Goal: Task Accomplishment & Management: Manage account settings

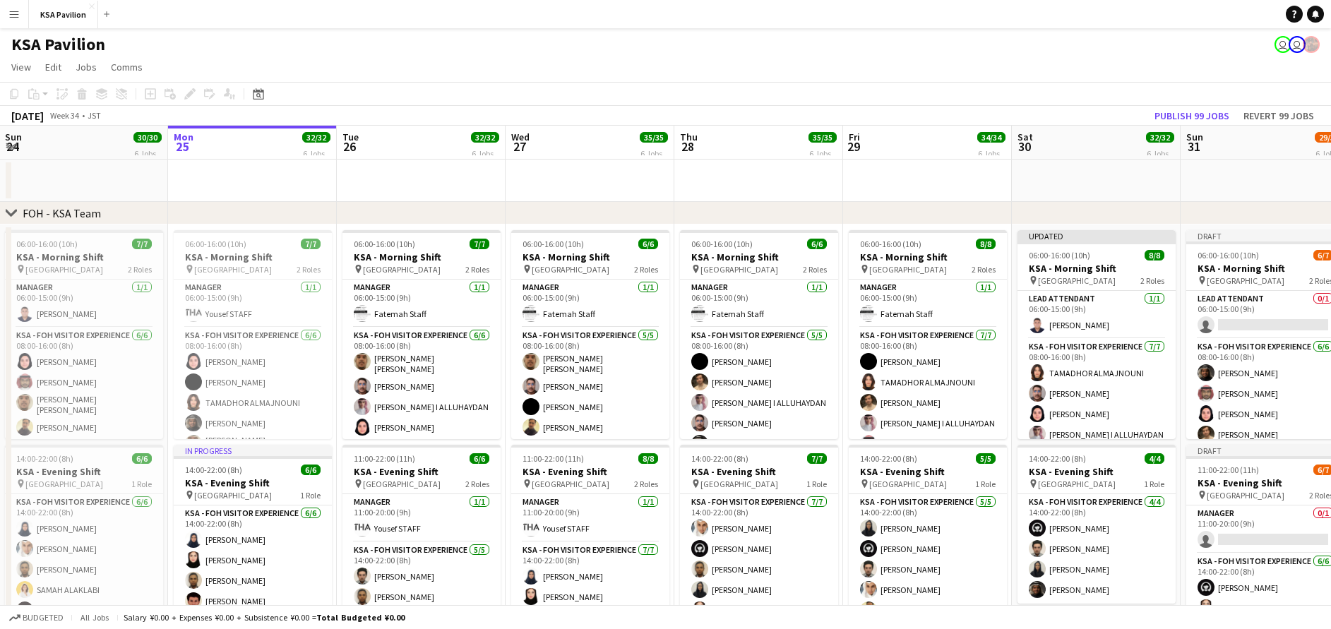
click at [16, 17] on app-icon "Menu" at bounding box center [13, 13] width 11 height 11
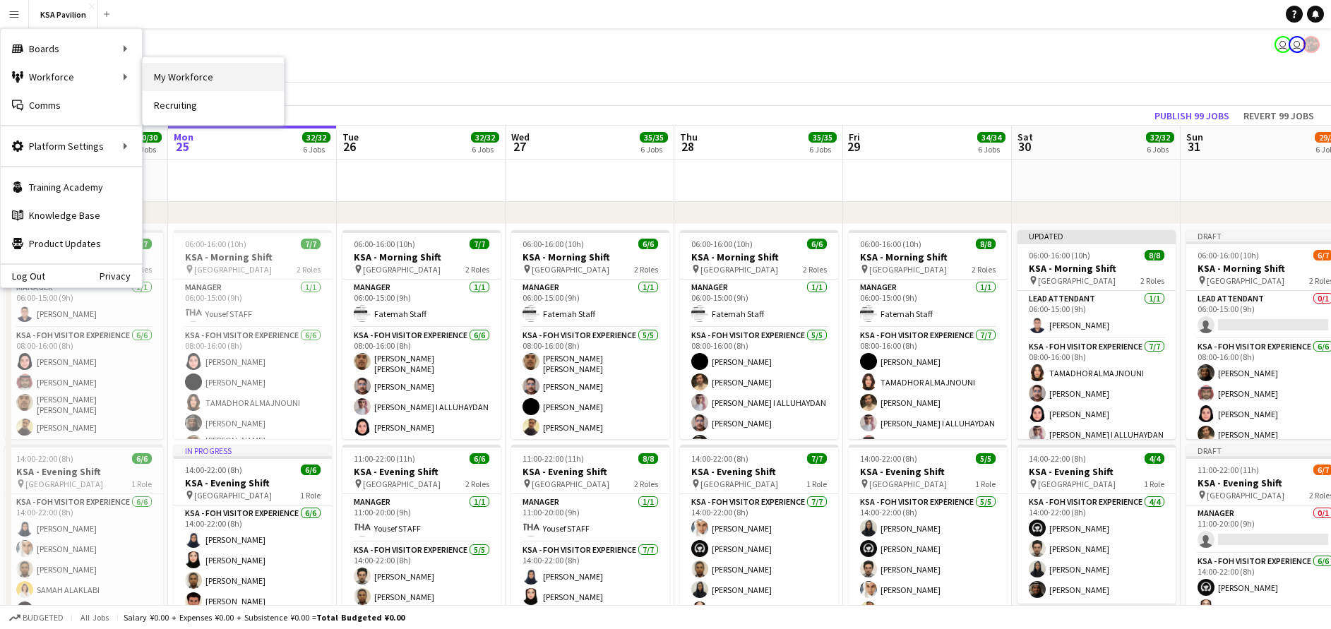
click at [169, 78] on link "My Workforce" at bounding box center [213, 77] width 141 height 28
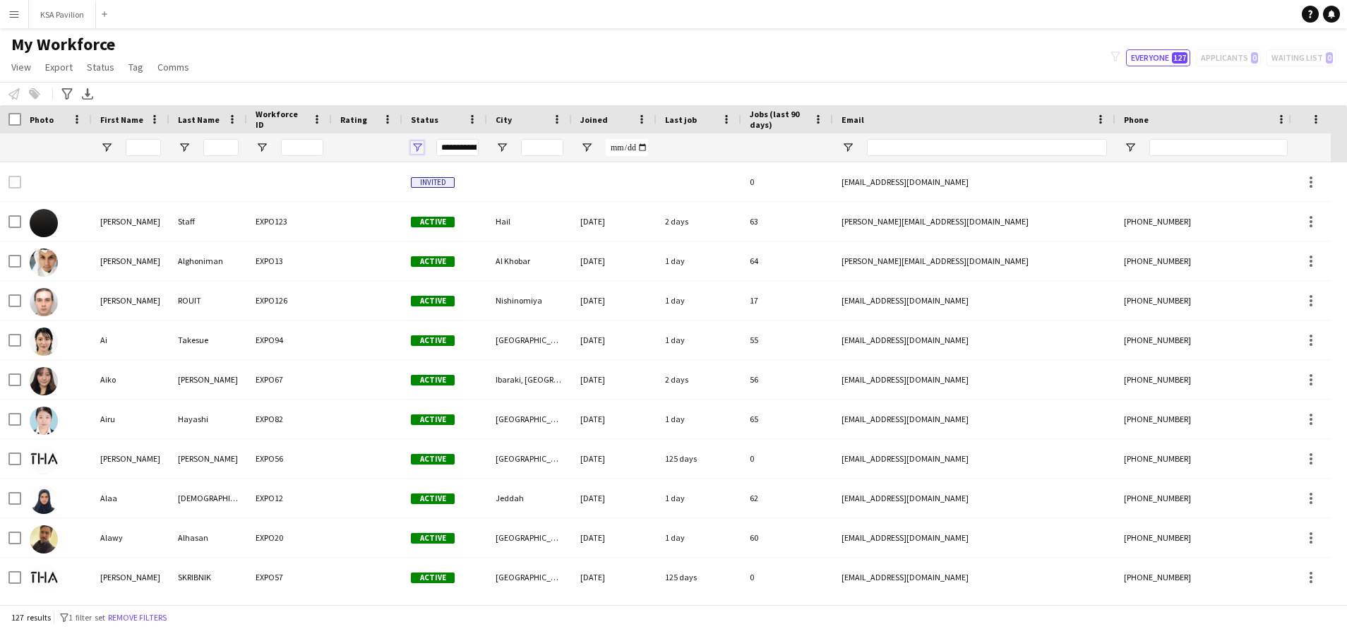
click at [416, 147] on span "Open Filter Menu" at bounding box center [417, 147] width 13 height 13
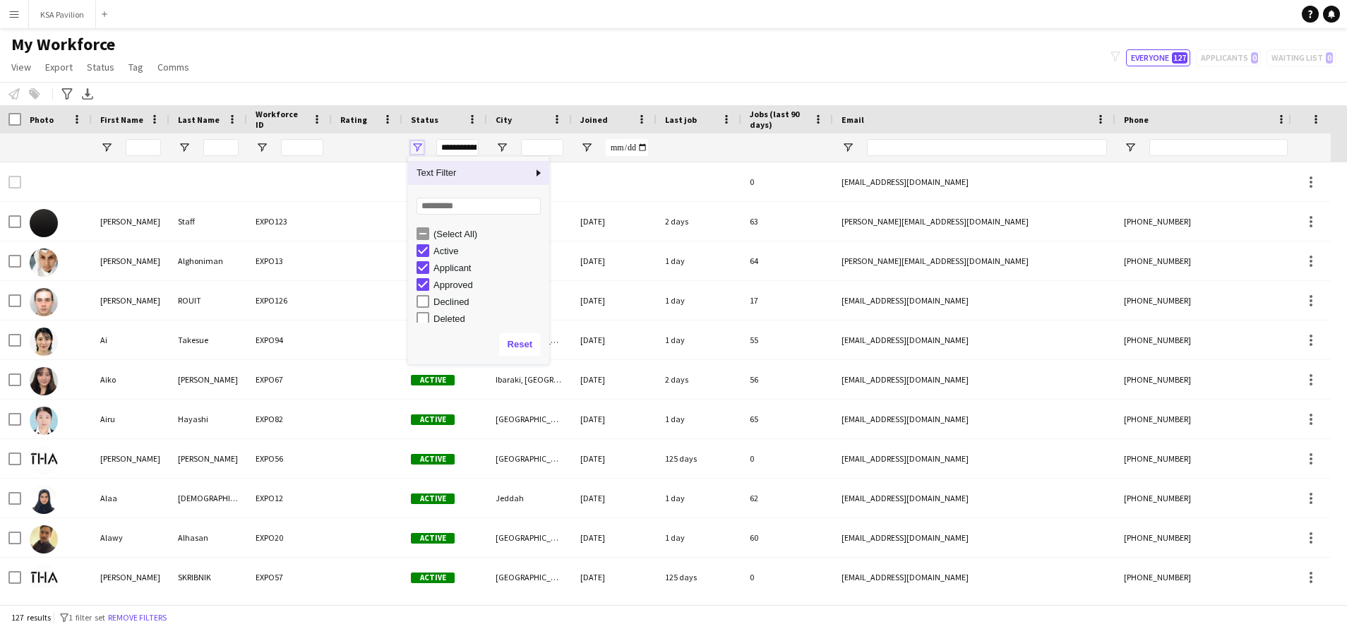
click at [416, 147] on span "Open Filter Menu" at bounding box center [417, 147] width 13 height 13
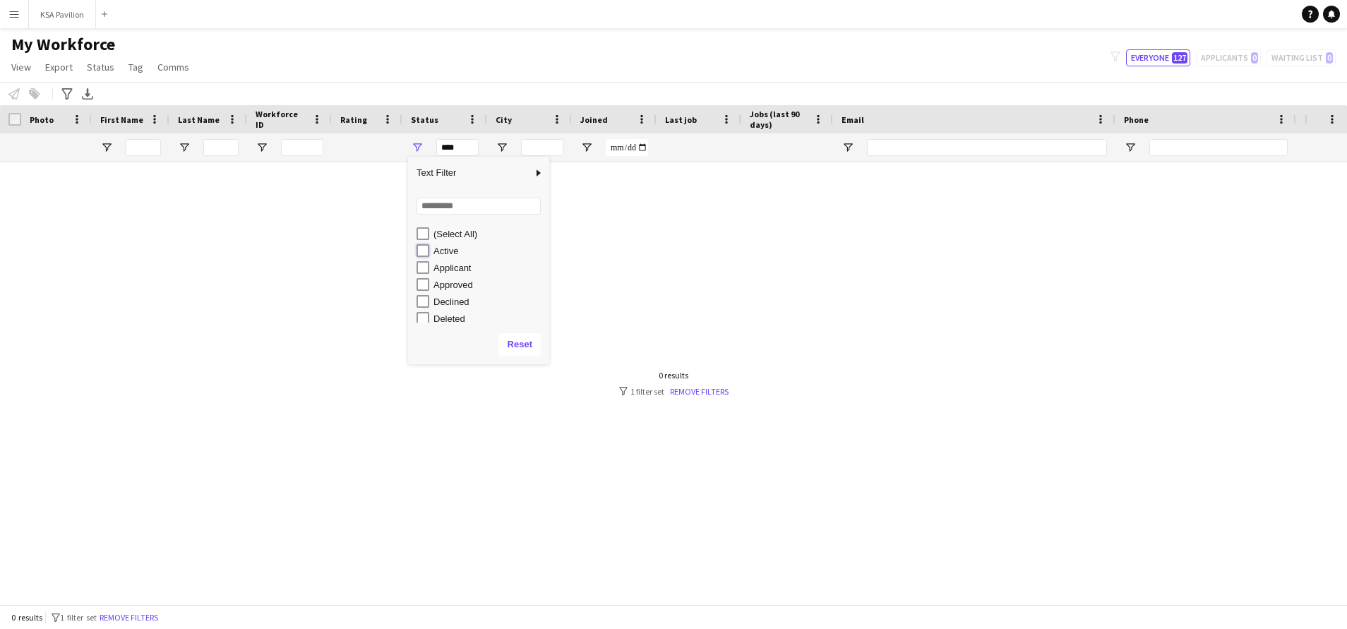
type input "**********"
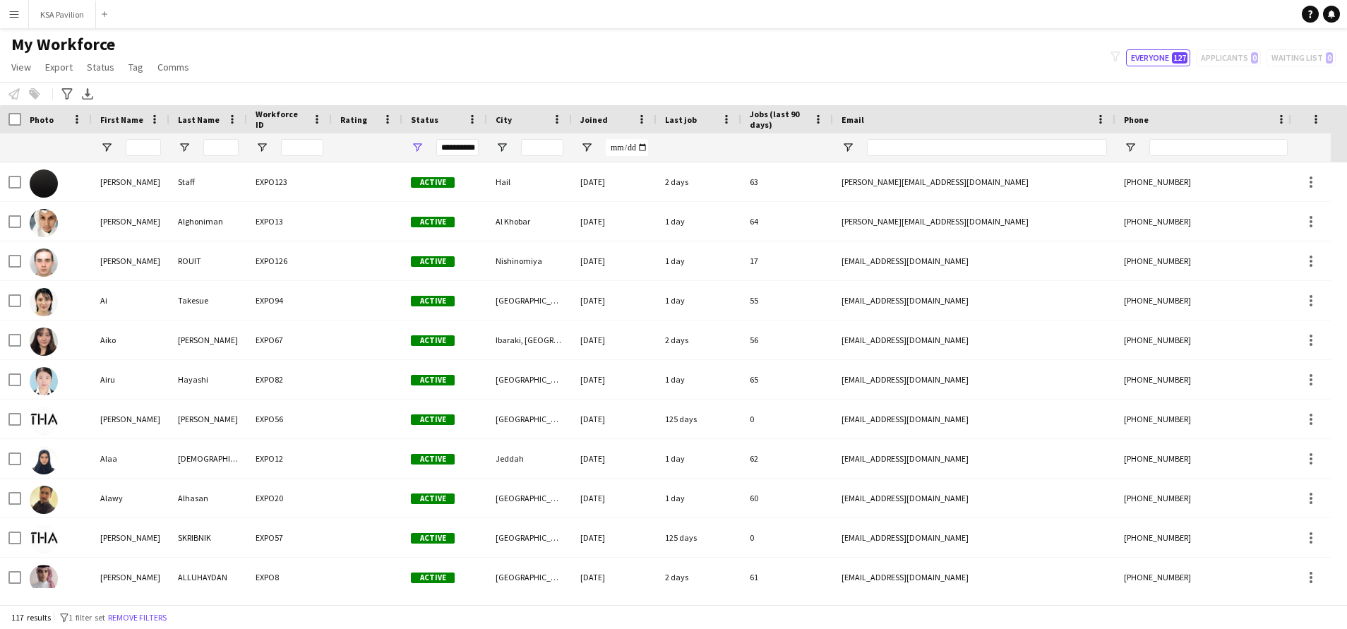
click at [664, 49] on div "My Workforce View Views Default view New view Update view Delete view Edit name…" at bounding box center [673, 58] width 1347 height 48
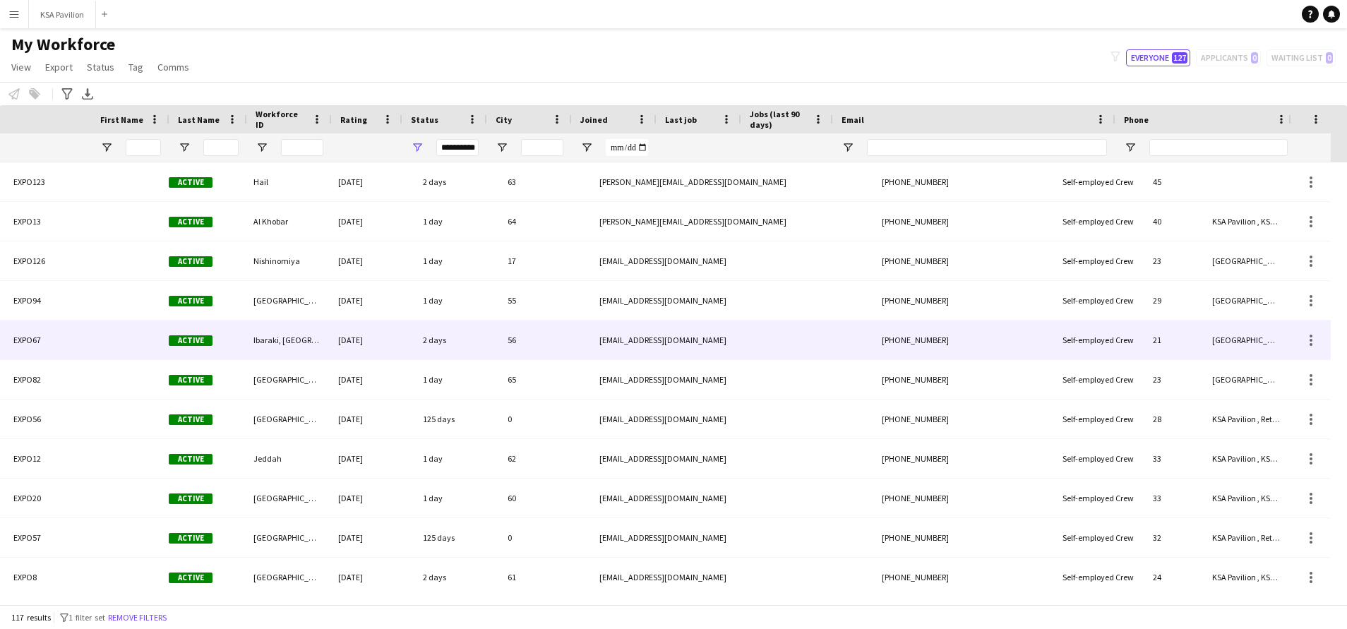
scroll to position [0, 242]
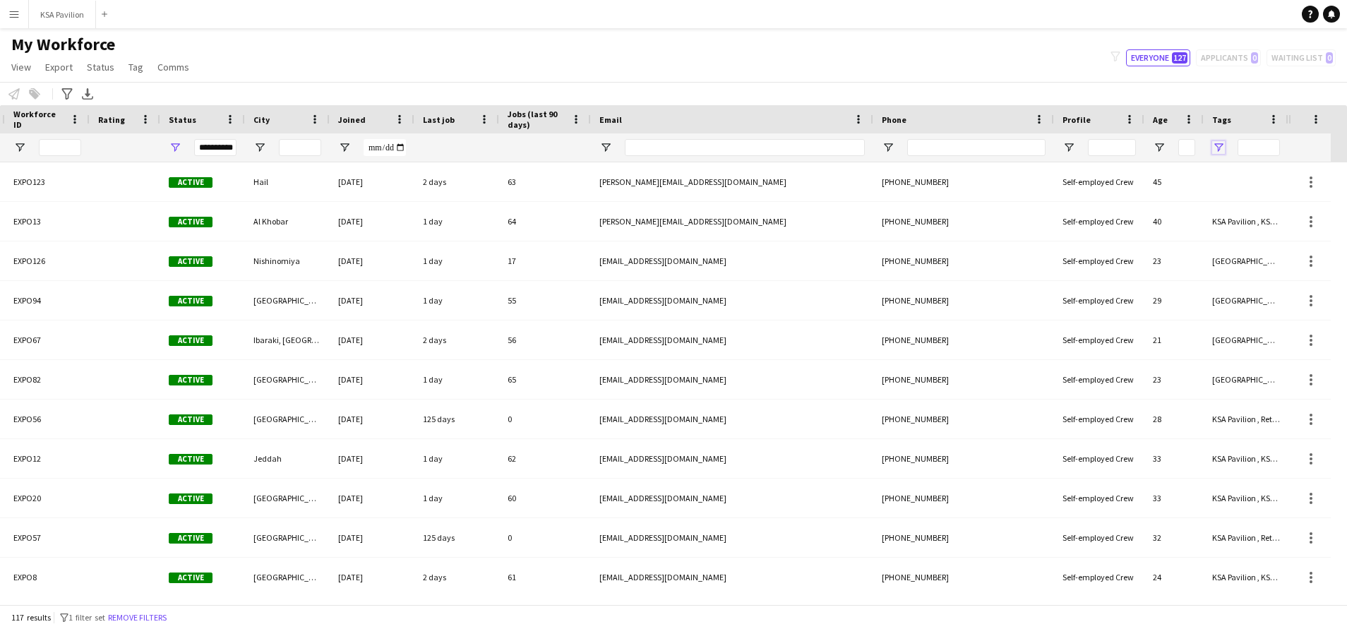
click at [1219, 151] on span "Open Filter Menu" at bounding box center [1218, 147] width 13 height 13
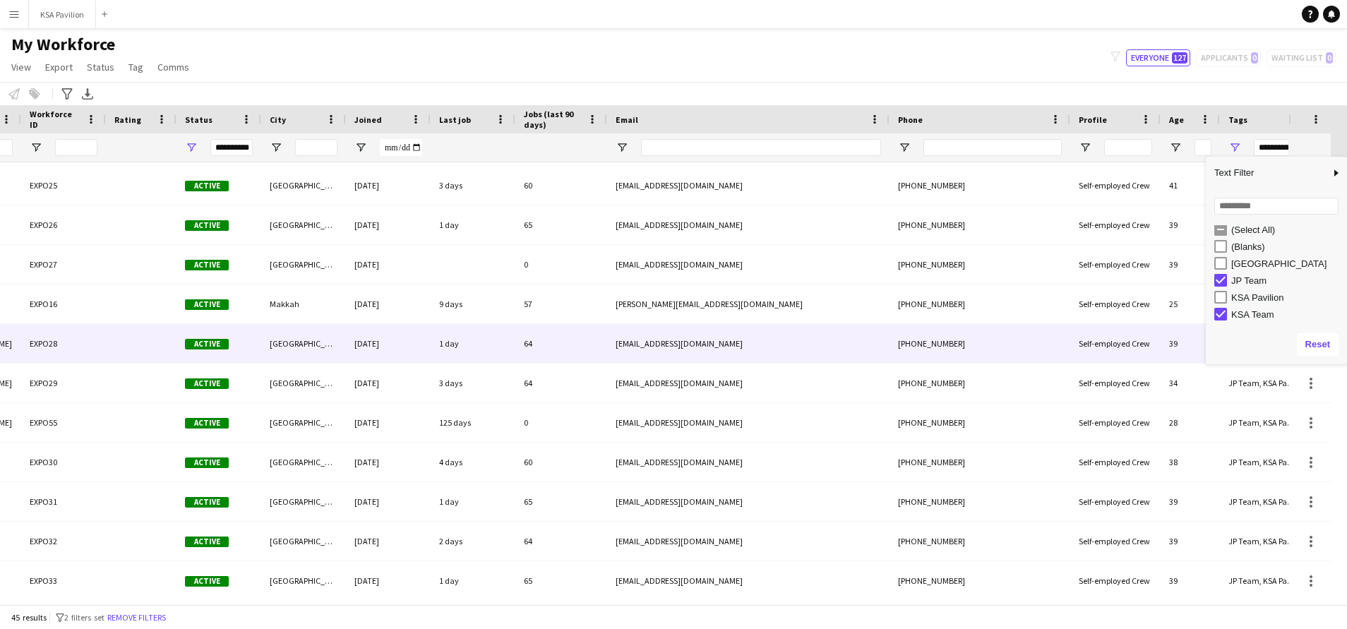
scroll to position [573, 0]
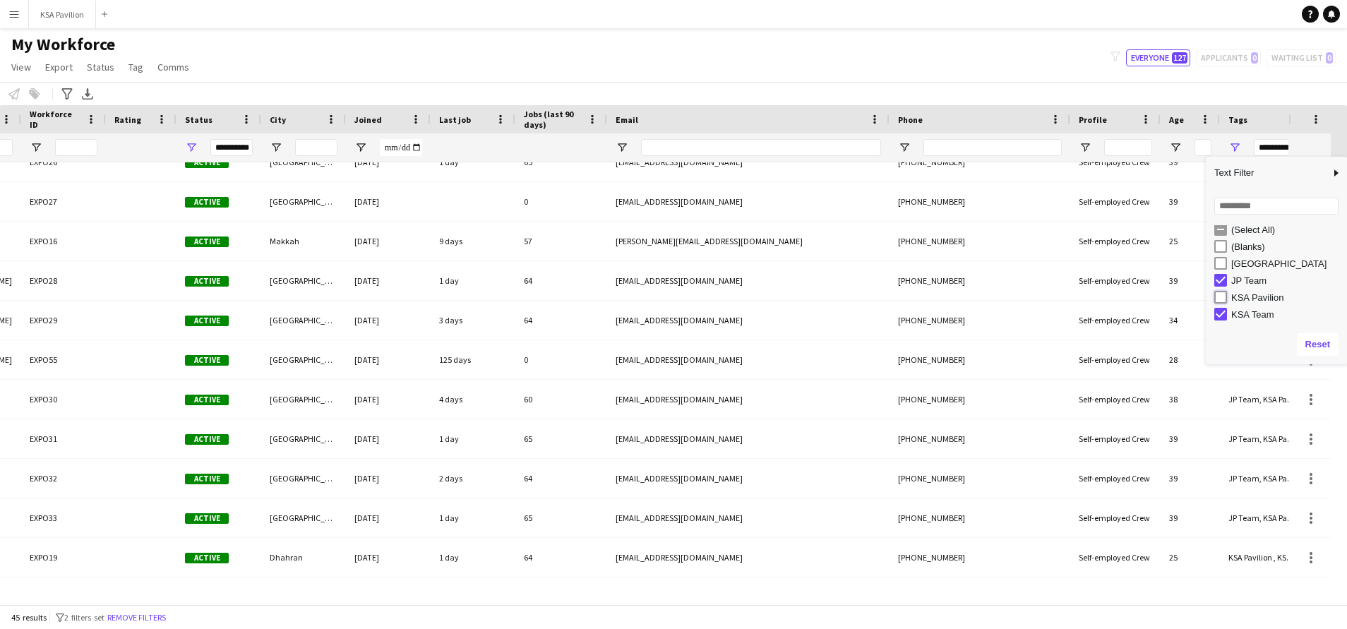
type input "**********"
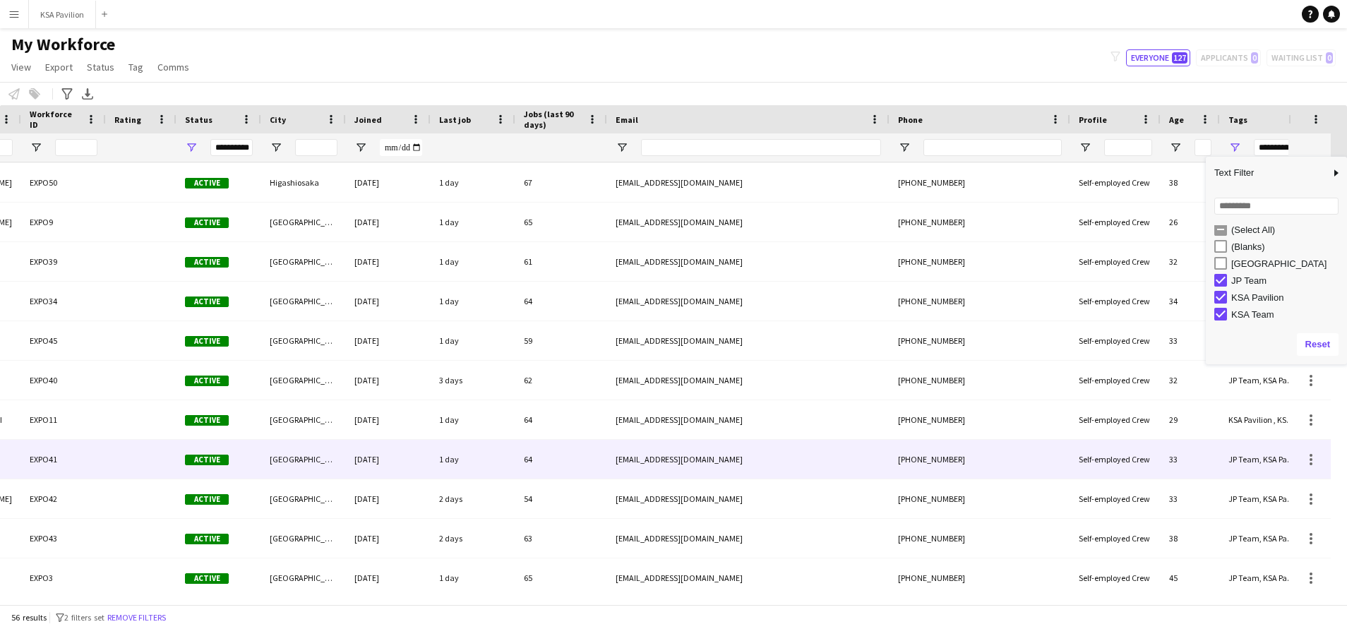
scroll to position [0, 0]
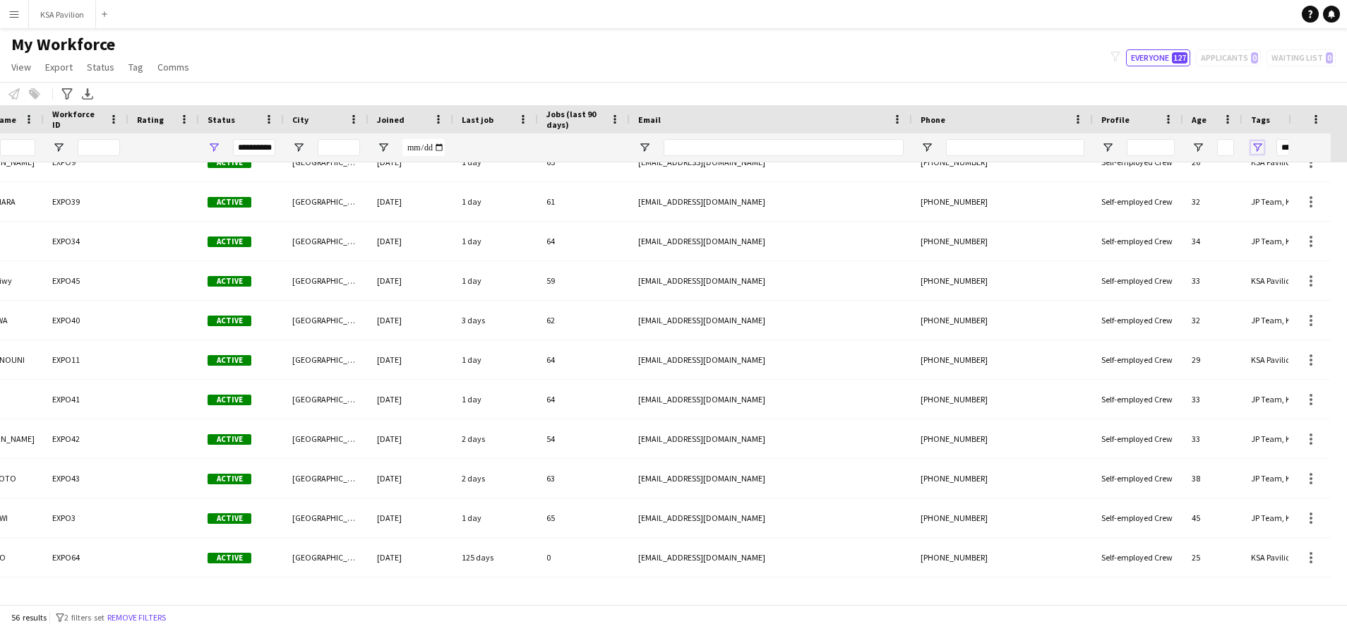
click at [1251, 149] on span "Open Filter Menu" at bounding box center [1257, 147] width 13 height 13
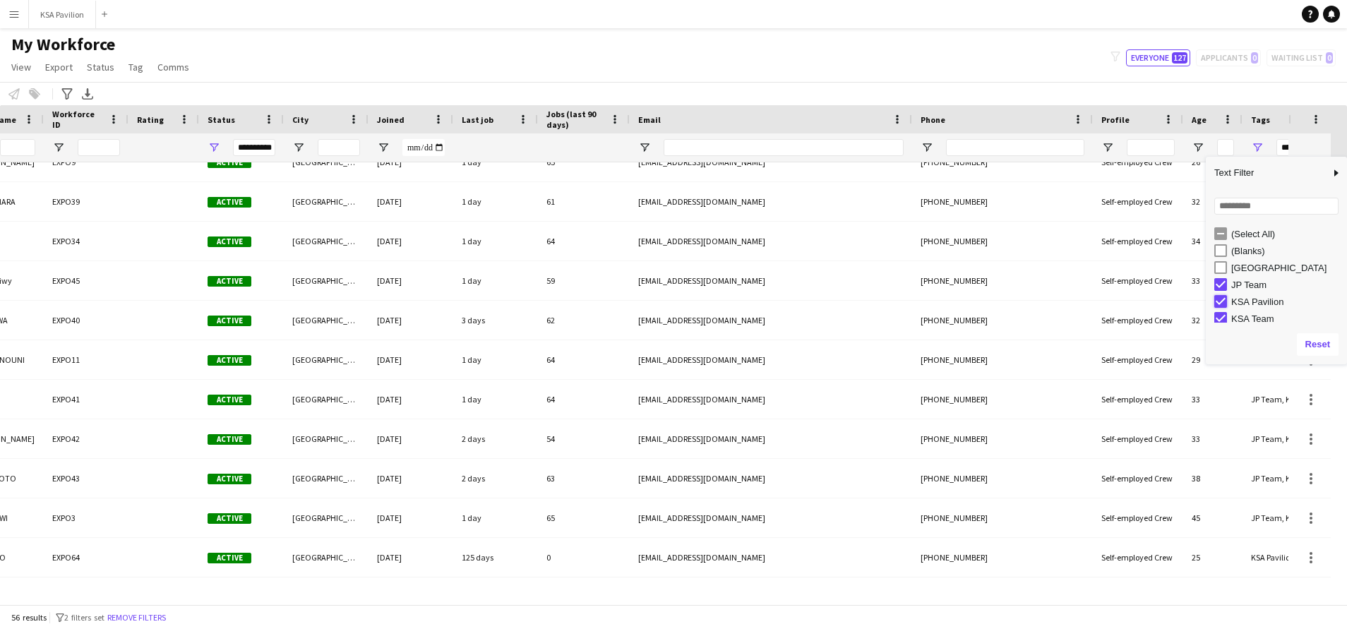
type input "**********"
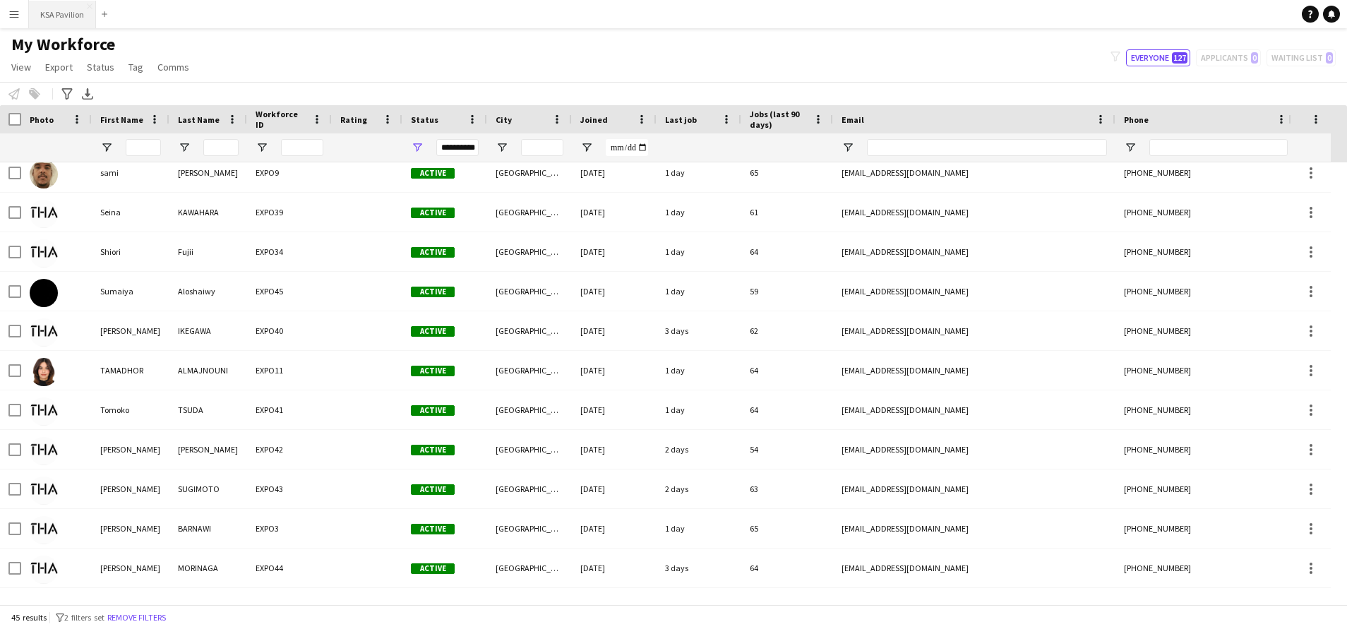
click at [46, 16] on button "KSA Pavilion Close" at bounding box center [62, 15] width 67 height 28
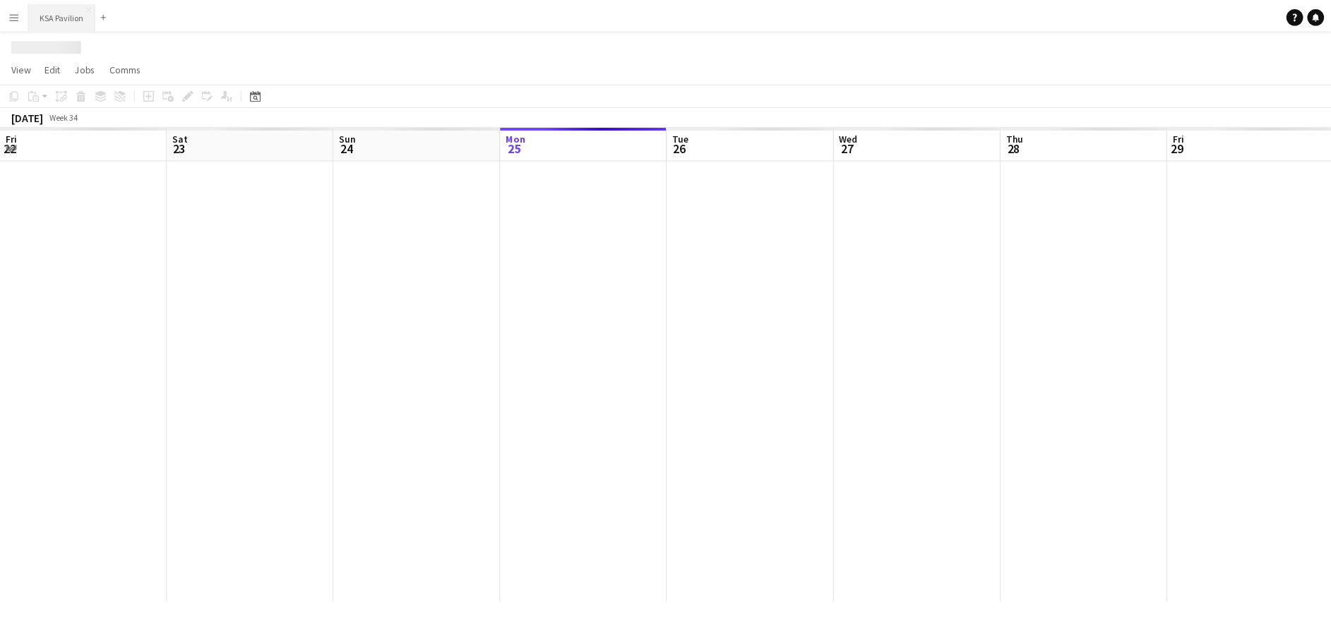
scroll to position [0, 337]
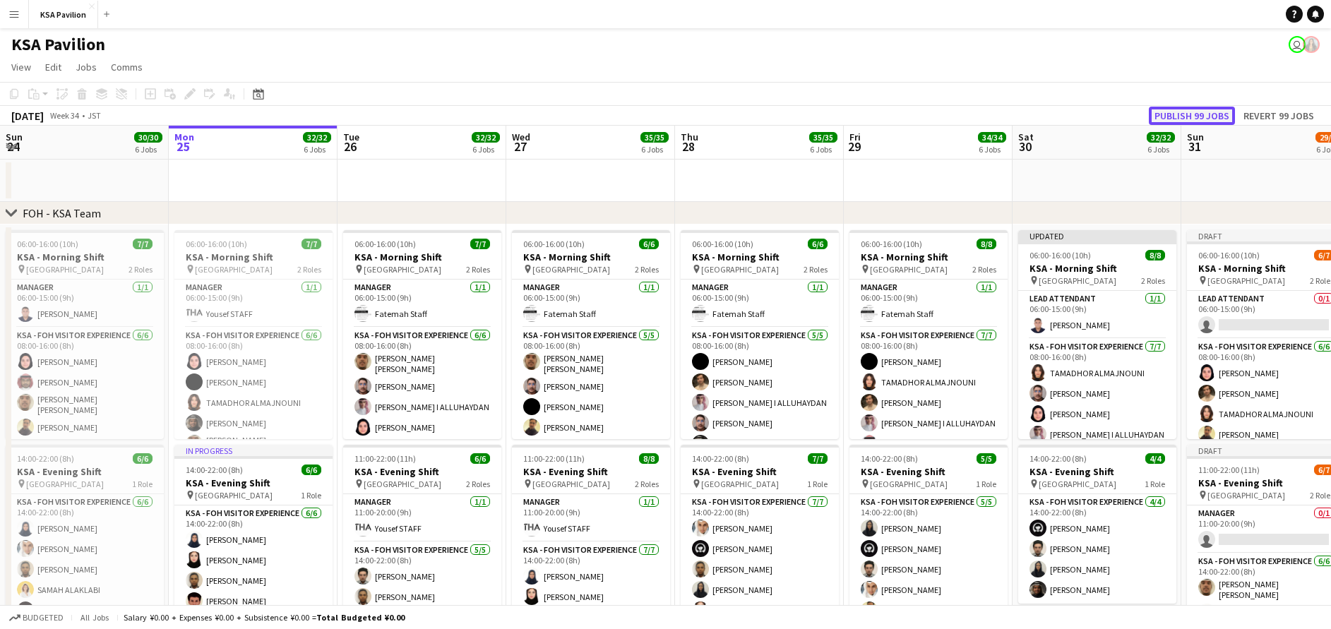
click at [1206, 113] on button "Publish 99 jobs" at bounding box center [1192, 116] width 86 height 18
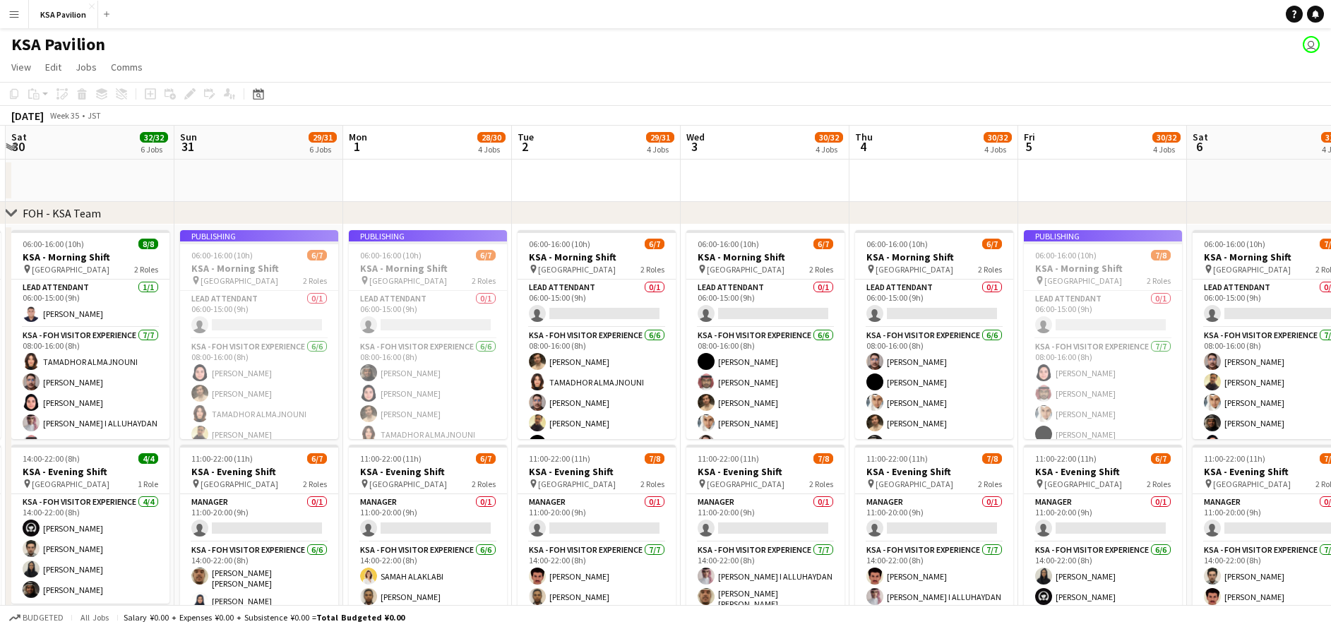
scroll to position [0, 459]
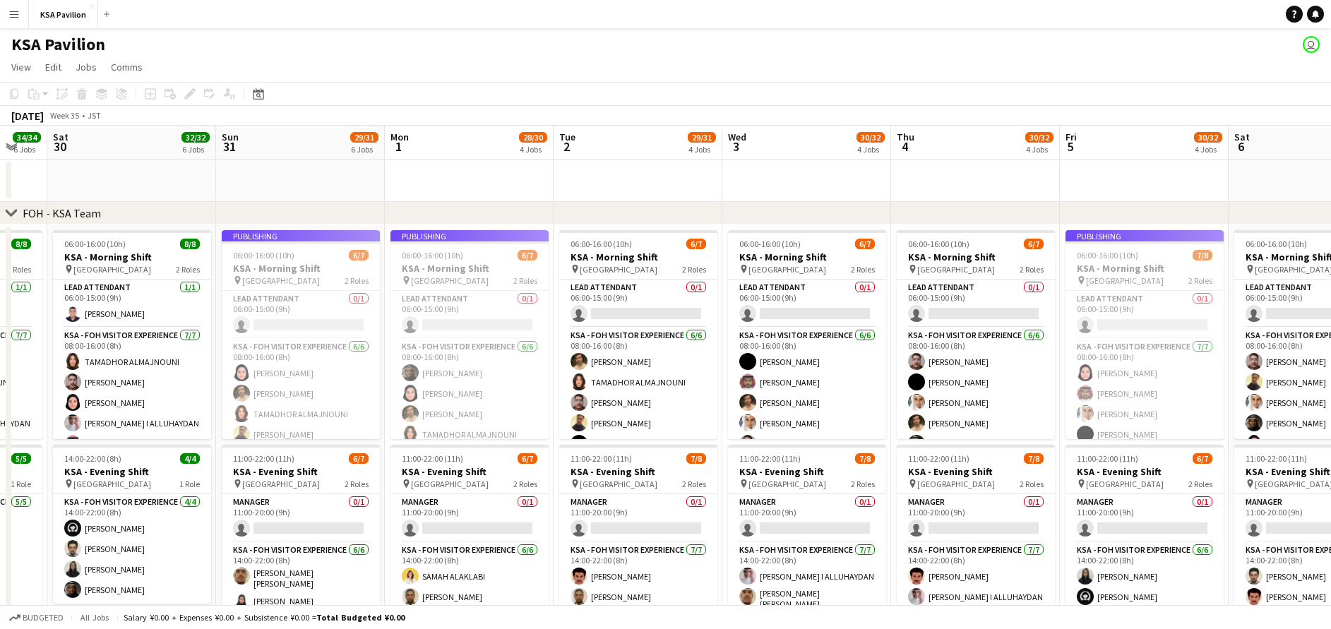
drag, startPoint x: 1240, startPoint y: 190, endPoint x: 275, endPoint y: 234, distance: 966.1
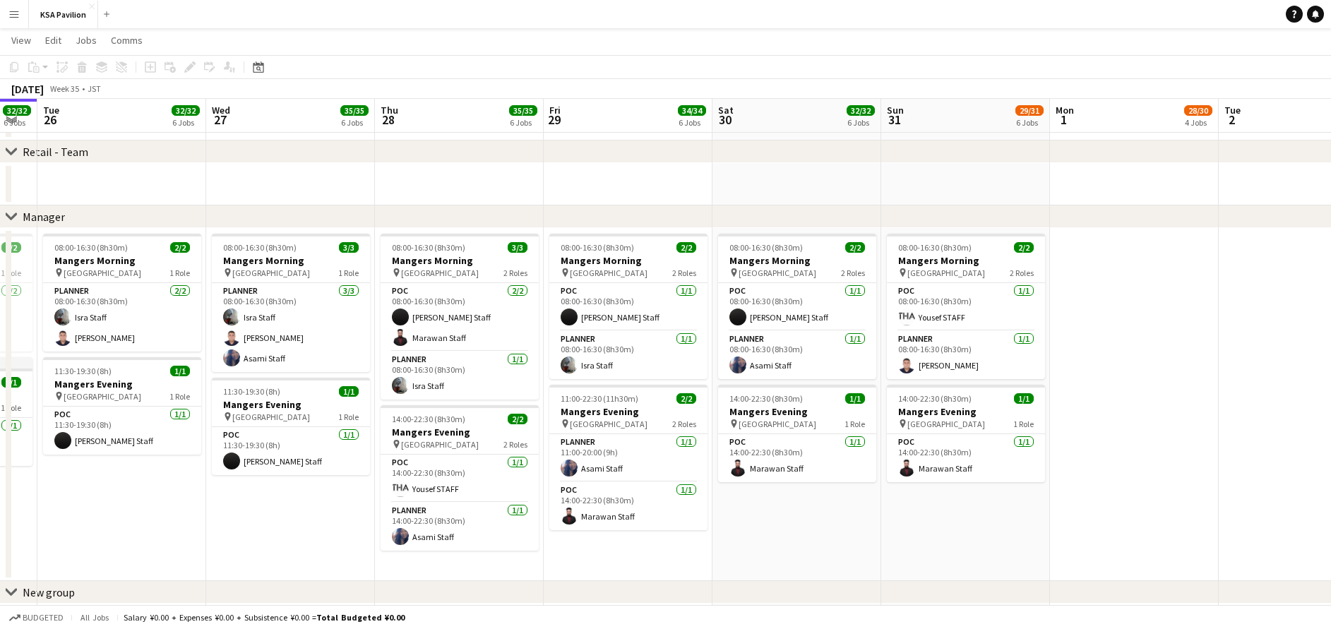
scroll to position [0, 299]
drag, startPoint x: 381, startPoint y: 515, endPoint x: 1010, endPoint y: 476, distance: 630.2
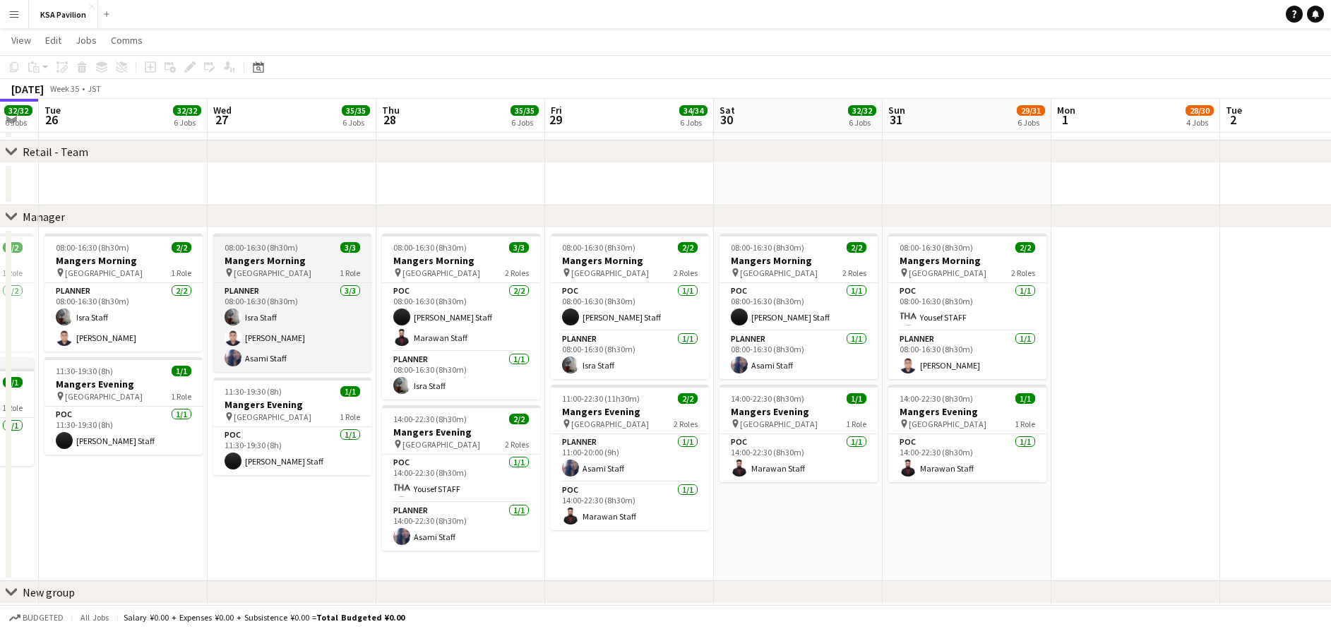
click at [320, 278] on app-job-card "08:00-16:30 (8h30m) 3/3 Mangers Morning pin Osaka 1 Role Planner [DATE] 08:00-1…" at bounding box center [292, 303] width 158 height 138
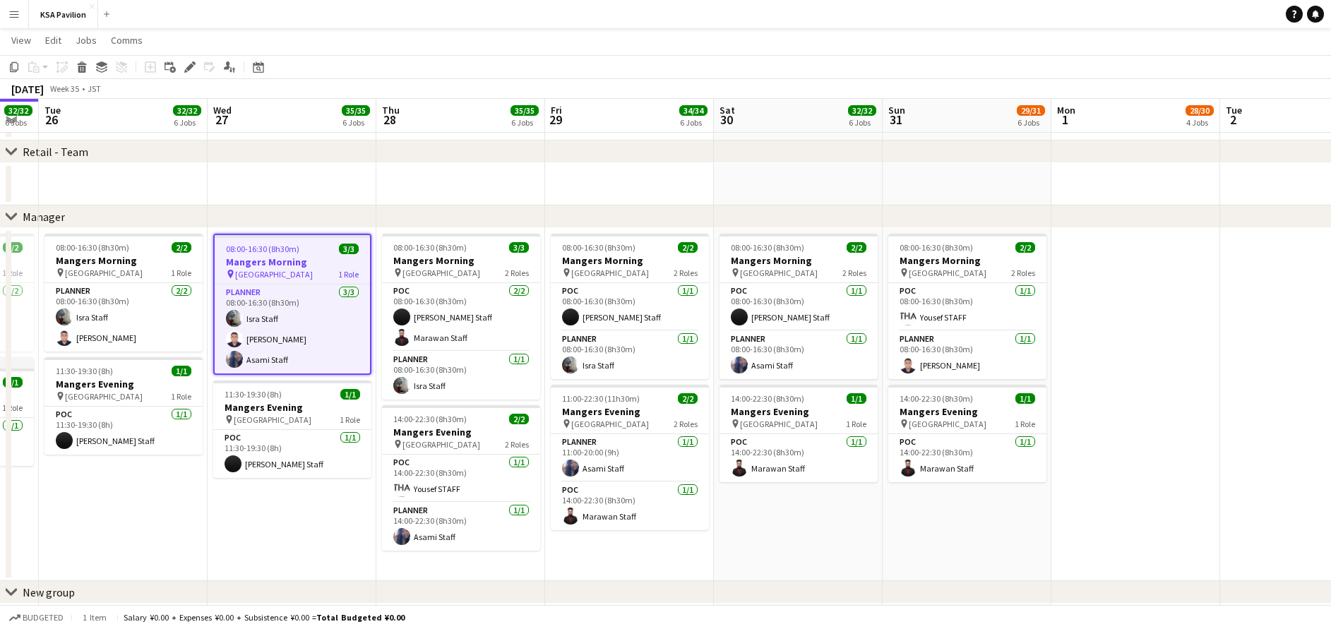
click at [1149, 260] on app-date-cell at bounding box center [1135, 404] width 169 height 353
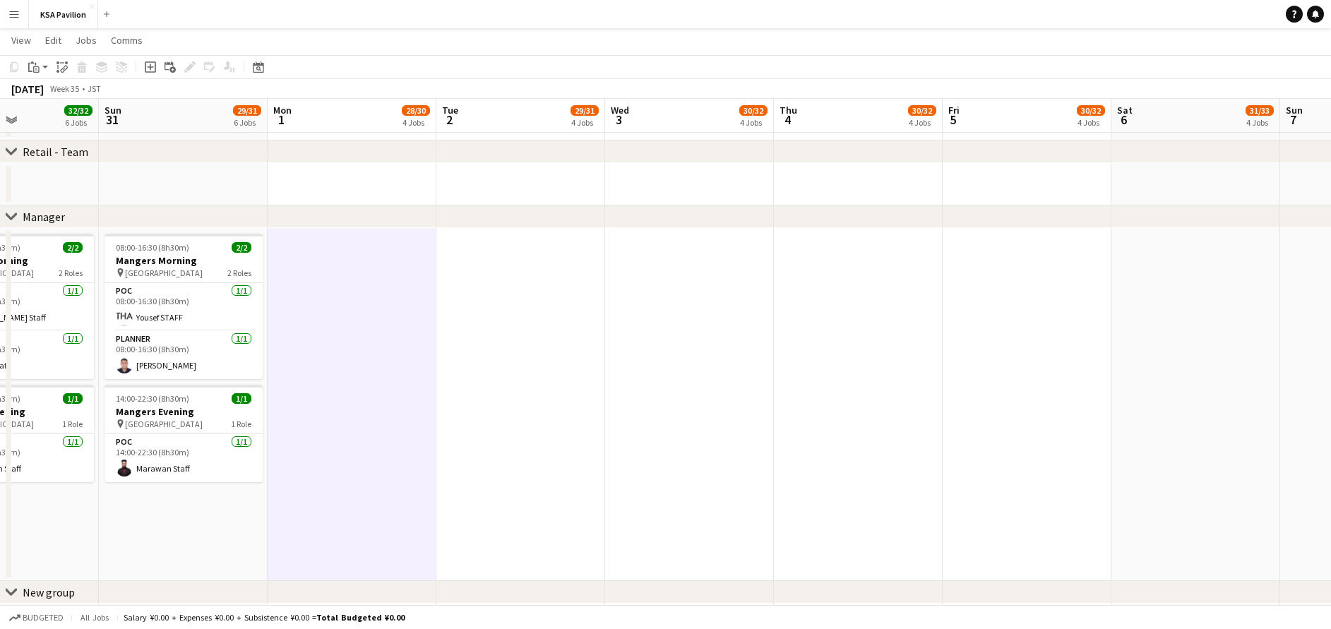
scroll to position [0, 418]
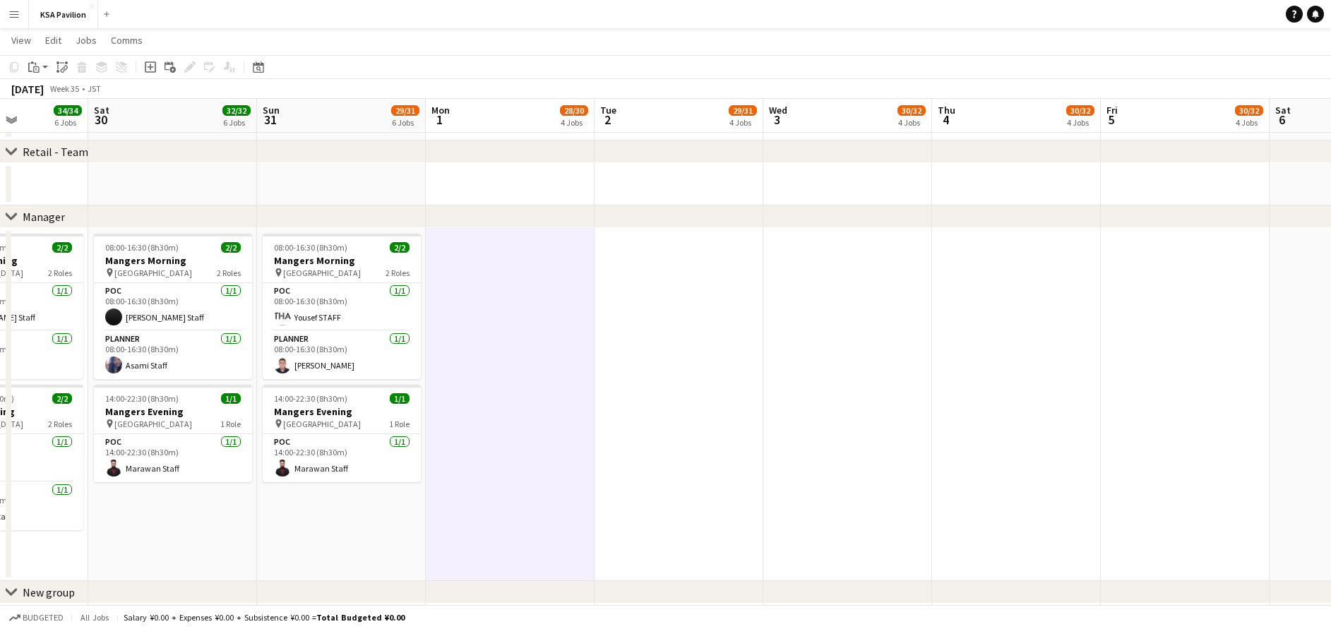
drag, startPoint x: 1279, startPoint y: 290, endPoint x: 654, endPoint y: 304, distance: 624.2
click at [707, 281] on app-date-cell at bounding box center [678, 404] width 169 height 353
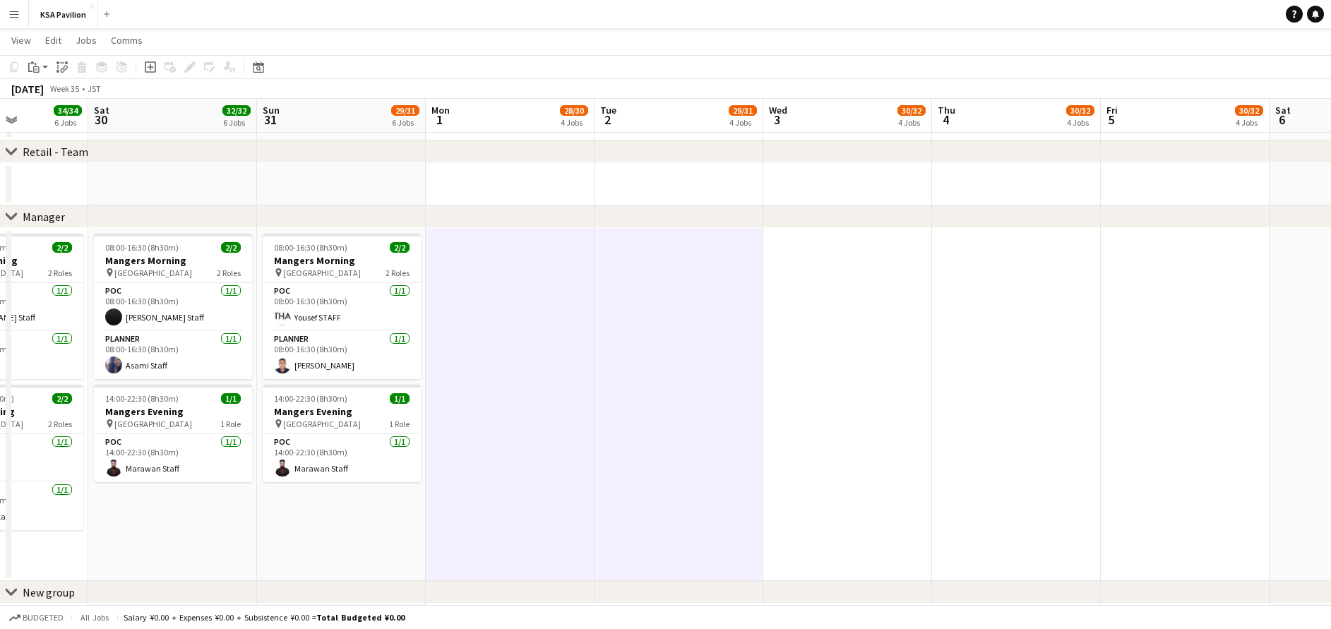
click at [812, 275] on app-date-cell at bounding box center [847, 404] width 169 height 353
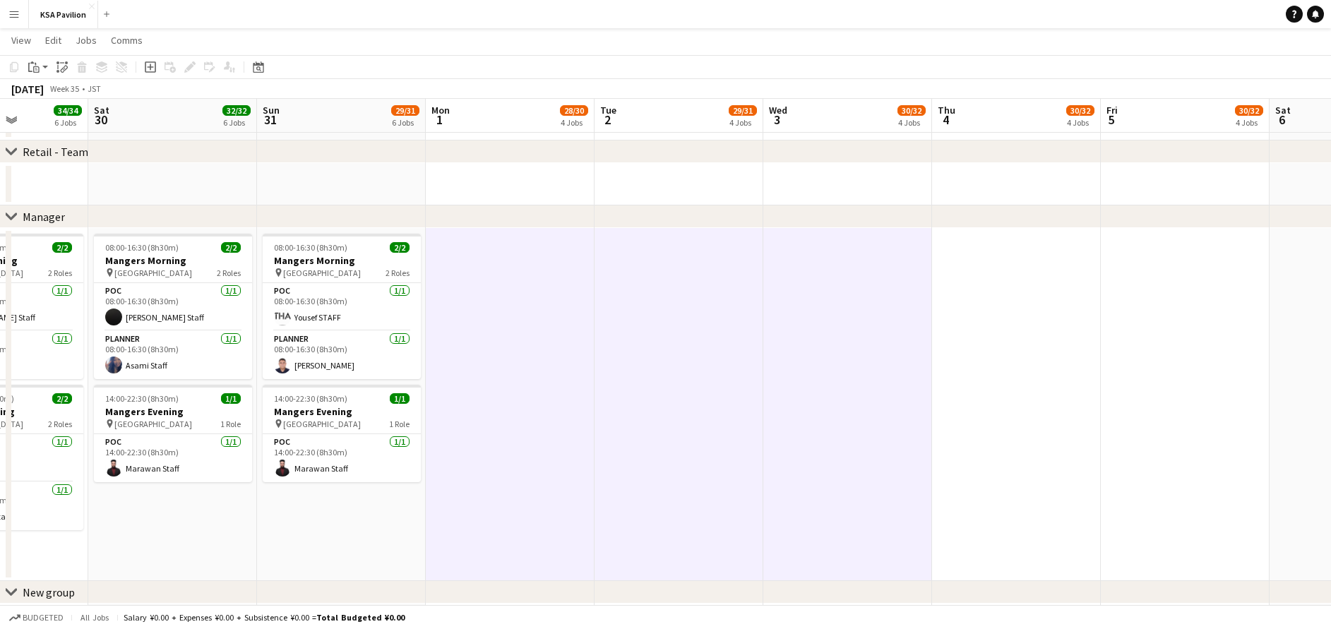
drag, startPoint x: 974, startPoint y: 270, endPoint x: 1079, endPoint y: 276, distance: 105.3
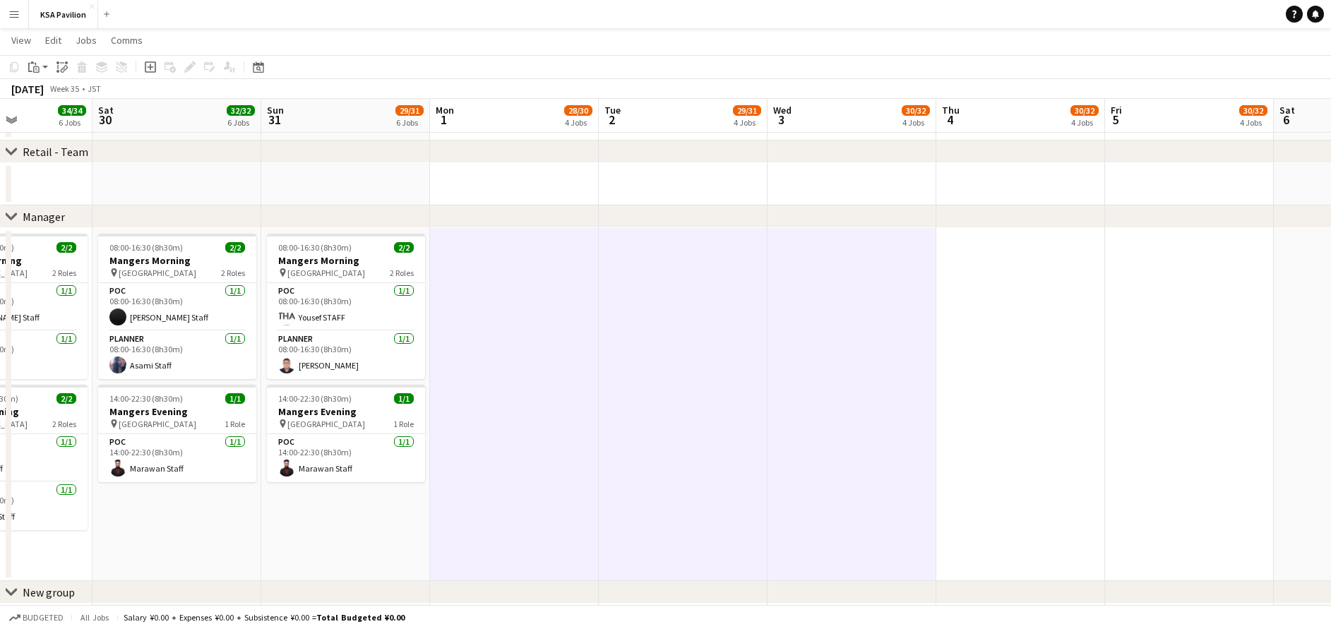
click at [1043, 275] on app-date-cell at bounding box center [1020, 404] width 169 height 353
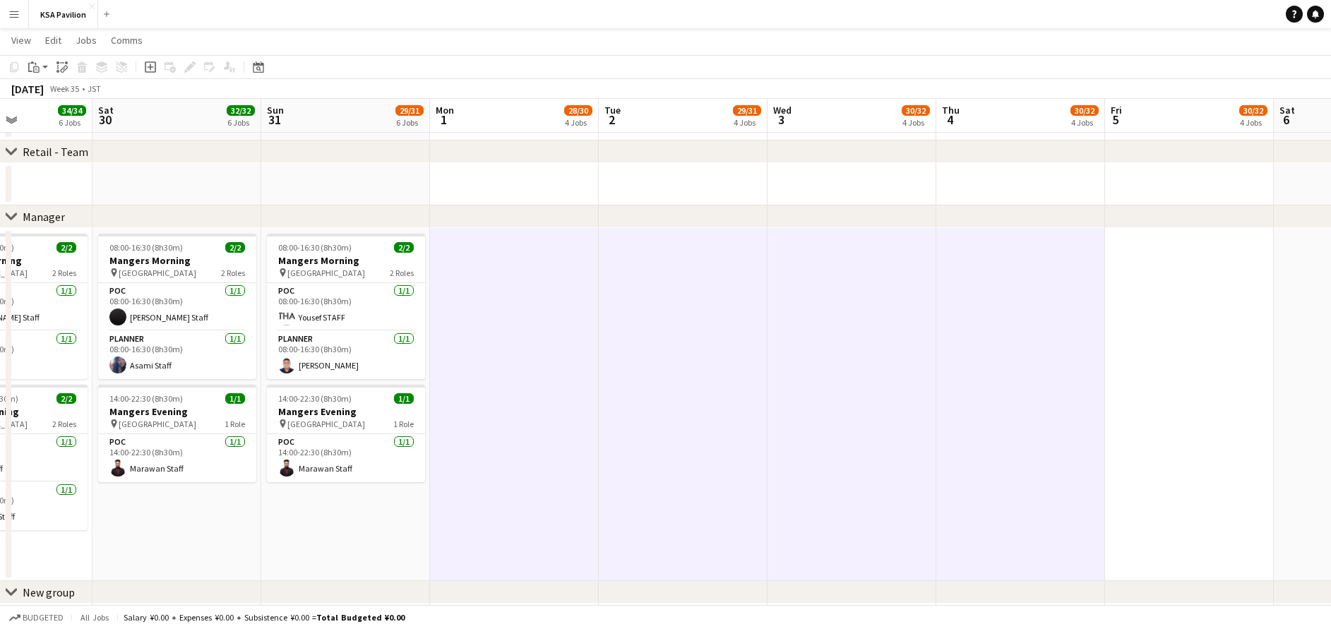
click at [1171, 277] on app-date-cell at bounding box center [1189, 404] width 169 height 353
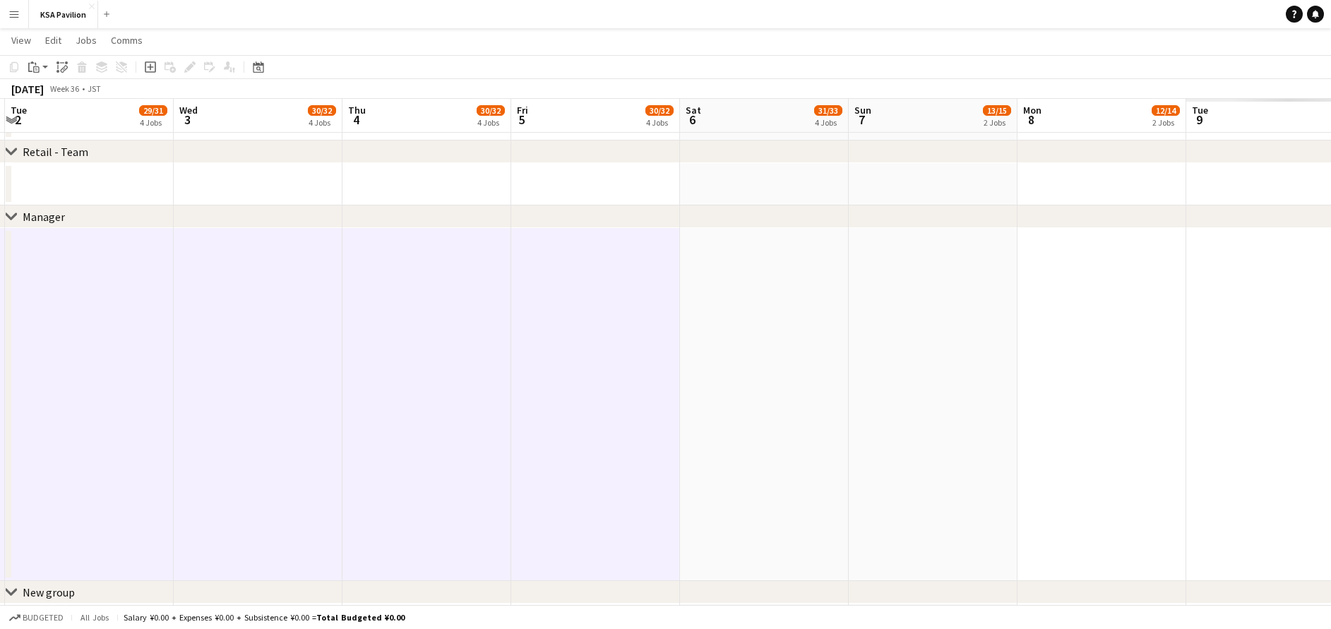
drag, startPoint x: 1228, startPoint y: 277, endPoint x: 594, endPoint y: 291, distance: 634.1
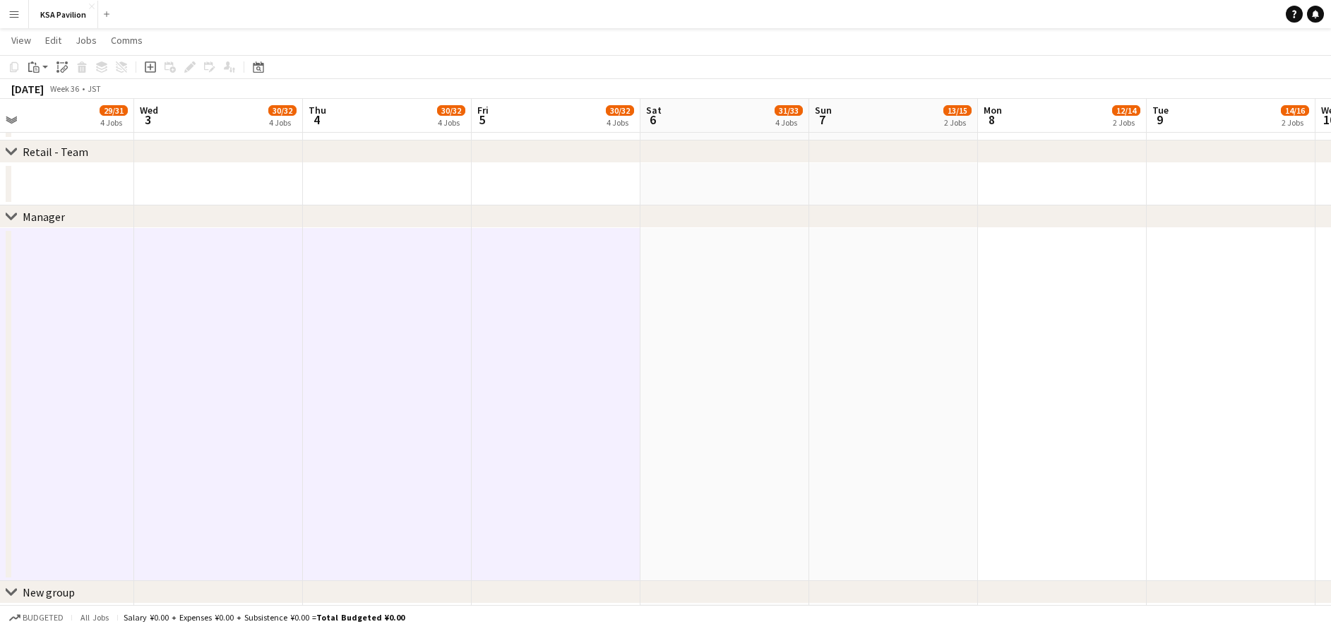
click at [716, 285] on app-date-cell at bounding box center [724, 404] width 169 height 353
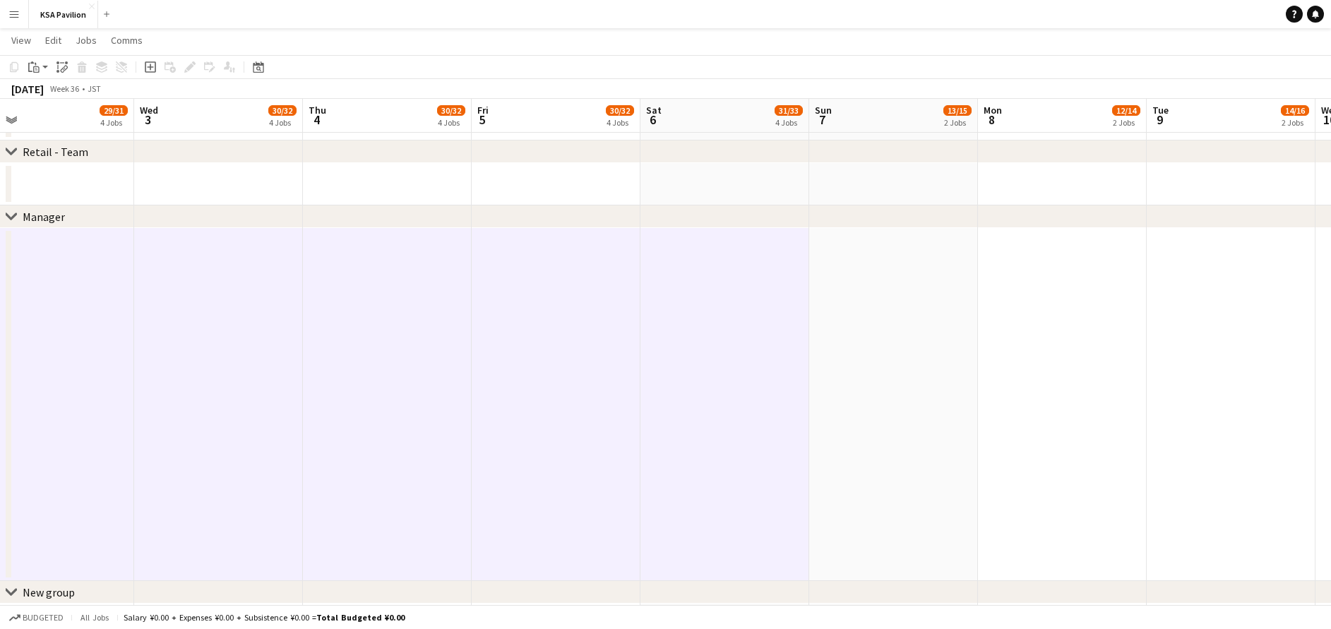
drag, startPoint x: 842, startPoint y: 260, endPoint x: 881, endPoint y: 265, distance: 39.1
click at [843, 260] on app-date-cell at bounding box center [893, 404] width 169 height 353
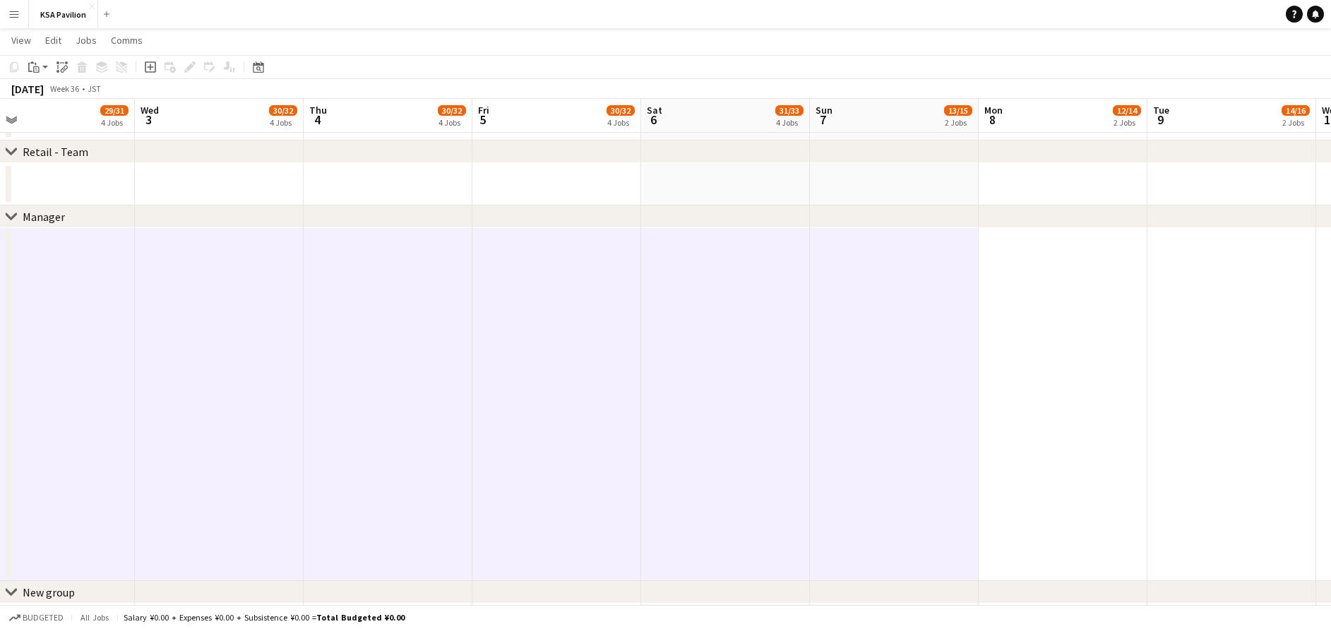
click at [1037, 259] on app-date-cell at bounding box center [1062, 404] width 169 height 353
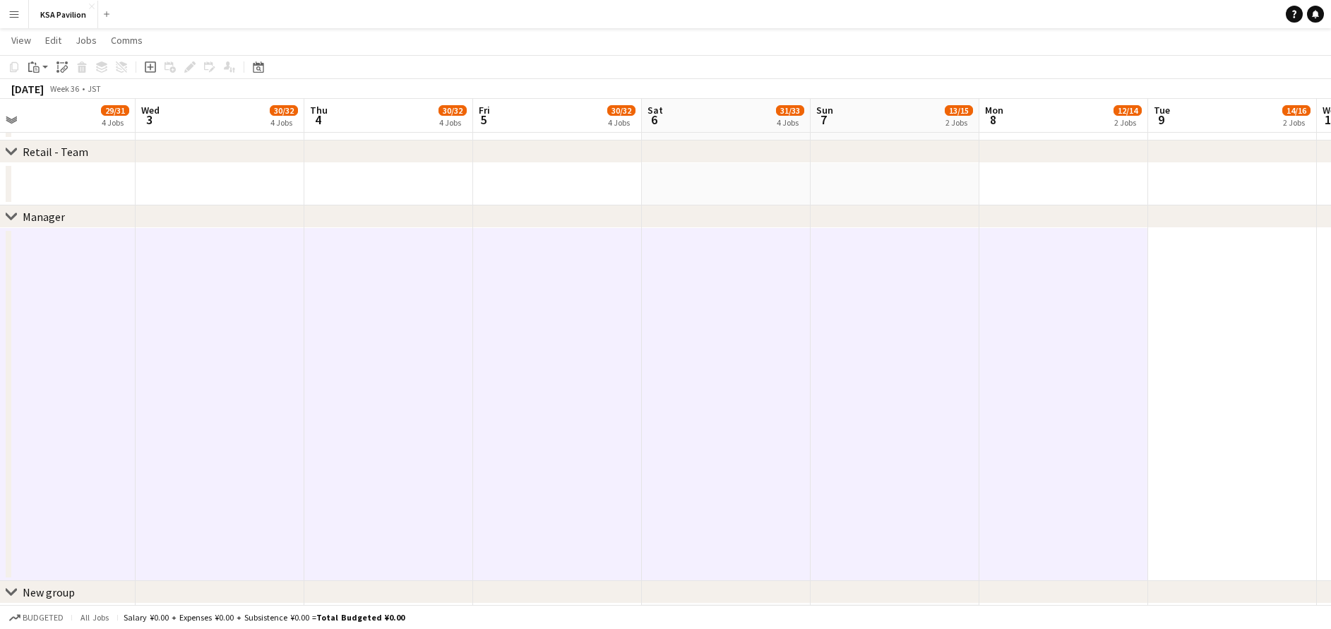
click at [1170, 269] on app-date-cell at bounding box center [1232, 404] width 169 height 353
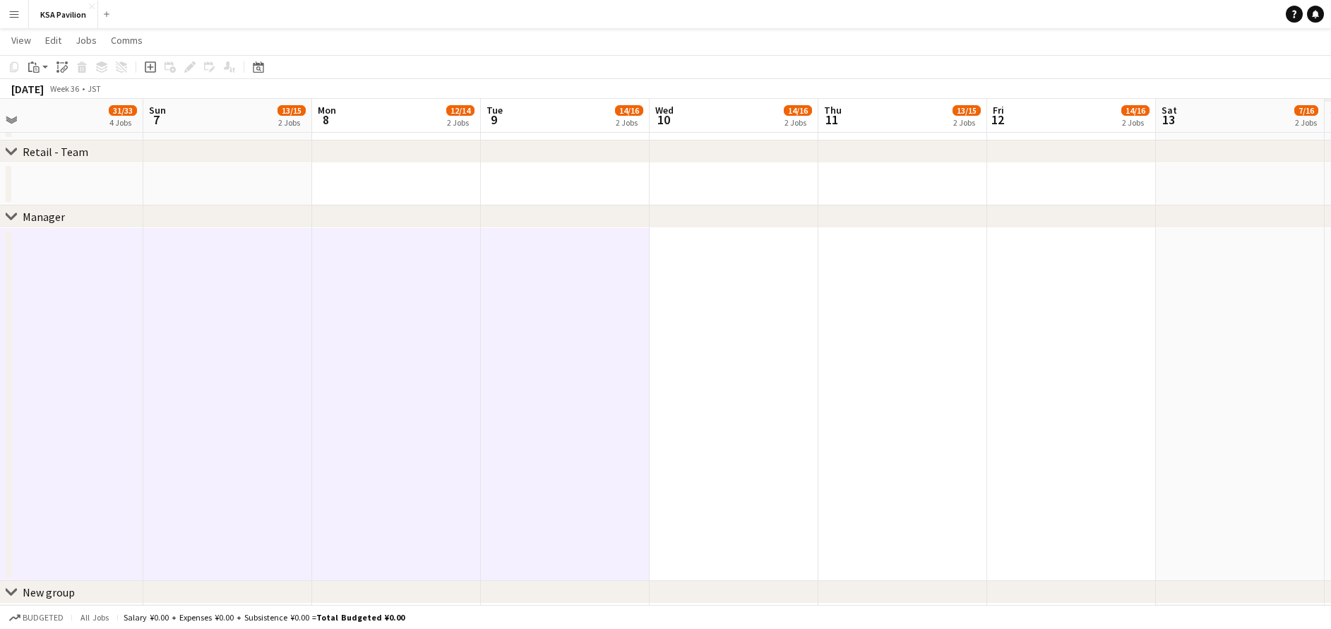
drag, startPoint x: 1119, startPoint y: 277, endPoint x: 460, endPoint y: 287, distance: 658.8
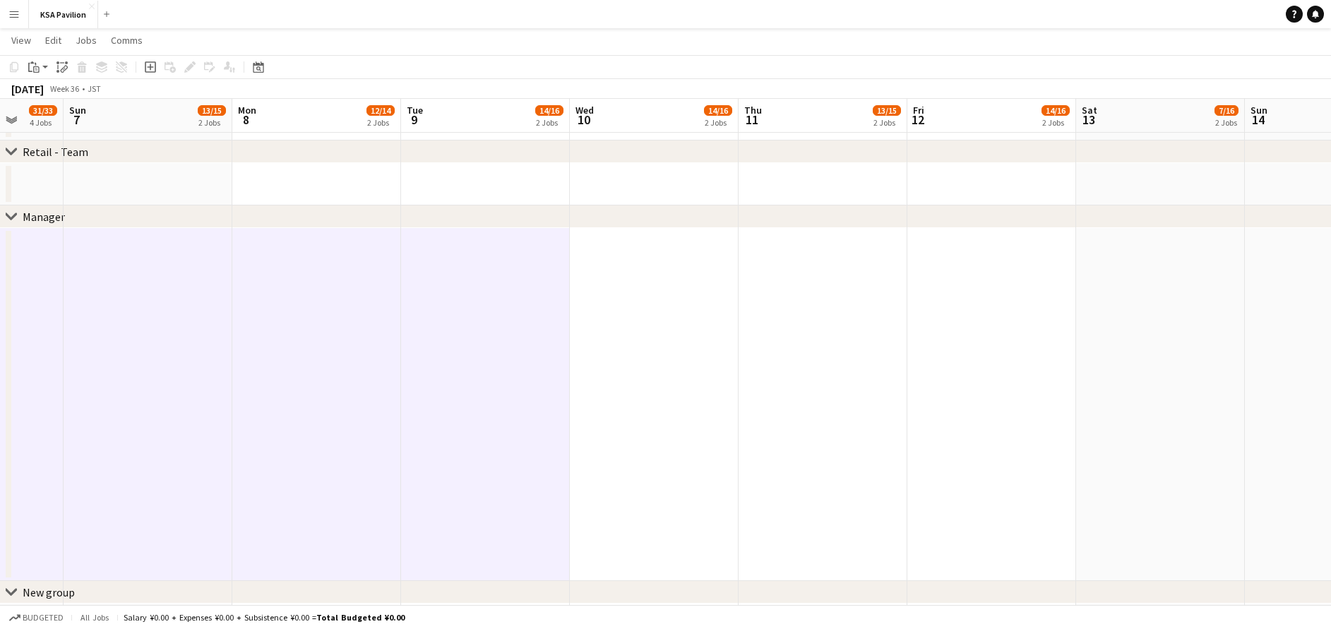
drag, startPoint x: 603, startPoint y: 261, endPoint x: 618, endPoint y: 263, distance: 15.8
click at [604, 263] on app-date-cell at bounding box center [654, 404] width 169 height 353
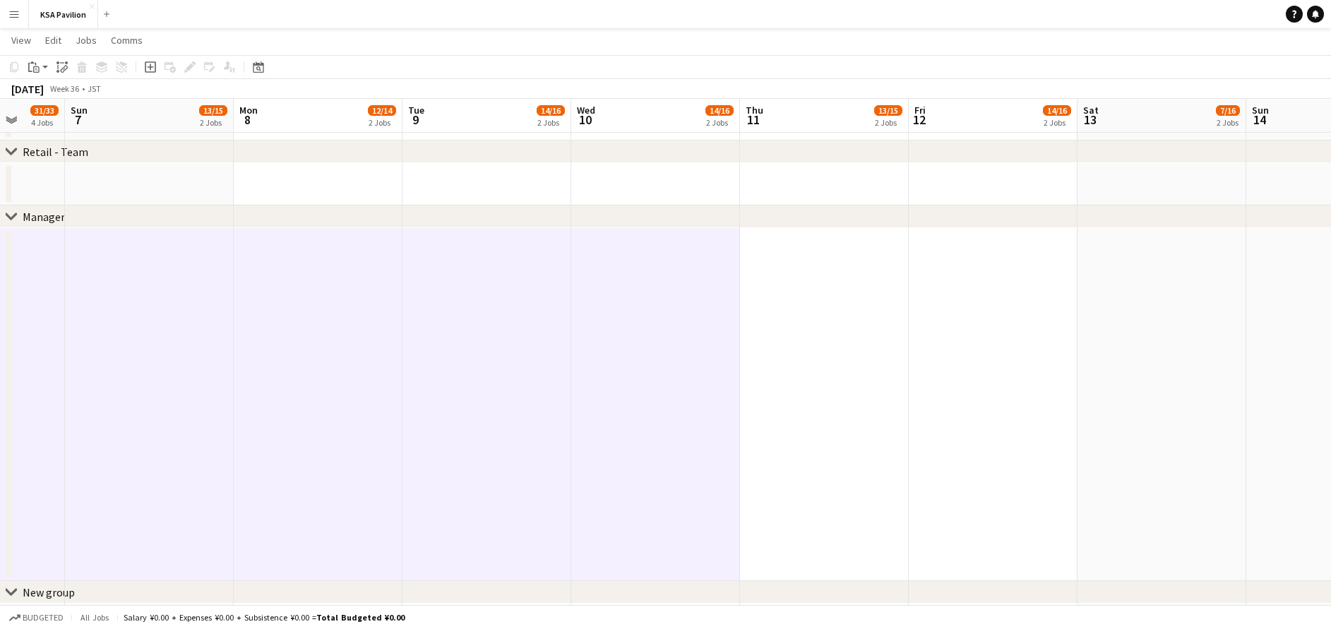
click at [831, 265] on app-date-cell at bounding box center [824, 404] width 169 height 353
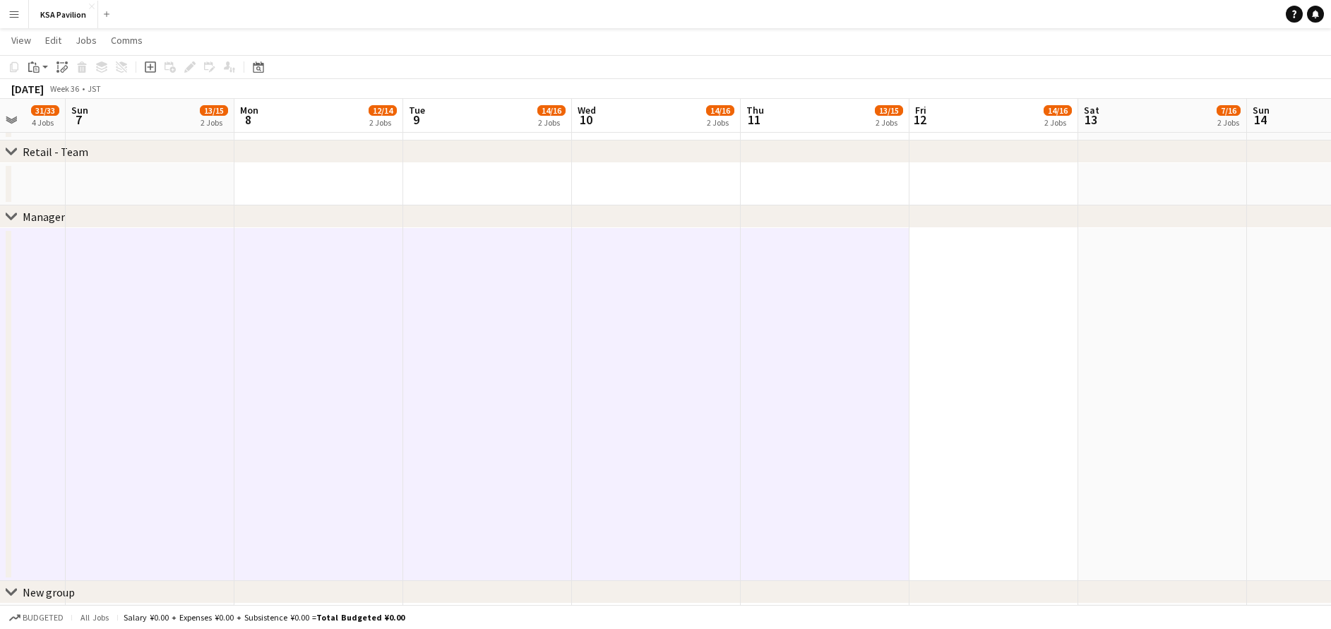
click at [969, 264] on app-date-cell at bounding box center [993, 404] width 169 height 353
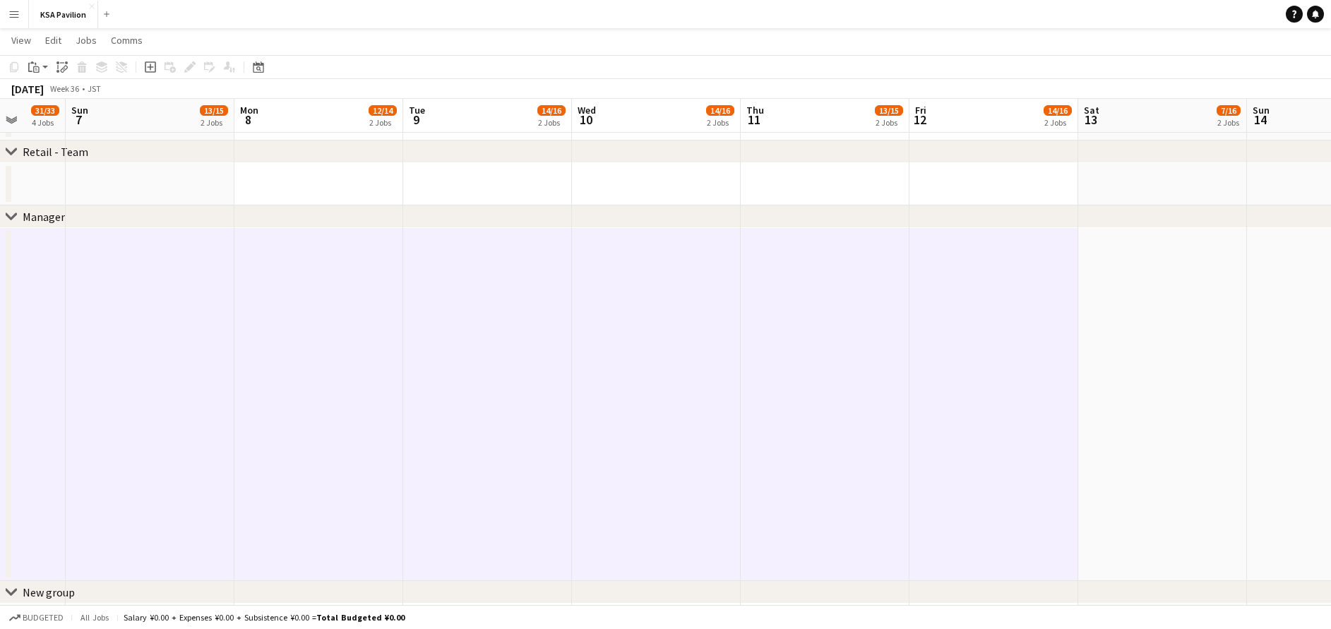
click at [1137, 265] on app-date-cell at bounding box center [1162, 404] width 169 height 353
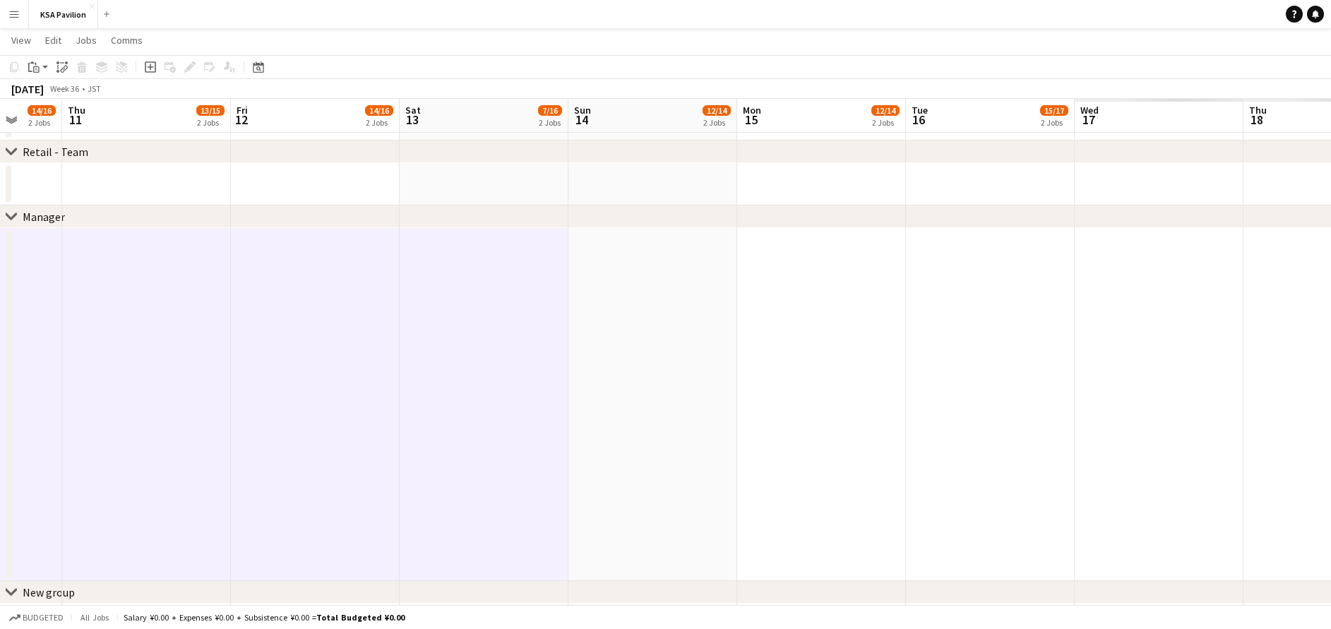
drag, startPoint x: 1230, startPoint y: 261, endPoint x: 522, endPoint y: 281, distance: 707.7
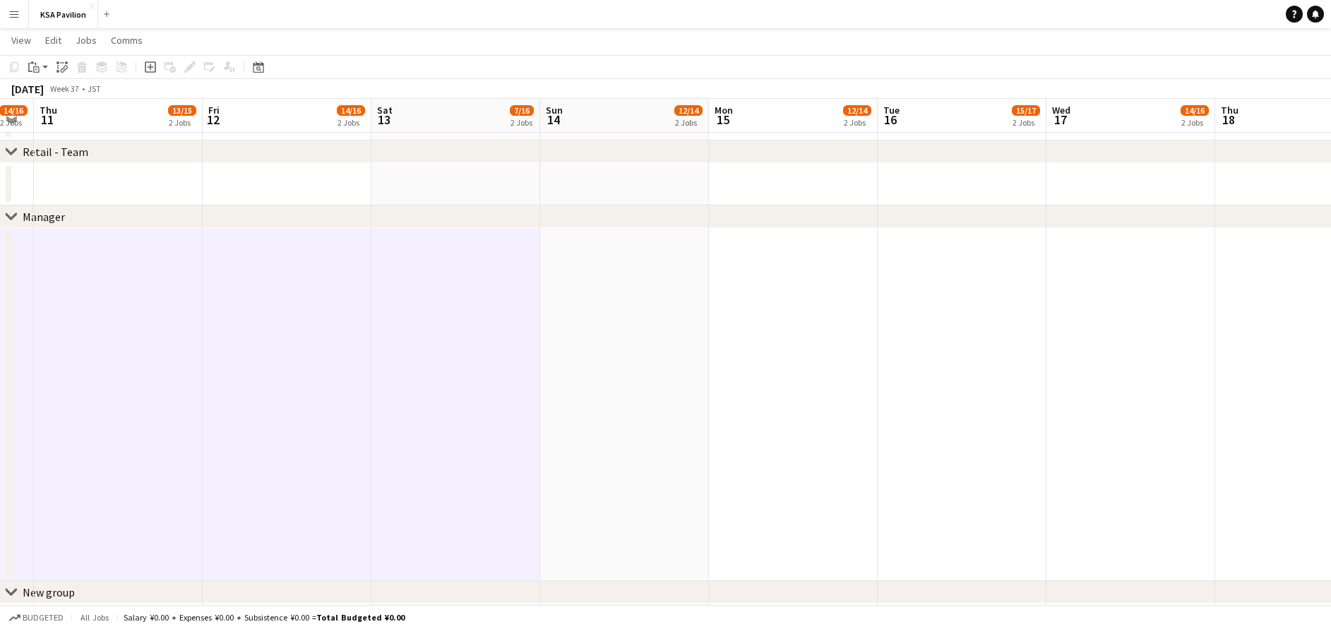
click at [680, 279] on app-date-cell at bounding box center [624, 404] width 169 height 353
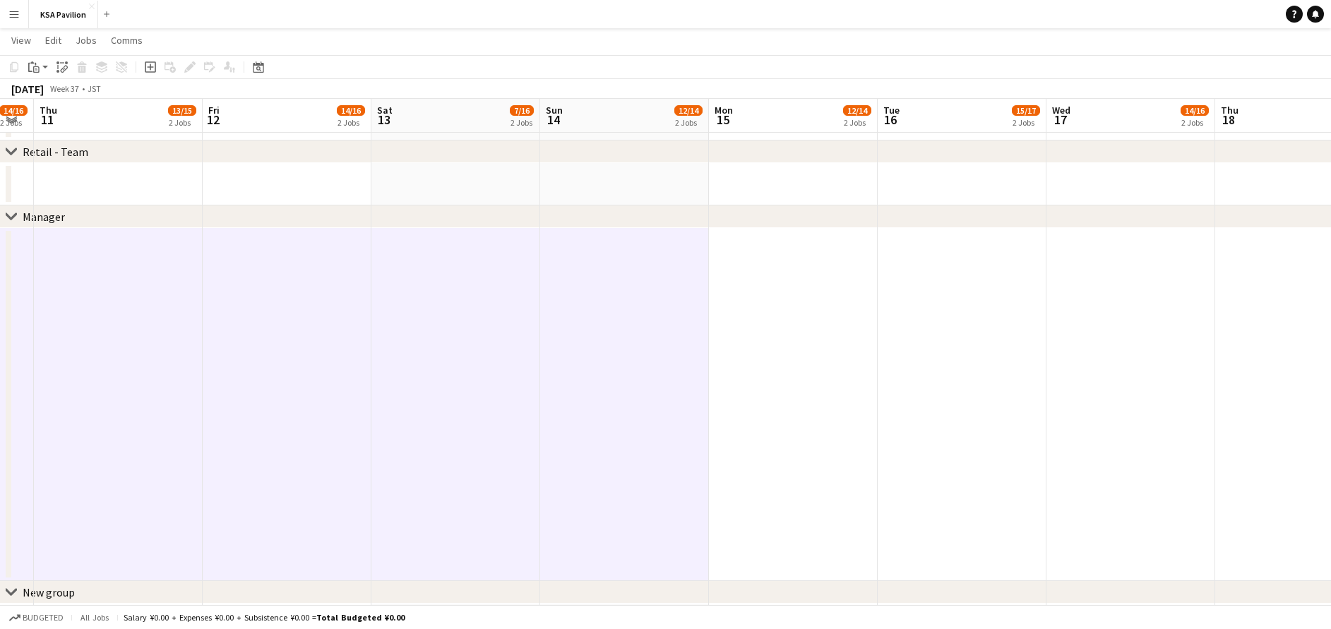
drag, startPoint x: 784, startPoint y: 270, endPoint x: 802, endPoint y: 268, distance: 18.6
click at [786, 270] on app-date-cell at bounding box center [793, 404] width 169 height 353
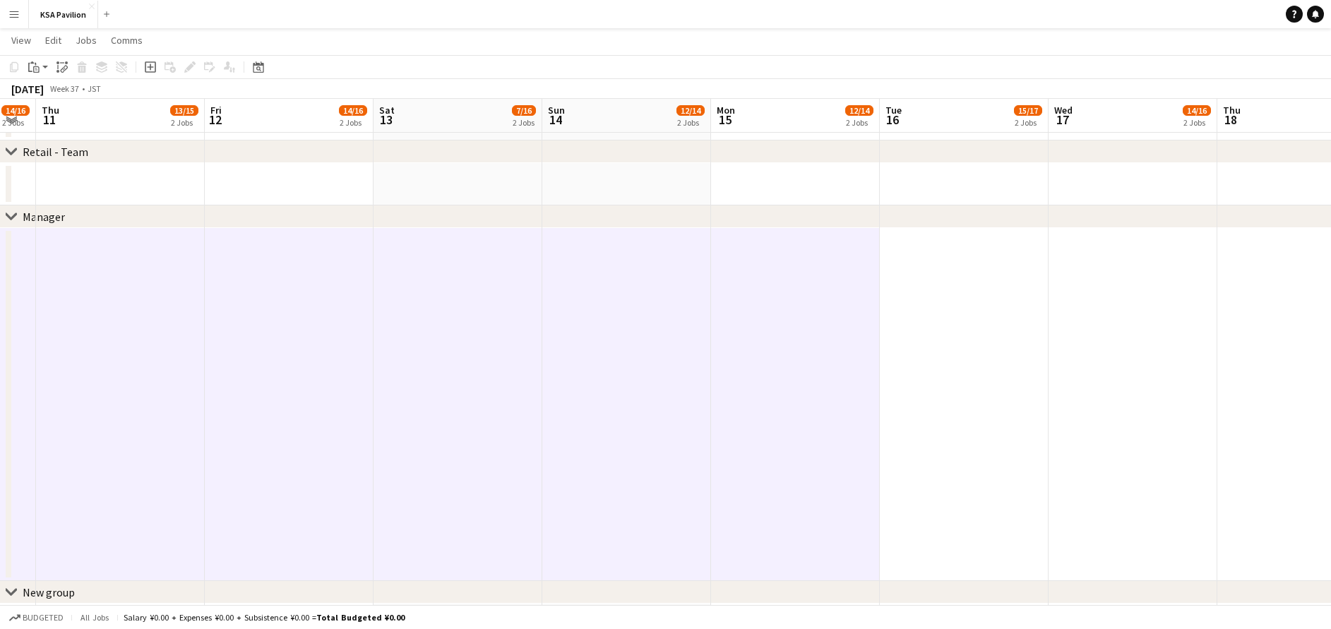
drag, startPoint x: 922, startPoint y: 254, endPoint x: 957, endPoint y: 262, distance: 36.1
click at [923, 255] on app-date-cell at bounding box center [964, 404] width 169 height 353
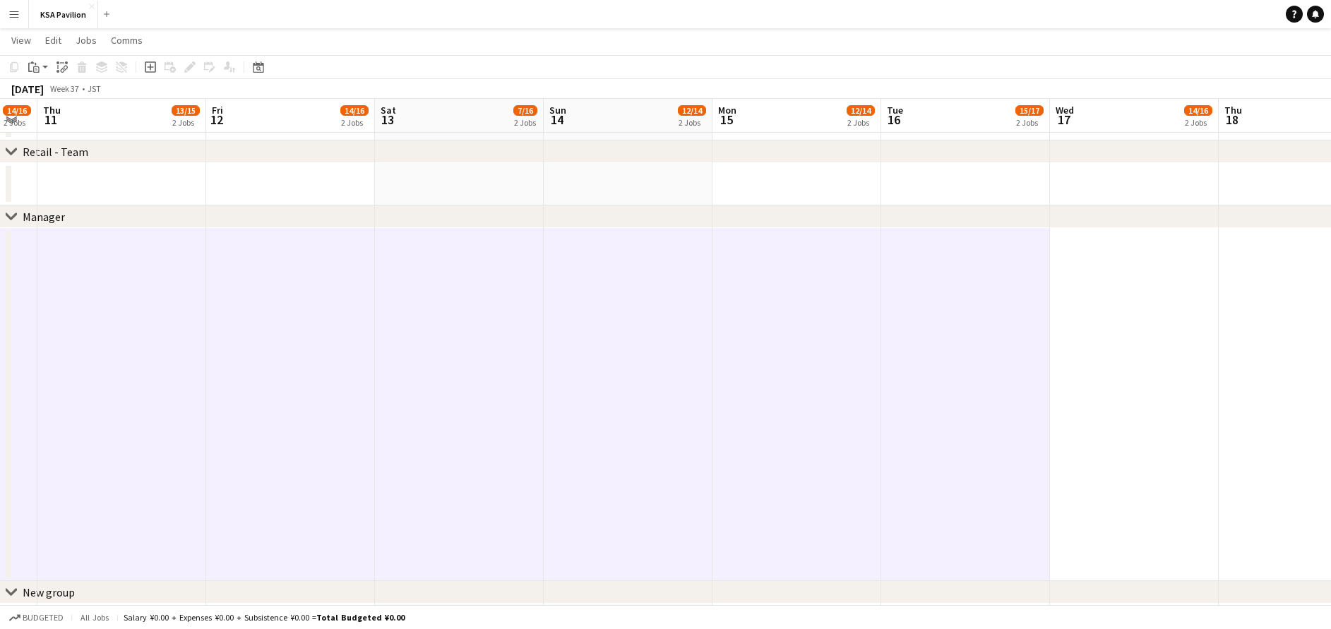
drag, startPoint x: 1060, startPoint y: 261, endPoint x: 1108, endPoint y: 265, distance: 48.2
click at [1063, 261] on app-date-cell at bounding box center [1134, 404] width 169 height 353
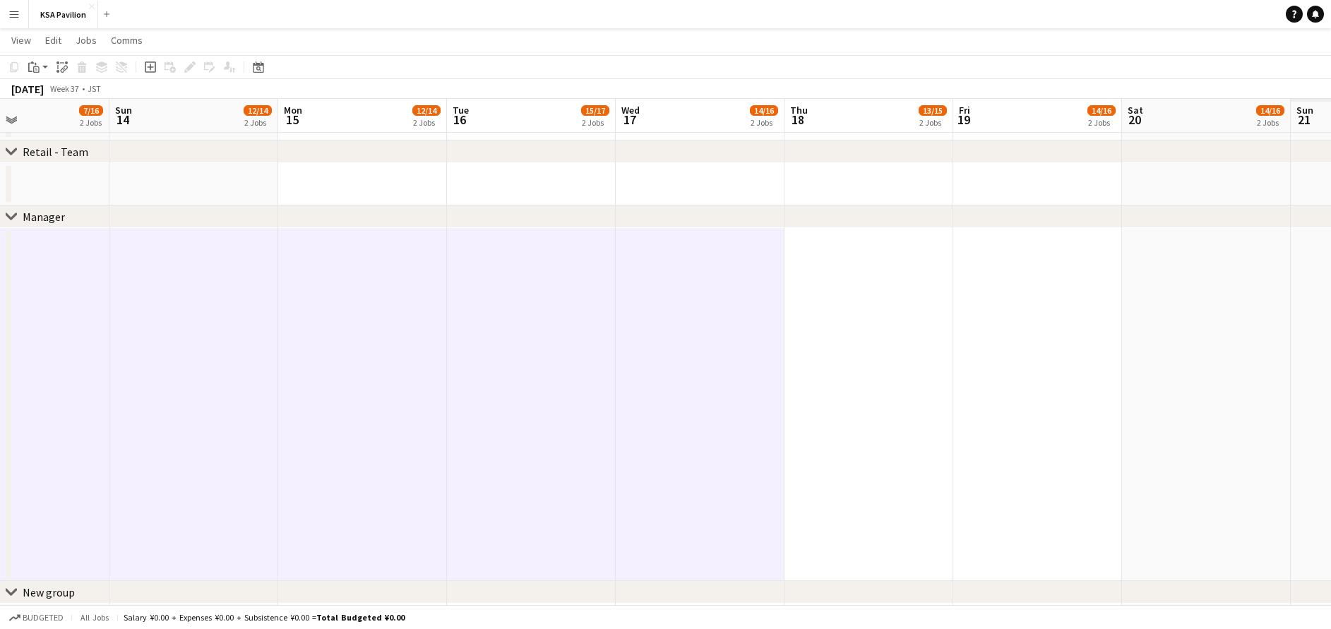
drag, startPoint x: 1143, startPoint y: 265, endPoint x: 561, endPoint y: 275, distance: 581.8
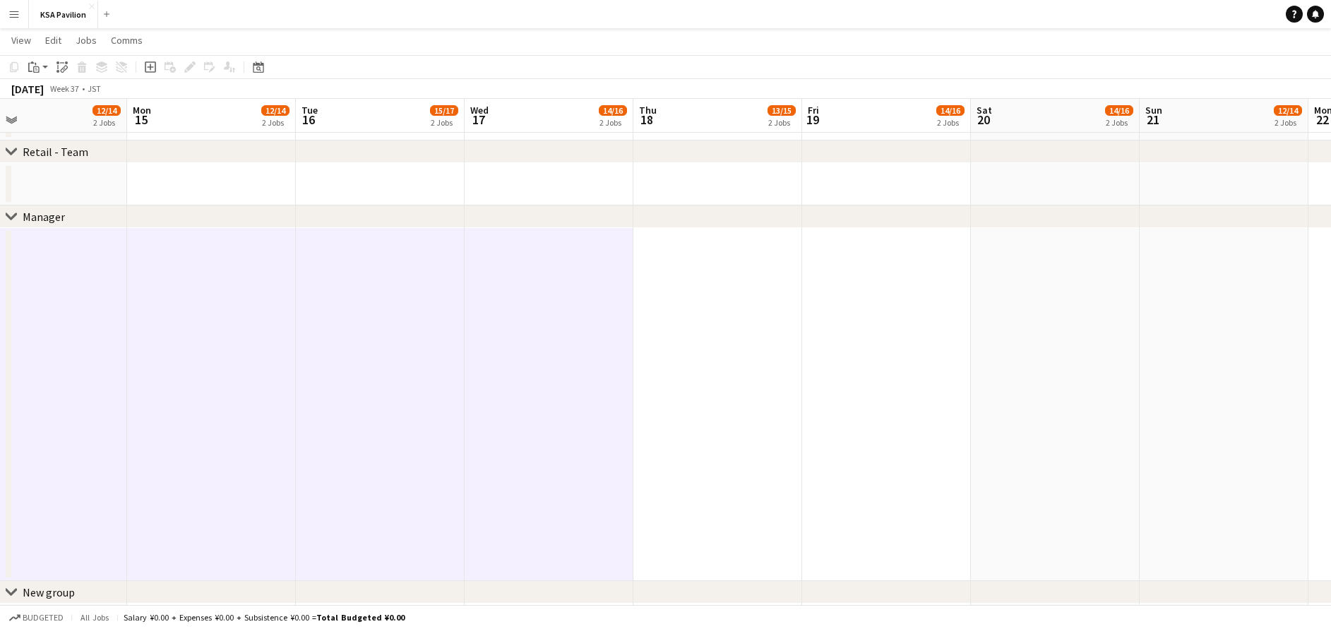
click at [743, 261] on app-date-cell at bounding box center [717, 404] width 169 height 353
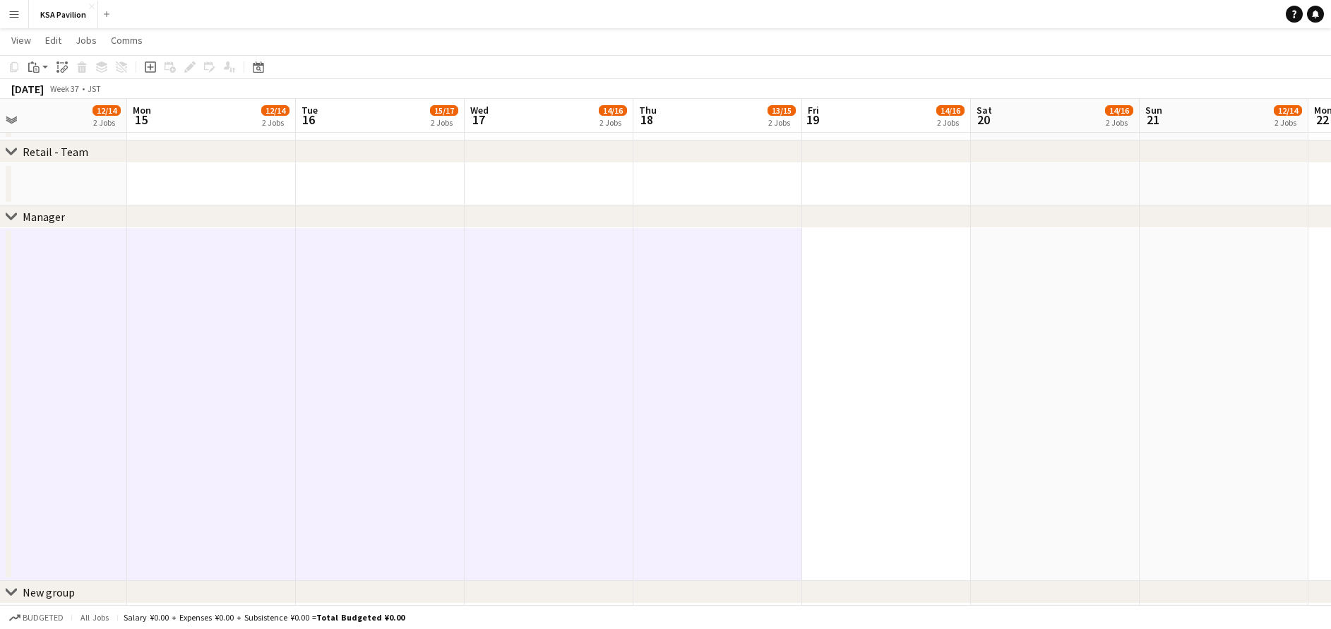
click at [832, 261] on app-date-cell at bounding box center [886, 404] width 169 height 353
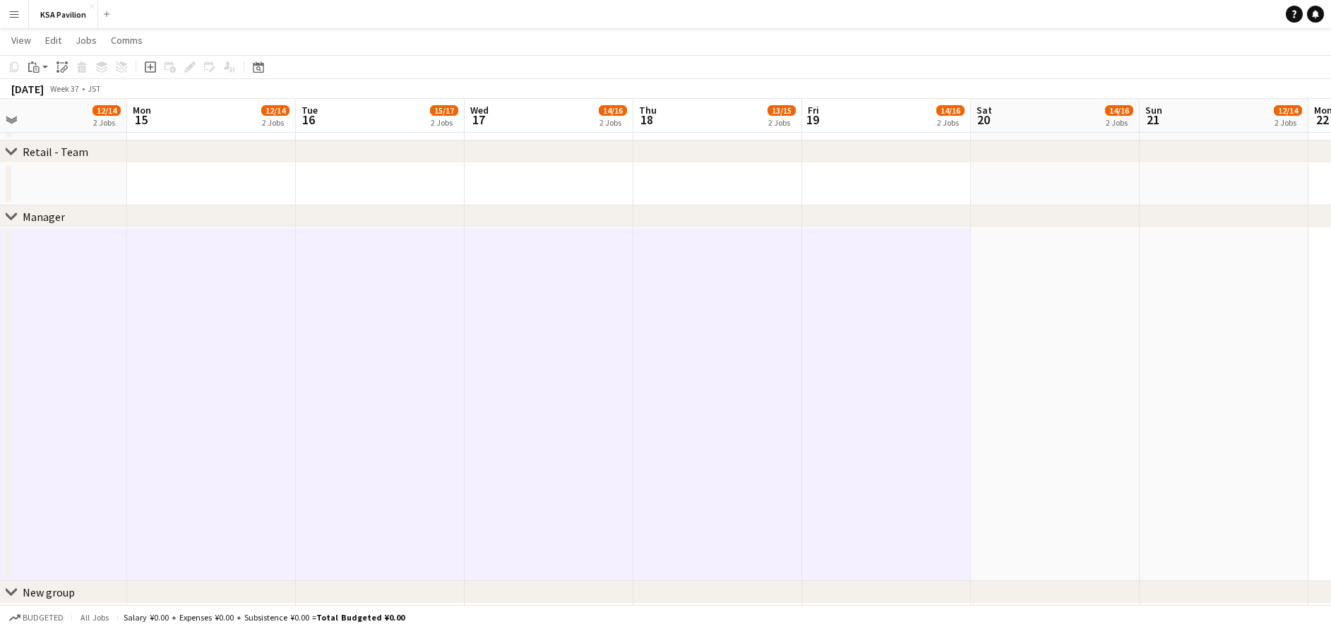
drag, startPoint x: 1004, startPoint y: 269, endPoint x: 1022, endPoint y: 270, distance: 18.4
click at [1006, 269] on app-date-cell at bounding box center [1055, 404] width 169 height 353
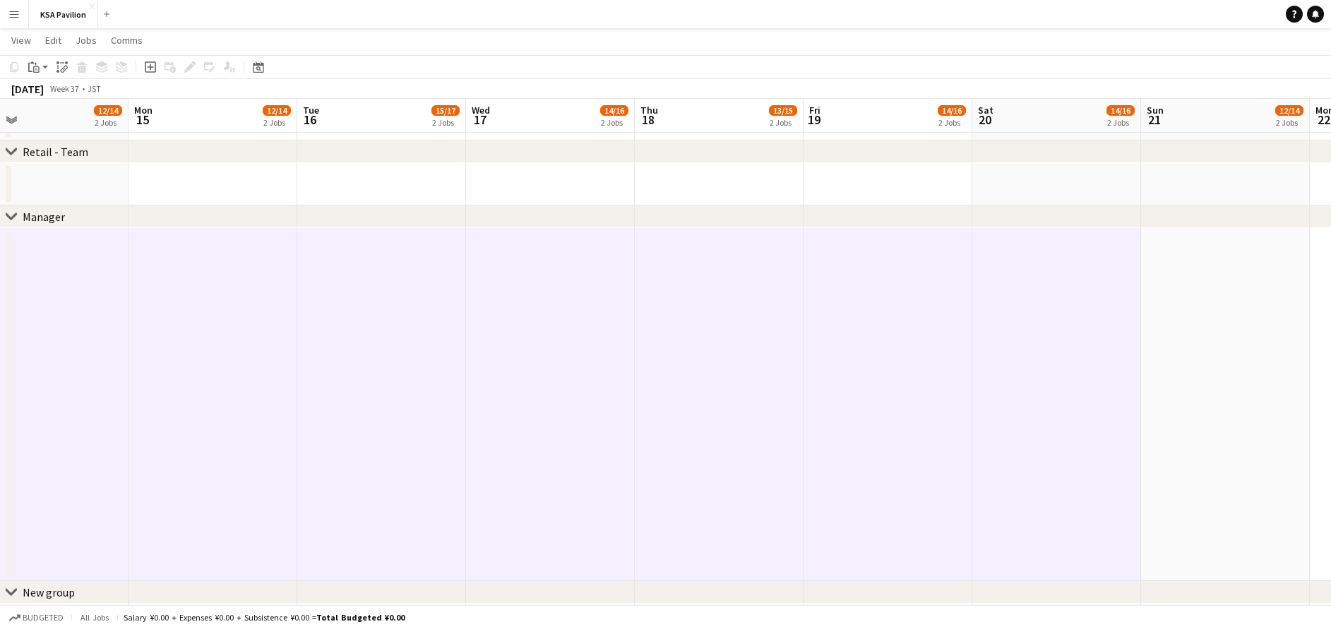
drag, startPoint x: 1178, startPoint y: 258, endPoint x: 1220, endPoint y: 268, distance: 43.5
click at [1179, 258] on app-date-cell at bounding box center [1225, 404] width 169 height 353
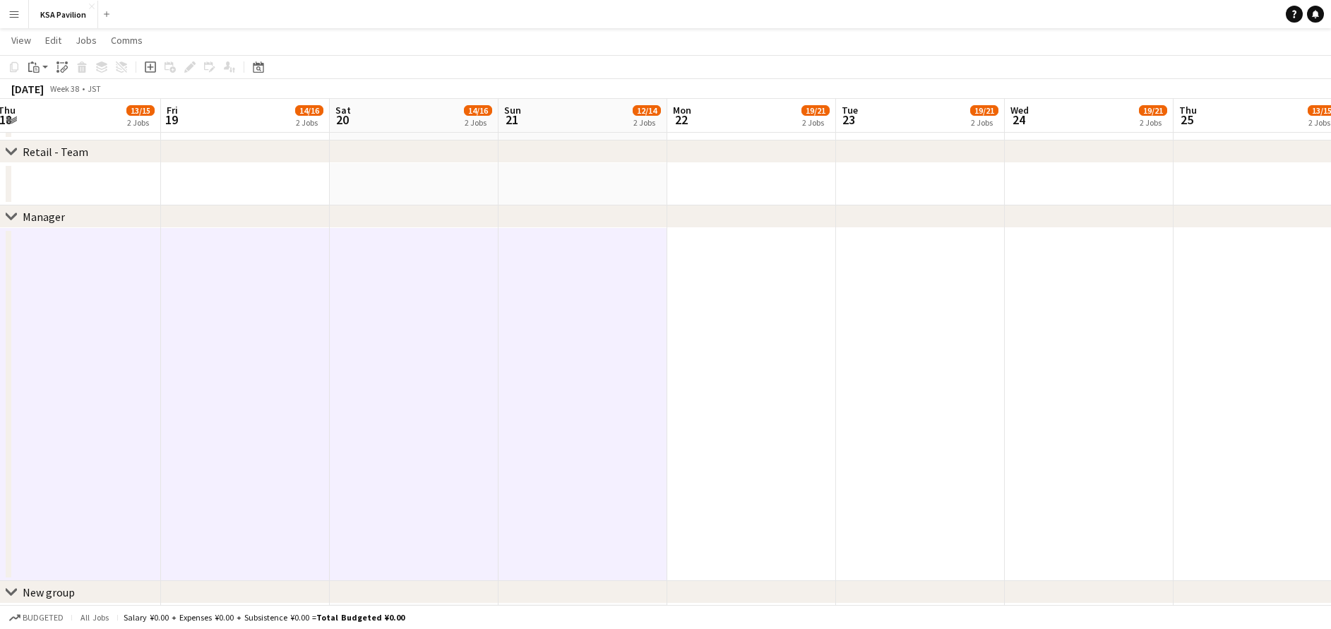
drag, startPoint x: 1223, startPoint y: 270, endPoint x: 427, endPoint y: 272, distance: 795.6
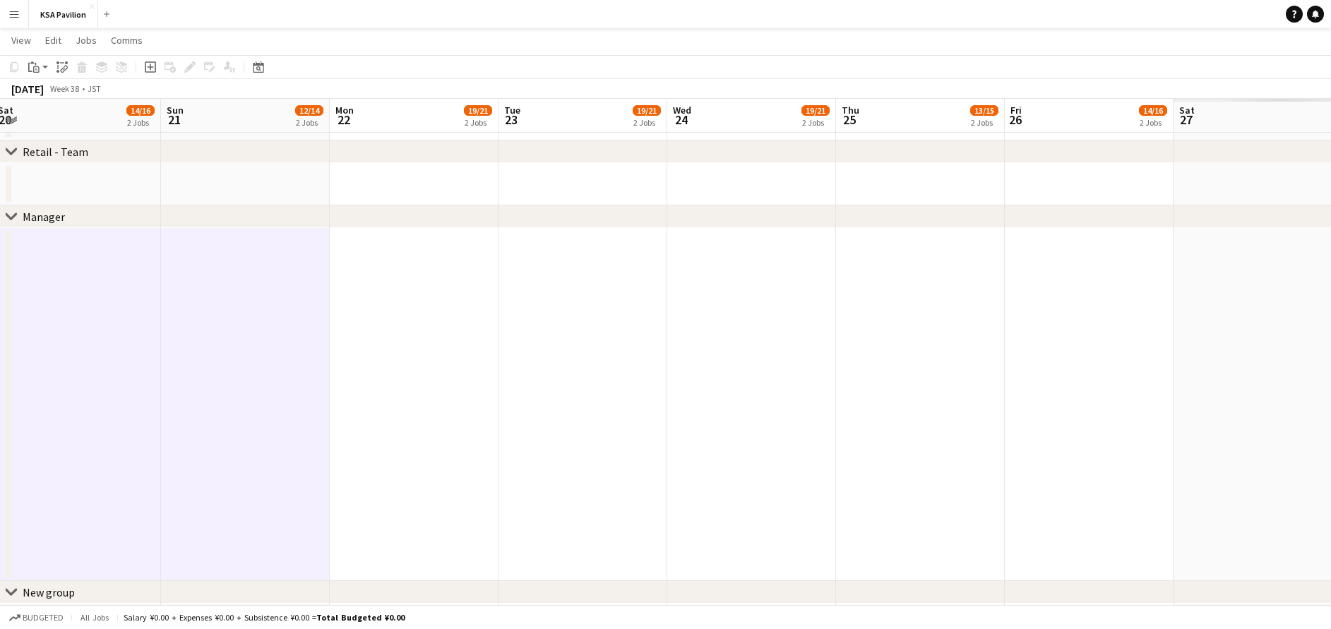
scroll to position [0, 423]
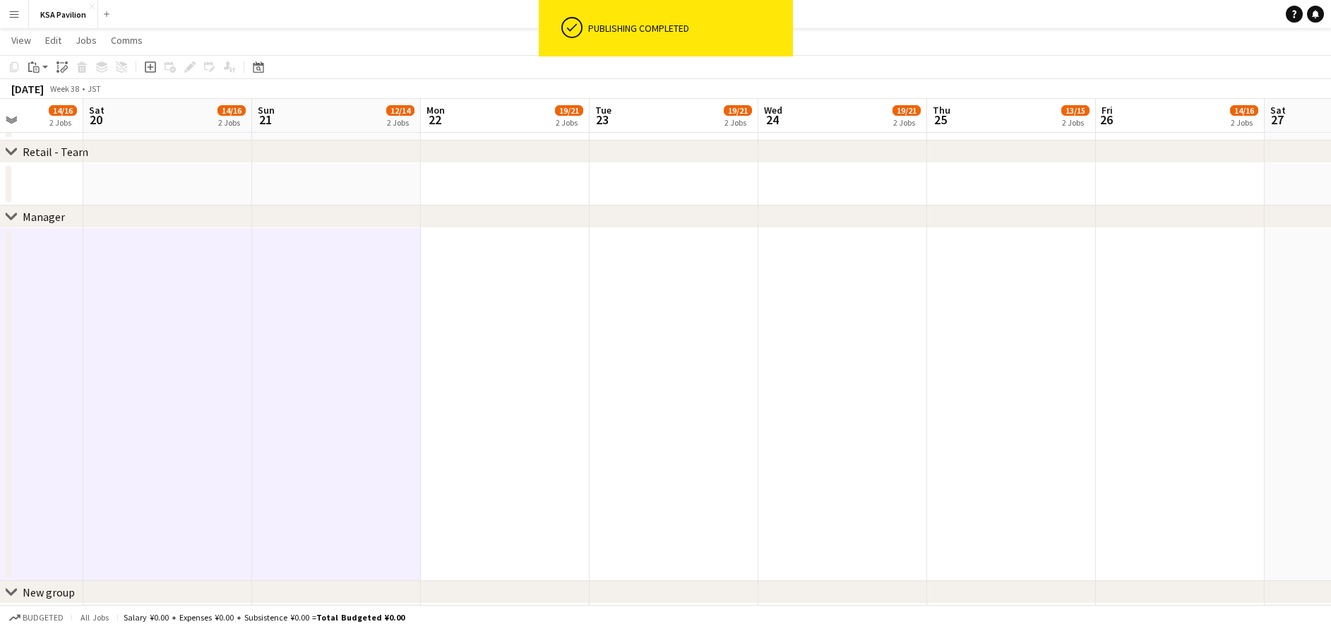
click at [551, 272] on app-date-cell at bounding box center [505, 404] width 169 height 353
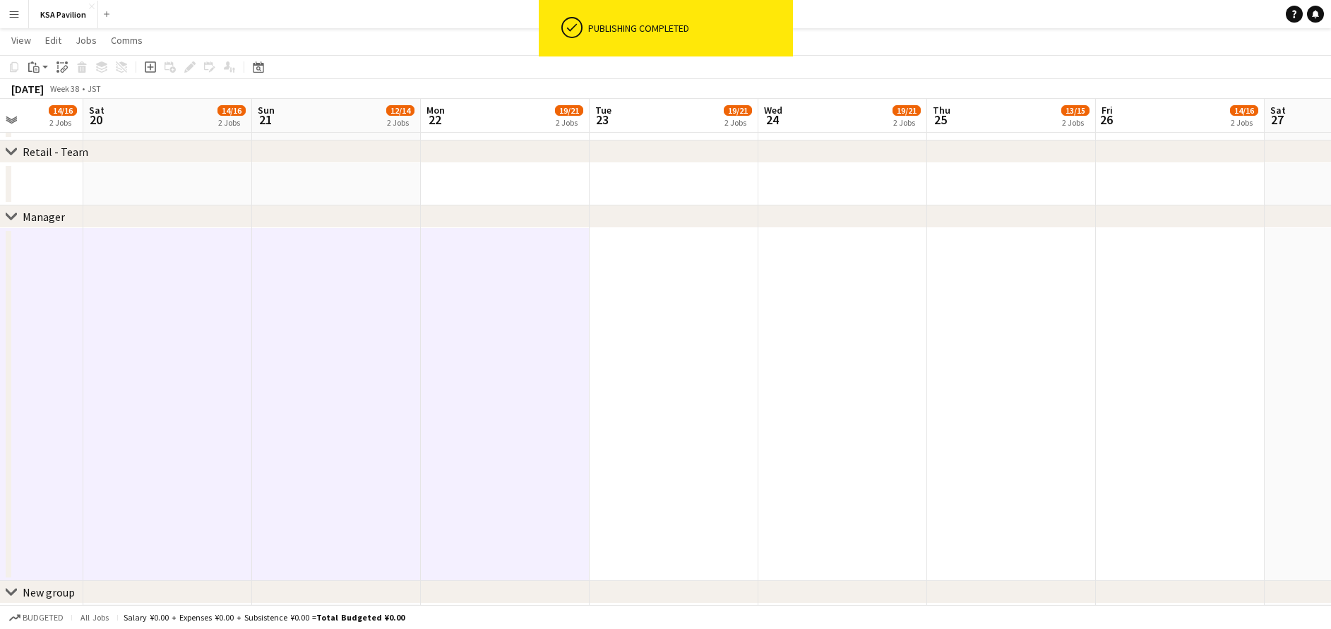
drag, startPoint x: 698, startPoint y: 272, endPoint x: 717, endPoint y: 274, distance: 19.2
click at [699, 273] on app-date-cell at bounding box center [673, 404] width 169 height 353
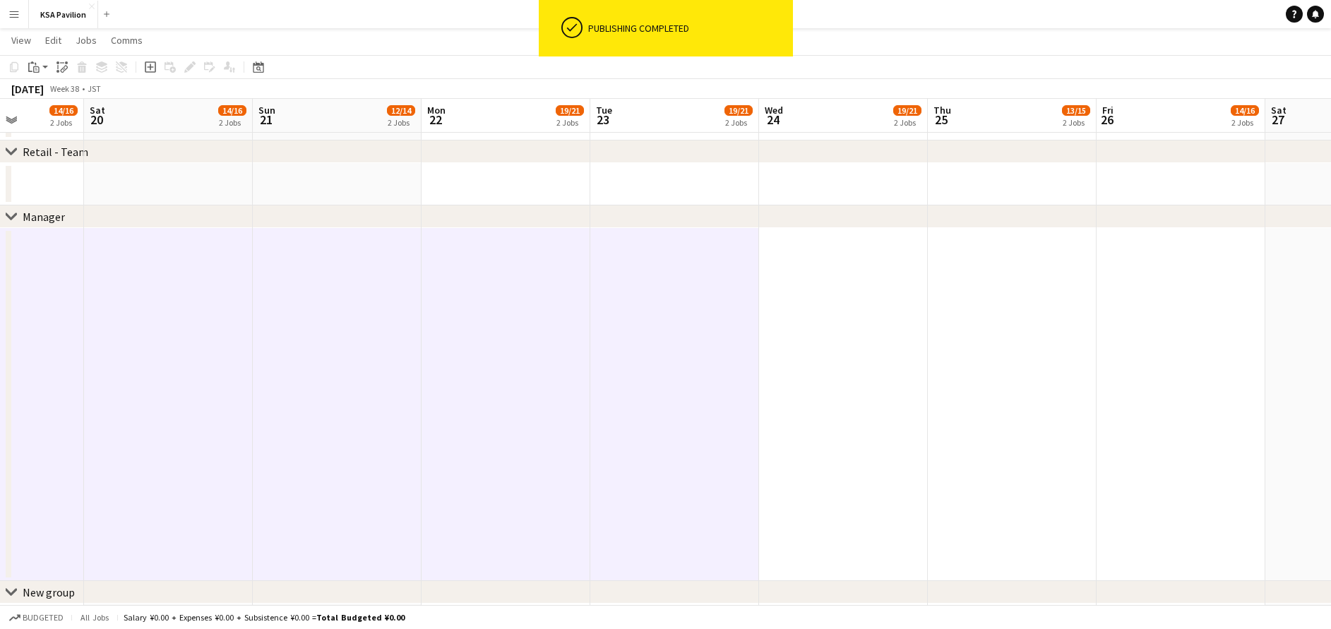
click at [814, 272] on app-date-cell at bounding box center [843, 404] width 169 height 353
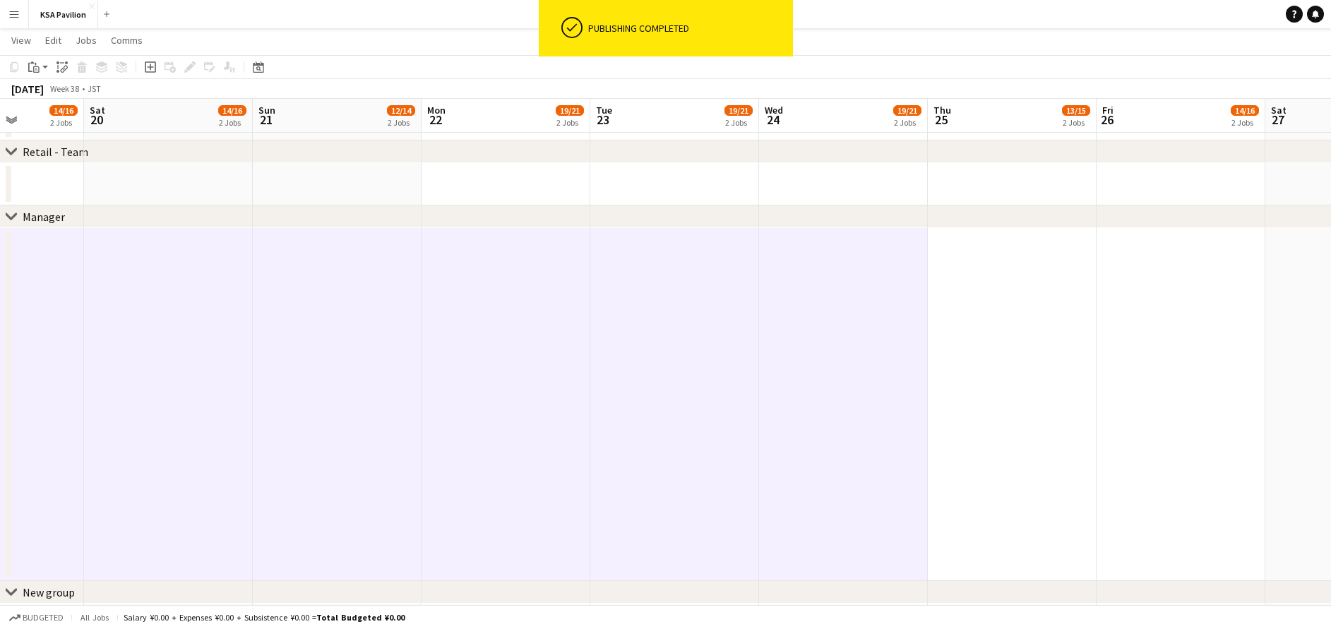
drag, startPoint x: 982, startPoint y: 273, endPoint x: 1055, endPoint y: 273, distance: 73.4
click at [983, 274] on app-date-cell at bounding box center [1012, 404] width 169 height 353
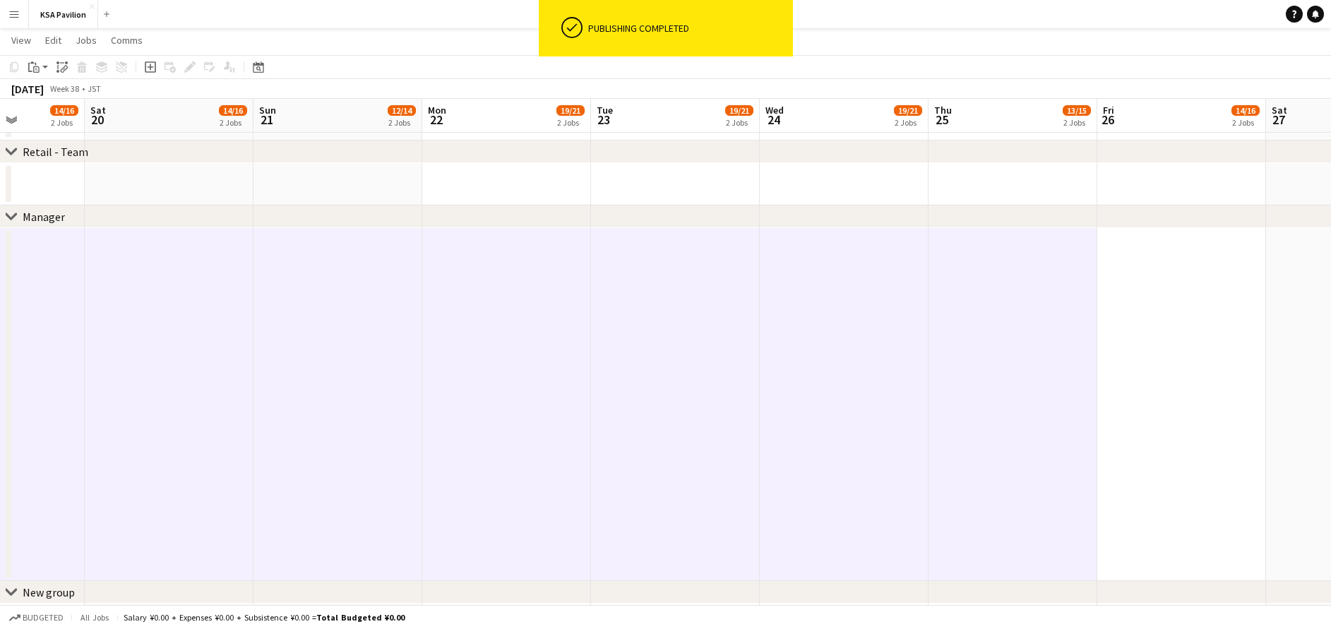
drag, startPoint x: 1137, startPoint y: 278, endPoint x: 1161, endPoint y: 282, distance: 23.6
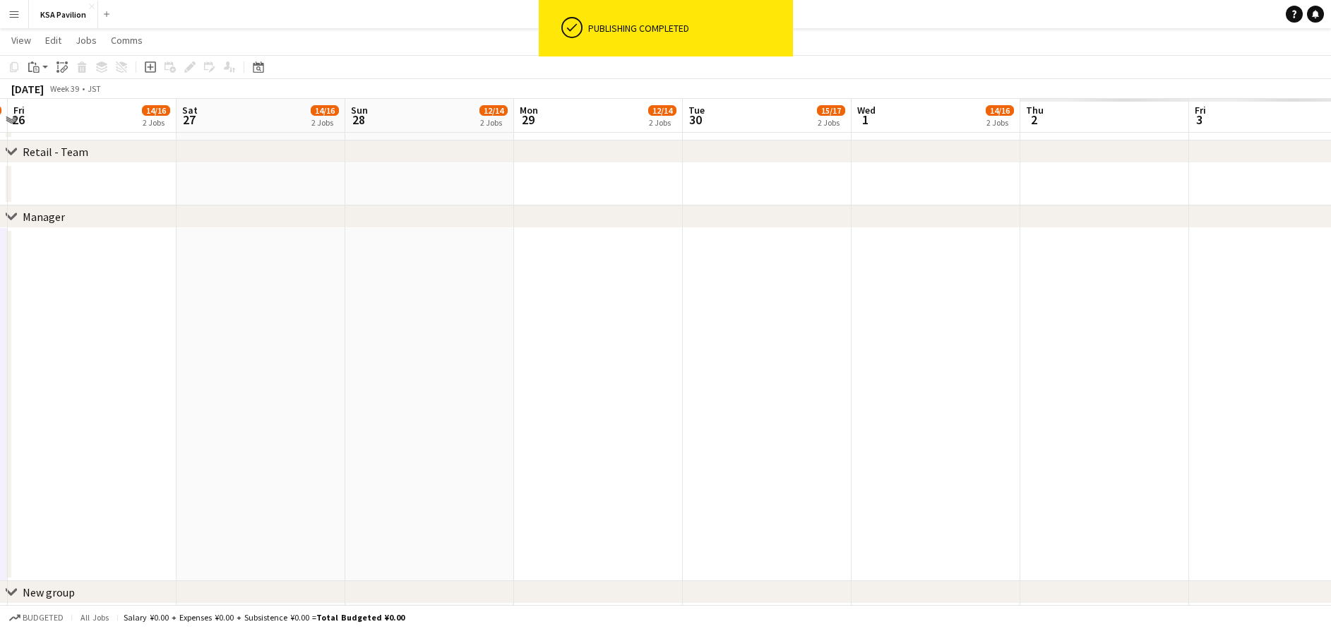
scroll to position [0, 465]
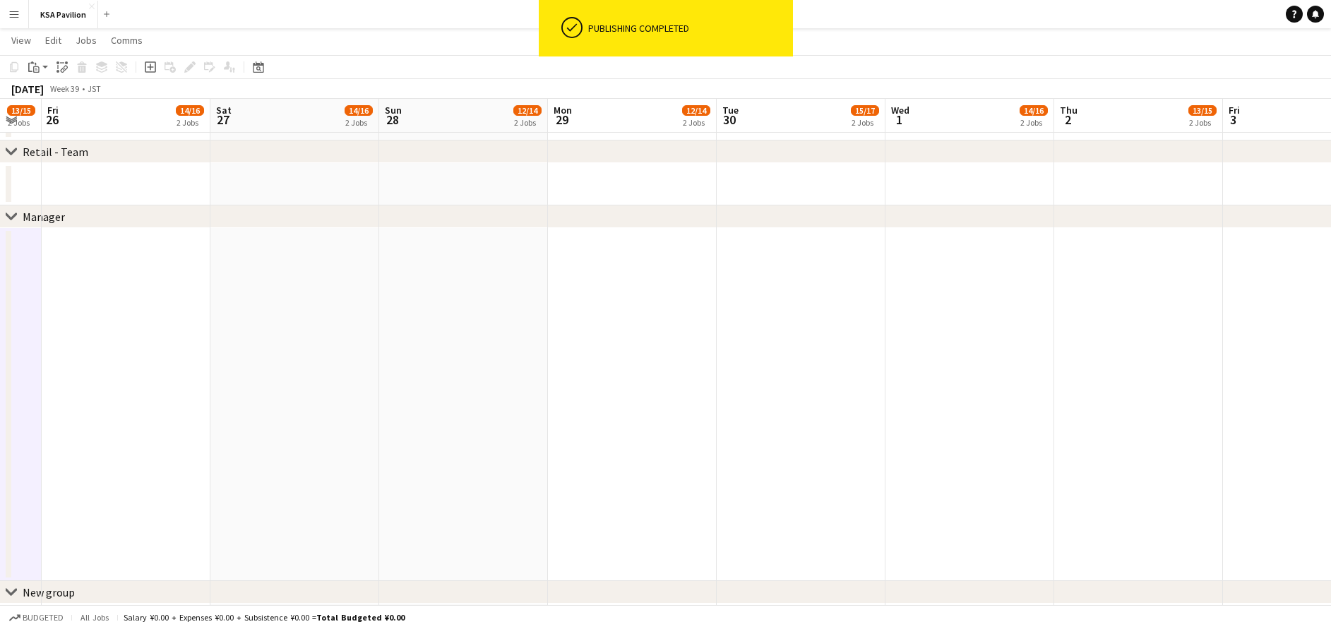
drag, startPoint x: 1178, startPoint y: 280, endPoint x: 119, endPoint y: 286, distance: 1059.0
click at [122, 282] on app-date-cell at bounding box center [126, 404] width 169 height 353
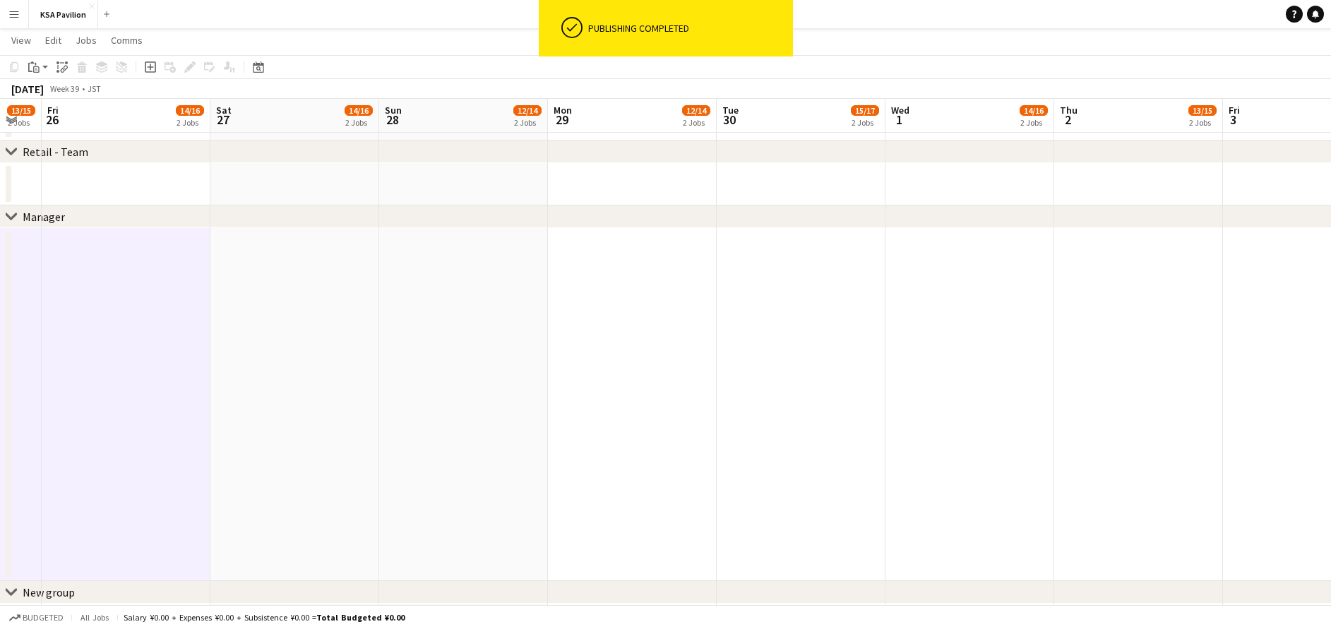
click at [241, 283] on app-date-cell at bounding box center [294, 404] width 169 height 353
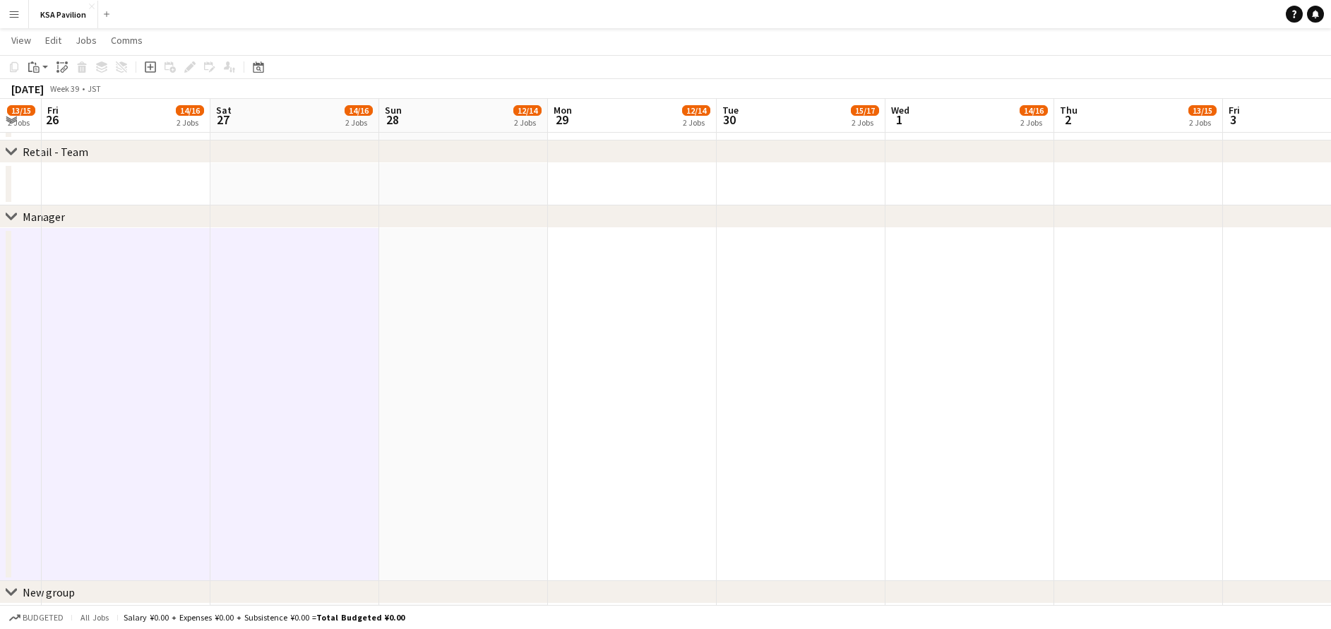
click at [439, 287] on app-date-cell at bounding box center [463, 404] width 169 height 353
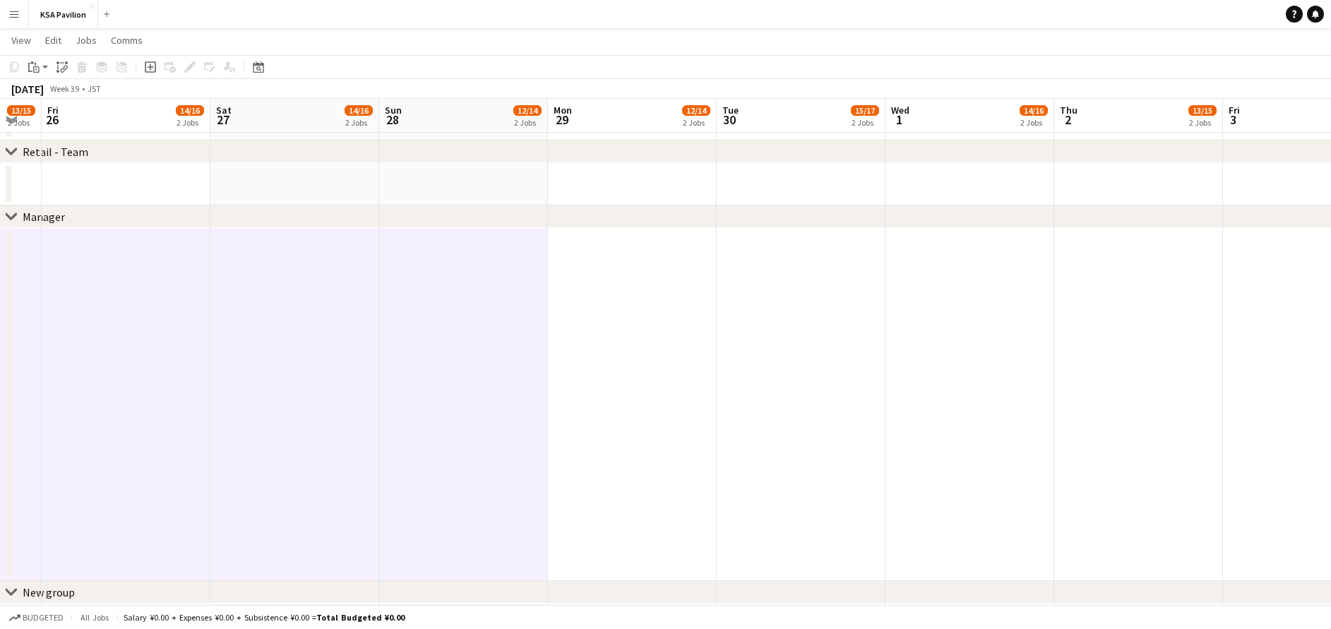
drag, startPoint x: 597, startPoint y: 289, endPoint x: 618, endPoint y: 294, distance: 21.9
click at [600, 289] on app-date-cell at bounding box center [632, 404] width 169 height 353
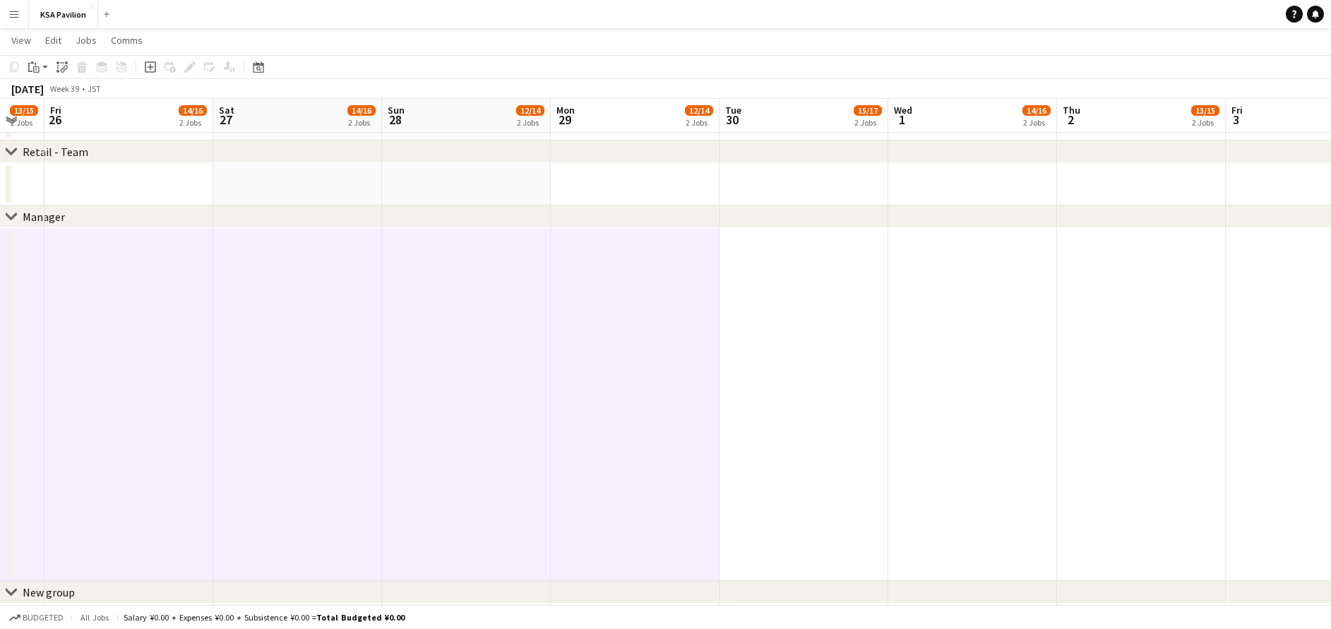
drag, startPoint x: 750, startPoint y: 284, endPoint x: 795, endPoint y: 289, distance: 45.5
click at [753, 285] on app-date-cell at bounding box center [803, 404] width 169 height 353
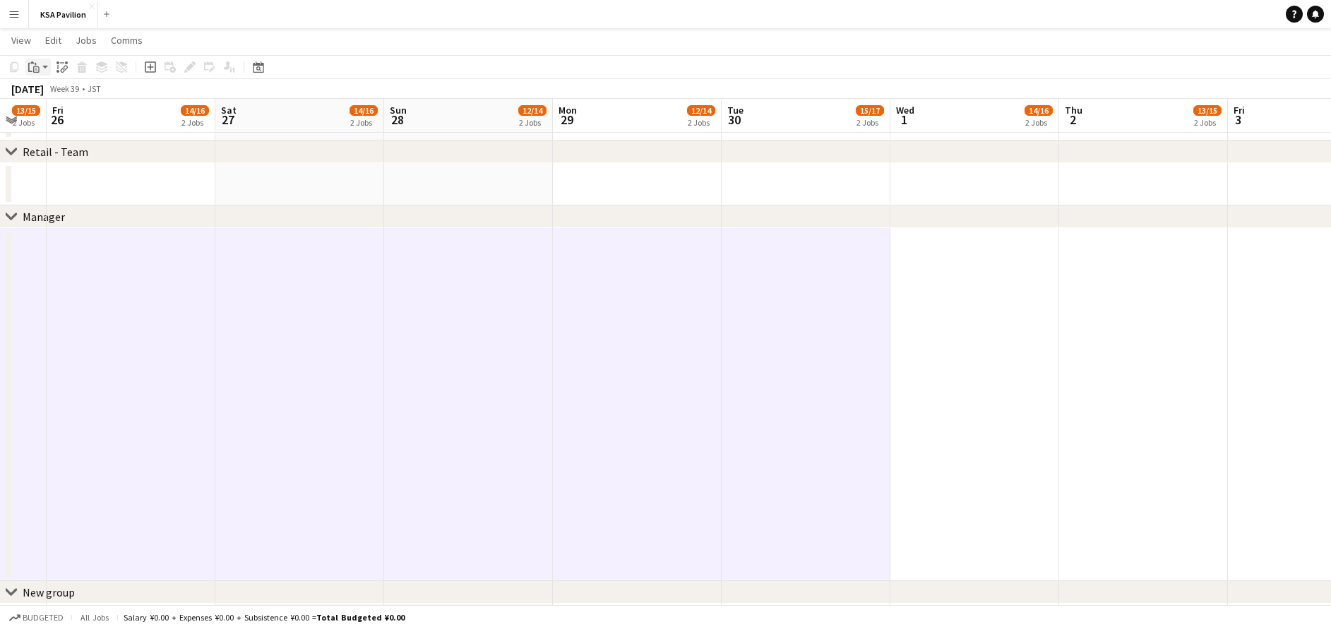
click at [33, 75] on div "Paste" at bounding box center [33, 67] width 17 height 17
click at [44, 92] on link "Paste Ctrl+V" at bounding box center [103, 94] width 133 height 13
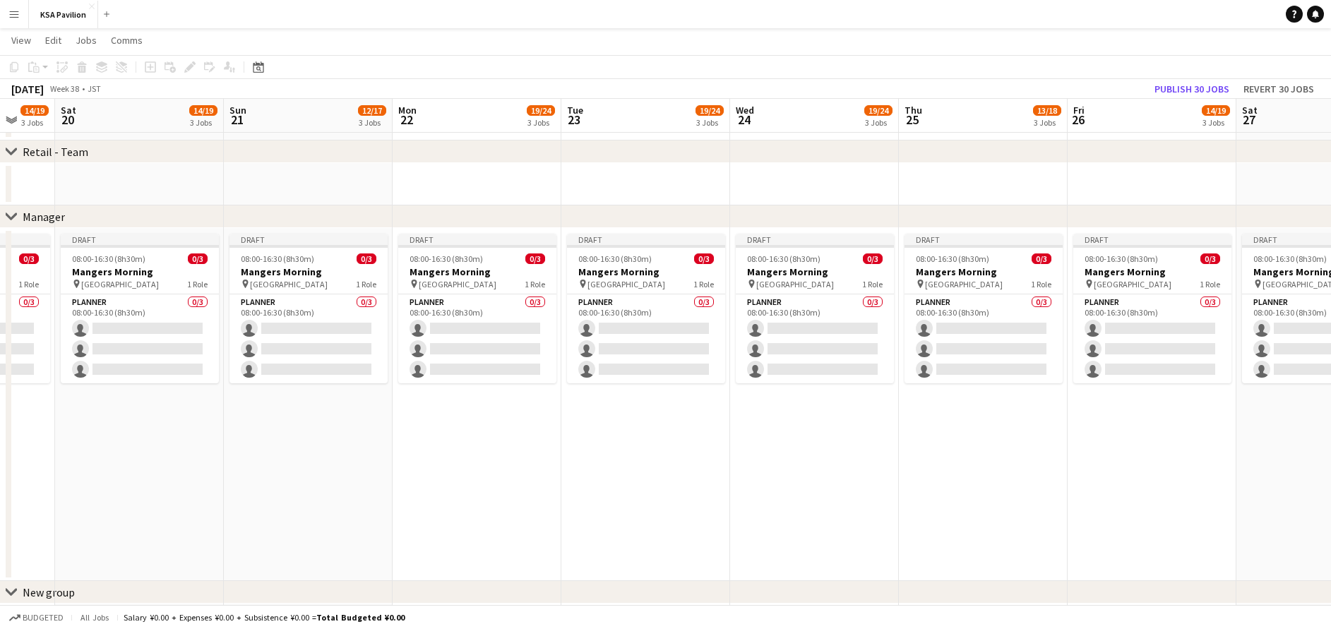
drag, startPoint x: 154, startPoint y: 481, endPoint x: 940, endPoint y: 360, distance: 795.8
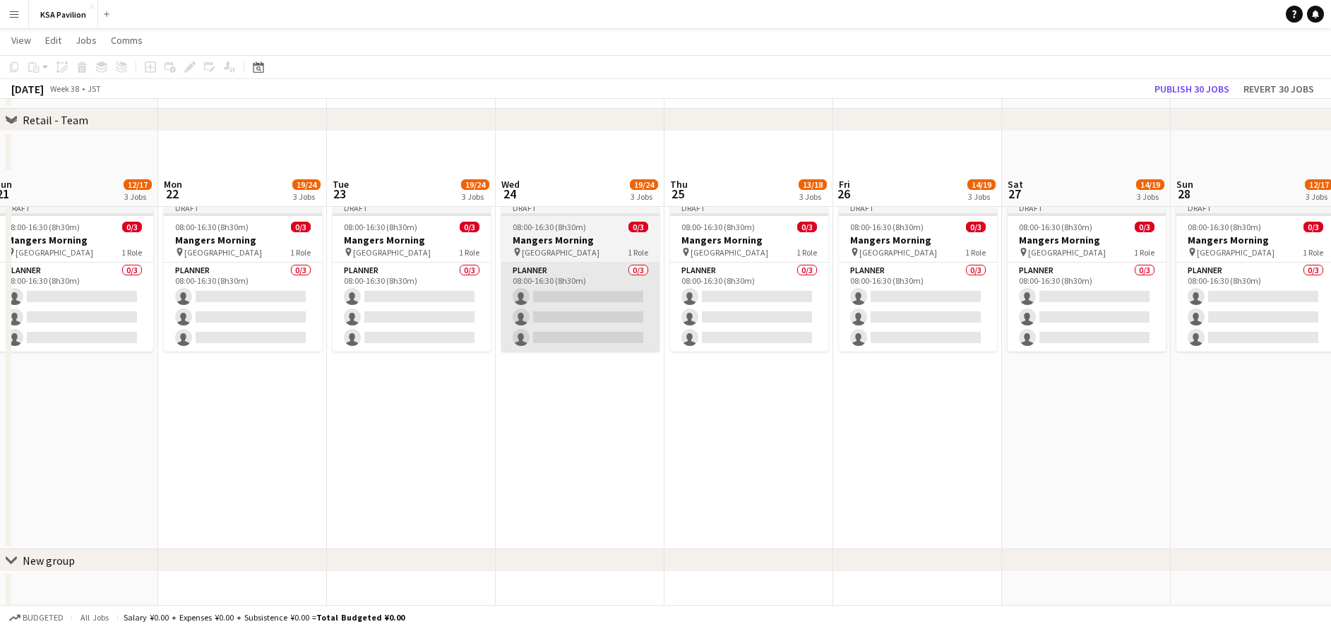
scroll to position [1020, 0]
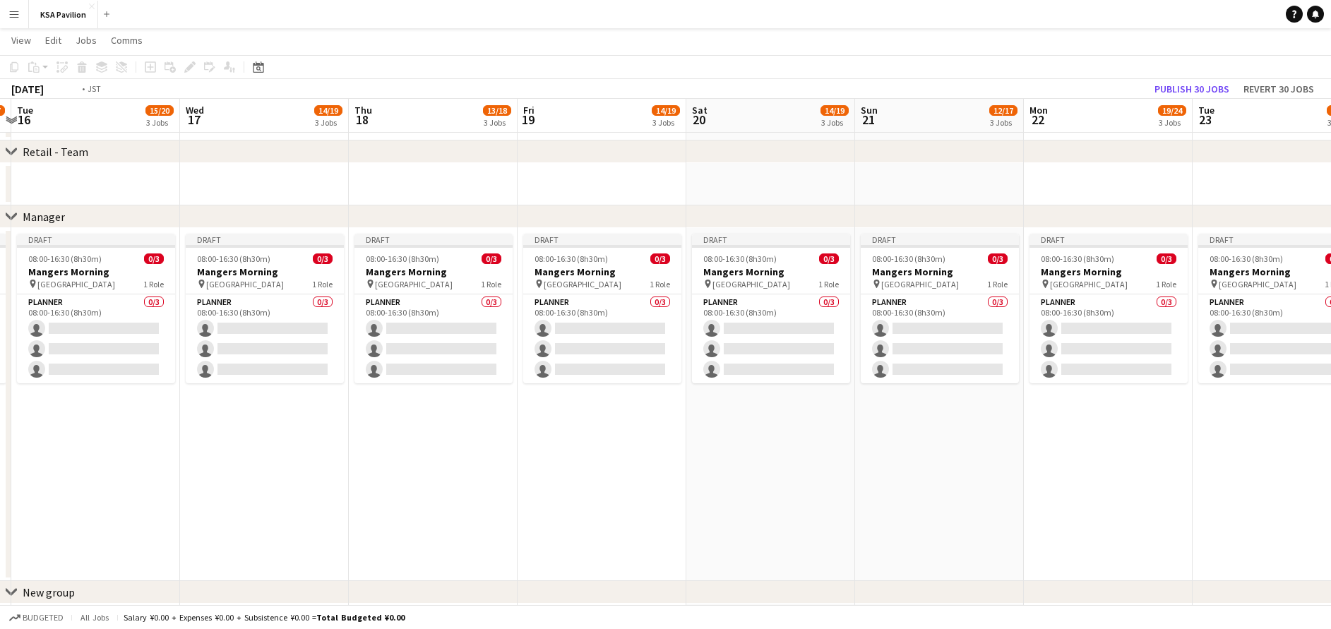
drag, startPoint x: 102, startPoint y: 422, endPoint x: 1197, endPoint y: 280, distance: 1104.2
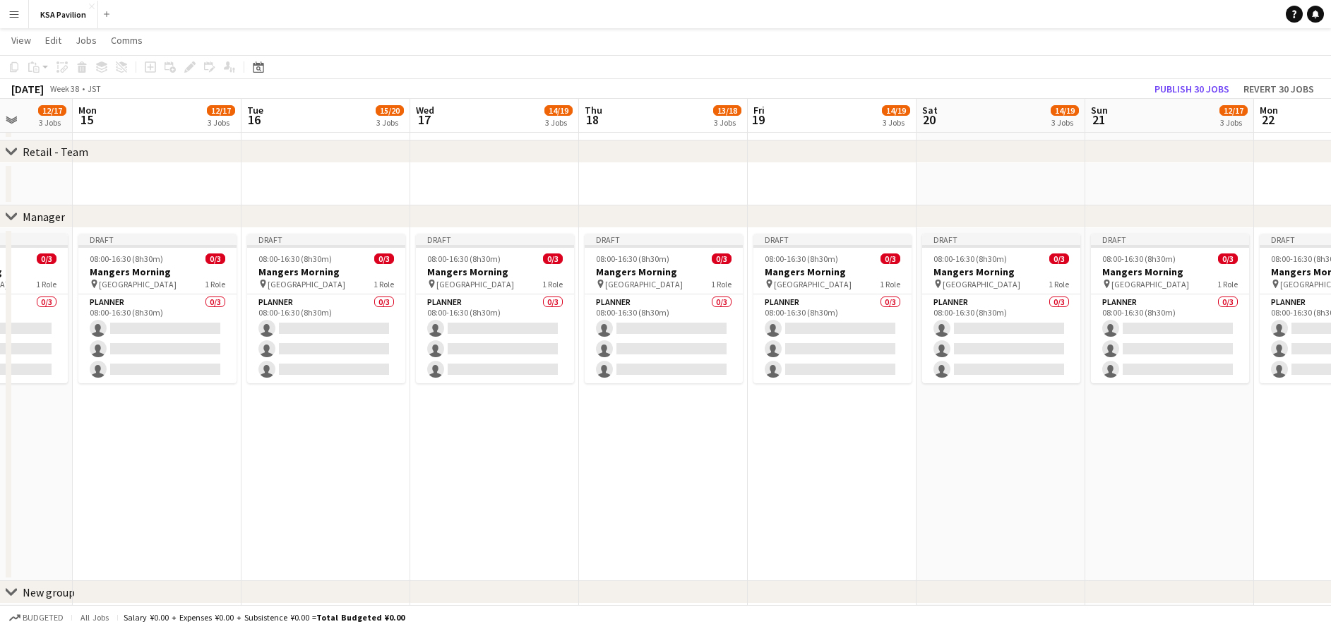
drag, startPoint x: 436, startPoint y: 404, endPoint x: 996, endPoint y: 347, distance: 562.7
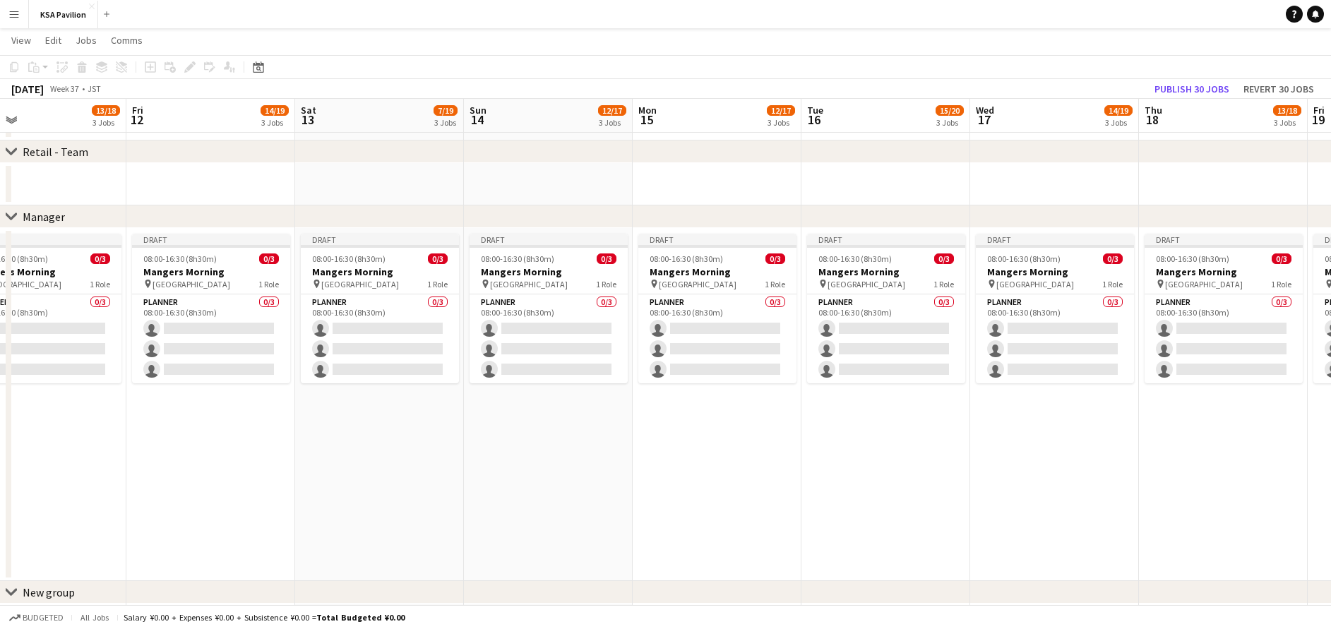
drag, startPoint x: 498, startPoint y: 440, endPoint x: 822, endPoint y: 398, distance: 326.7
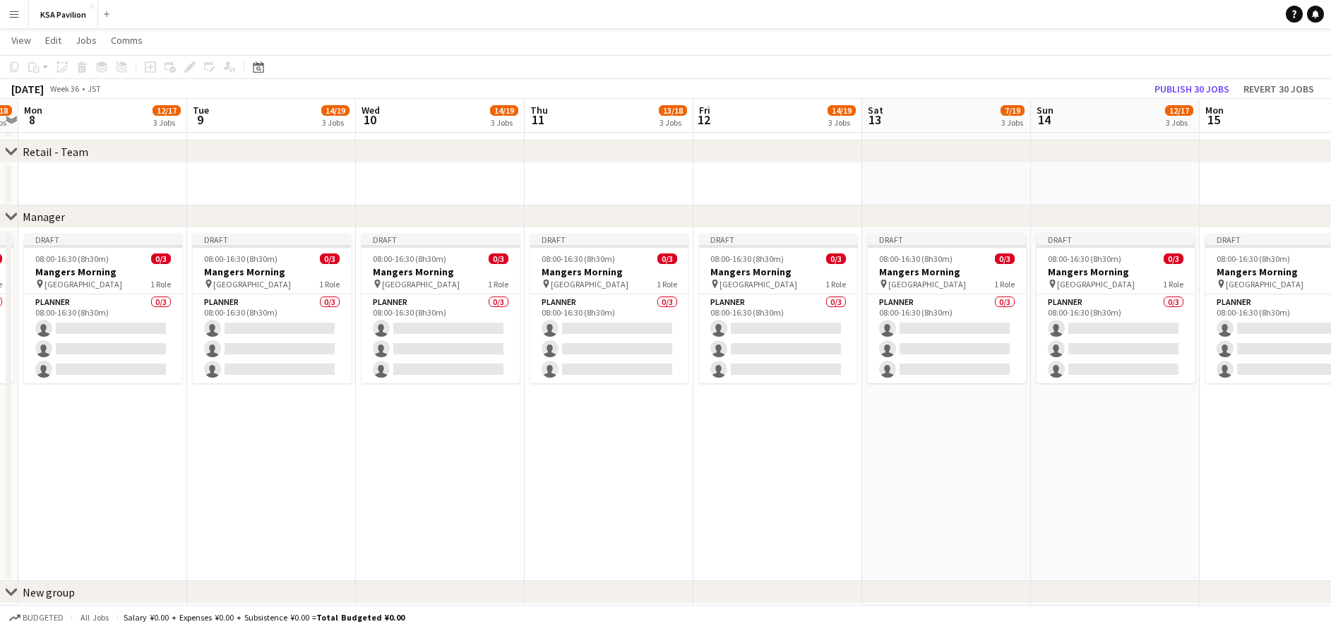
drag, startPoint x: 537, startPoint y: 417, endPoint x: 692, endPoint y: 371, distance: 161.5
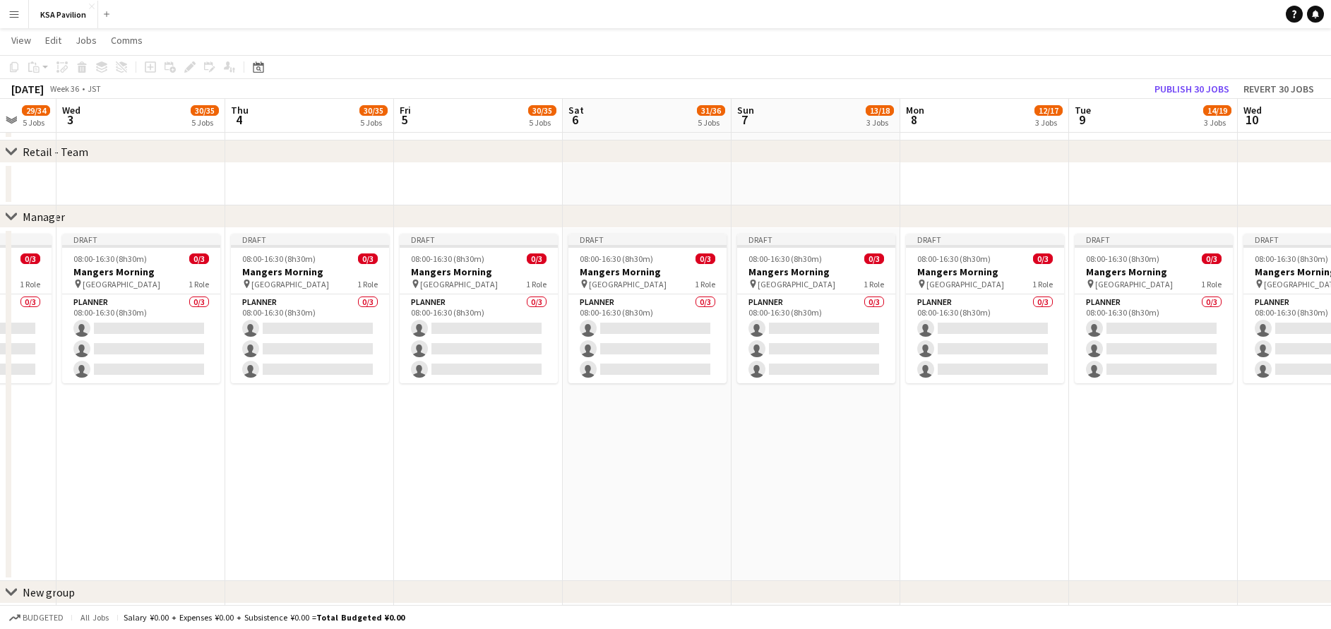
drag, startPoint x: 289, startPoint y: 414, endPoint x: 635, endPoint y: 371, distance: 348.0
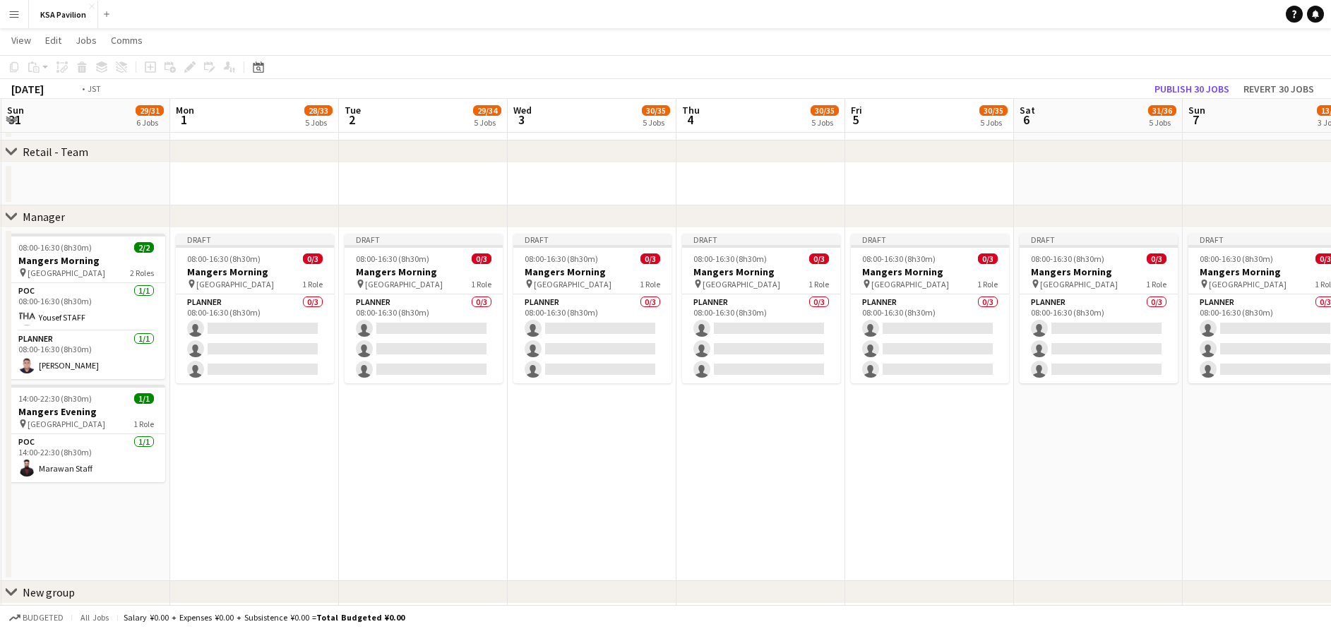
drag, startPoint x: 6, startPoint y: 439, endPoint x: 279, endPoint y: 408, distance: 275.0
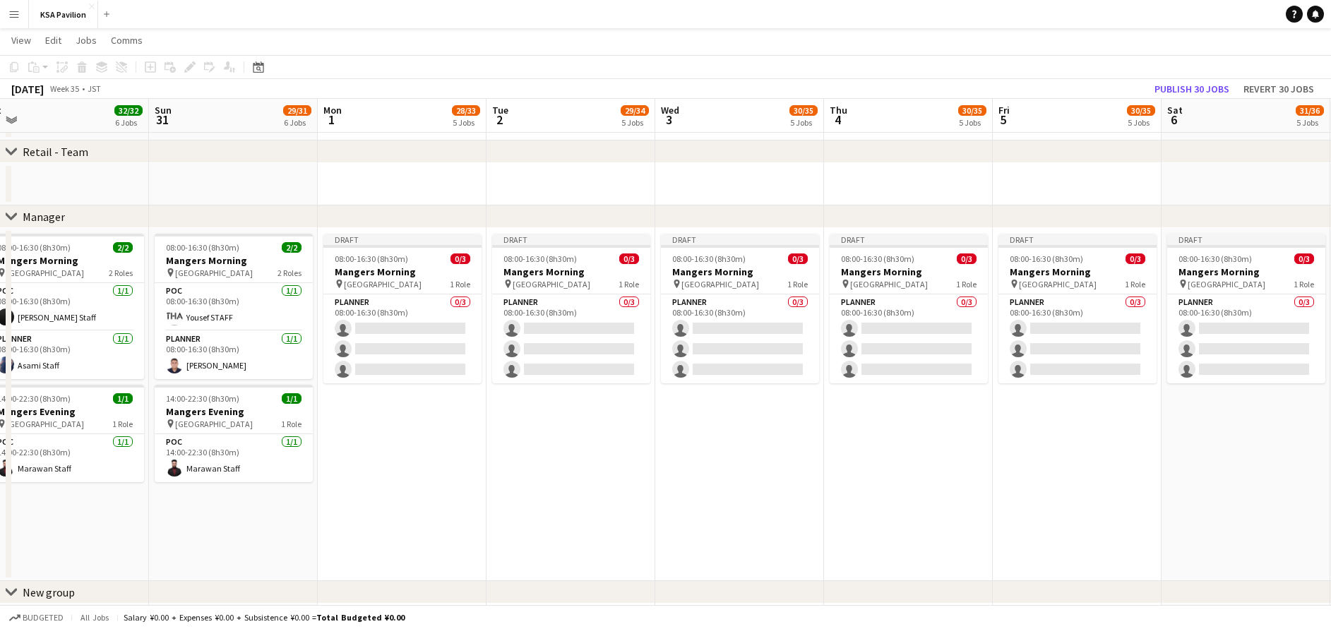
drag, startPoint x: 743, startPoint y: 334, endPoint x: 702, endPoint y: 357, distance: 47.7
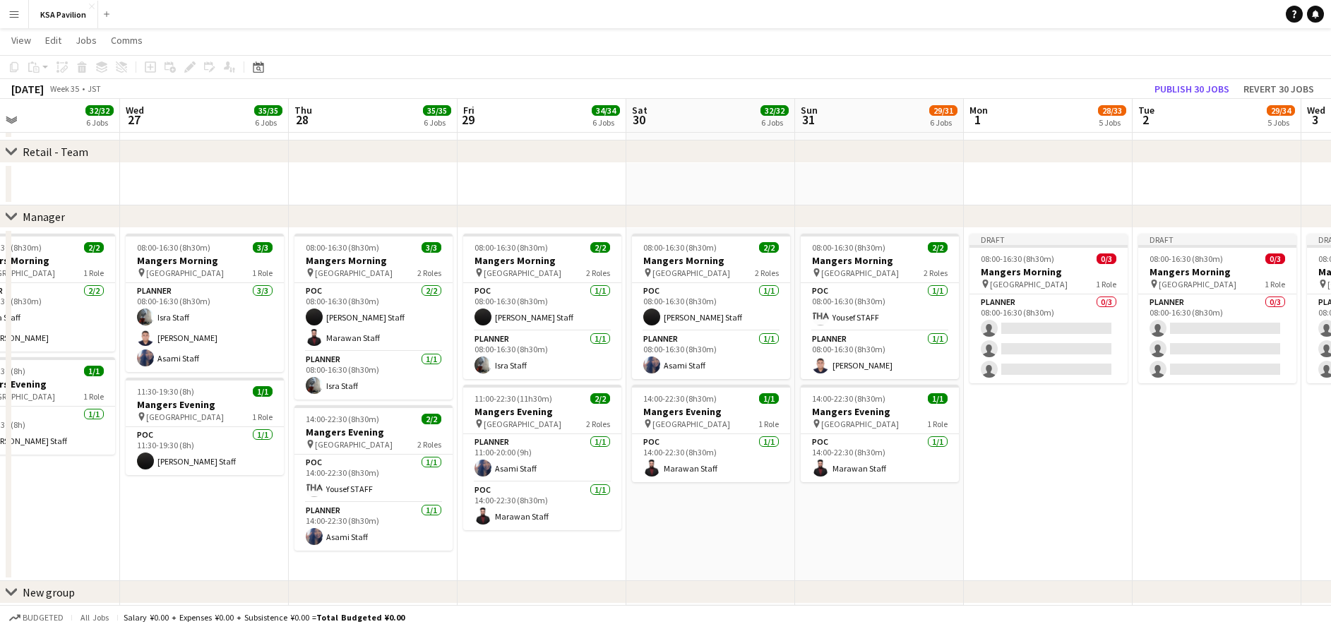
scroll to position [0, 563]
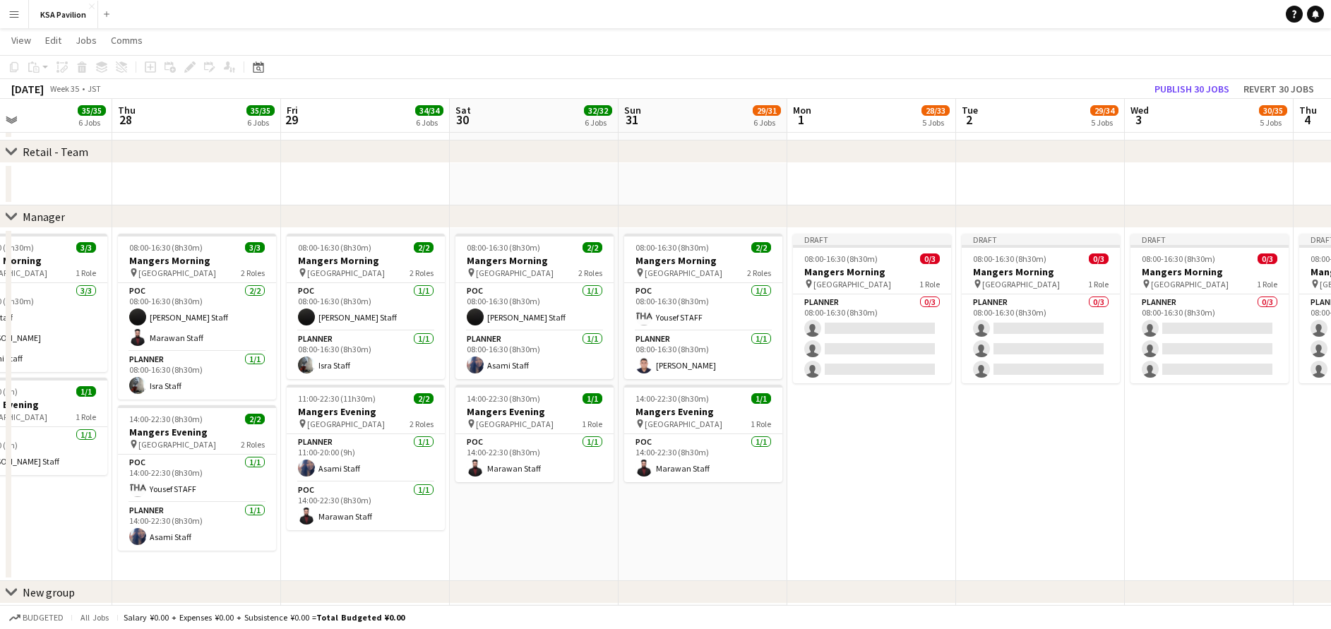
drag, startPoint x: 116, startPoint y: 544, endPoint x: -4, endPoint y: 450, distance: 152.4
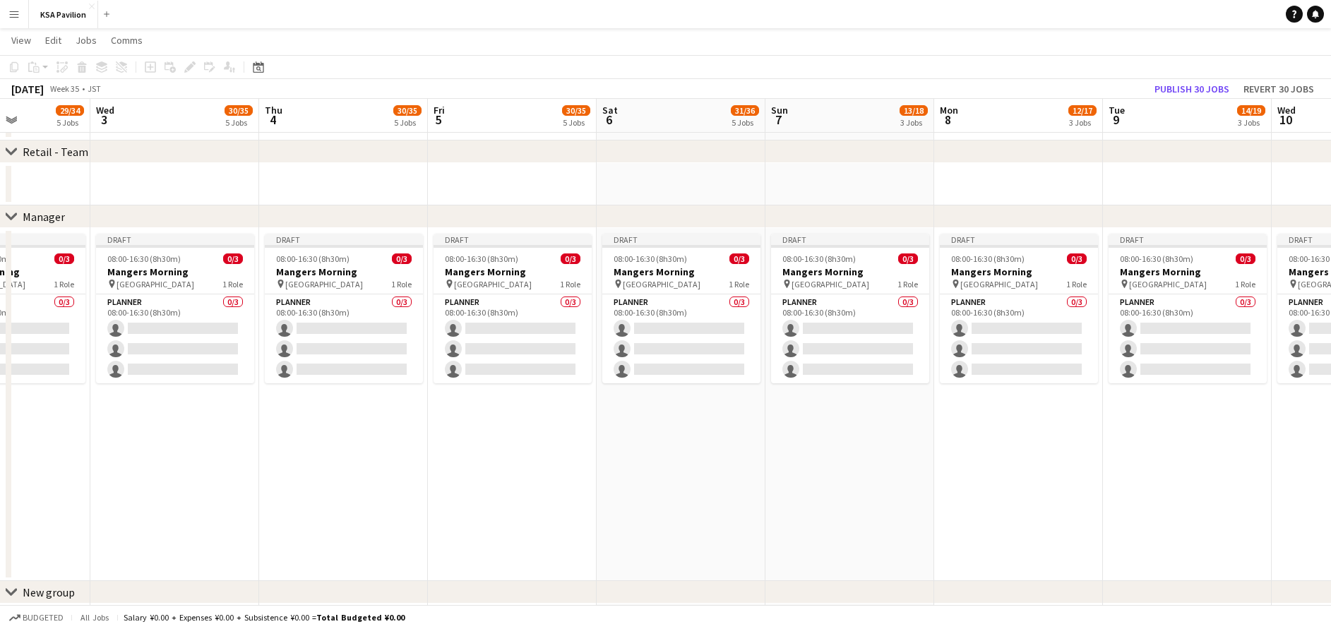
drag
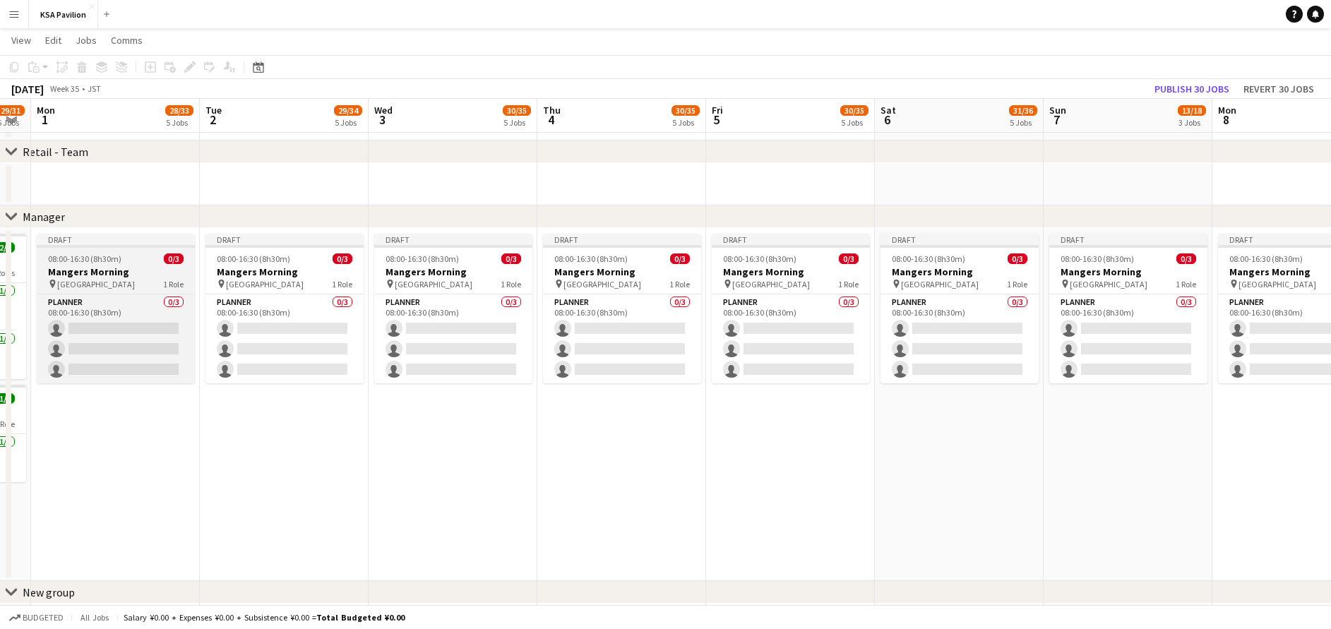
click at [123, 275] on h3 "Mangers Morning" at bounding box center [116, 271] width 158 height 13
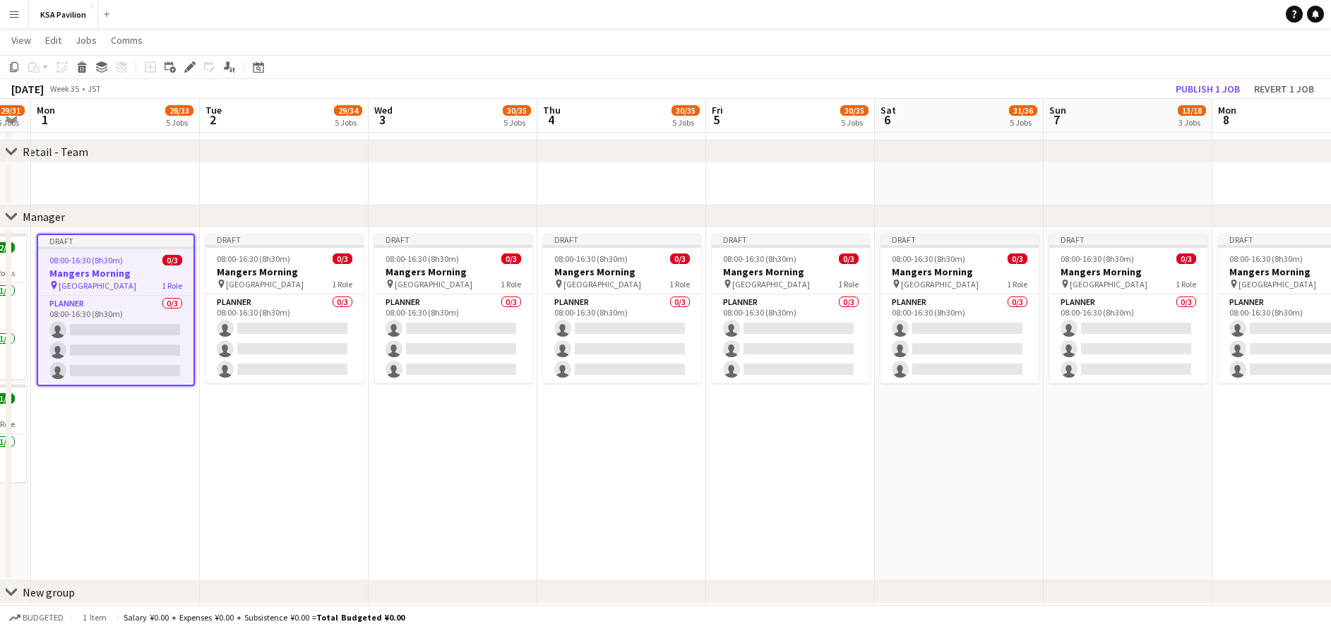
click at [236, 273] on h3 "Mangers Morning" at bounding box center [284, 271] width 158 height 13
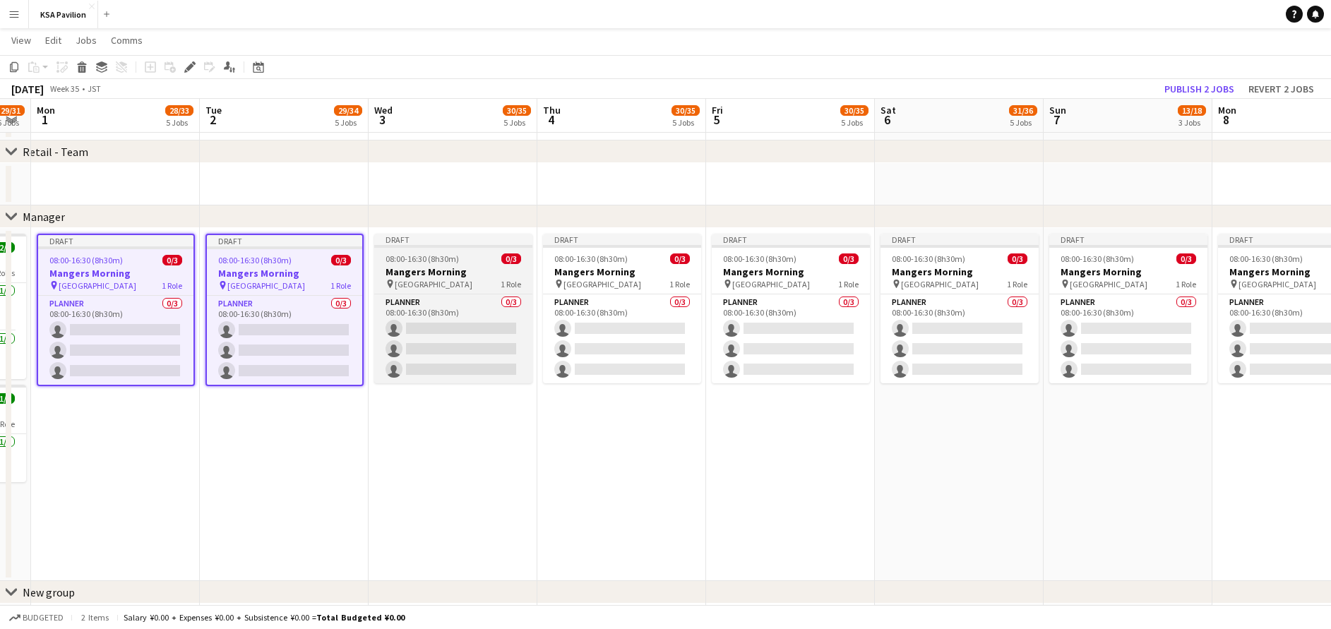
scroll to position [0, 474]
click at [457, 276] on h3 "Mangers Morning" at bounding box center [454, 271] width 158 height 13
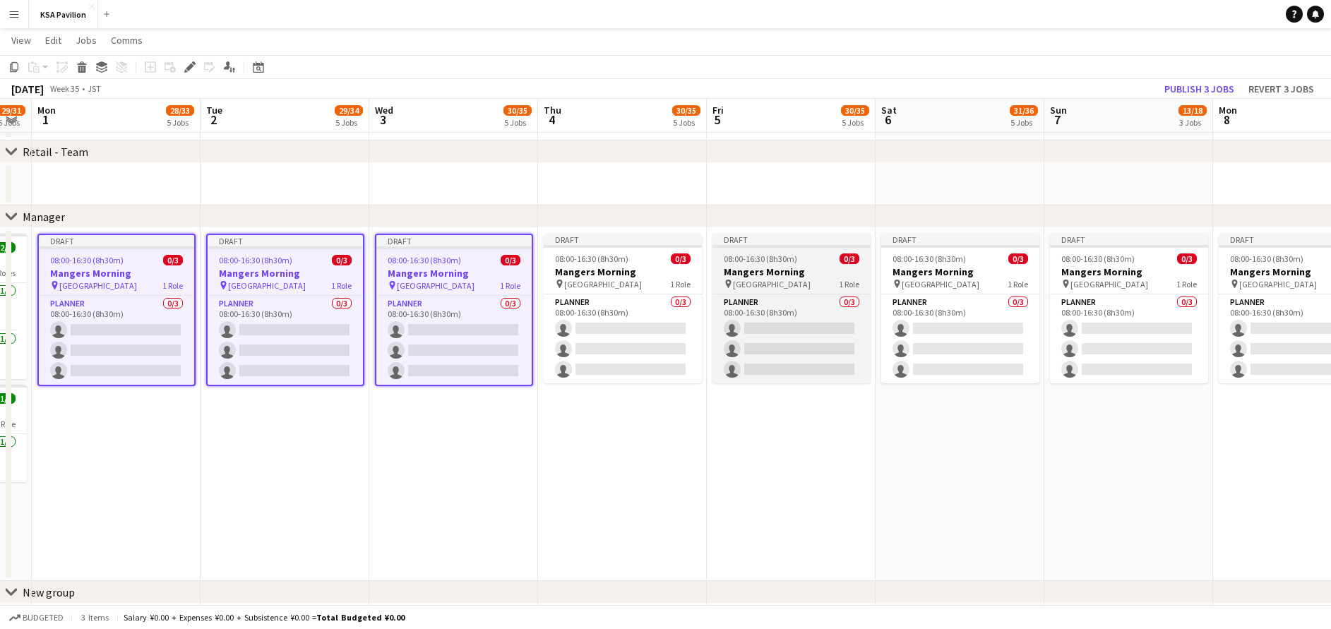
scroll to position [0, 468]
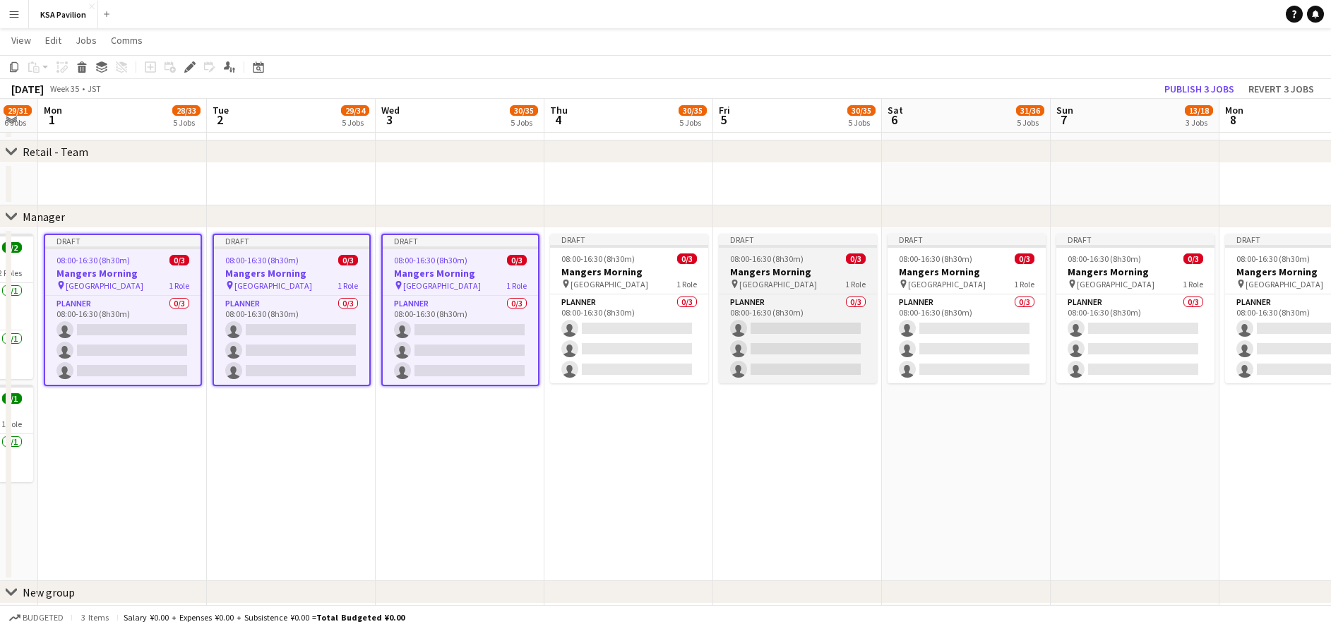
click at [827, 263] on div "08:00-16:30 (8h30m) 0/3" at bounding box center [798, 258] width 158 height 11
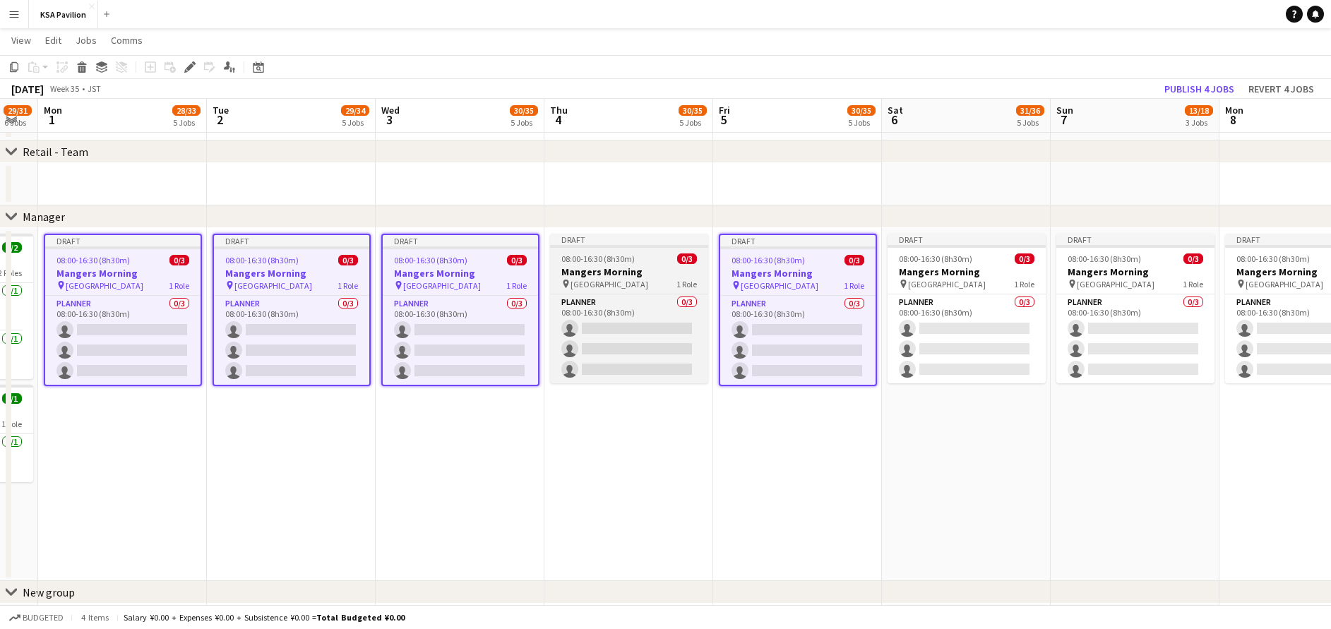
click at [619, 270] on h3 "Mangers Morning" at bounding box center [629, 271] width 158 height 13
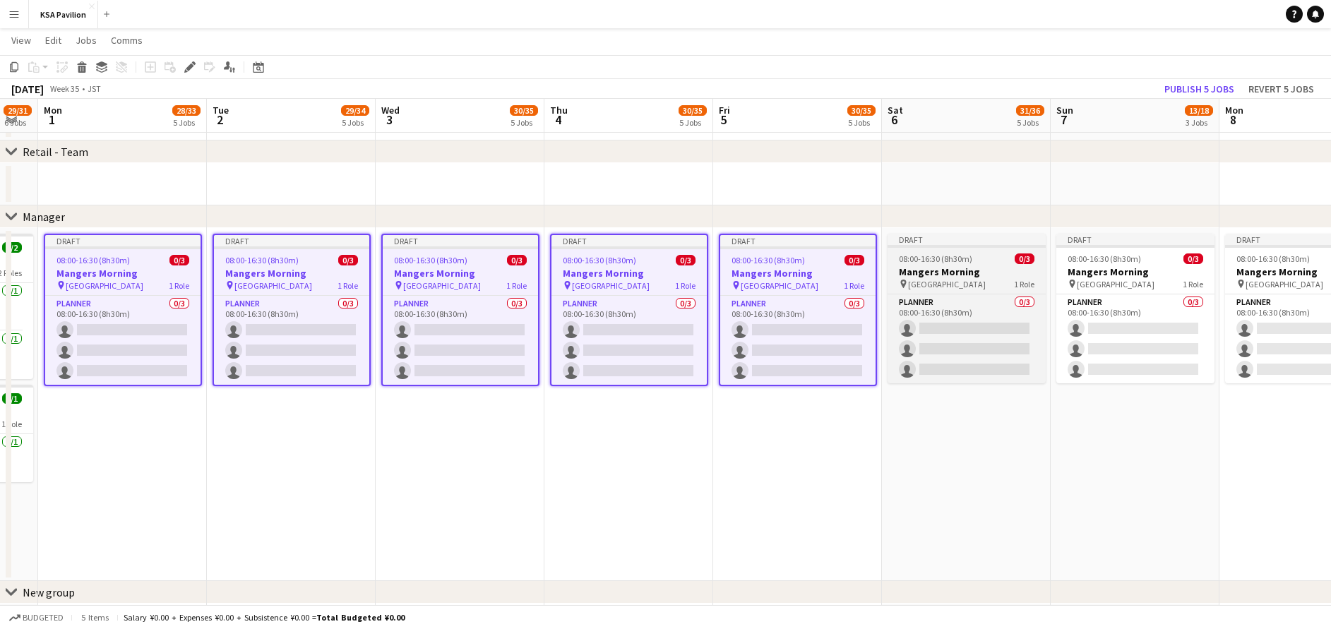
click at [987, 270] on h3 "Mangers Morning" at bounding box center [966, 271] width 158 height 13
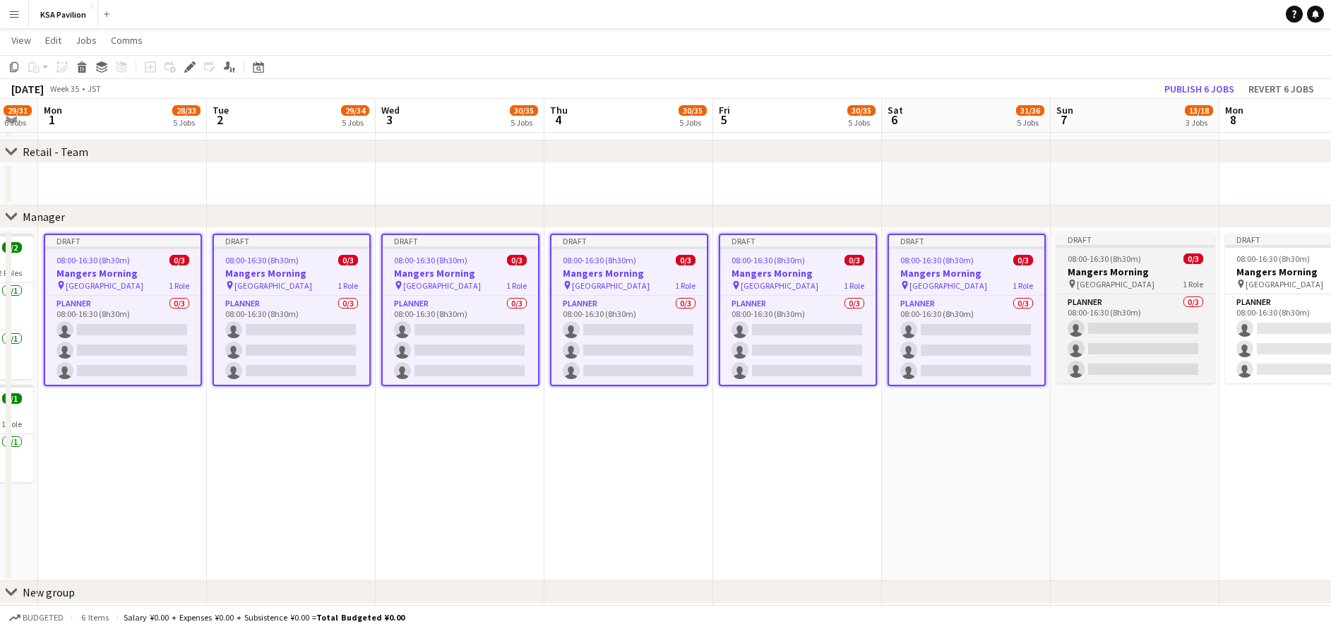
click at [1135, 266] on h3 "Mangers Morning" at bounding box center [1135, 271] width 158 height 13
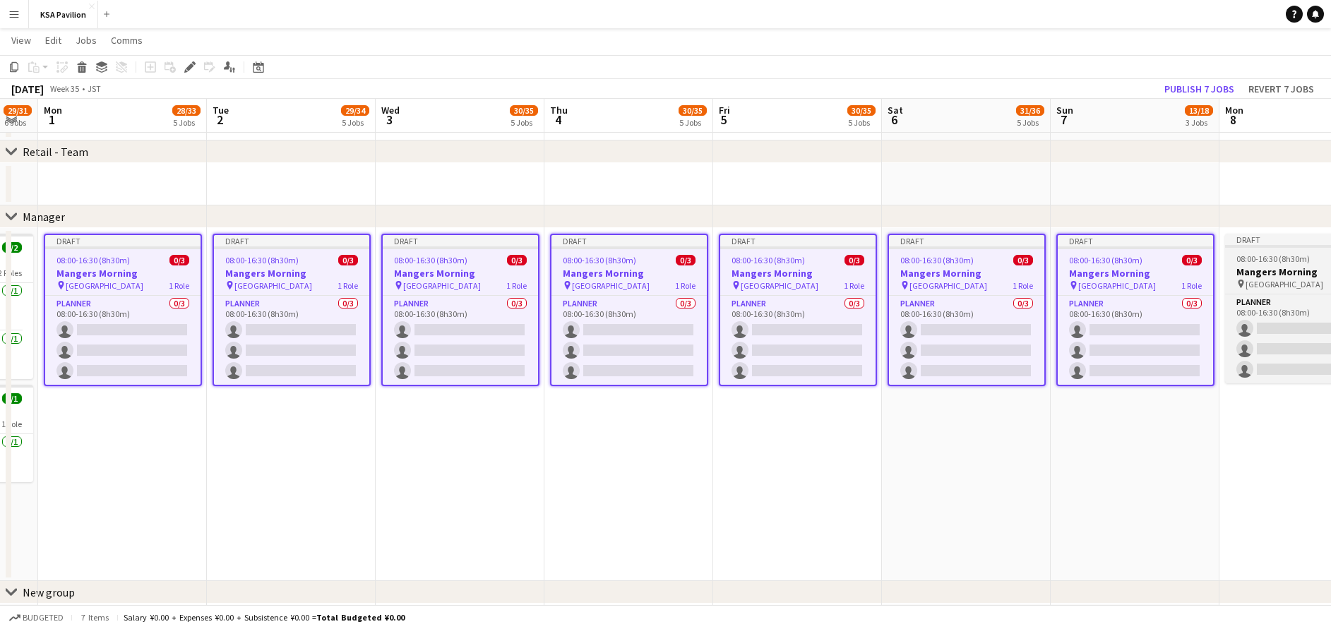
scroll to position [0, 467]
click at [1286, 277] on h3 "Mangers Morning" at bounding box center [1305, 271] width 158 height 13
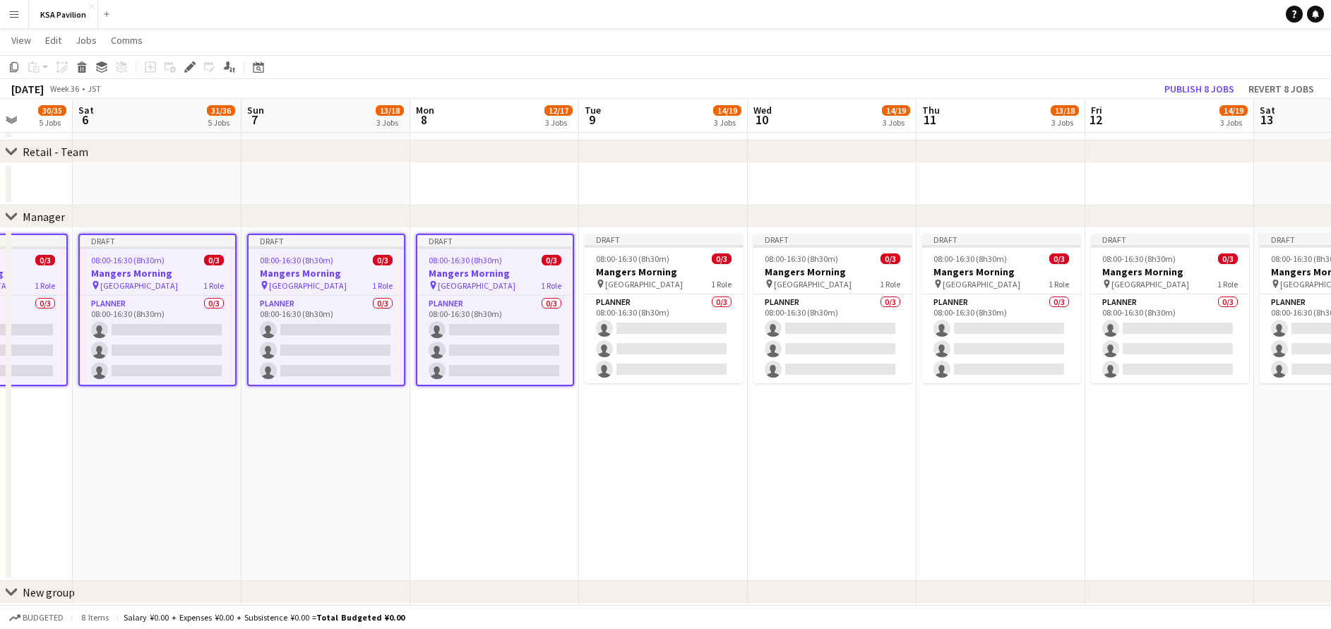
scroll to position [0, 445]
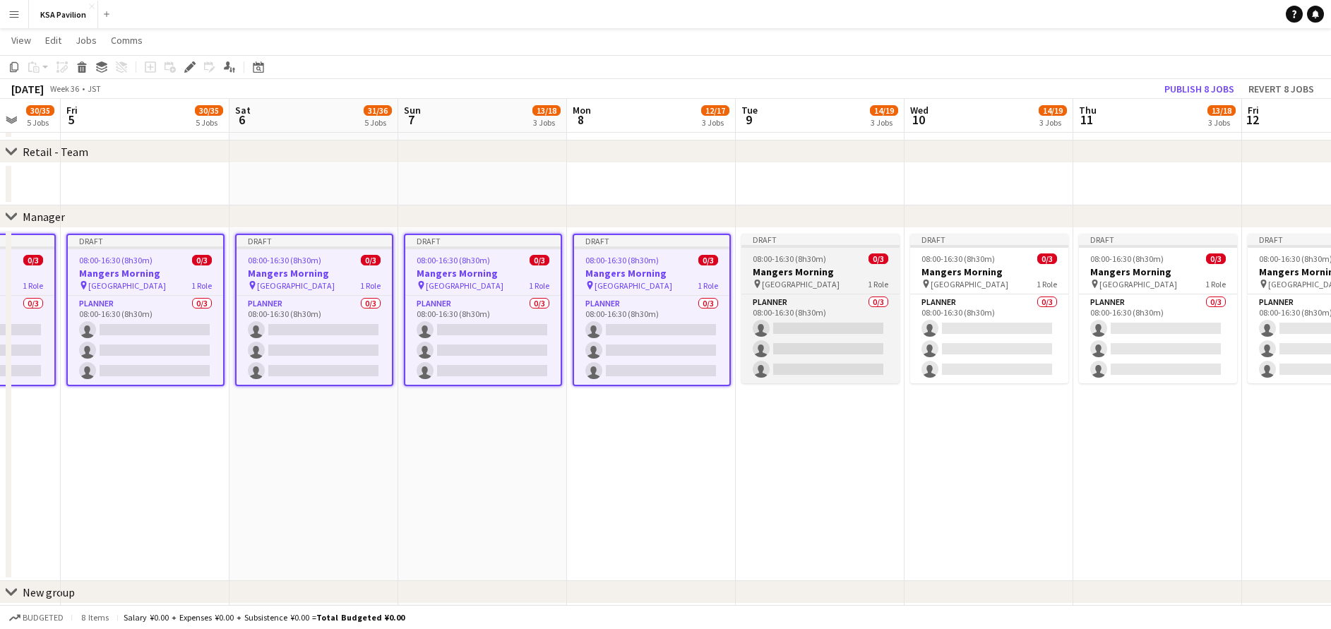
click at [815, 261] on span "08:00-16:30 (8h30m)" at bounding box center [789, 258] width 73 height 11
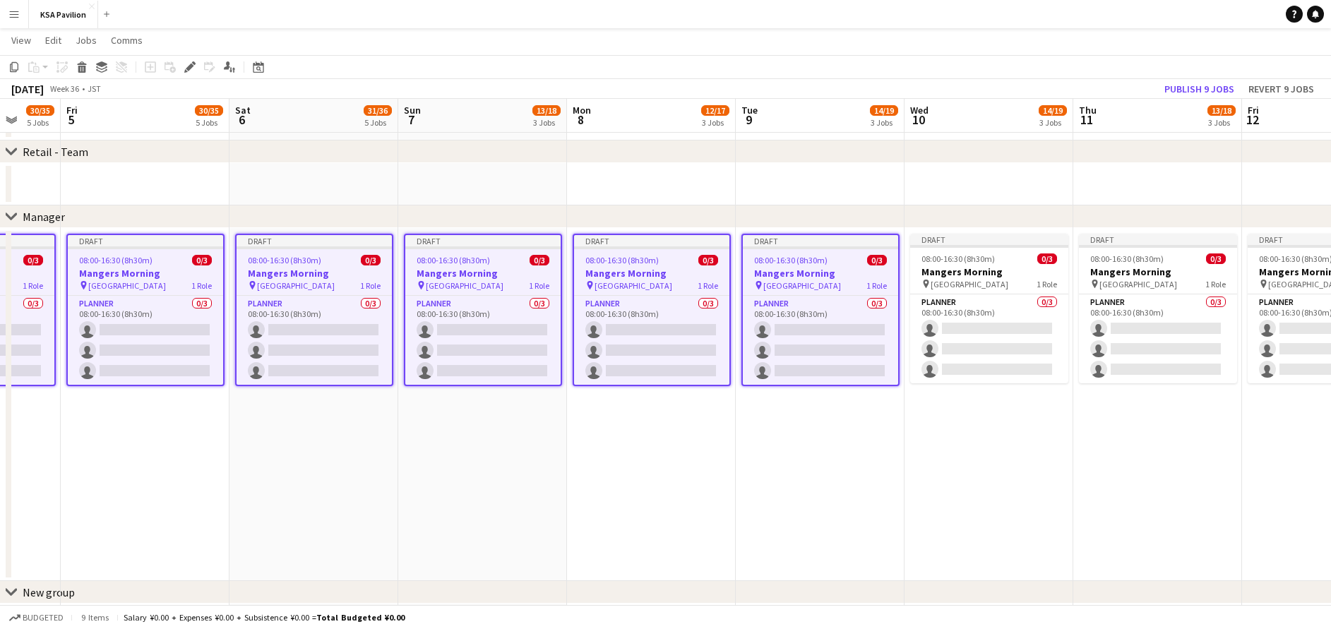
click at [981, 262] on span "08:00-16:30 (8h30m)" at bounding box center [957, 258] width 73 height 11
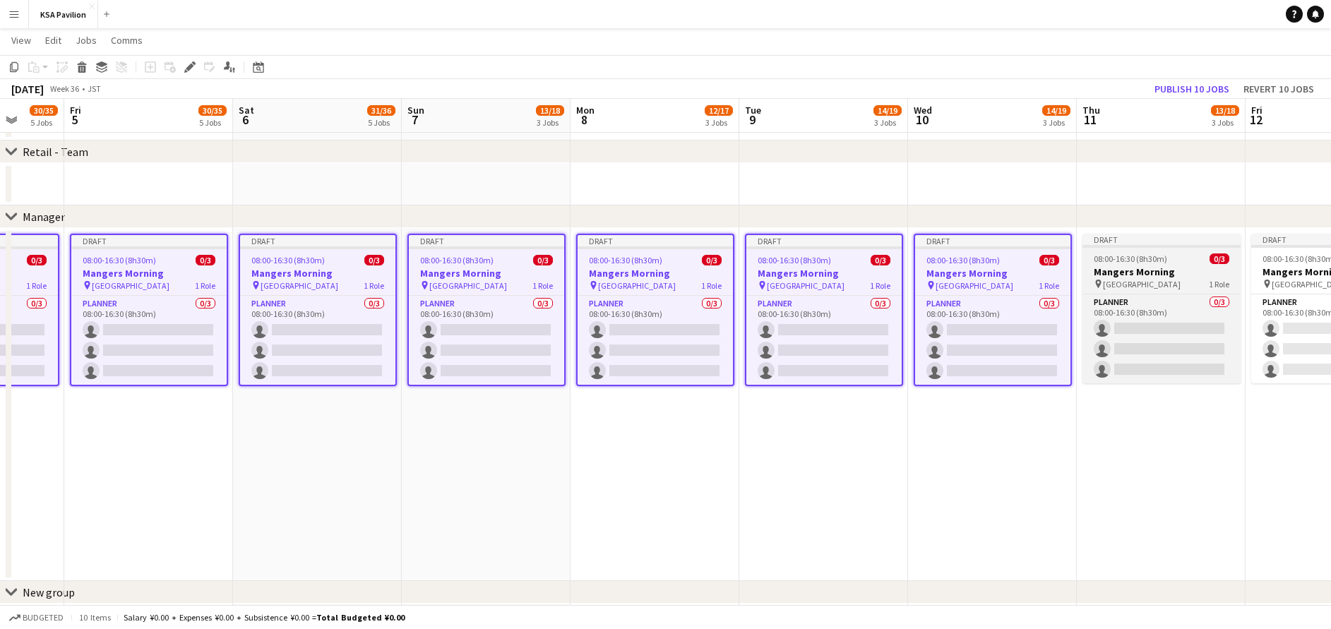
click at [1151, 262] on span "08:00-16:30 (8h30m)" at bounding box center [1130, 258] width 73 height 11
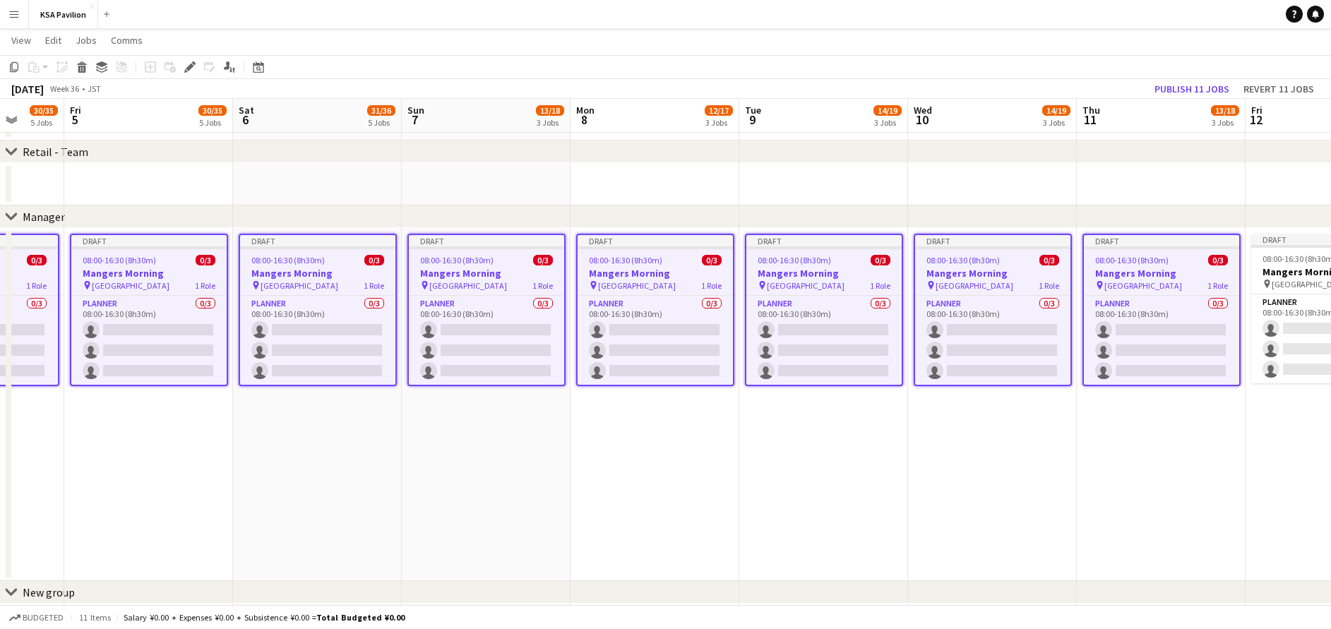
scroll to position [0, 441]
click at [1274, 263] on span "08:00-16:30 (8h30m)" at bounding box center [1300, 258] width 73 height 11
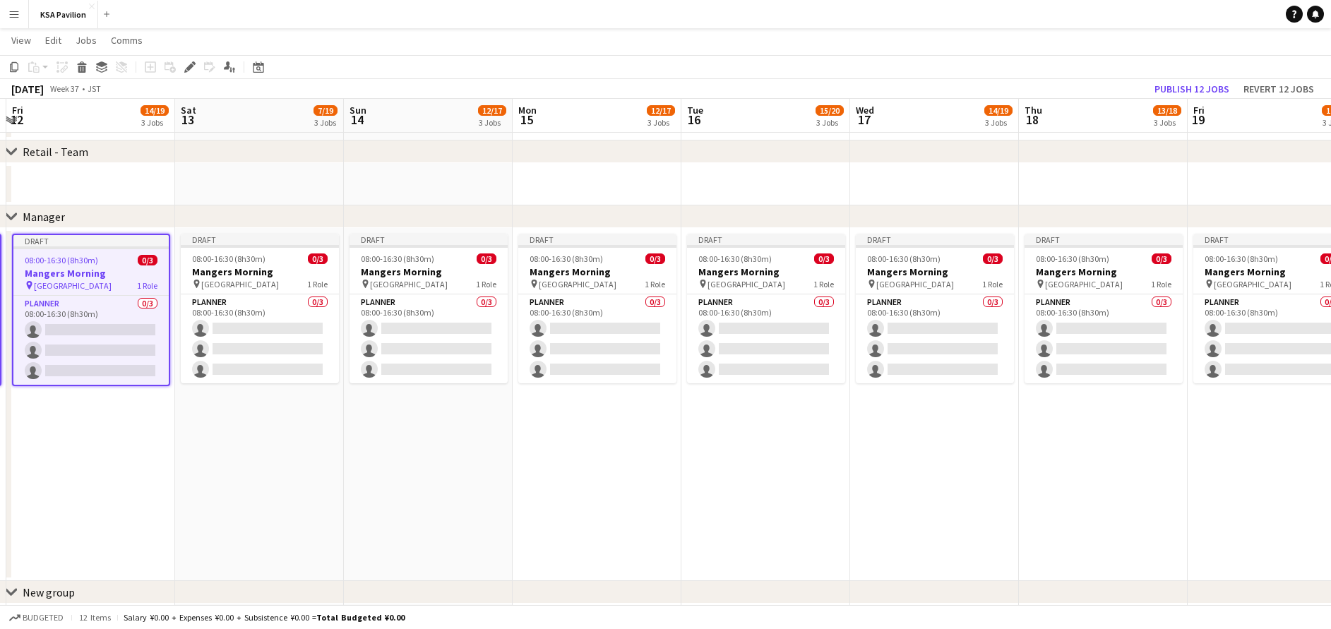
scroll to position [0, 524]
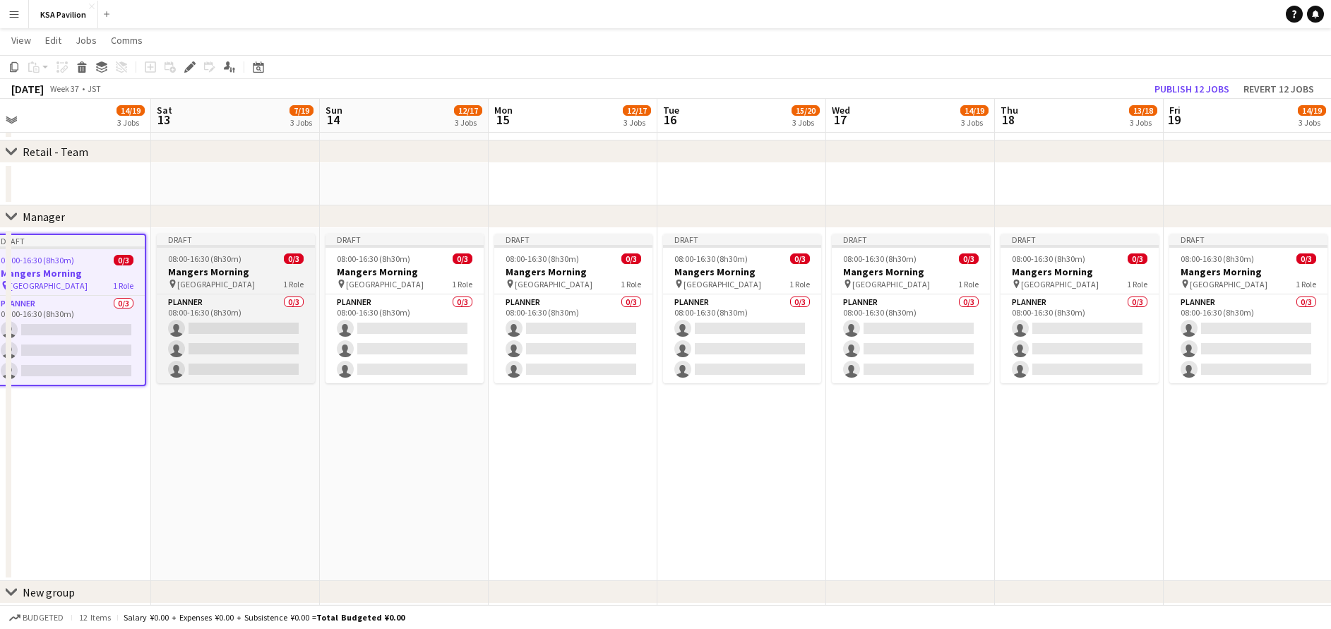
click at [198, 275] on h3 "Mangers Morning" at bounding box center [236, 271] width 158 height 13
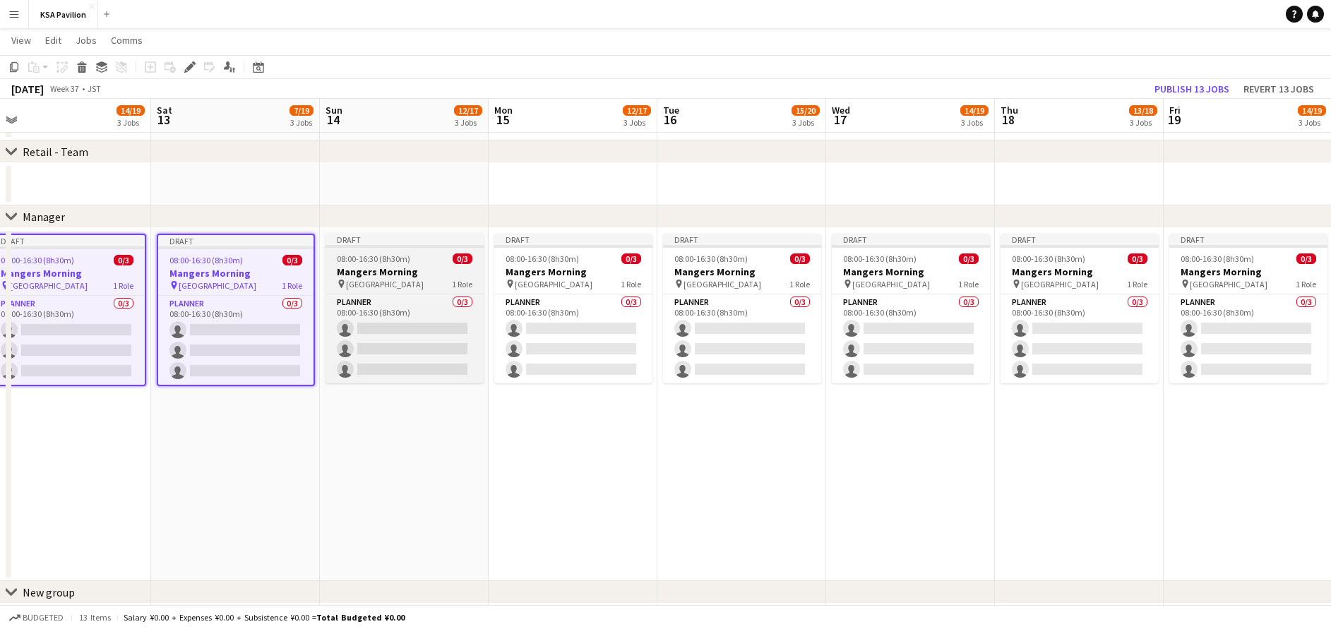
click at [410, 268] on h3 "Mangers Morning" at bounding box center [404, 271] width 158 height 13
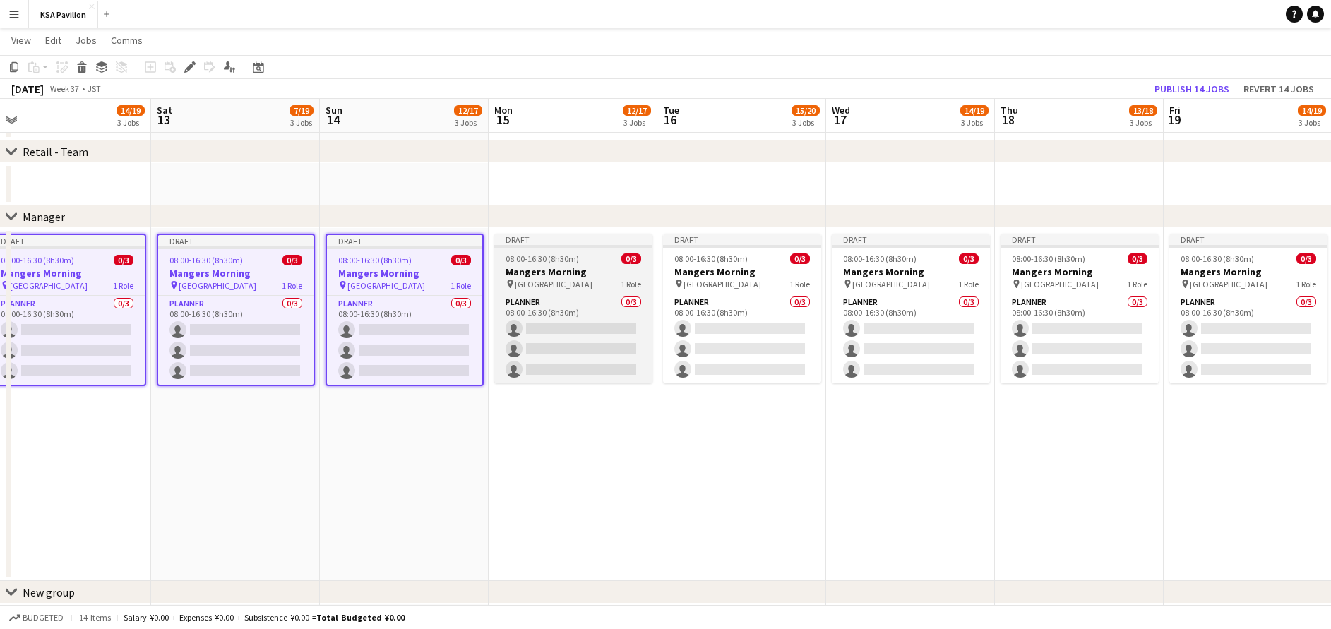
click at [587, 264] on app-job-card "Draft 08:00-16:30 (8h30m) 0/3 Mangers Morning pin Osaka 1 Role Planner 0/3 08:0…" at bounding box center [573, 309] width 158 height 150
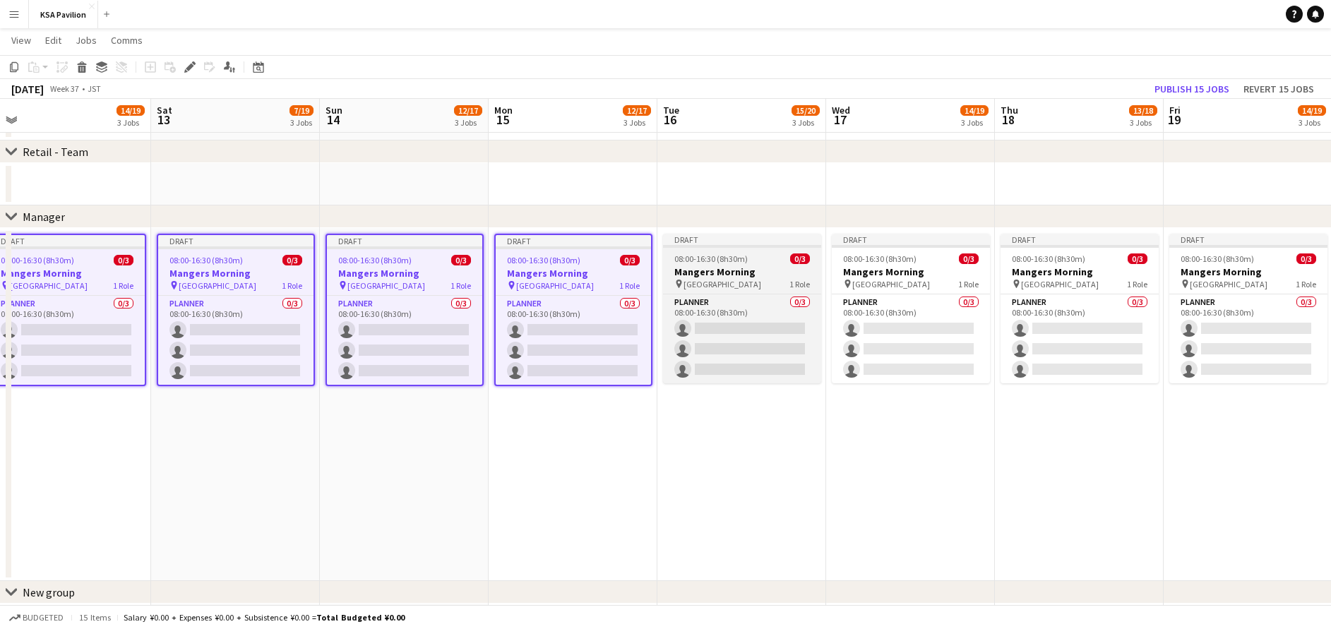
click at [713, 257] on span "08:00-16:30 (8h30m)" at bounding box center [710, 258] width 73 height 11
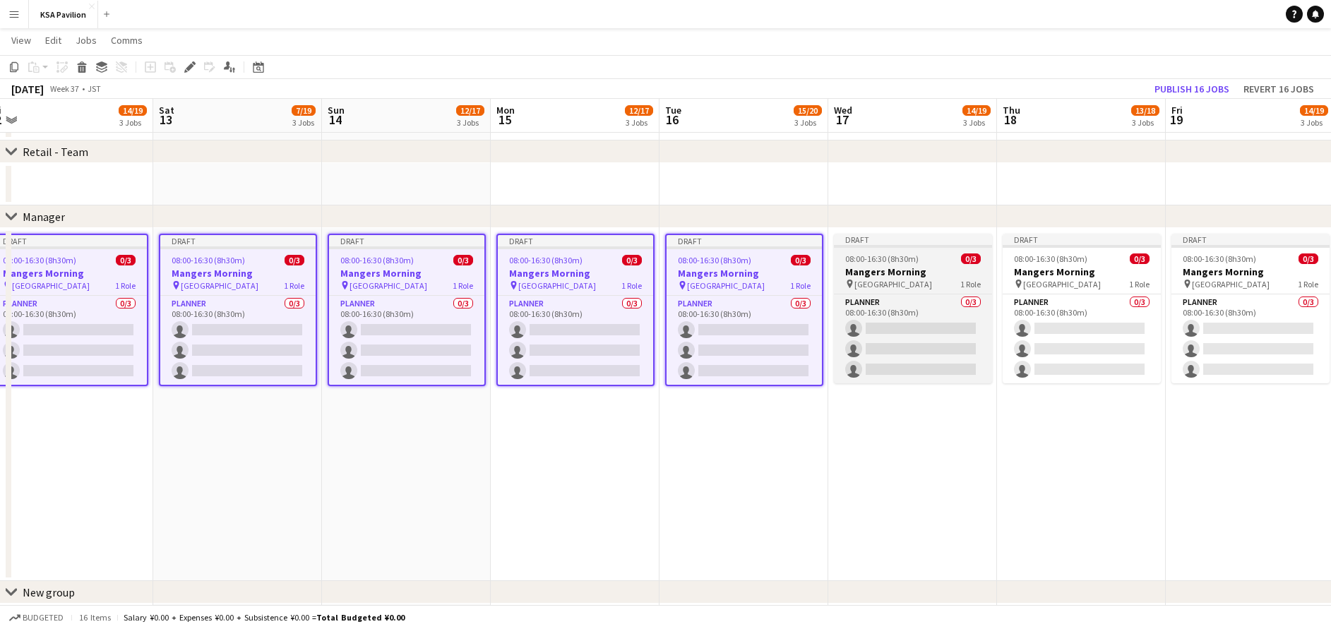
click at [869, 260] on span "08:00-16:30 (8h30m)" at bounding box center [881, 258] width 73 height 11
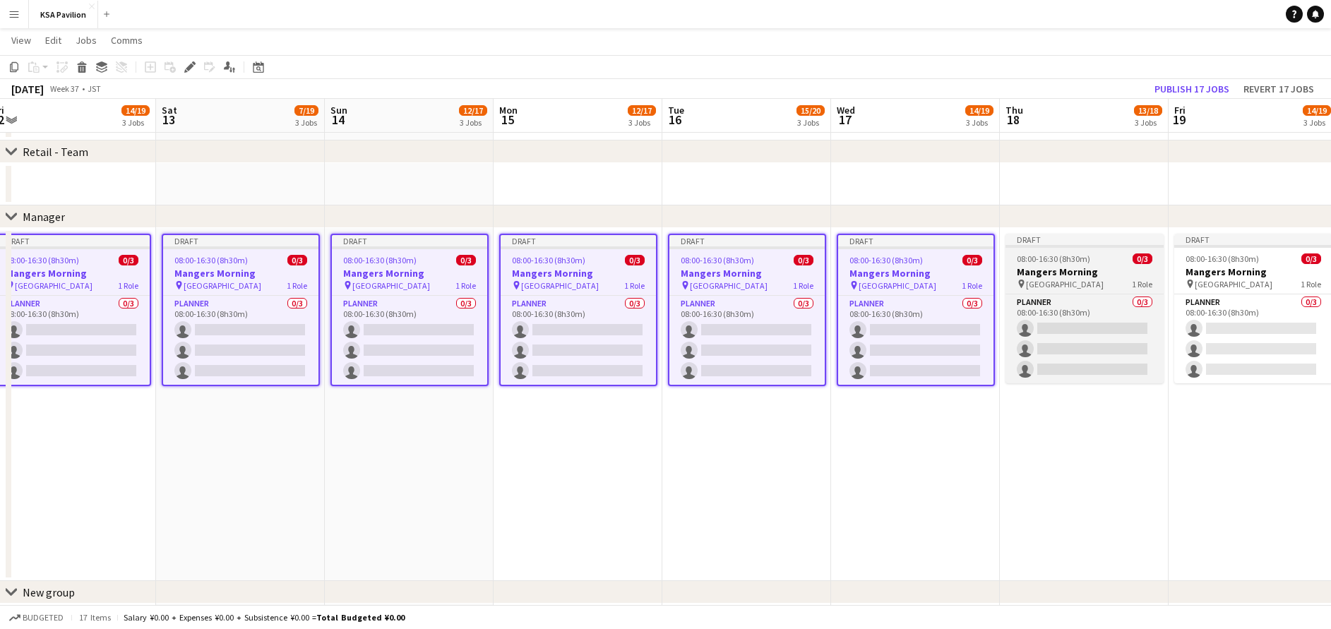
scroll to position [0, 515]
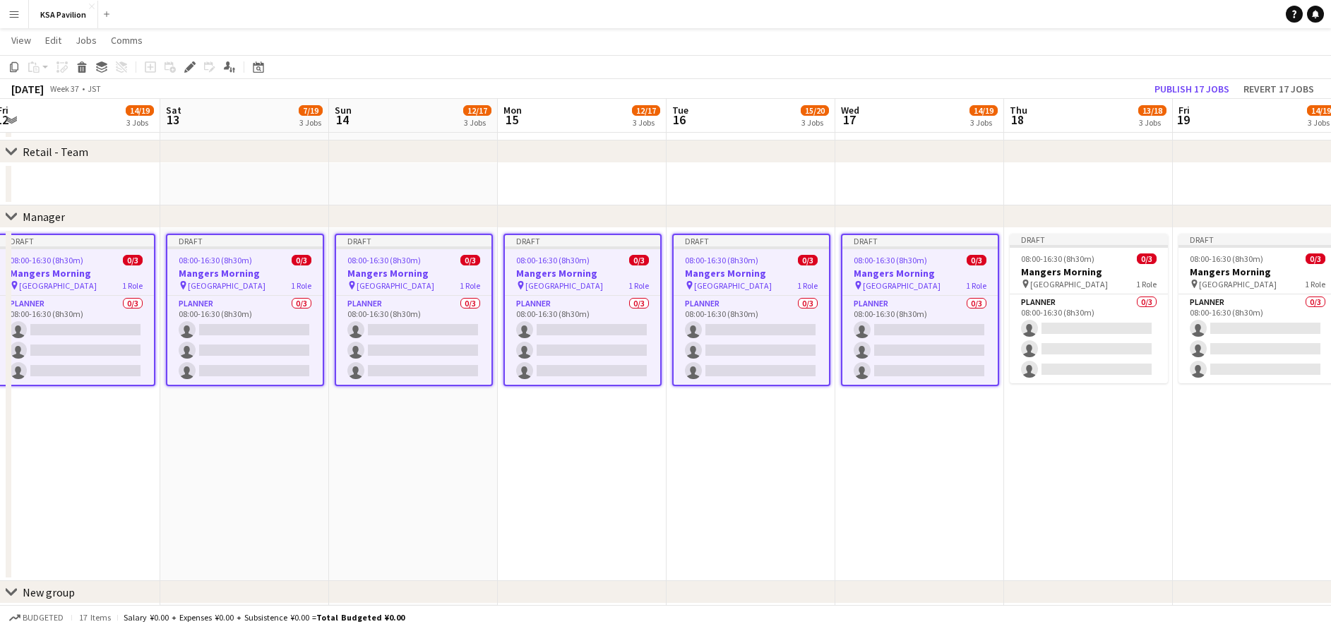
click at [1227, 270] on h3 "Mangers Morning" at bounding box center [1257, 271] width 158 height 13
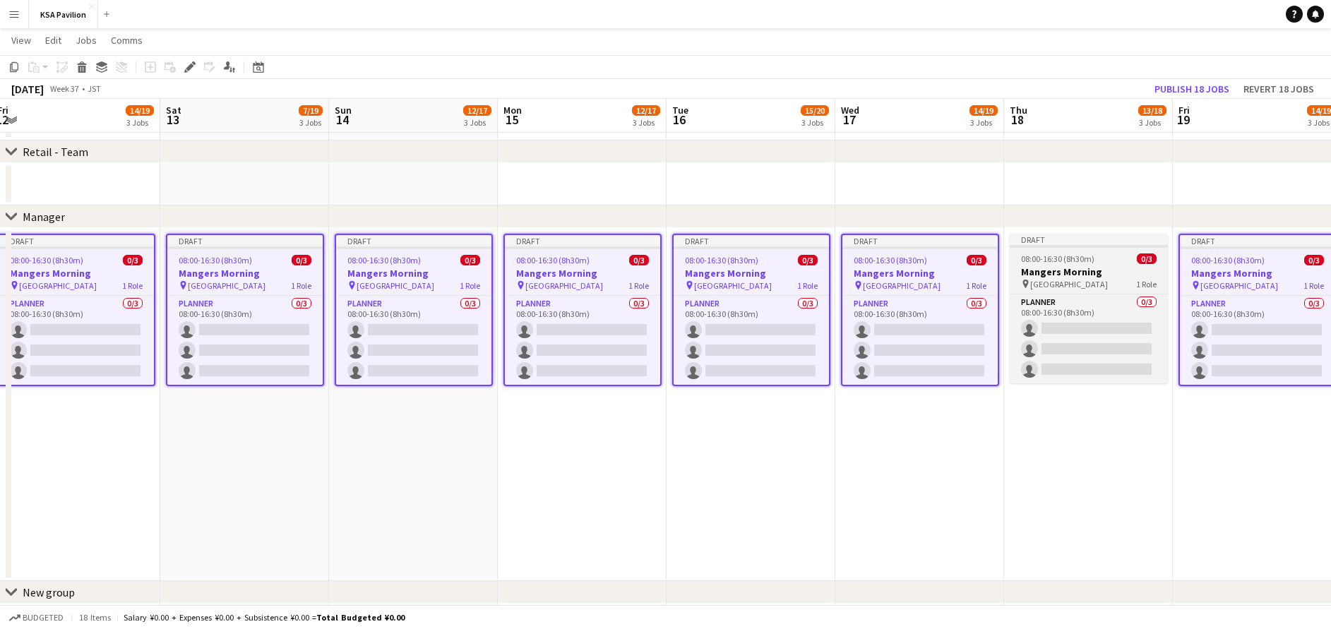
click at [1066, 278] on div "pin Osaka 1 Role" at bounding box center [1089, 283] width 158 height 11
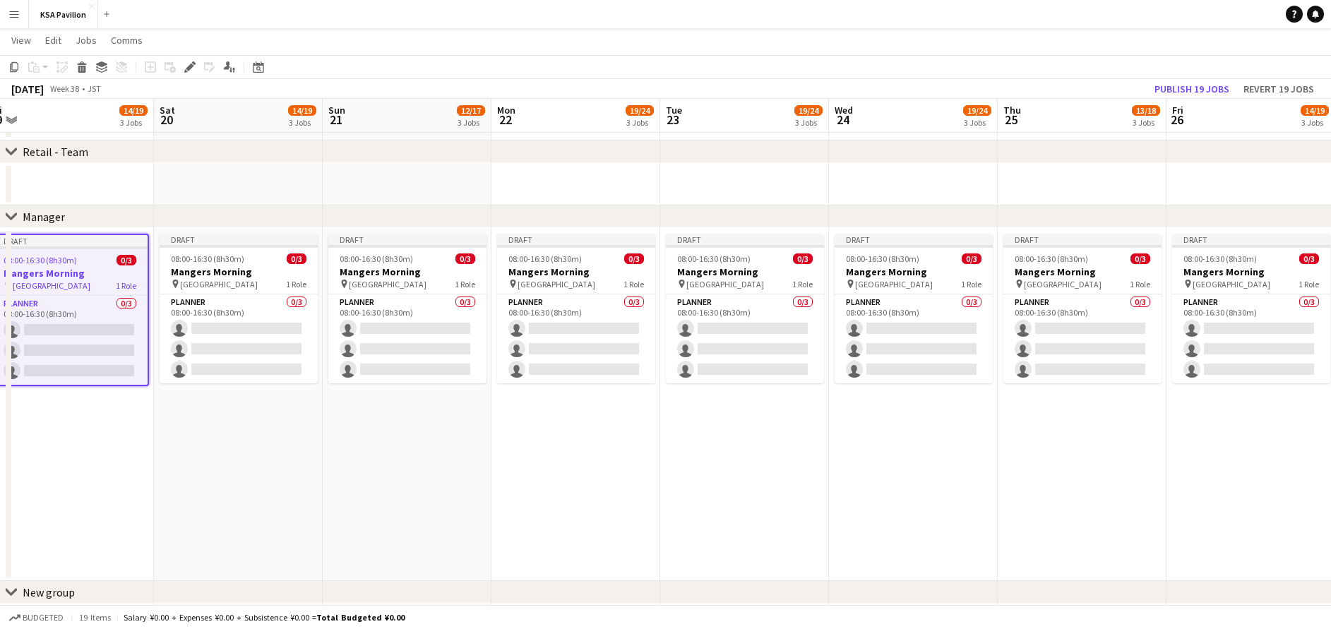
scroll to position [0, 541]
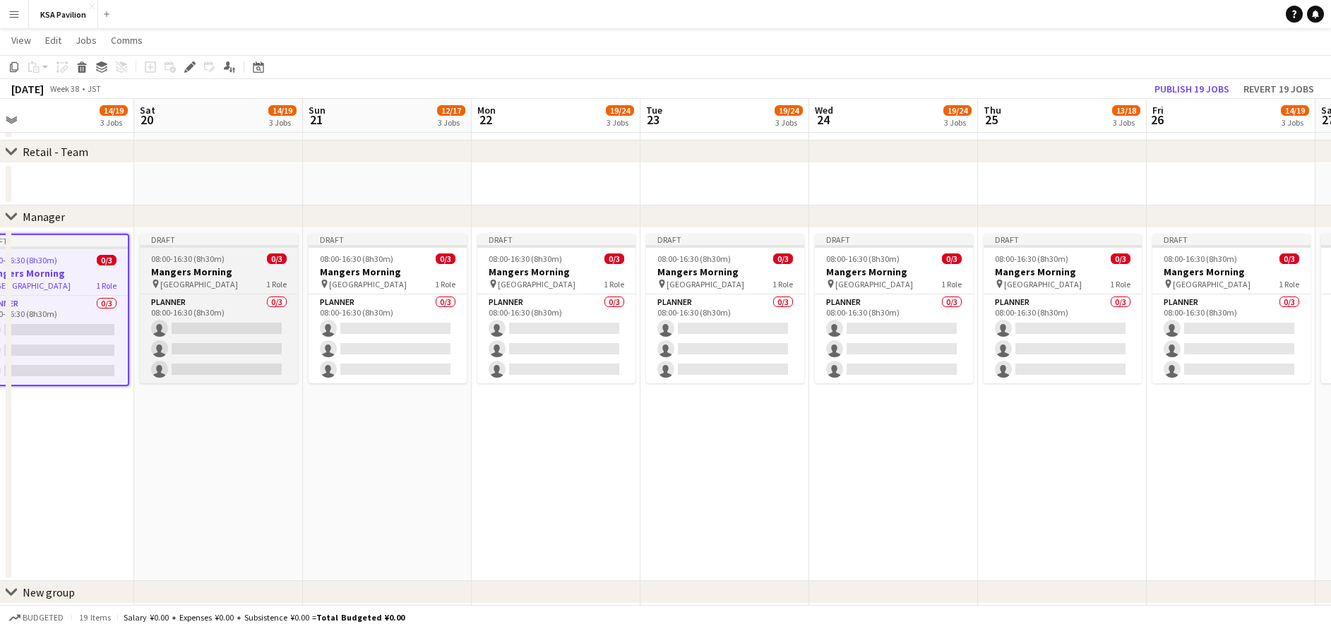
click at [188, 265] on app-job-card "Draft 08:00-16:30 (8h30m) 0/3 Mangers Morning pin Osaka 1 Role Planner 0/3 08:0…" at bounding box center [219, 309] width 158 height 150
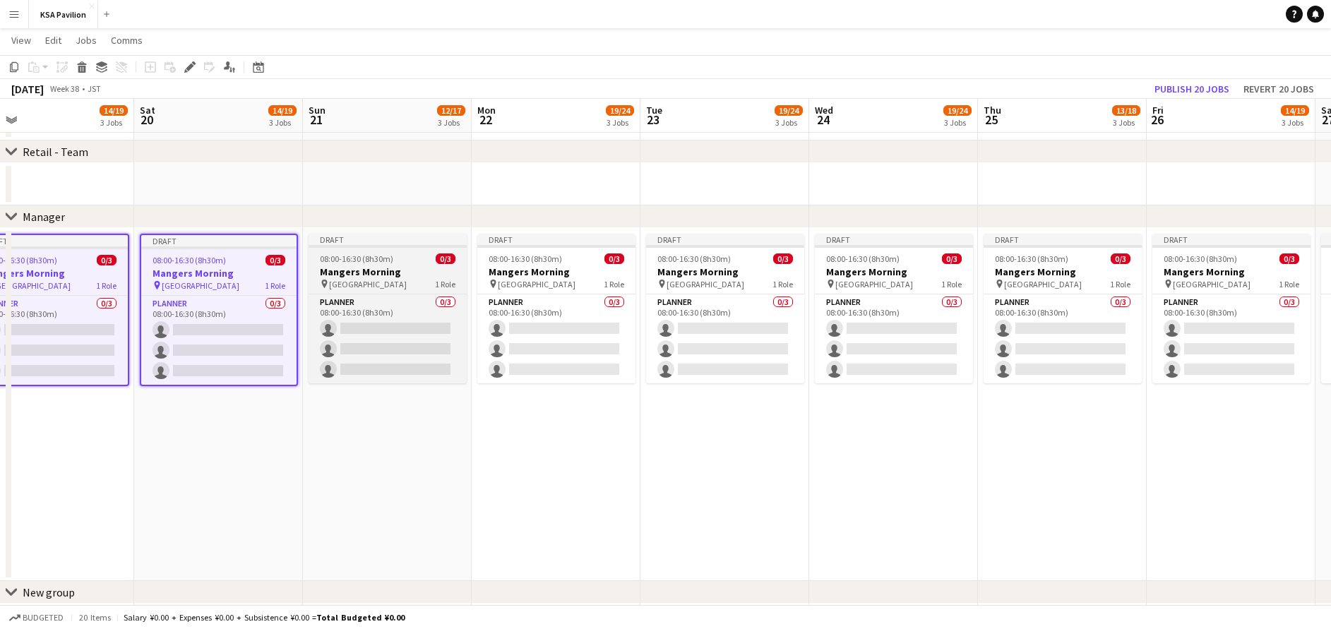
click at [405, 257] on div "08:00-16:30 (8h30m) 0/3" at bounding box center [388, 258] width 158 height 11
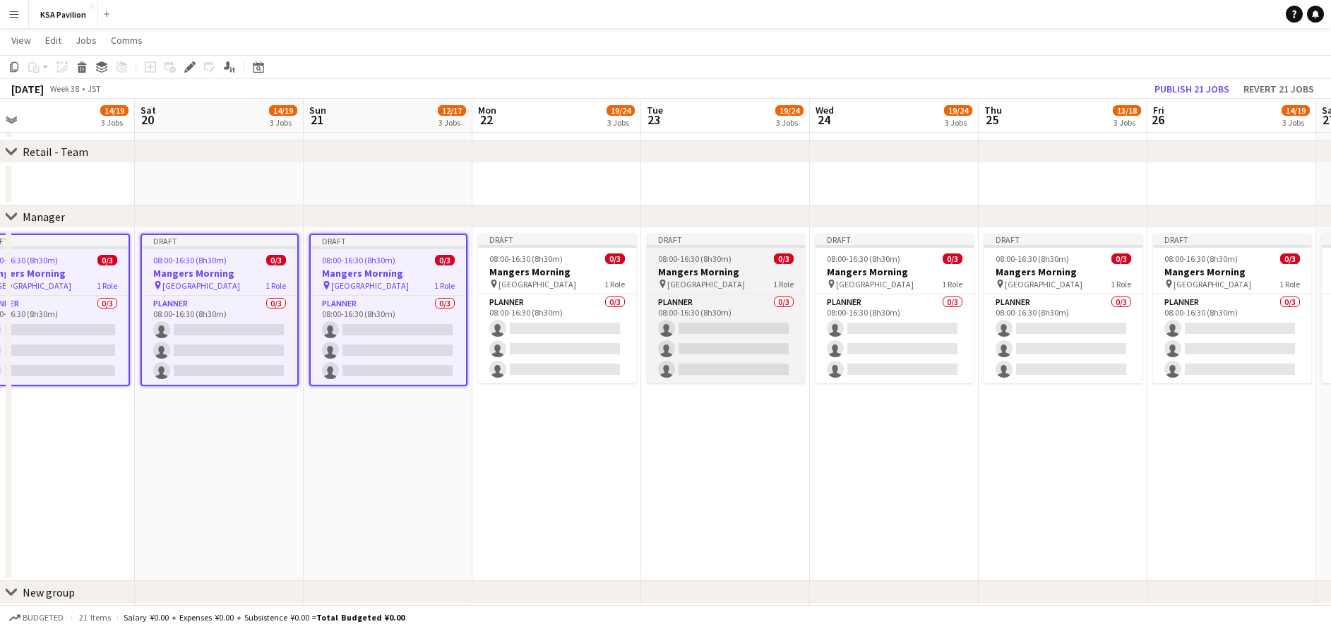
click at [564, 256] on div "08:00-16:30 (8h30m) 0/3" at bounding box center [557, 258] width 158 height 11
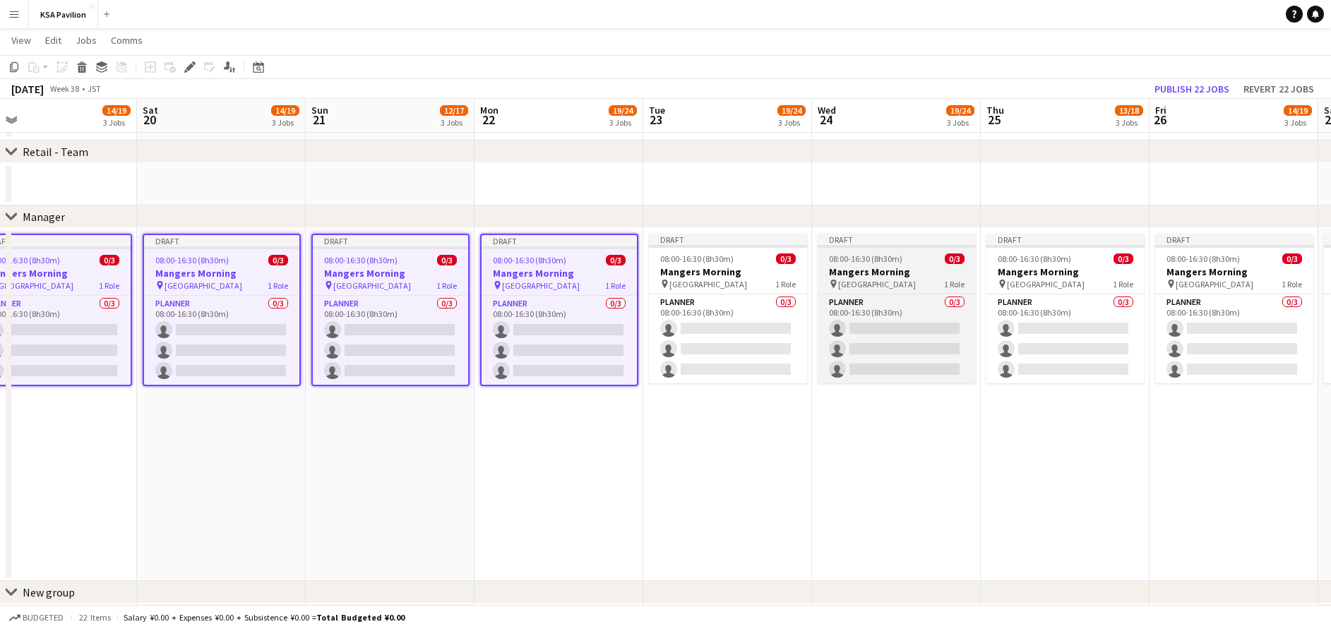
click at [749, 257] on div "08:00-16:30 (8h30m) 0/3" at bounding box center [728, 258] width 158 height 11
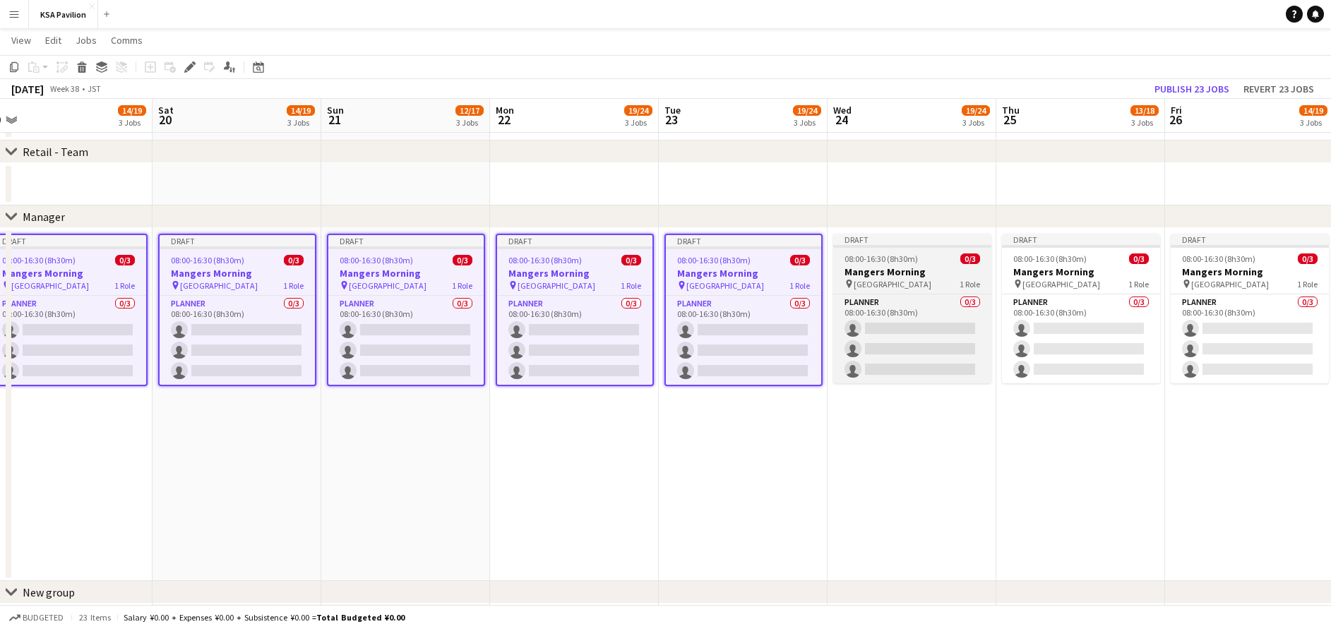
click at [920, 273] on h3 "Mangers Morning" at bounding box center [912, 271] width 158 height 13
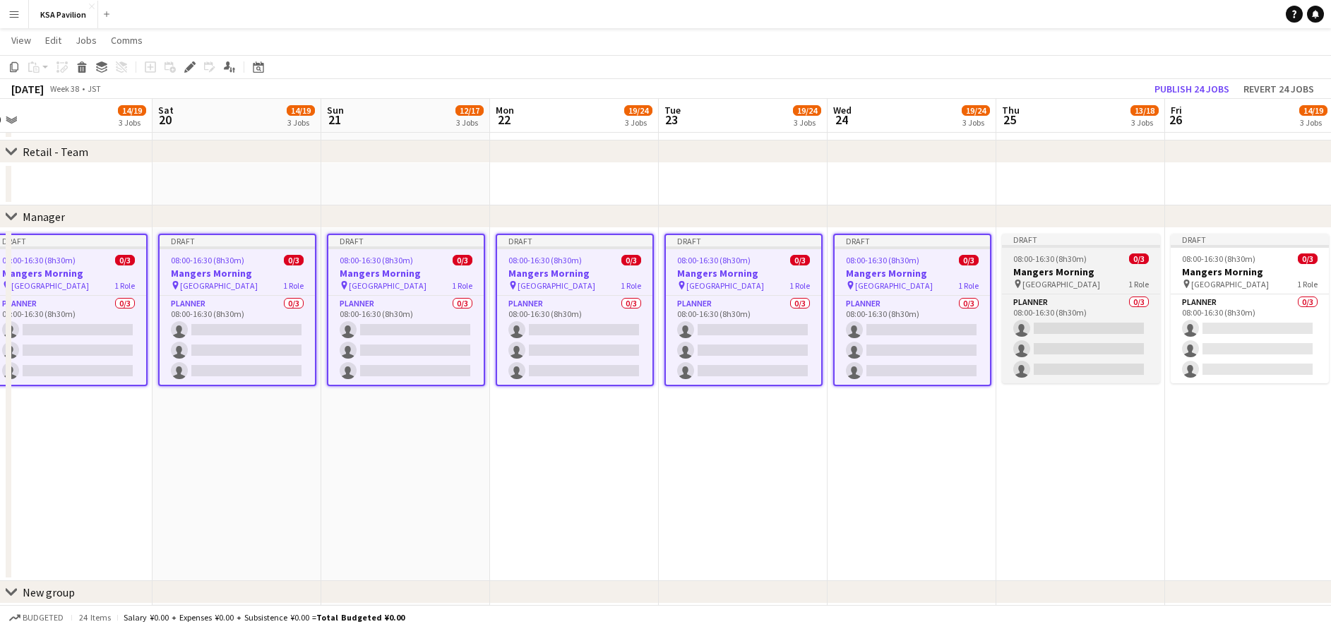
click at [1031, 272] on h3 "Mangers Morning" at bounding box center [1081, 271] width 158 height 13
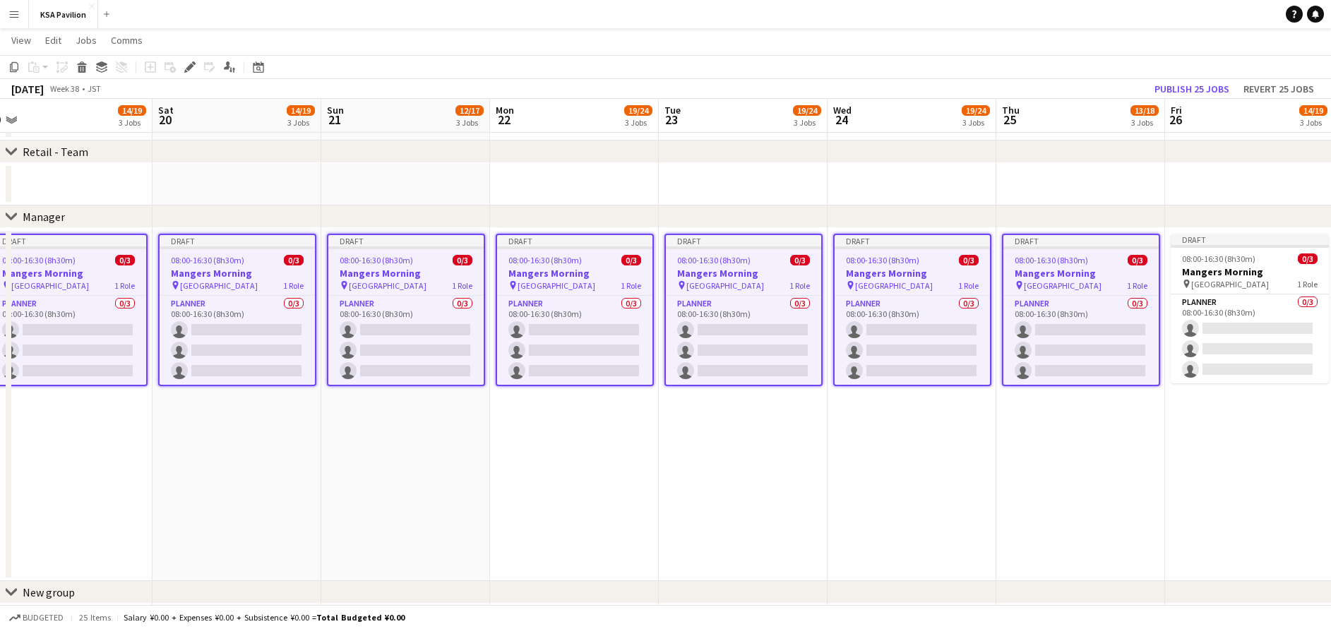
scroll to position [0, 522]
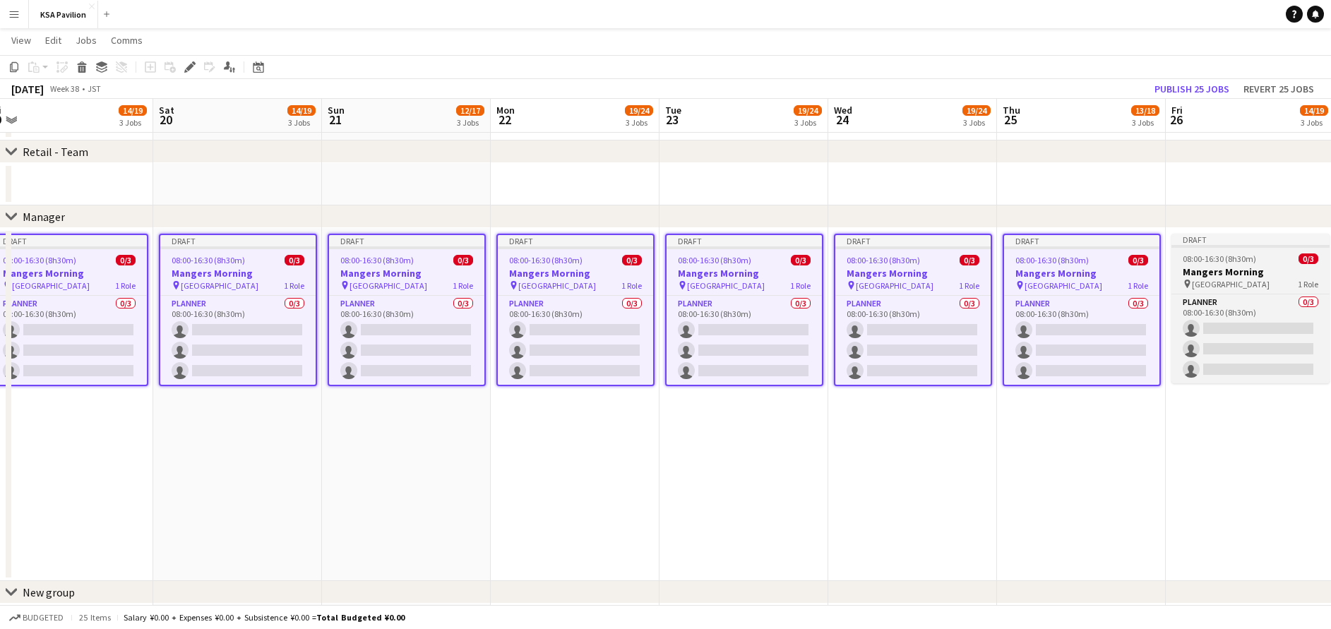
click at [1215, 273] on h3 "Mangers Morning" at bounding box center [1250, 271] width 158 height 13
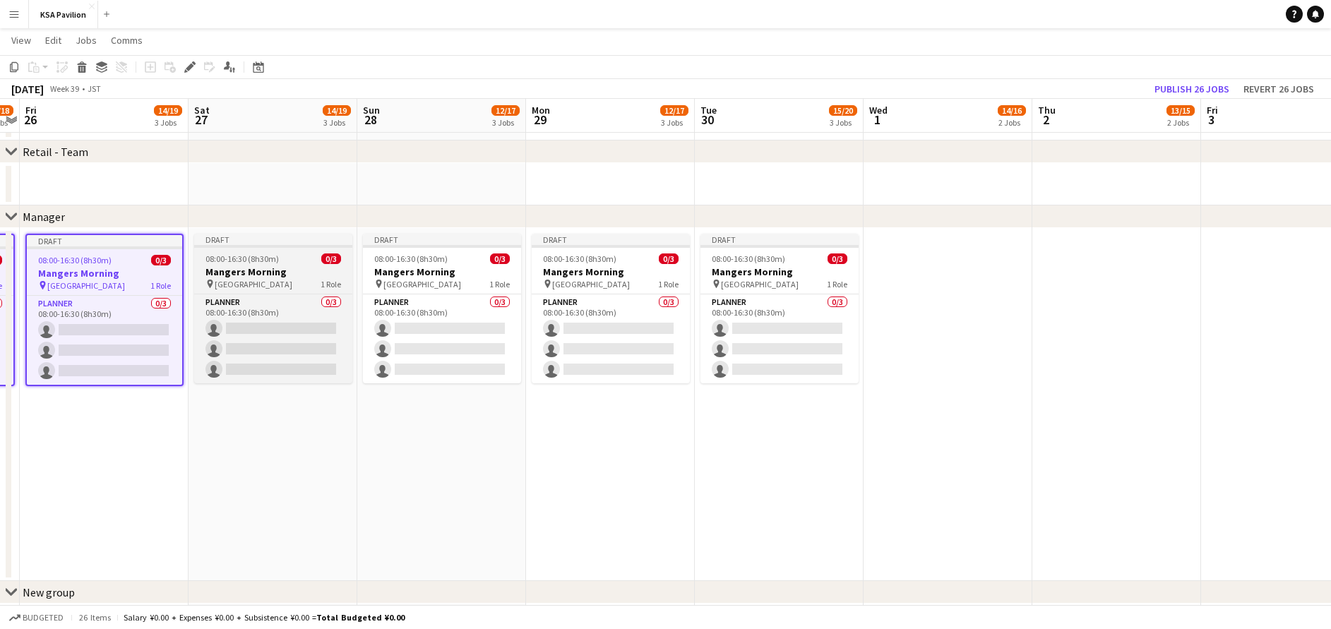
click at [241, 267] on h3 "Mangers Morning" at bounding box center [273, 271] width 158 height 13
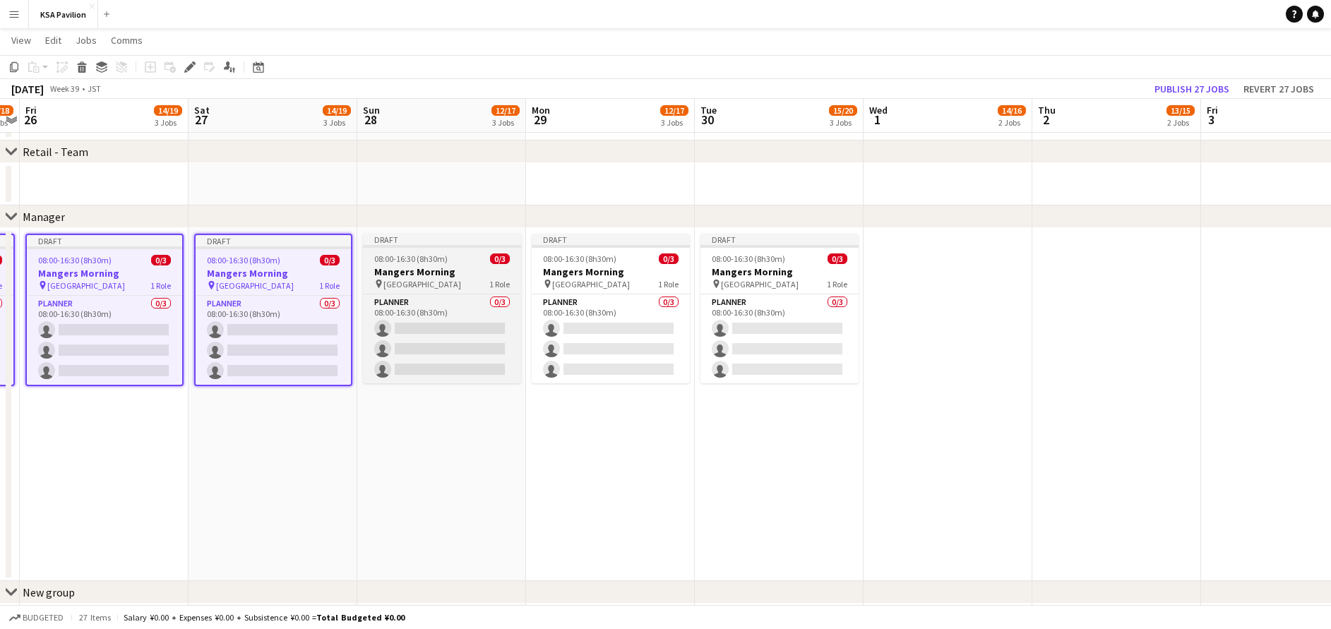
click at [424, 256] on span "08:00-16:30 (8h30m)" at bounding box center [410, 258] width 73 height 11
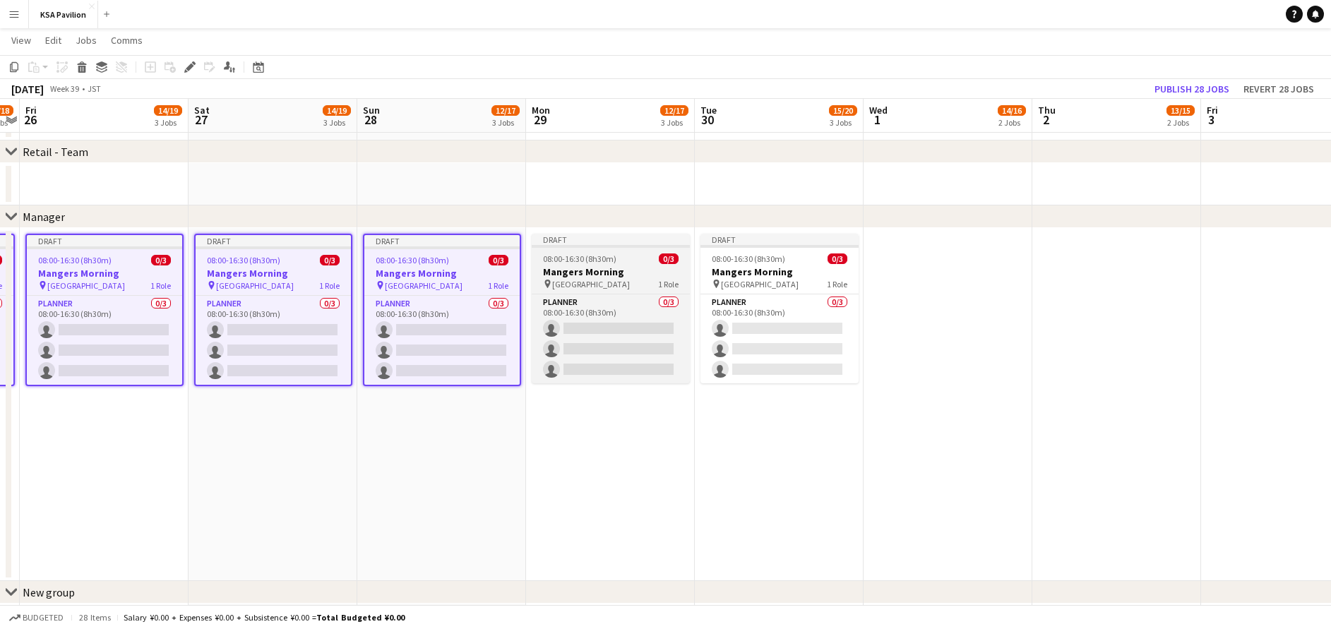
click at [601, 261] on span "08:00-16:30 (8h30m)" at bounding box center [579, 258] width 73 height 11
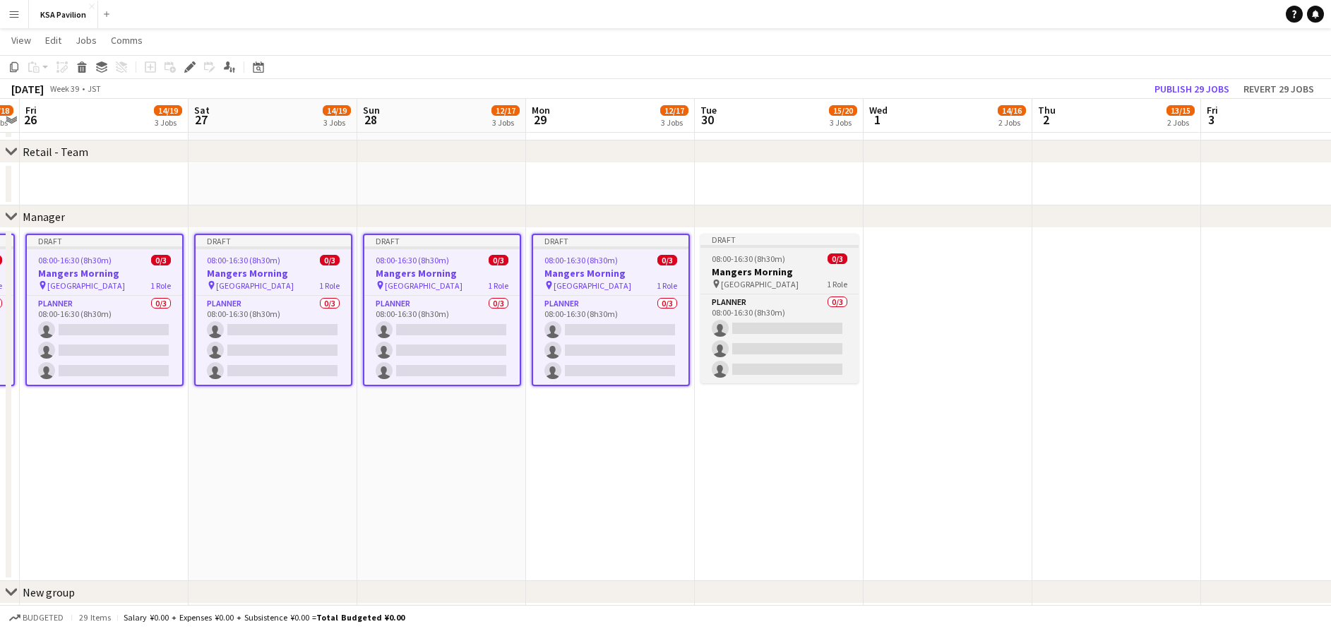
click at [724, 265] on h3 "Mangers Morning" at bounding box center [779, 271] width 158 height 13
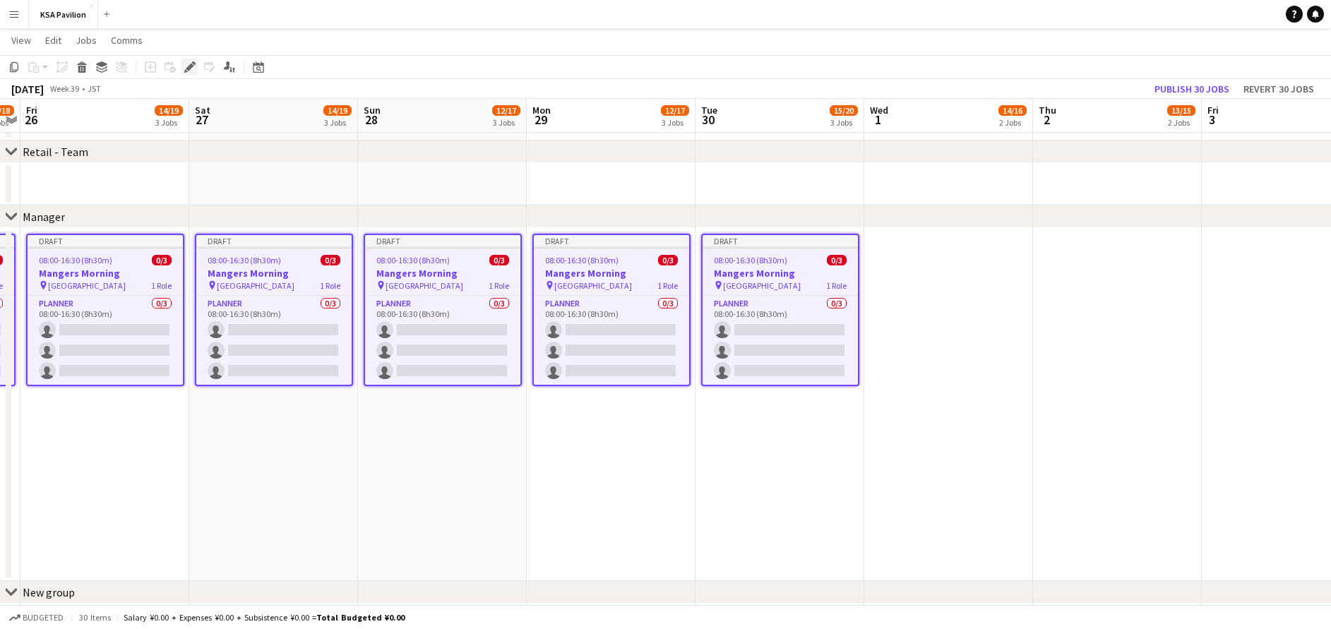
click at [184, 66] on div "Edit" at bounding box center [189, 67] width 17 height 17
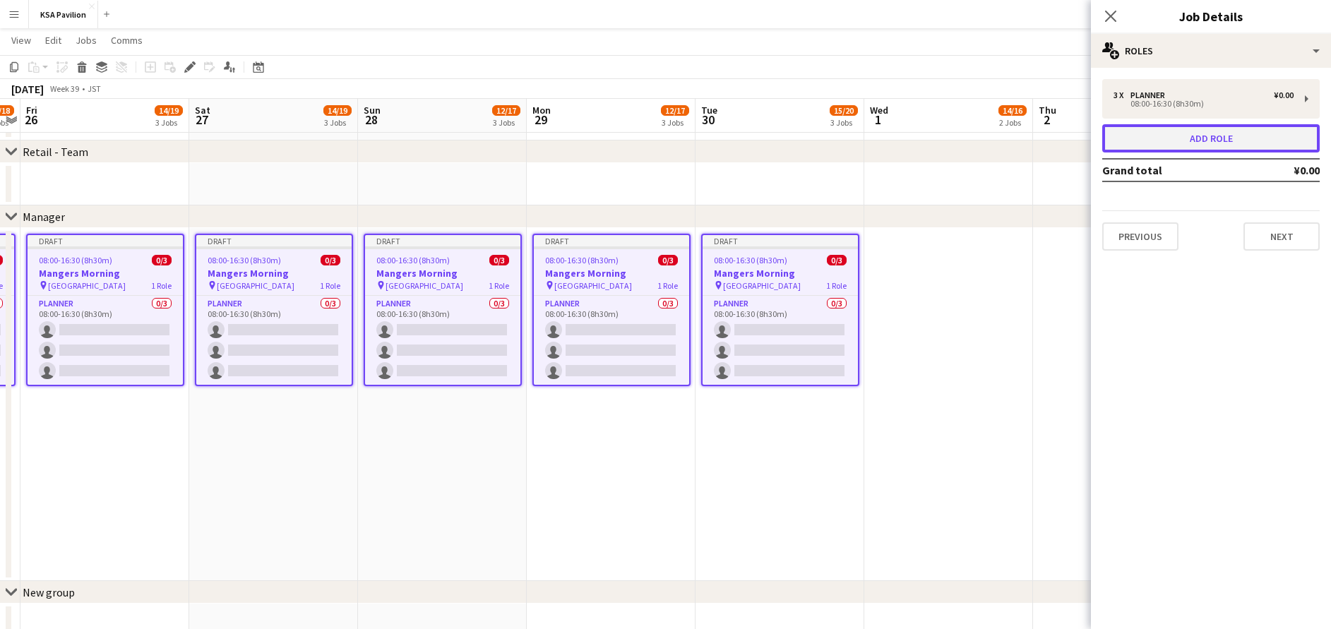
click at [1252, 133] on button "Add role" at bounding box center [1210, 138] width 217 height 28
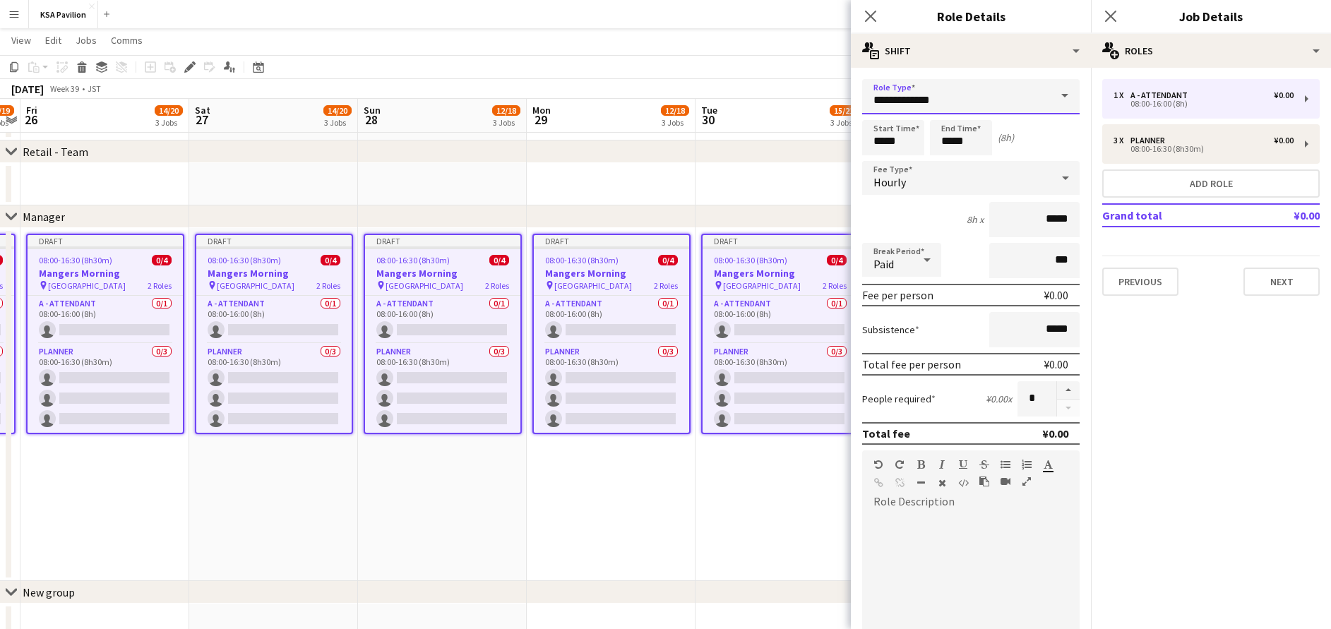
click at [912, 104] on input "**********" at bounding box center [970, 96] width 217 height 35
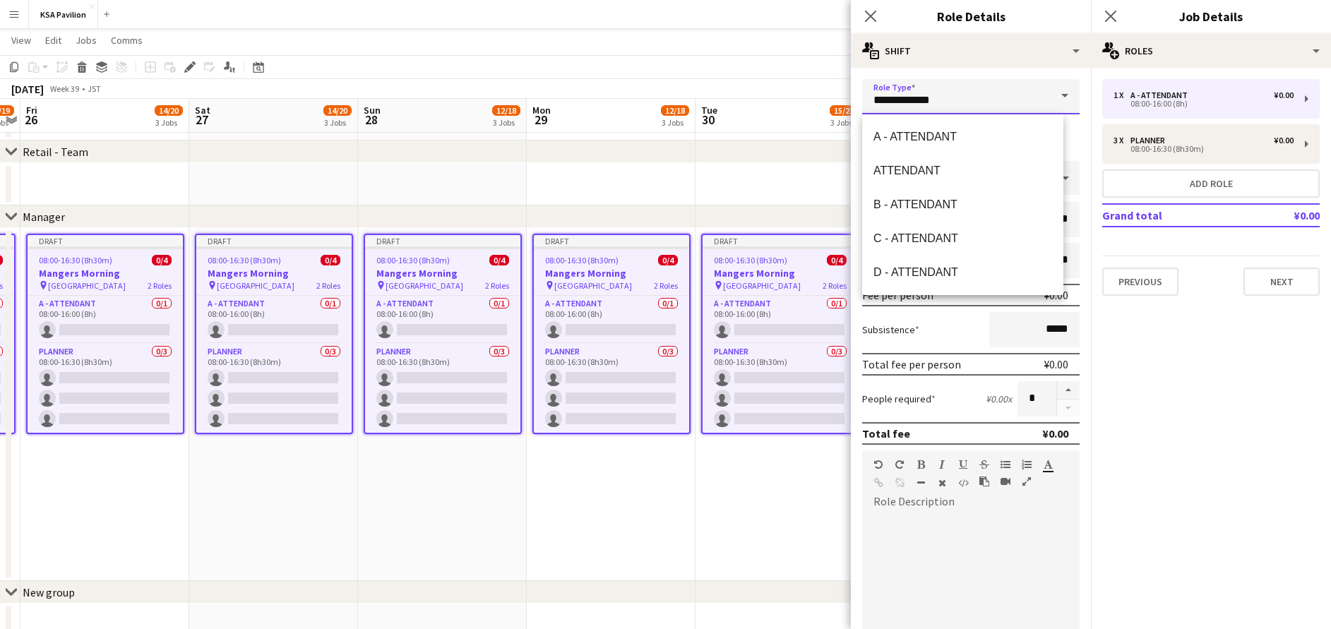
click at [912, 104] on input "**********" at bounding box center [970, 96] width 217 height 35
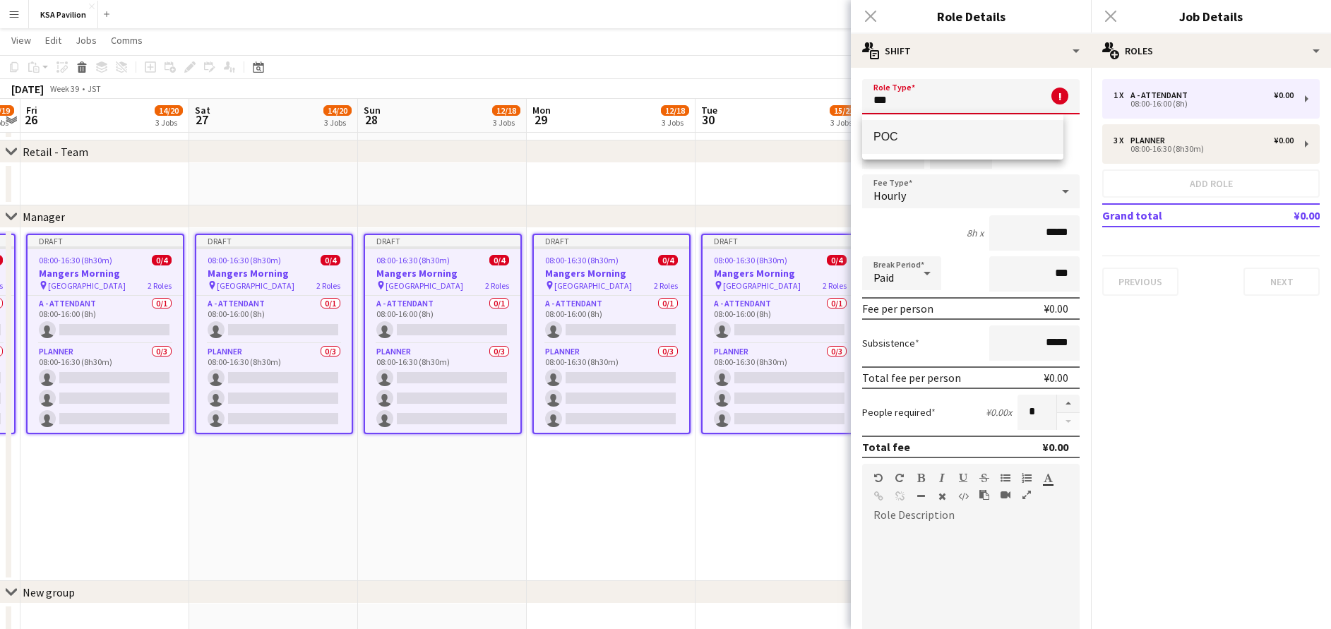
type input "***"
click at [907, 124] on mat-option "POC" at bounding box center [962, 137] width 201 height 34
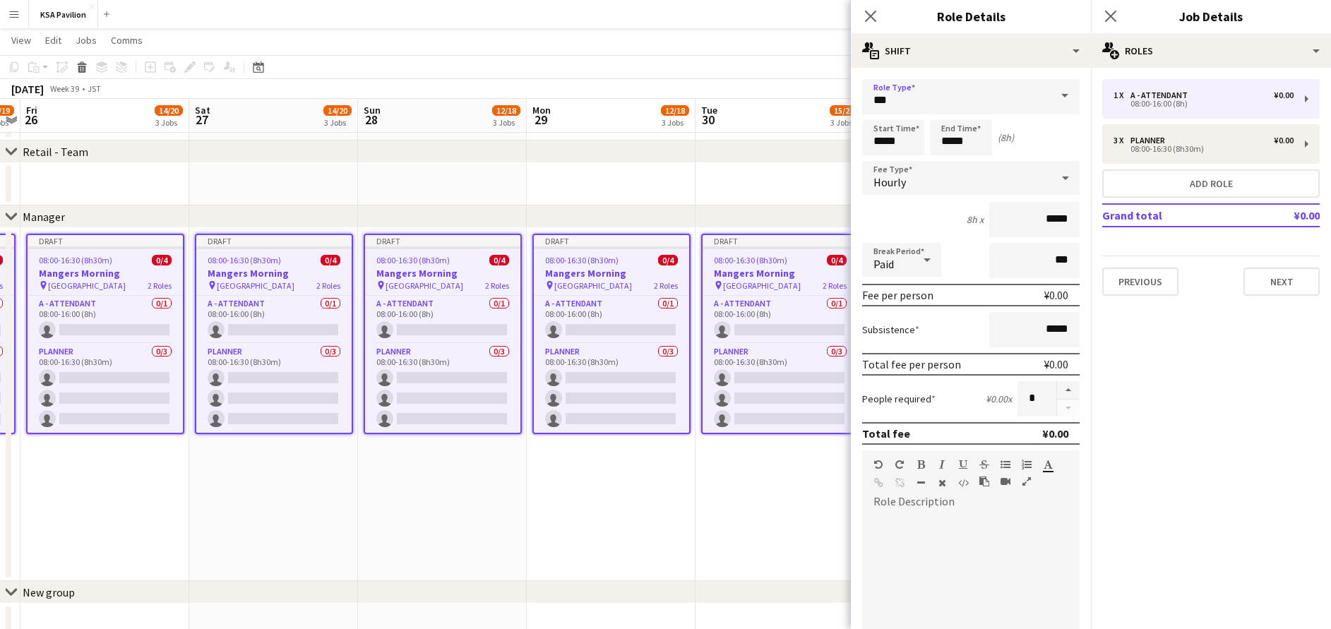
click at [924, 179] on div "Hourly" at bounding box center [956, 178] width 189 height 34
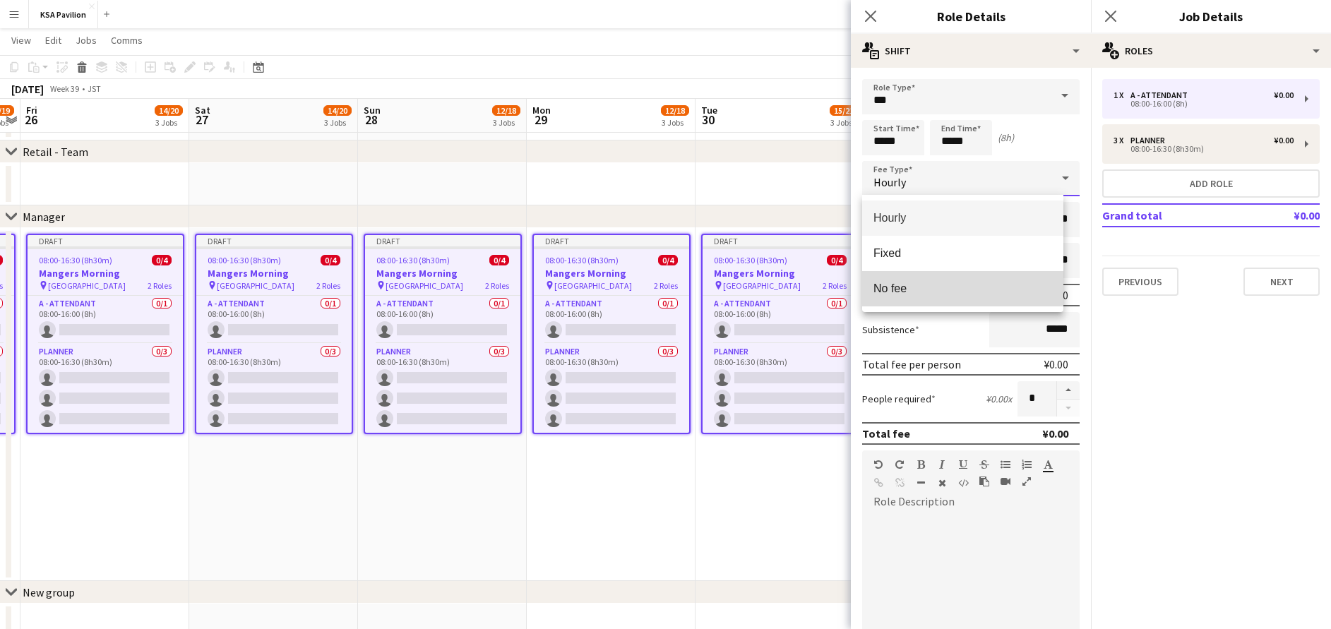
click at [933, 293] on span "No fee" at bounding box center [962, 288] width 179 height 13
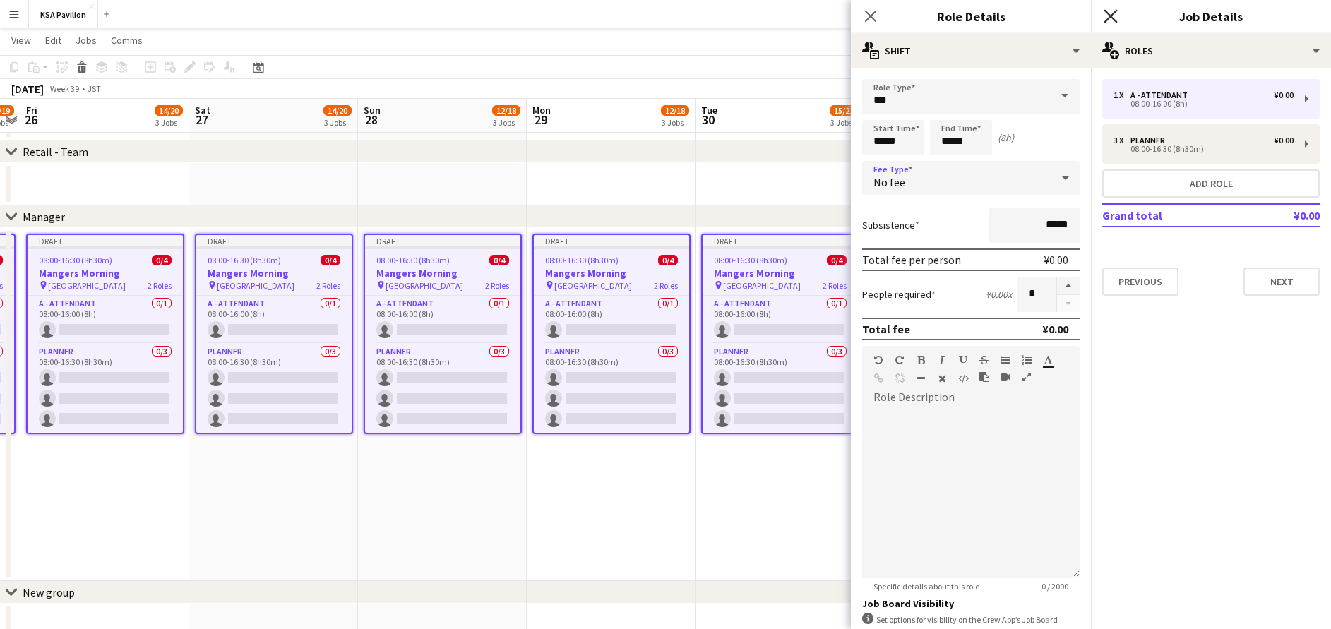
click at [1109, 12] on icon "Close pop-in" at bounding box center [1109, 15] width 13 height 13
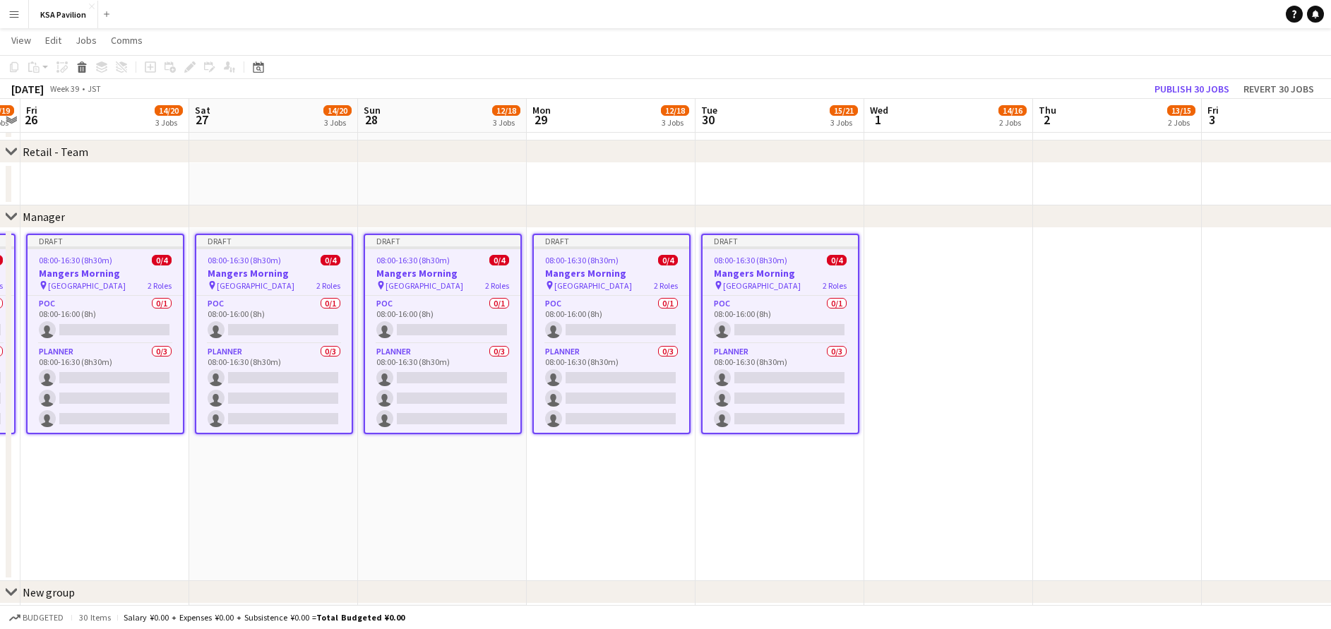
click at [718, 551] on app-date-cell "Draft 08:00-16:30 (8h30m) 0/4 Mangers Morning pin Osaka 2 Roles POC 0/1 08:00-1…" at bounding box center [779, 404] width 169 height 353
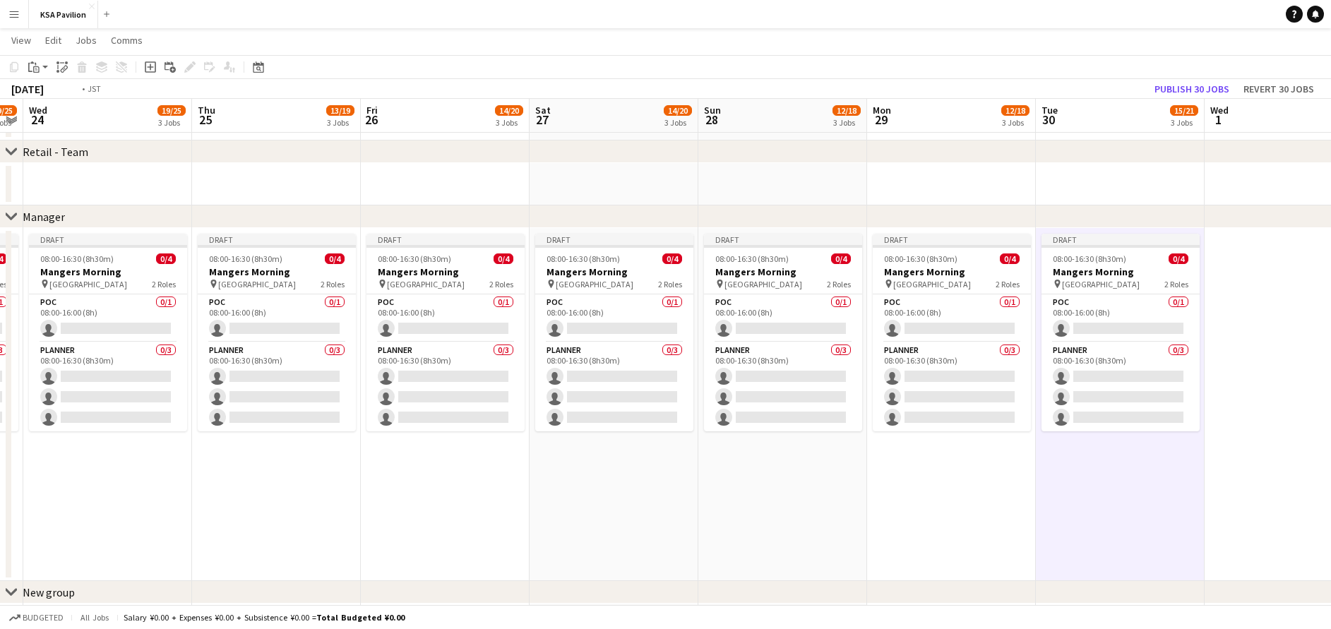
drag, startPoint x: 524, startPoint y: 473, endPoint x: 1286, endPoint y: 363, distance: 769.7
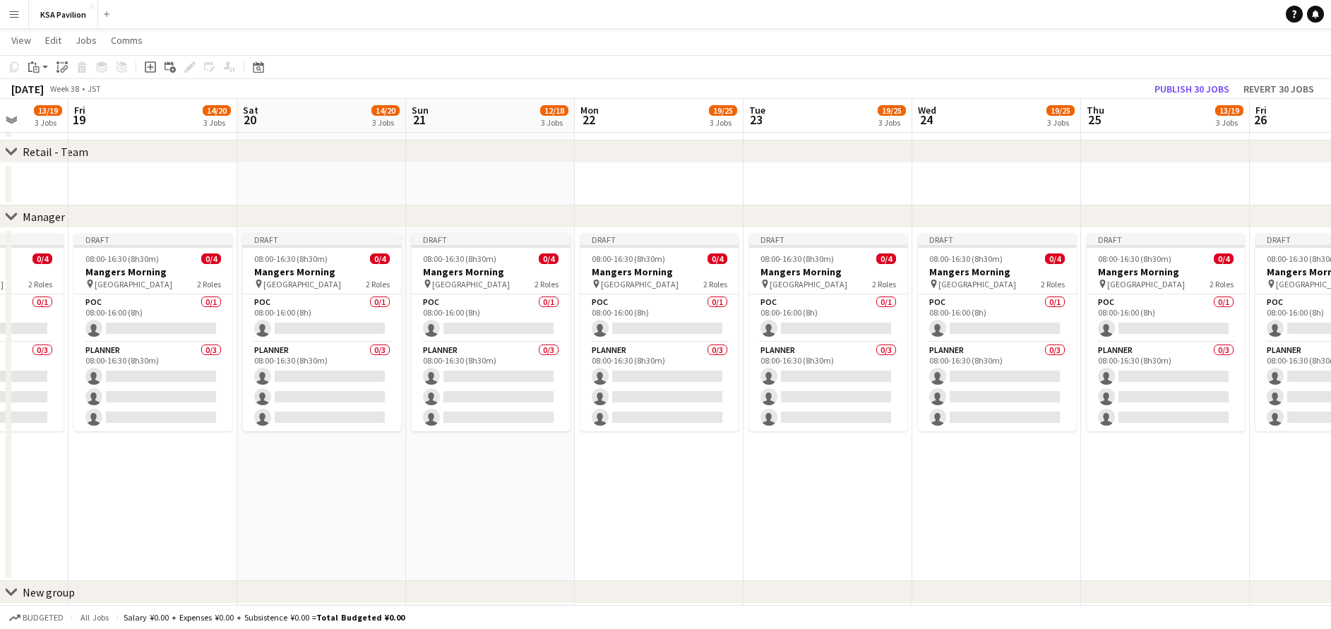
drag, startPoint x: 894, startPoint y: 402, endPoint x: 678, endPoint y: 450, distance: 221.5
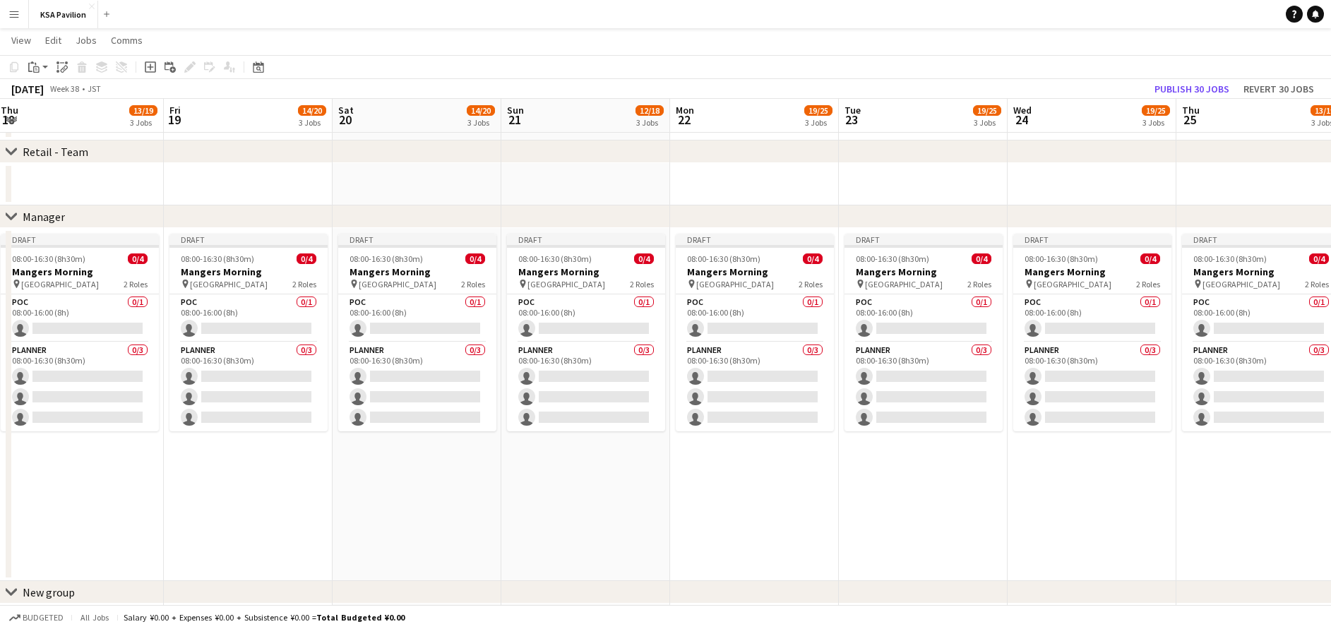
drag, startPoint x: 599, startPoint y: 513, endPoint x: 937, endPoint y: 460, distance: 341.6
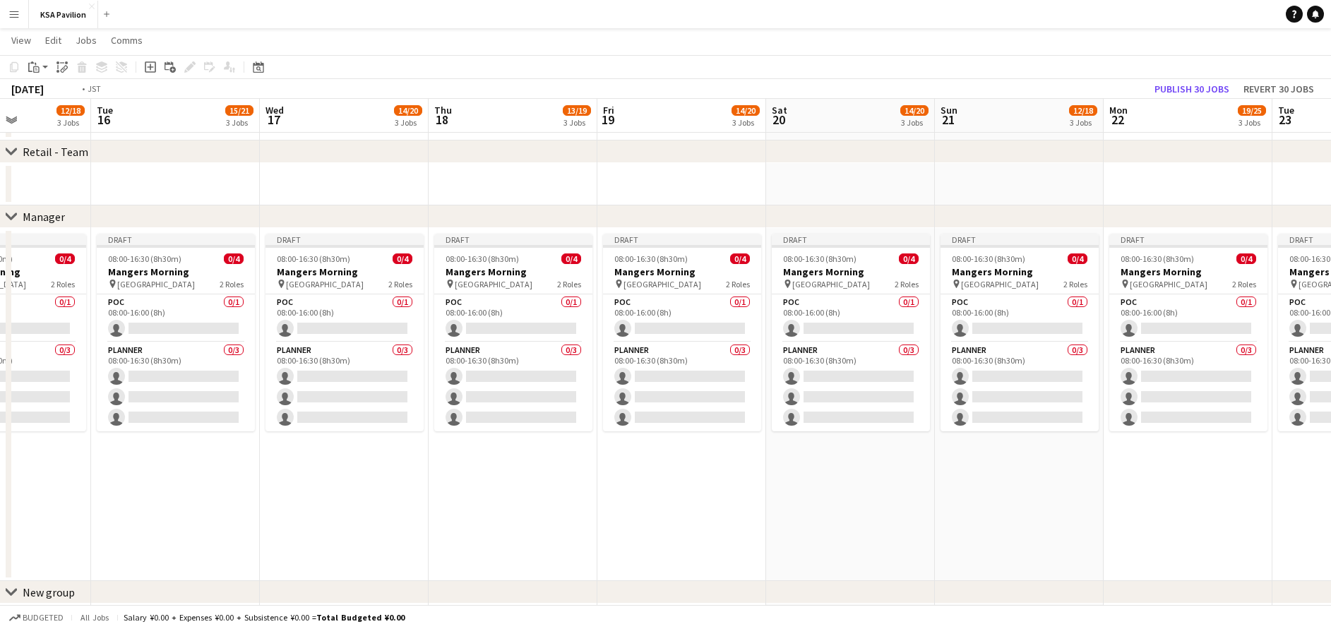
drag, startPoint x: 679, startPoint y: 513, endPoint x: 1256, endPoint y: 503, distance: 576.8
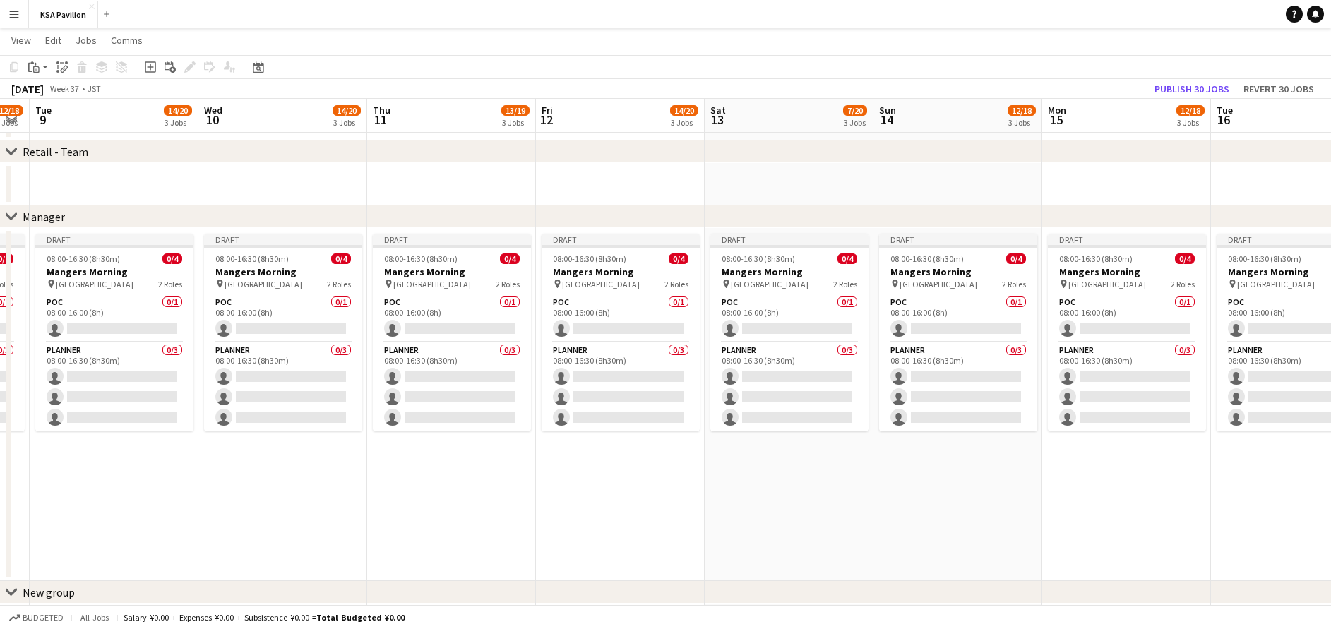
drag, startPoint x: 999, startPoint y: 503, endPoint x: 721, endPoint y: 518, distance: 277.8
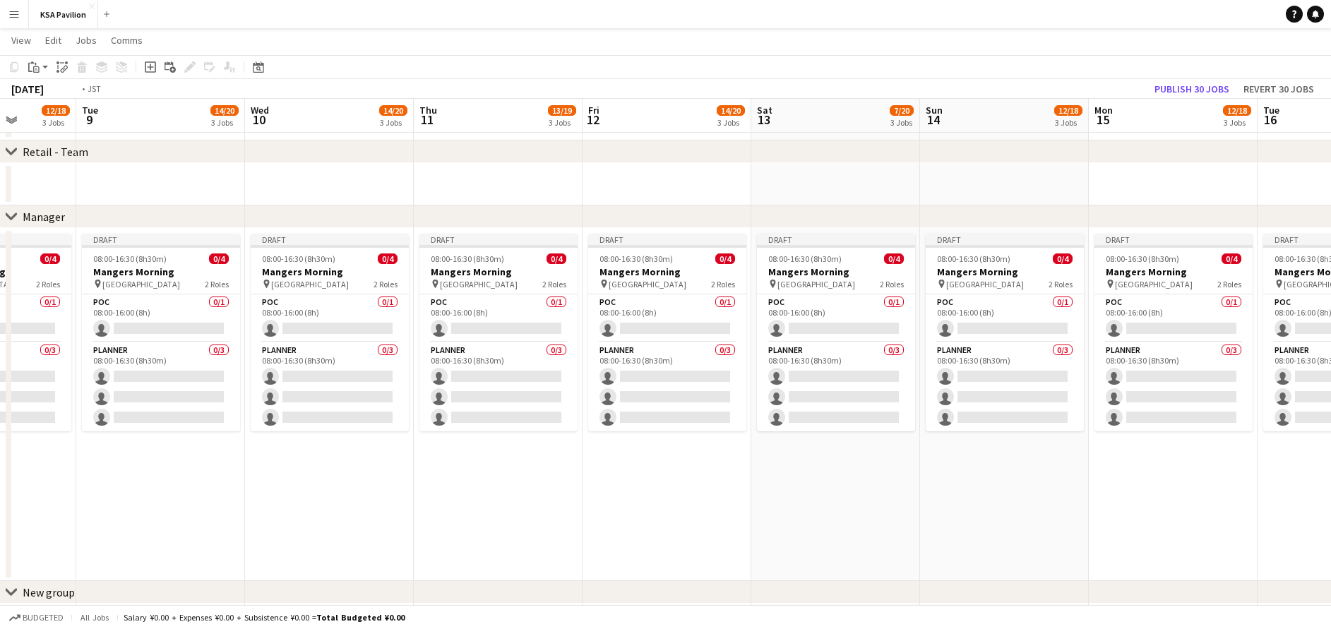
drag, startPoint x: 878, startPoint y: 486, endPoint x: 1076, endPoint y: 470, distance: 198.3
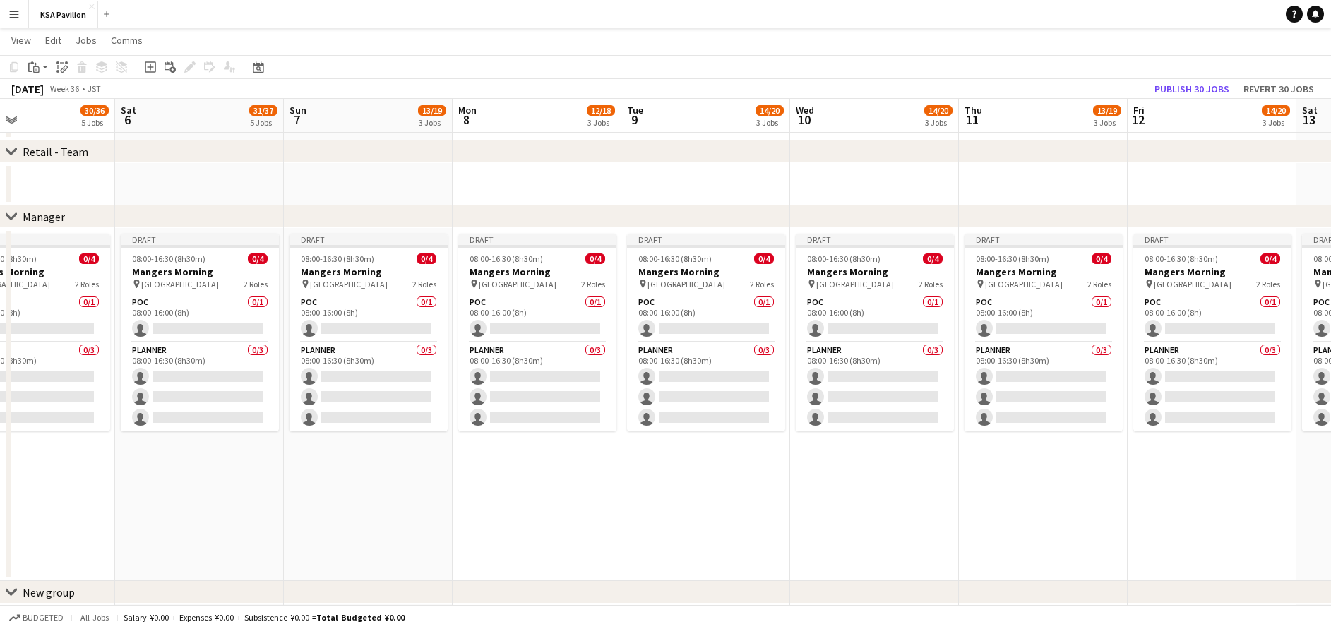
drag, startPoint x: 498, startPoint y: 508, endPoint x: 739, endPoint y: 491, distance: 241.3
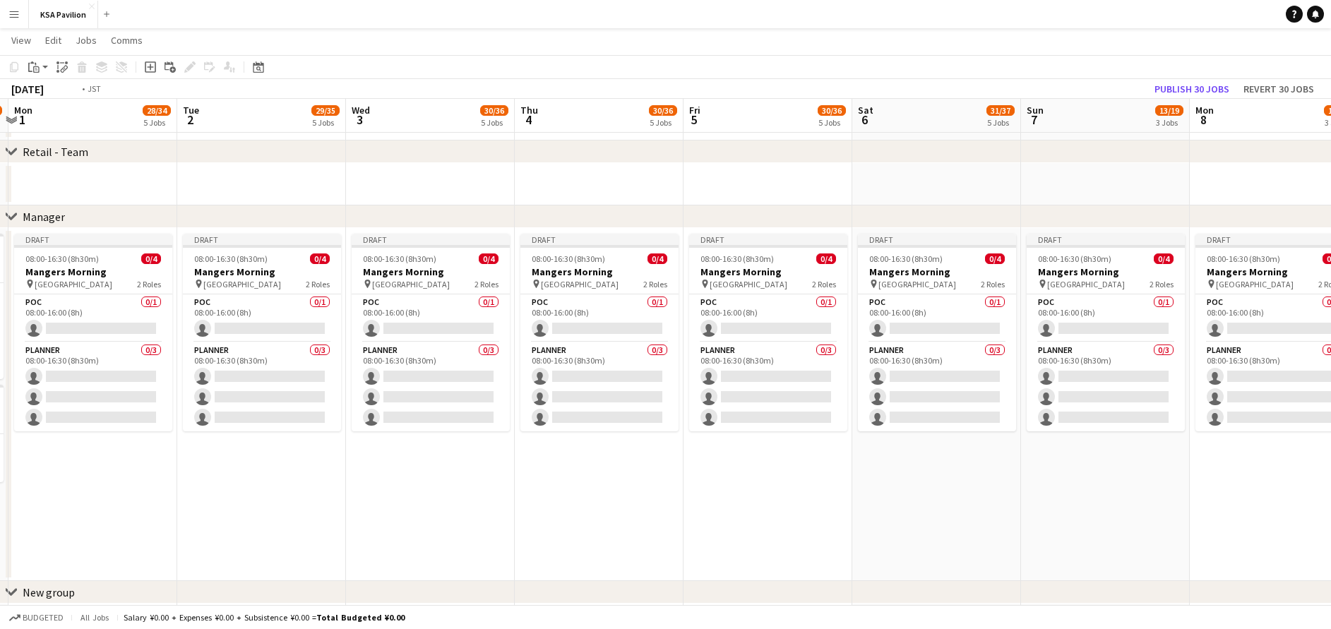
drag, startPoint x: 774, startPoint y: 469, endPoint x: 544, endPoint y: 480, distance: 229.7
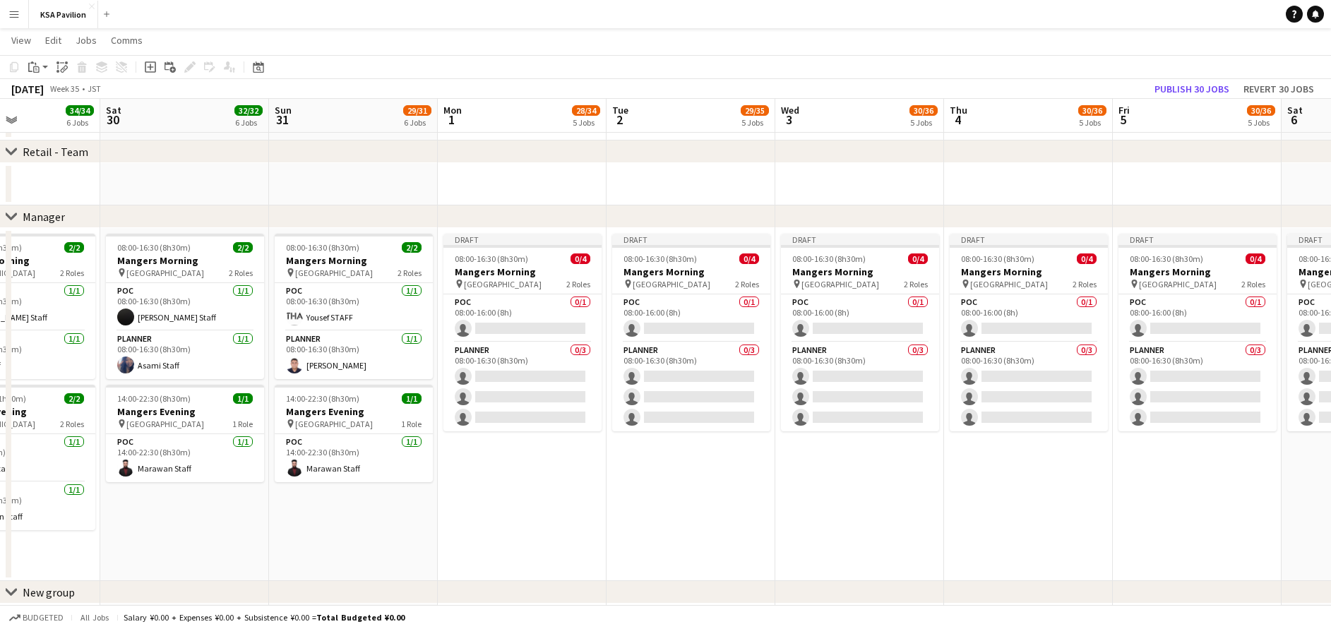
drag, startPoint x: 544, startPoint y: 480, endPoint x: 543, endPoint y: 489, distance: 8.6
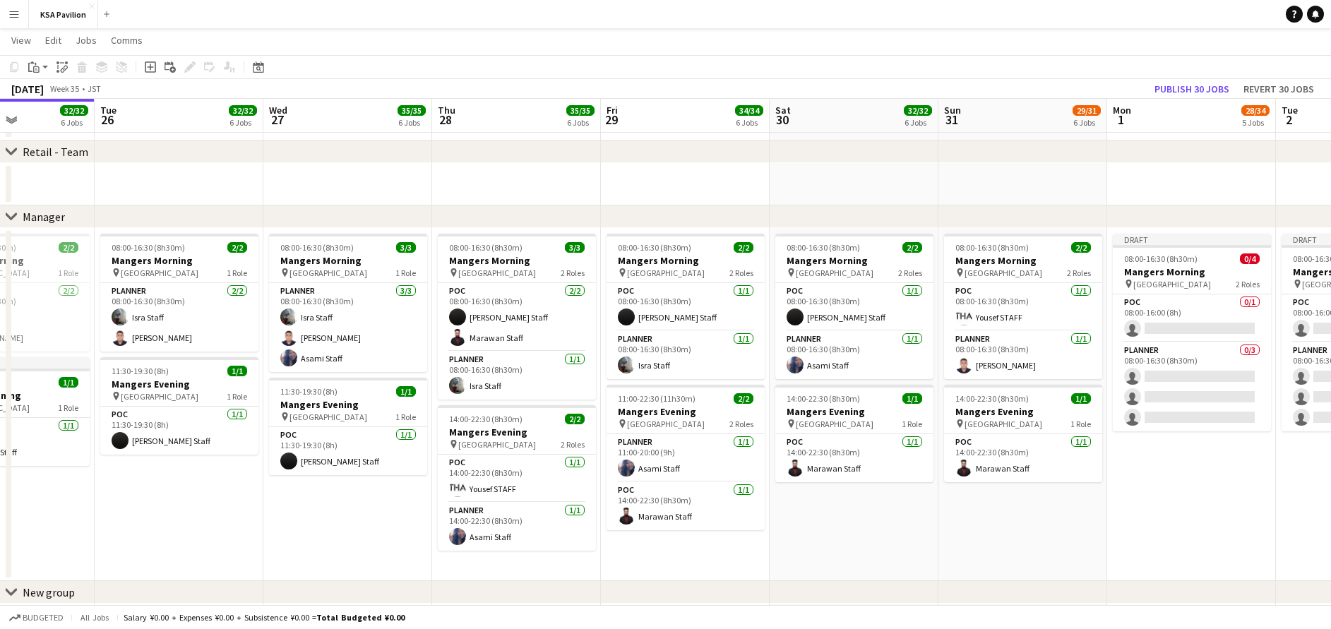
drag, startPoint x: 543, startPoint y: 489, endPoint x: 848, endPoint y: 424, distance: 311.7
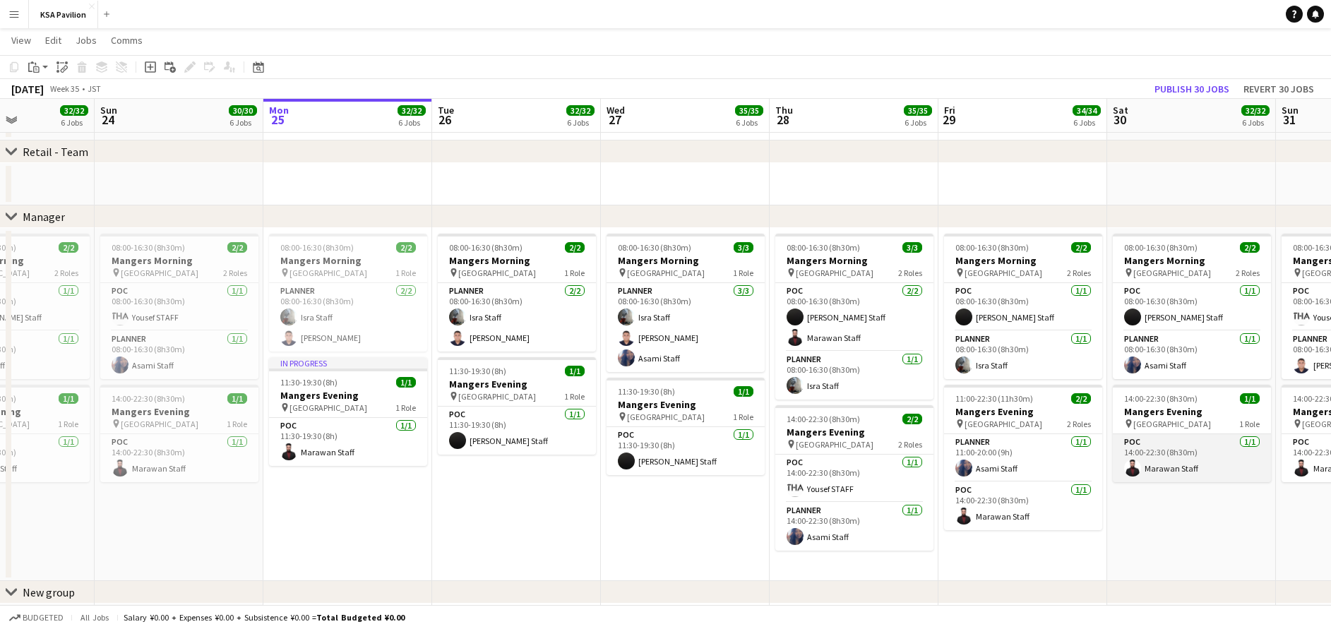
scroll to position [0, 412]
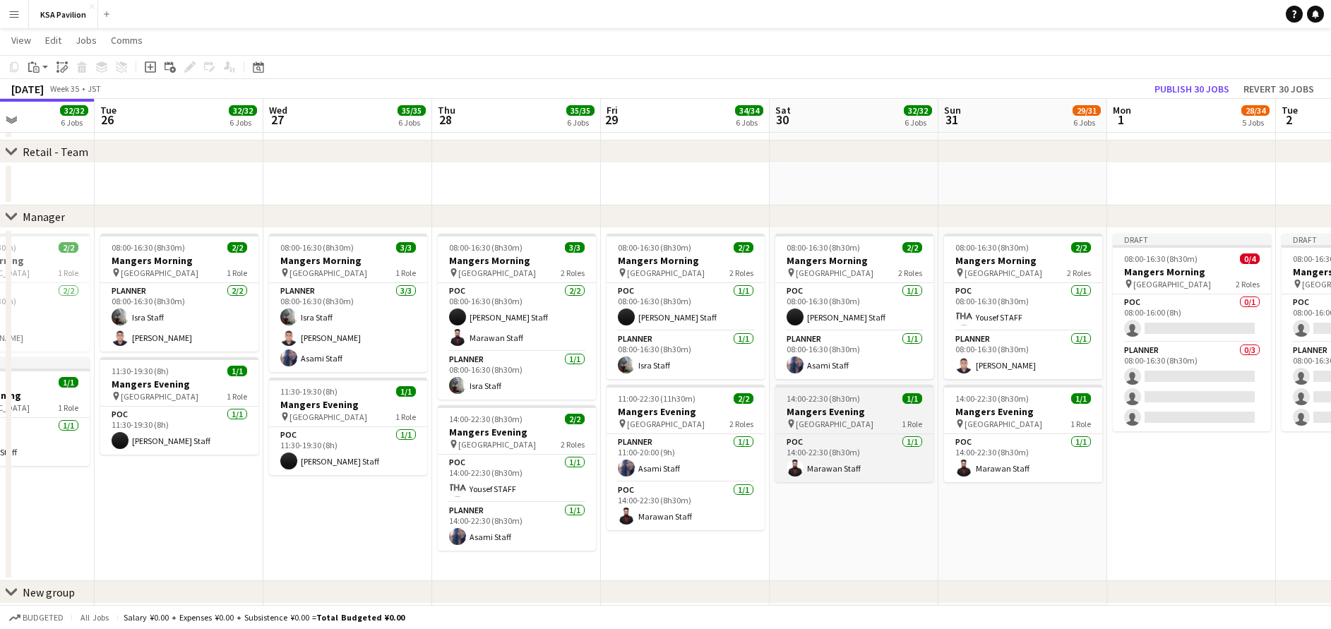
click at [854, 409] on h3 "Mangers Evening" at bounding box center [854, 411] width 158 height 13
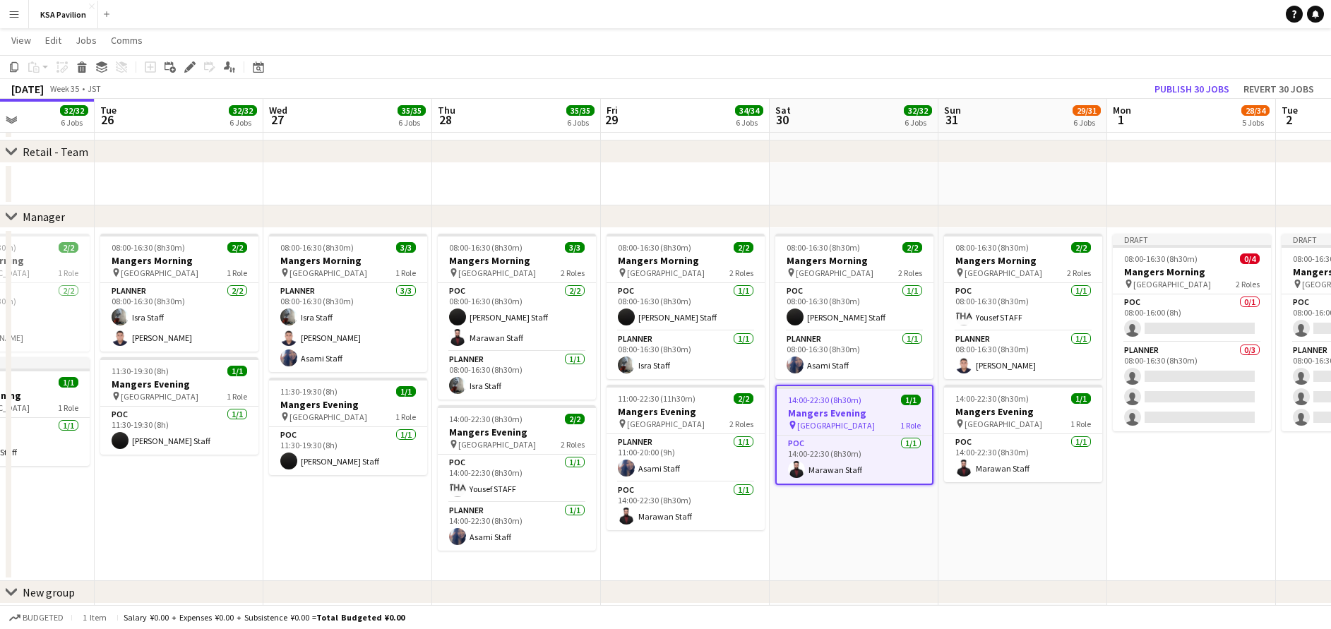
click at [1150, 471] on app-date-cell "Draft 08:00-16:30 (8h30m) 0/4 Mangers Morning pin Osaka 2 Roles POC 0/1 08:00-1…" at bounding box center [1191, 404] width 169 height 353
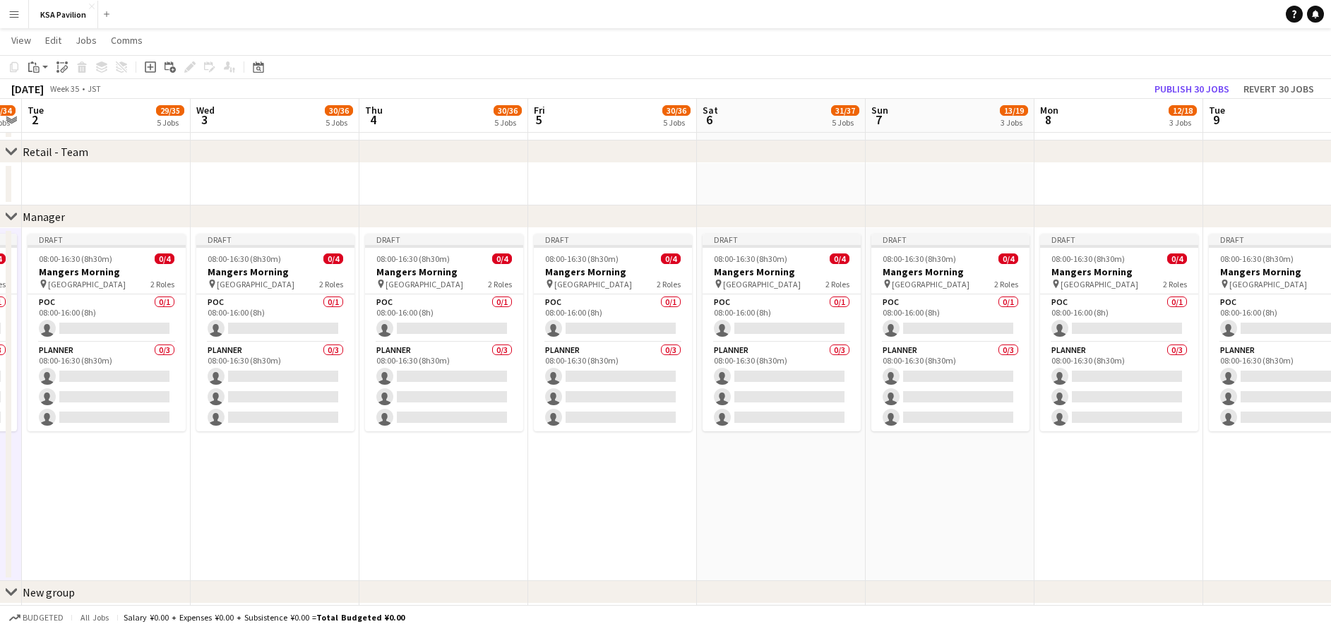
scroll to position [0, 491]
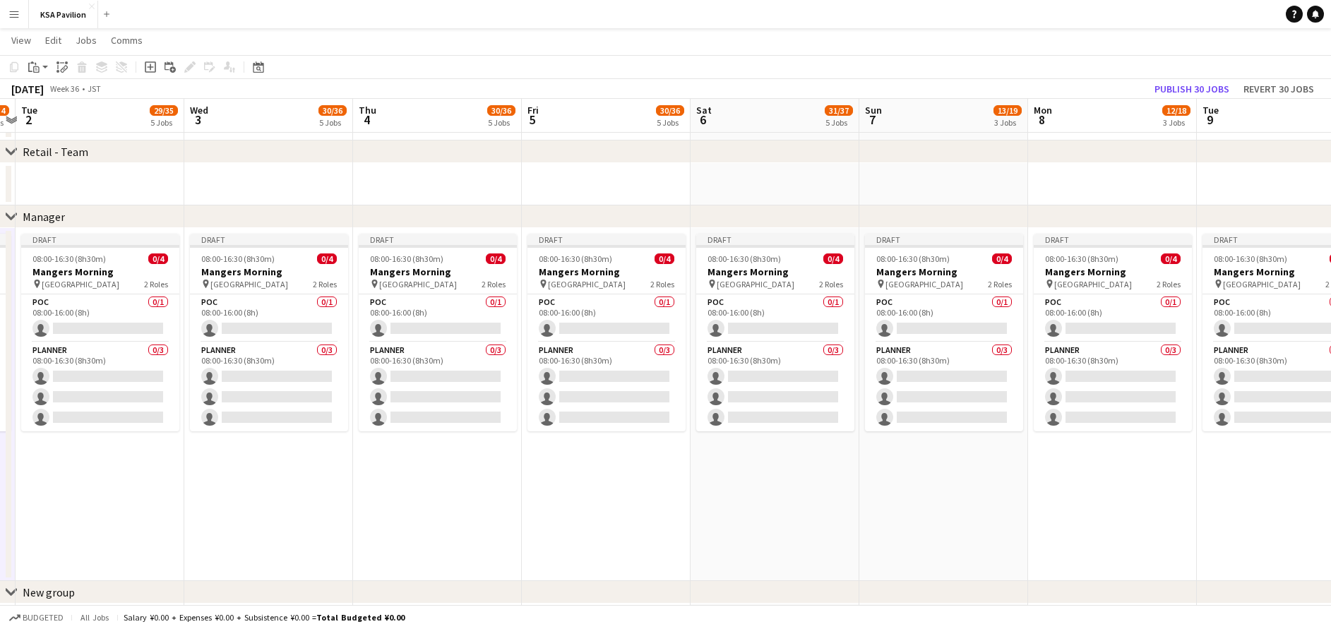
drag, startPoint x: 1107, startPoint y: 474, endPoint x: 35, endPoint y: 481, distance: 1072.4
click at [94, 498] on app-date-cell "Draft 08:00-16:30 (8h30m) 0/4 Mangers Morning pin Osaka 2 Roles POC 0/1 08:00-1…" at bounding box center [100, 404] width 169 height 353
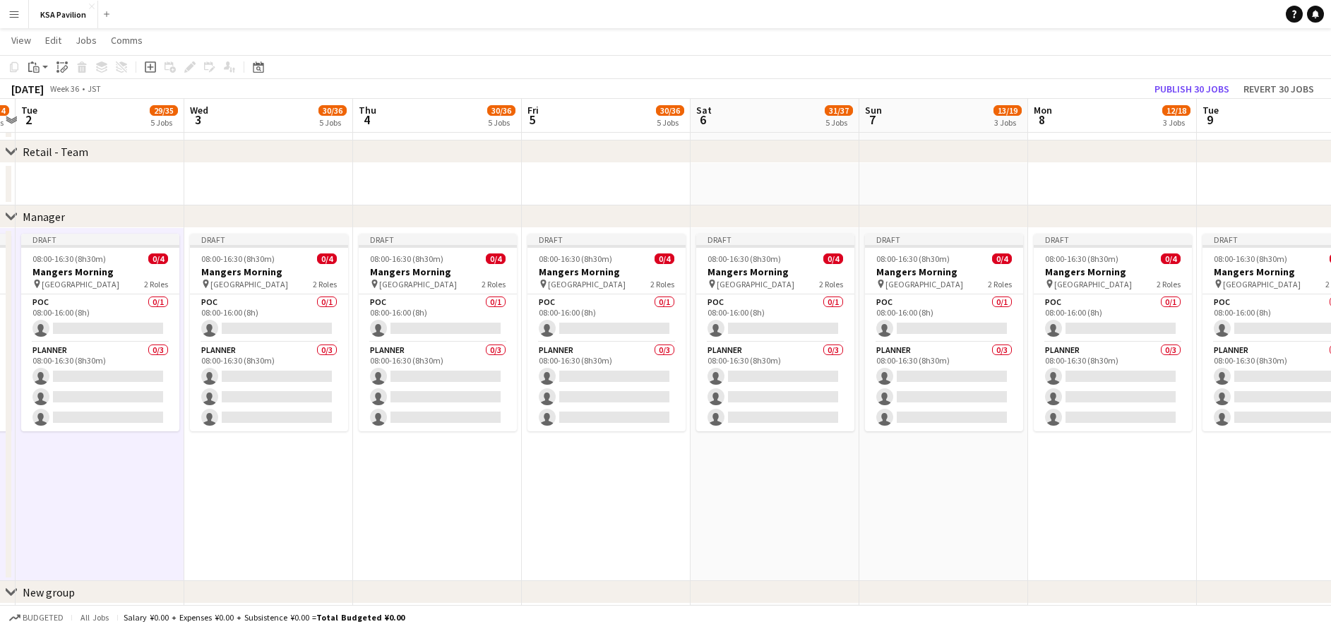
drag, startPoint x: 288, startPoint y: 475, endPoint x: 326, endPoint y: 481, distance: 38.5
click at [290, 474] on app-date-cell "Draft 08:00-16:30 (8h30m) 0/4 Mangers Morning pin Osaka 2 Roles POC 0/1 08:00-1…" at bounding box center [268, 404] width 169 height 353
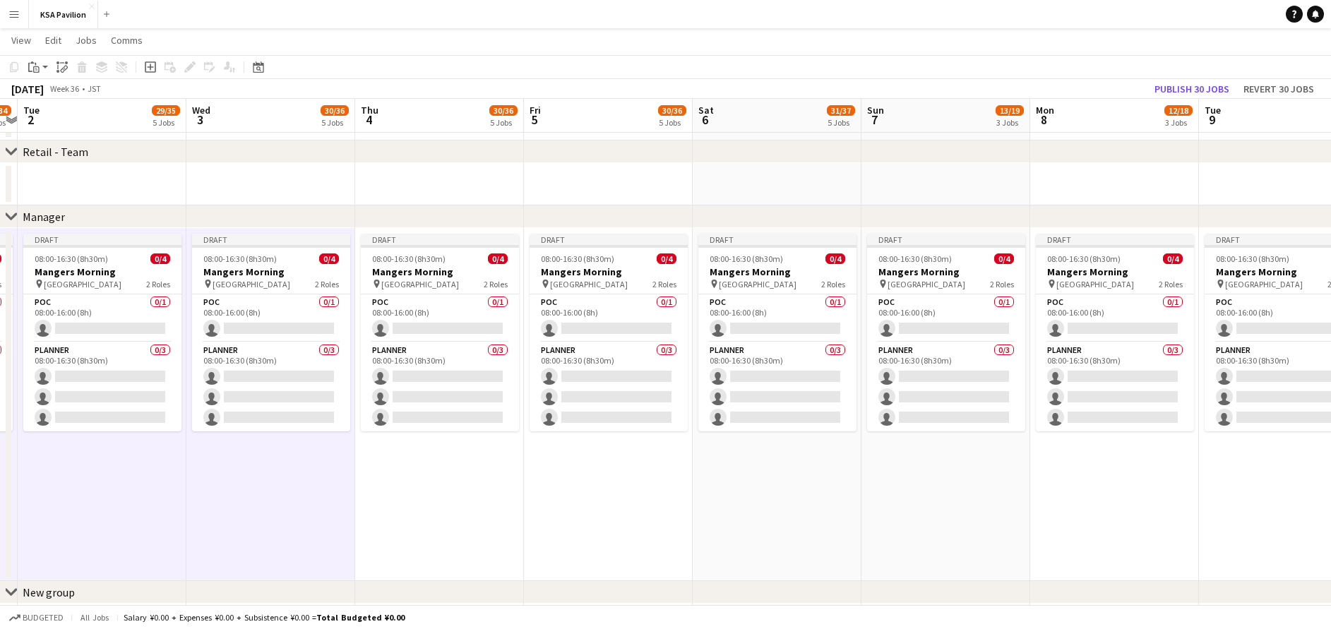
click at [417, 471] on app-date-cell "Draft 08:00-16:30 (8h30m) 0/4 Mangers Morning pin Osaka 2 Roles POC 0/1 08:00-1…" at bounding box center [439, 404] width 169 height 353
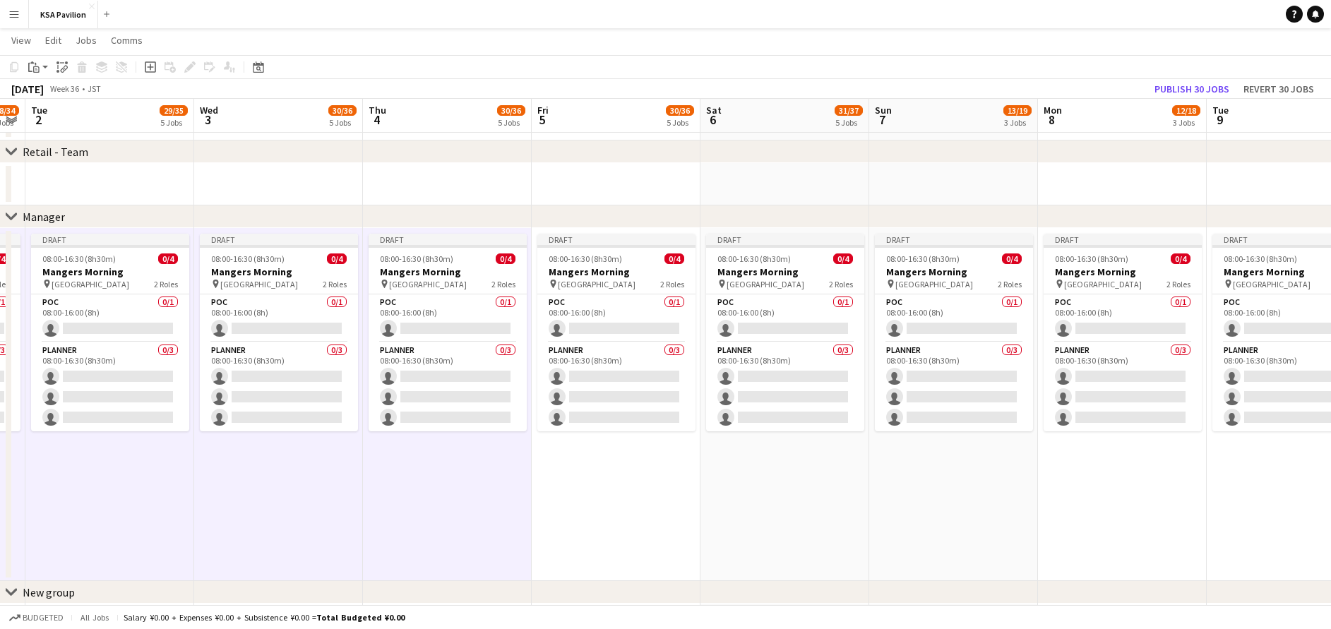
click at [673, 474] on app-date-cell "Draft 08:00-16:30 (8h30m) 0/4 Mangers Morning pin Osaka 2 Roles POC 0/1 08:00-1…" at bounding box center [616, 404] width 169 height 353
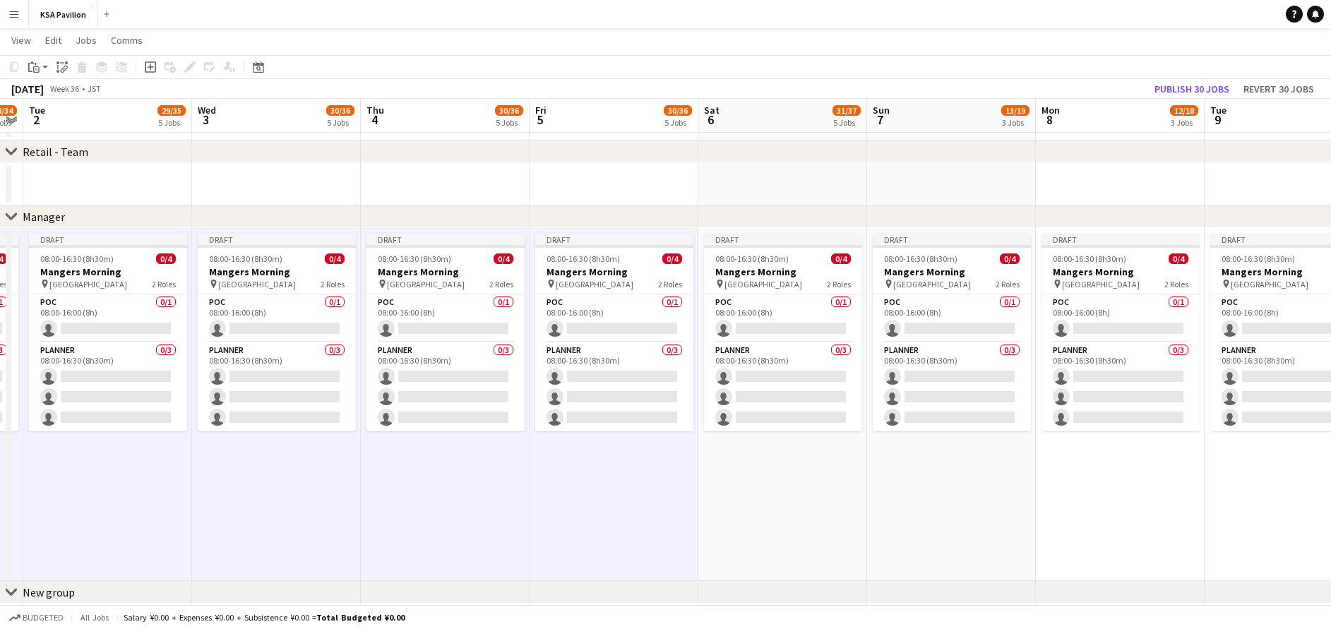
drag, startPoint x: 755, startPoint y: 472, endPoint x: 803, endPoint y: 474, distance: 47.3
click at [757, 472] on app-date-cell "Draft 08:00-16:30 (8h30m) 0/4 Mangers Morning pin Osaka 2 Roles POC 0/1 08:00-1…" at bounding box center [782, 404] width 169 height 353
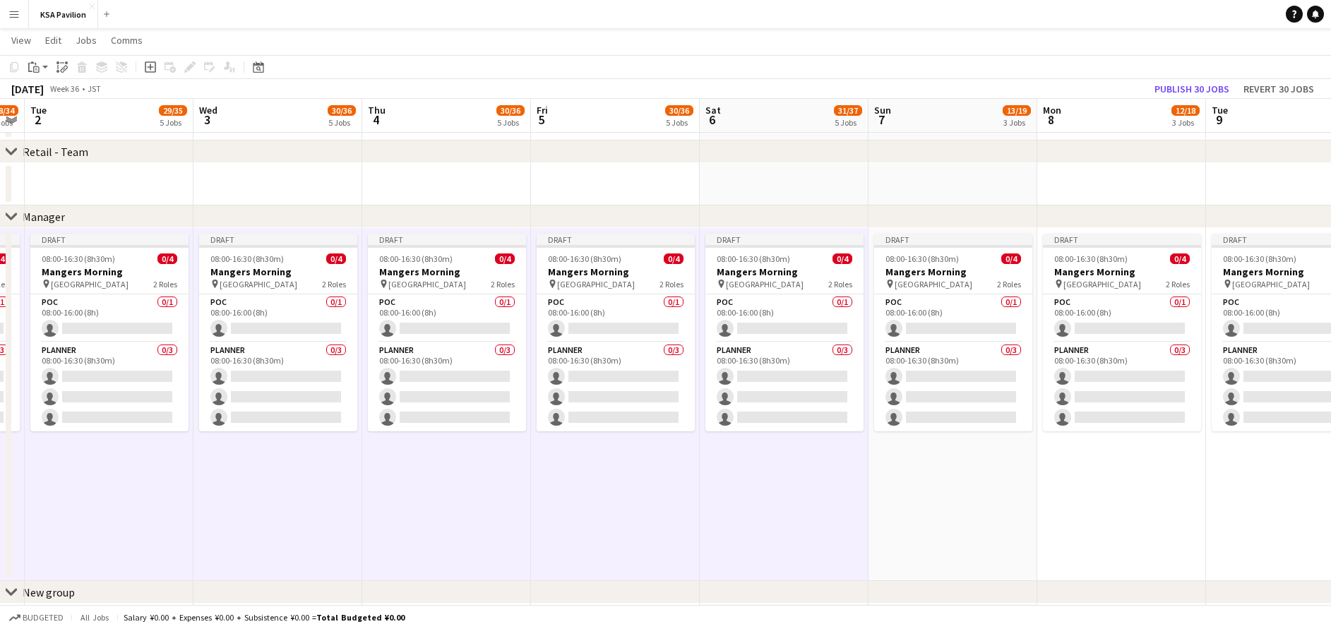
drag, startPoint x: 921, startPoint y: 473, endPoint x: 950, endPoint y: 475, distance: 29.0
click at [923, 473] on app-date-cell "Draft 08:00-16:30 (8h30m) 0/4 Mangers Morning pin Osaka 2 Roles POC 0/1 08:00-1…" at bounding box center [952, 404] width 169 height 353
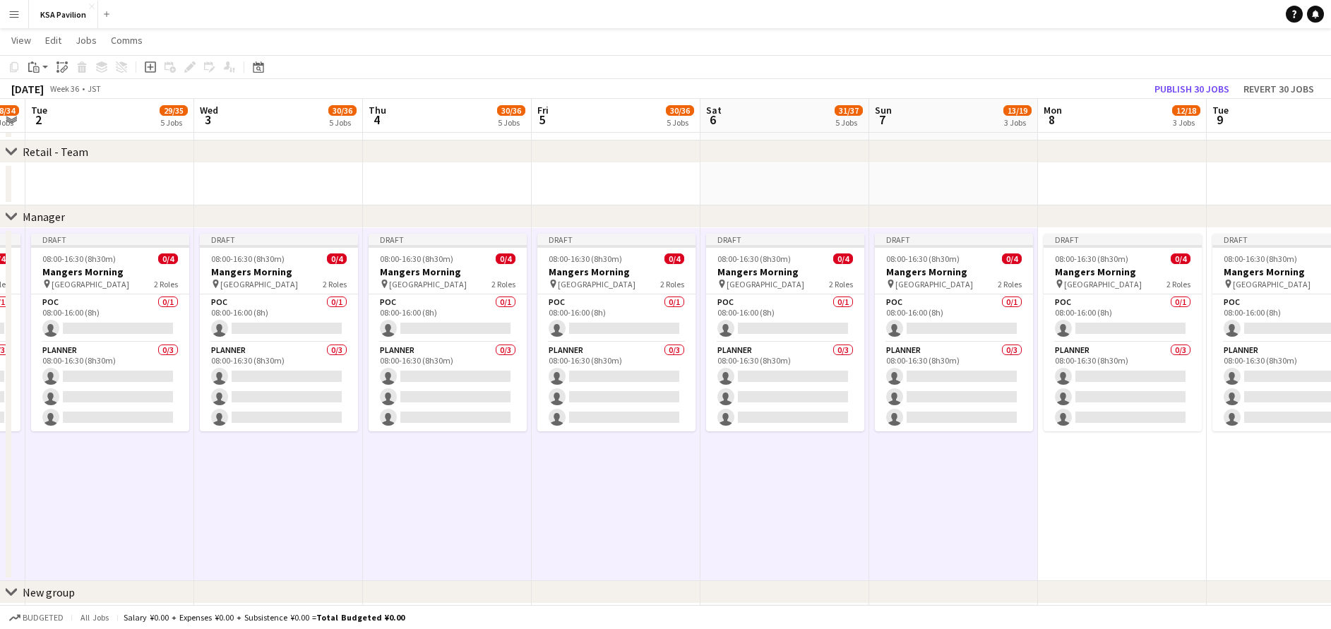
drag, startPoint x: 1108, startPoint y: 480, endPoint x: 1169, endPoint y: 479, distance: 61.4
click at [1110, 480] on app-date-cell "Draft 08:00-16:30 (8h30m) 0/4 Mangers Morning pin Osaka 2 Roles POC 0/1 08:00-1…" at bounding box center [1122, 404] width 169 height 353
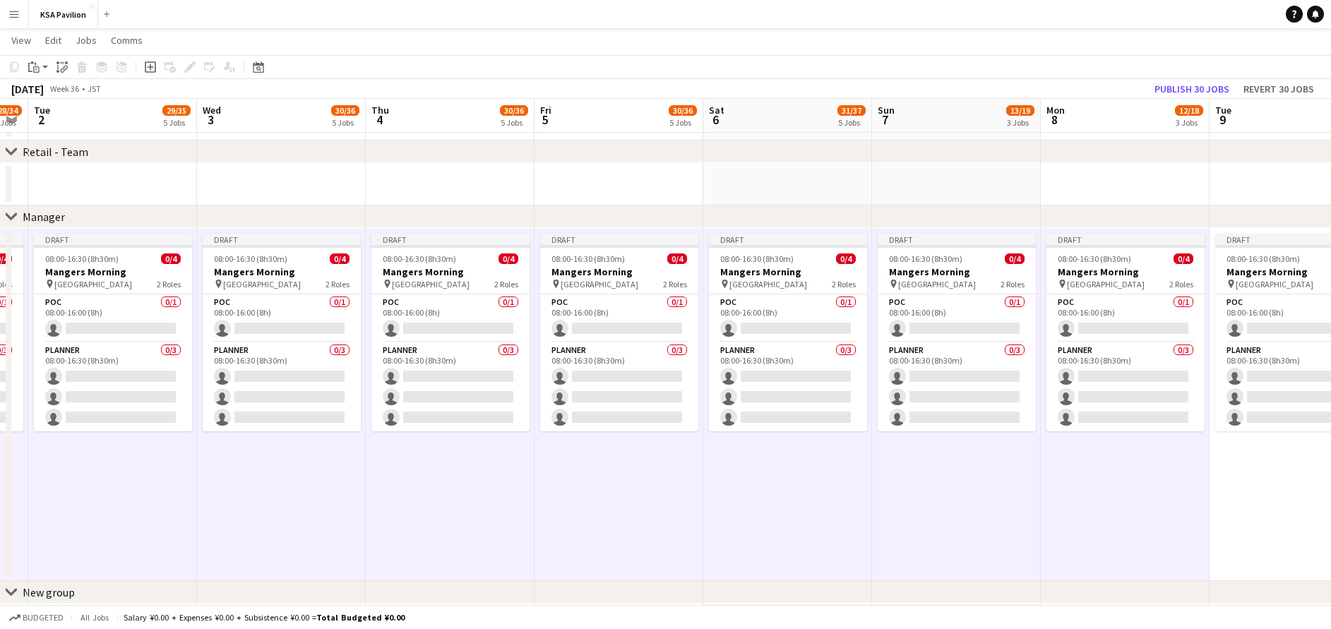
click at [1245, 472] on app-date-cell "Draft 08:00-16:30 (8h30m) 0/4 Mangers Morning pin Osaka 2 Roles POC 0/1 08:00-1…" at bounding box center [1293, 404] width 169 height 353
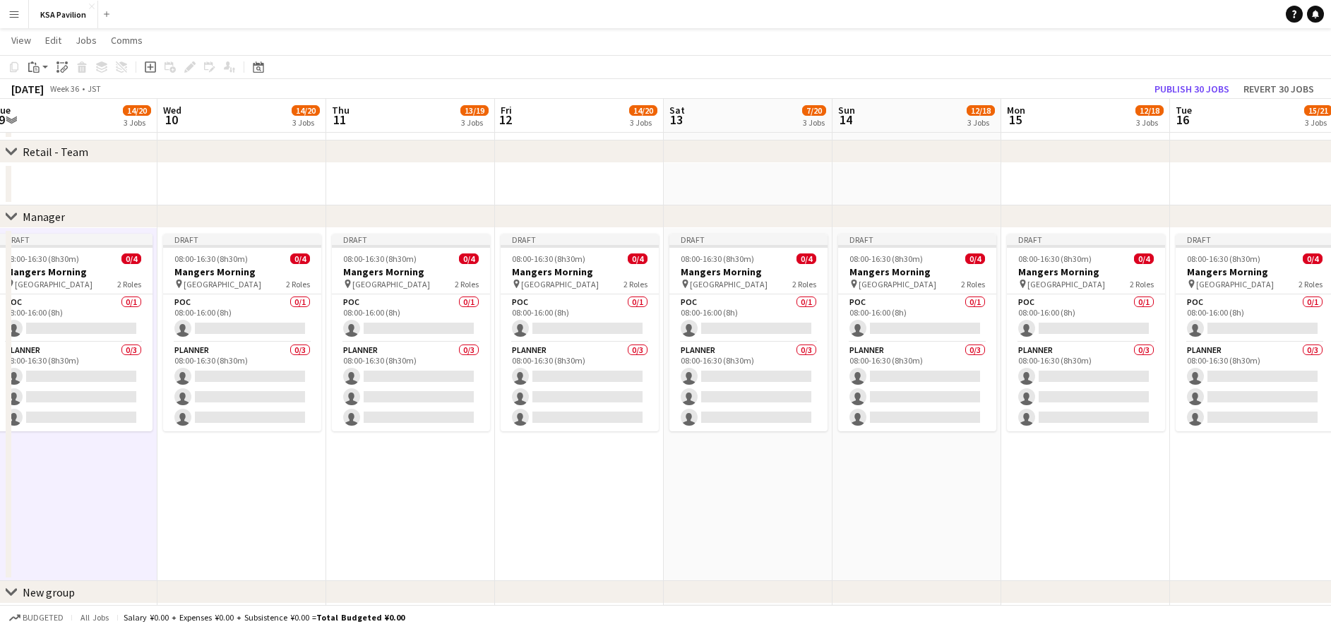
scroll to position [0, 553]
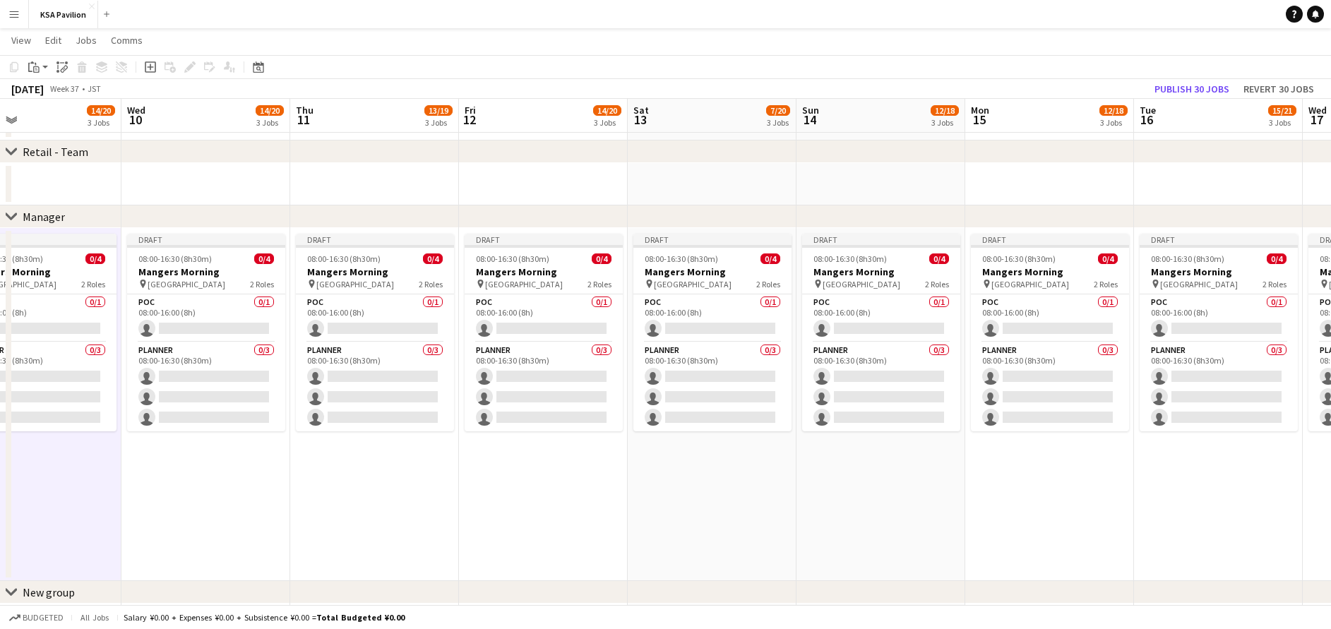
drag, startPoint x: 1260, startPoint y: 474, endPoint x: -4, endPoint y: 458, distance: 1264.5
click at [167, 462] on app-date-cell "Draft 08:00-16:30 (8h30m) 0/4 Mangers Morning pin Osaka 2 Roles POC 0/1 08:00-1…" at bounding box center [205, 404] width 169 height 353
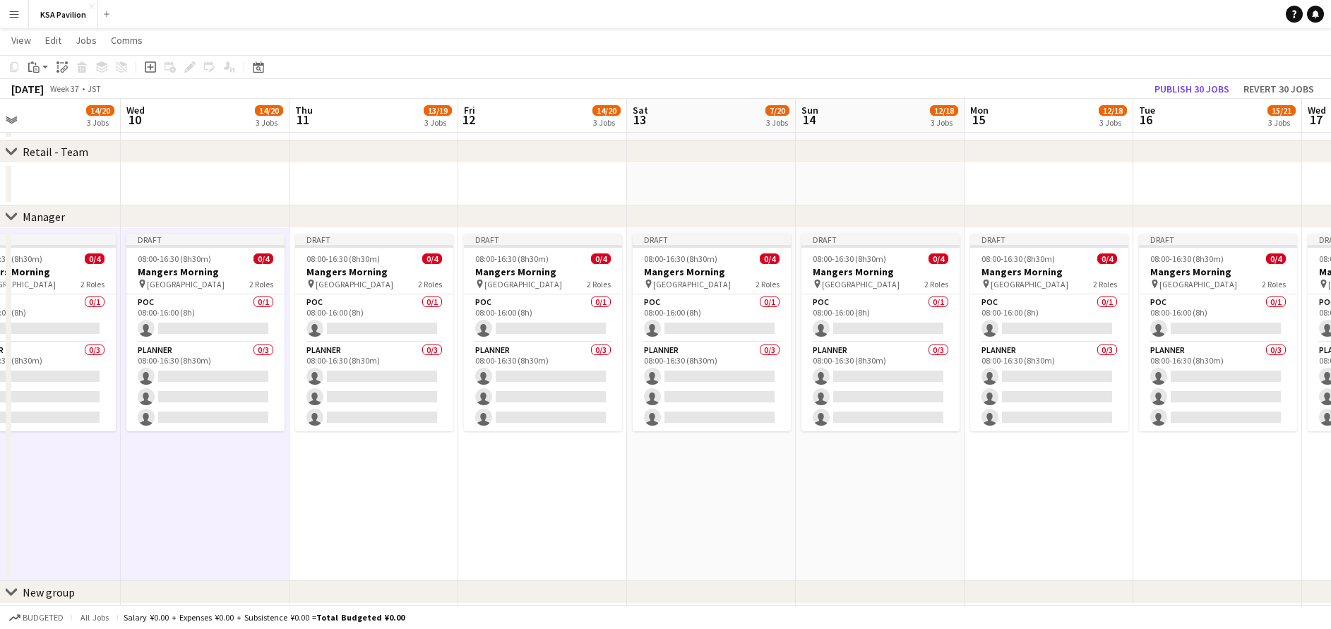
click at [402, 457] on app-date-cell "Draft 08:00-16:30 (8h30m) 0/4 Mangers Morning pin Osaka 2 Roles POC 0/1 08:00-1…" at bounding box center [373, 404] width 169 height 353
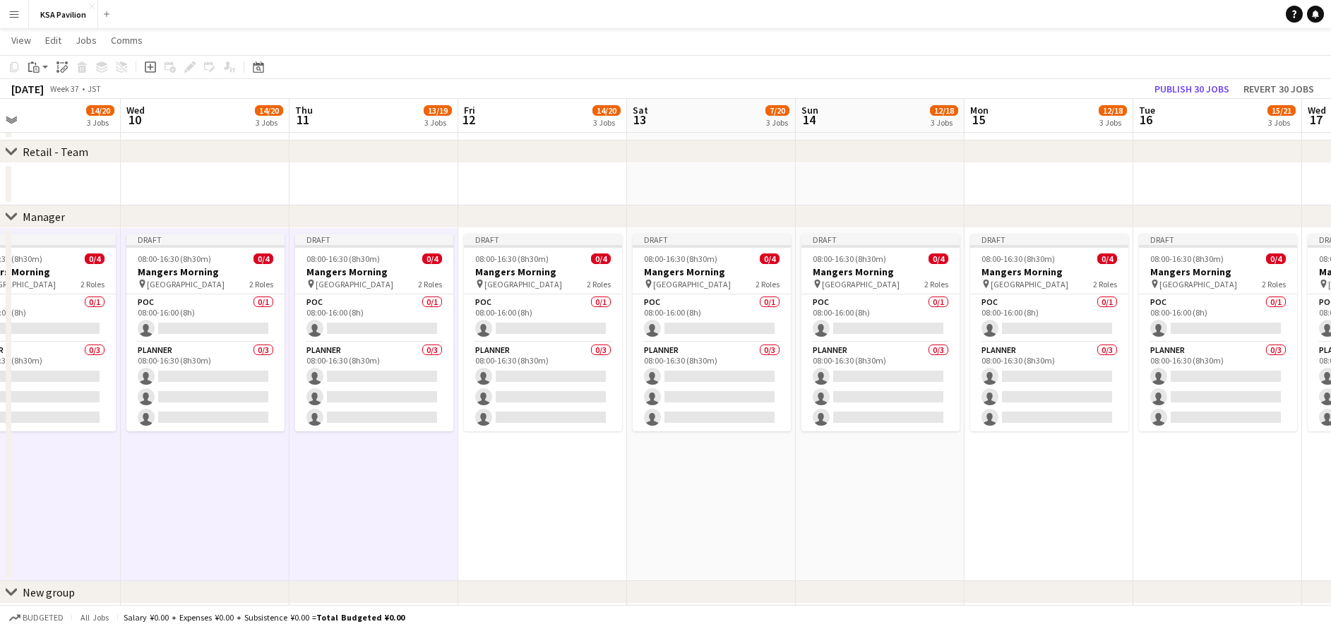
click at [556, 461] on app-date-cell "Draft 08:00-16:30 (8h30m) 0/4 Mangers Morning pin Osaka 2 Roles POC 0/1 08:00-1…" at bounding box center [542, 404] width 169 height 353
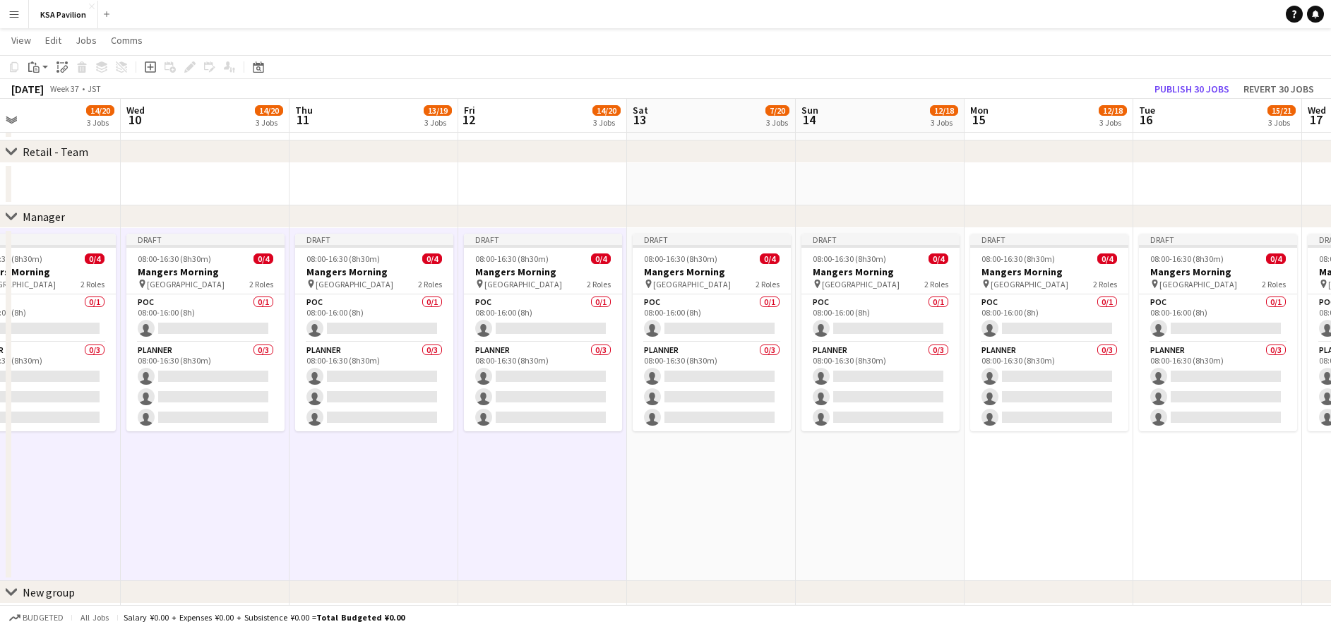
drag, startPoint x: 718, startPoint y: 467, endPoint x: 759, endPoint y: 467, distance: 41.0
click at [721, 467] on app-date-cell "Draft 08:00-16:30 (8h30m) 0/4 Mangers Morning pin Osaka 2 Roles POC 0/1 08:00-1…" at bounding box center [711, 404] width 169 height 353
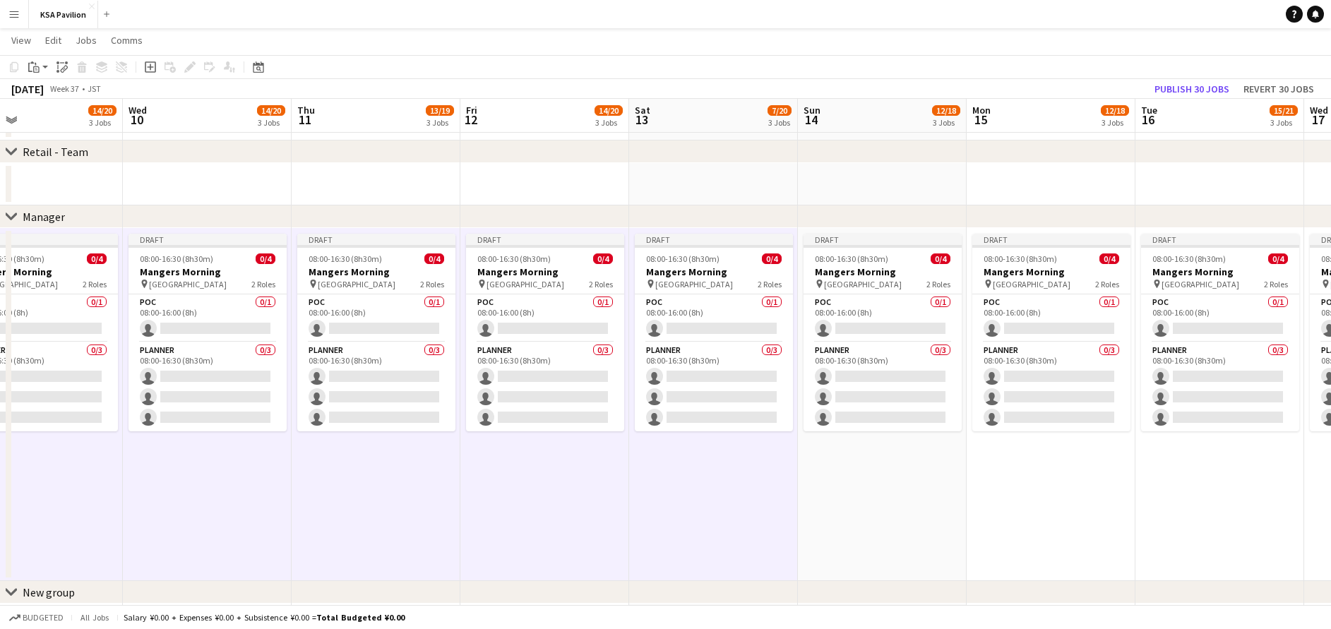
click at [885, 472] on app-date-cell "Draft 08:00-16:30 (8h30m) 0/4 Mangers Morning pin Osaka 2 Roles POC 0/1 08:00-1…" at bounding box center [882, 404] width 169 height 353
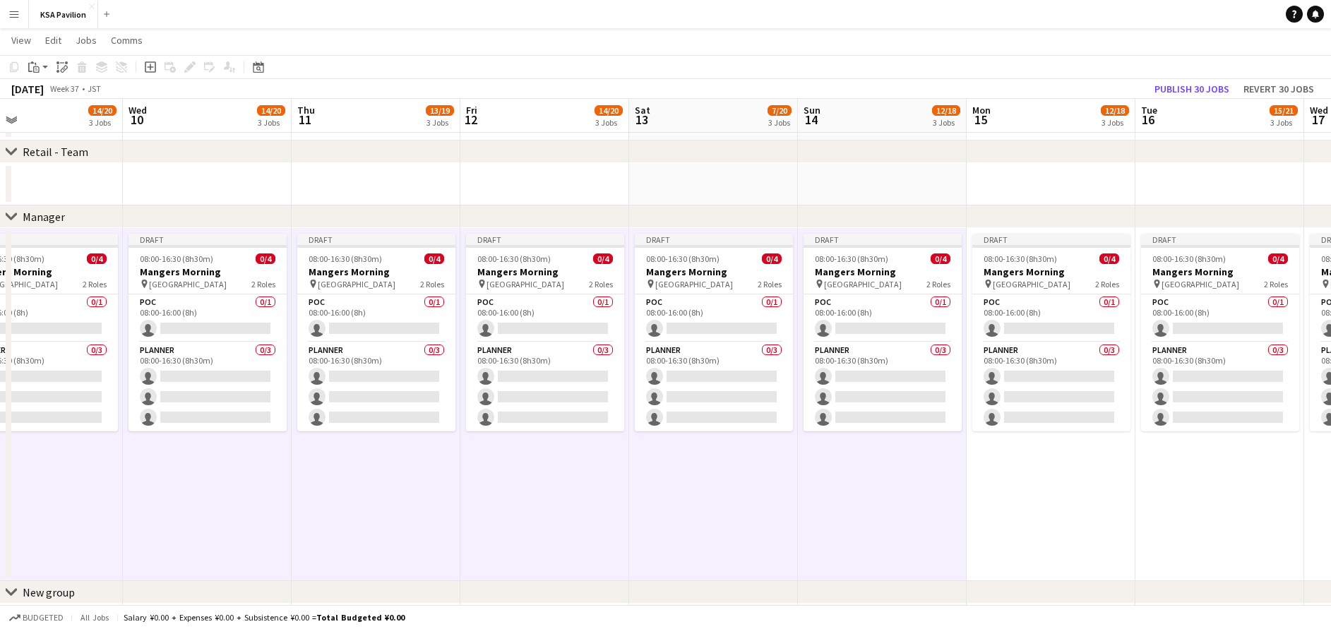
drag, startPoint x: 1069, startPoint y: 483, endPoint x: 1151, endPoint y: 489, distance: 82.1
click at [1070, 483] on app-date-cell "Draft 08:00-16:30 (8h30m) 0/4 Mangers Morning pin Osaka 2 Roles POC 0/1 08:00-1…" at bounding box center [1050, 404] width 169 height 353
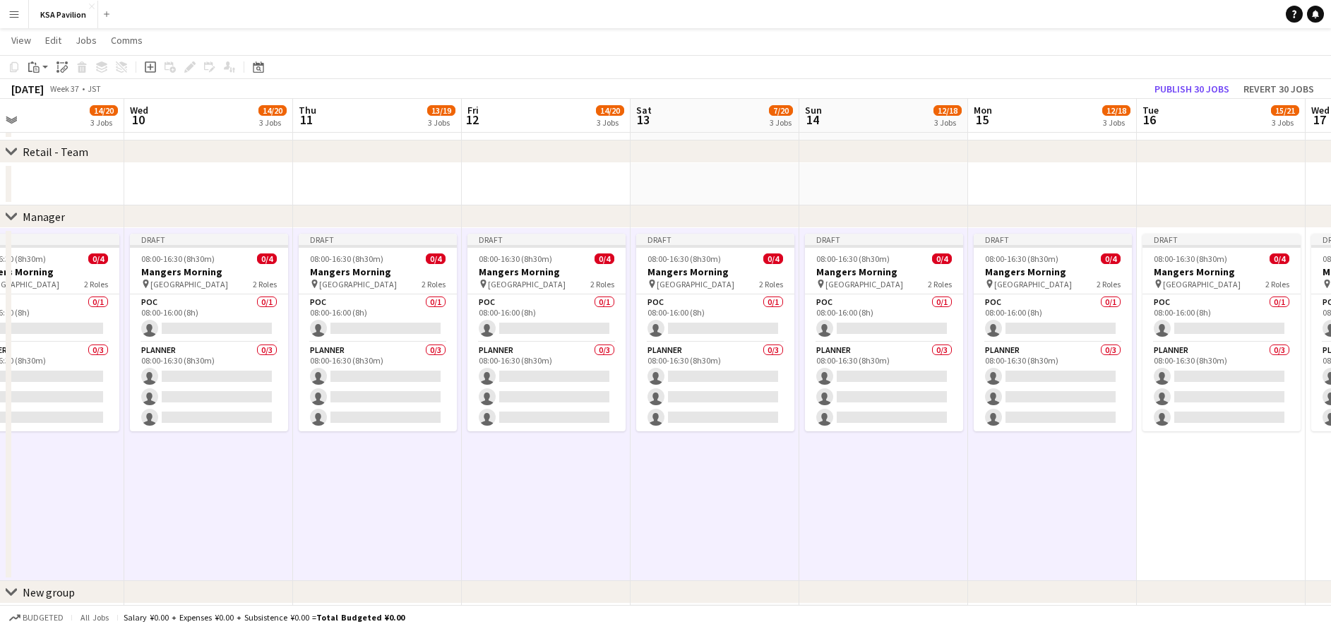
drag, startPoint x: 1187, startPoint y: 489, endPoint x: 1209, endPoint y: 489, distance: 22.6
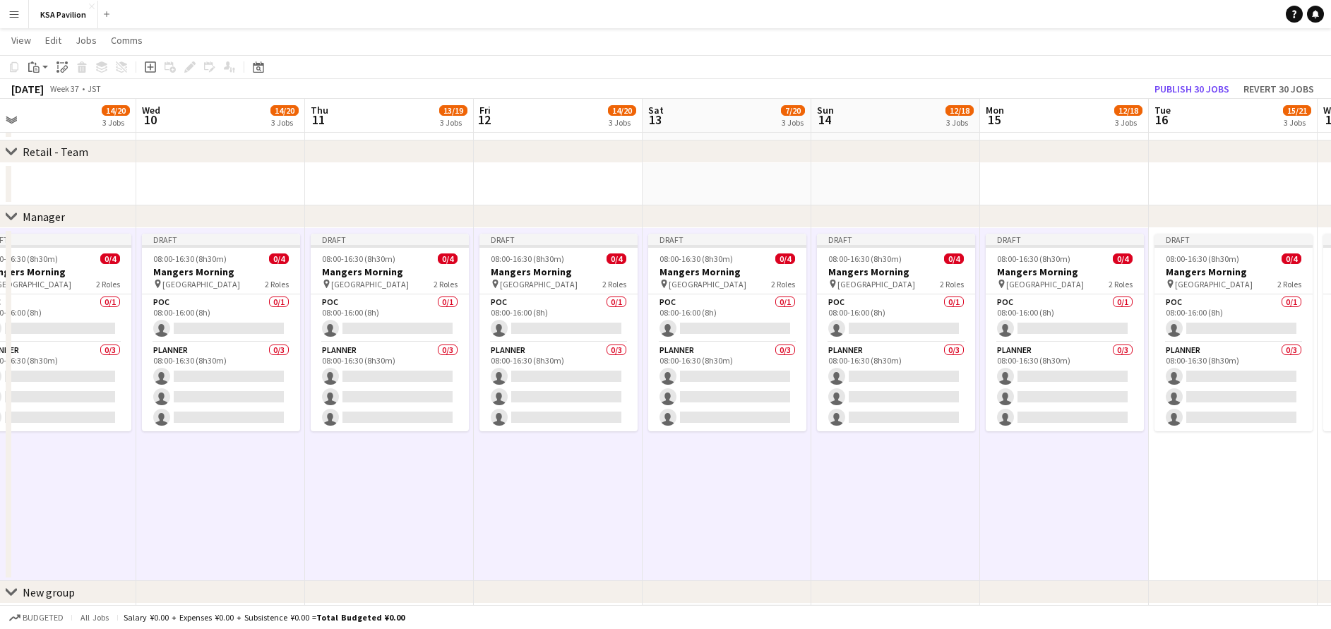
click at [1264, 489] on app-date-cell "Draft 08:00-16:30 (8h30m) 0/4 Mangers Morning pin Osaka 2 Roles POC 0/1 08:00-1…" at bounding box center [1233, 404] width 169 height 353
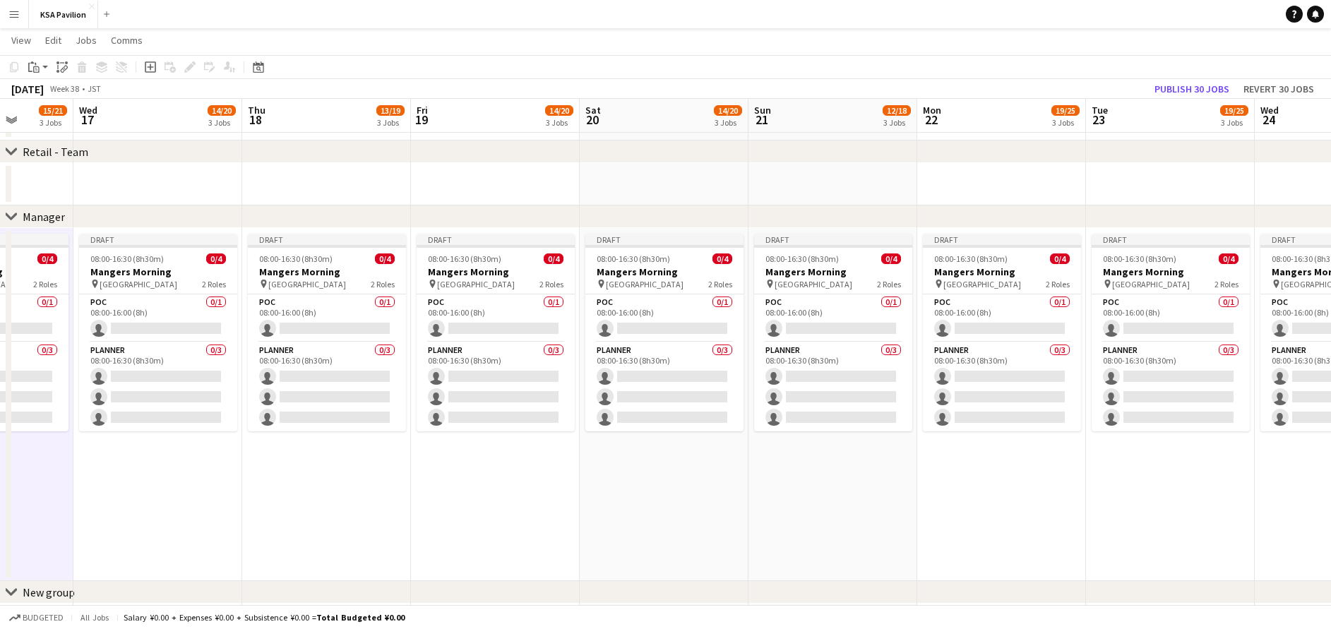
scroll to position [0, 454]
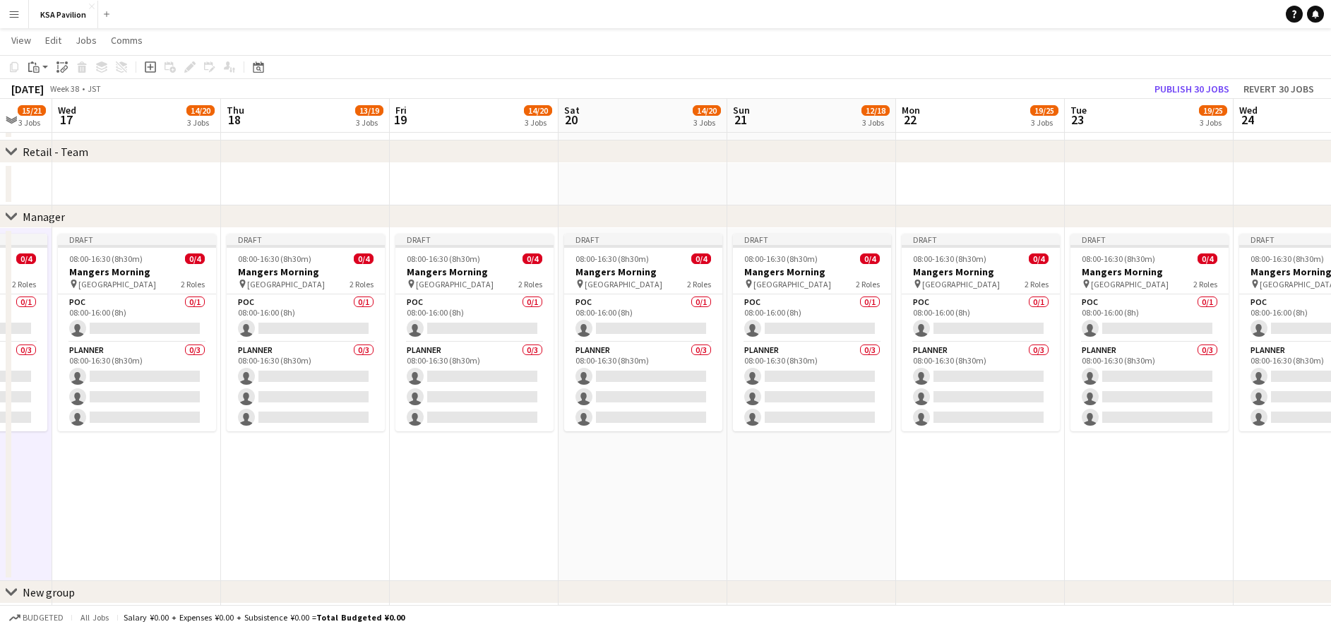
drag, startPoint x: 1176, startPoint y: 488, endPoint x: -1, endPoint y: 501, distance: 1176.9
click at [154, 486] on app-date-cell "Draft 08:00-16:30 (8h30m) 0/4 Mangers Morning pin Osaka 2 Roles POC 0/1 08:00-1…" at bounding box center [136, 404] width 169 height 353
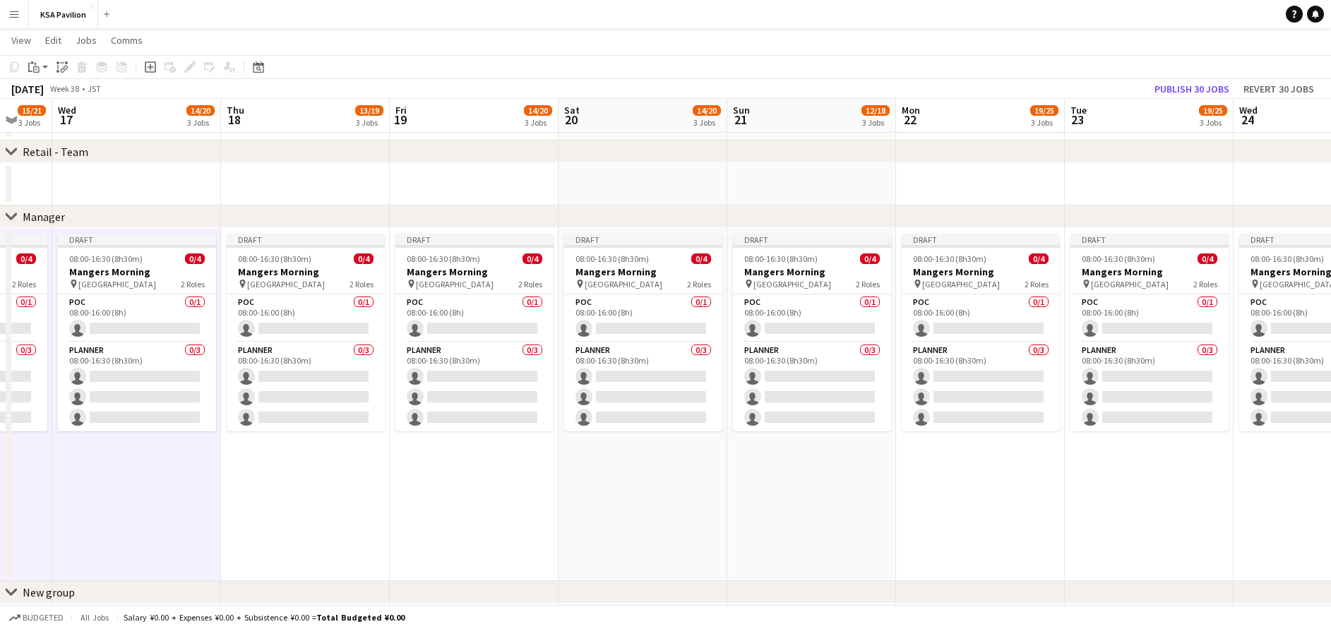
click at [282, 480] on app-date-cell "Draft 08:00-16:30 (8h30m) 0/4 Mangers Morning pin Osaka 2 Roles POC 0/1 08:00-1…" at bounding box center [305, 404] width 169 height 353
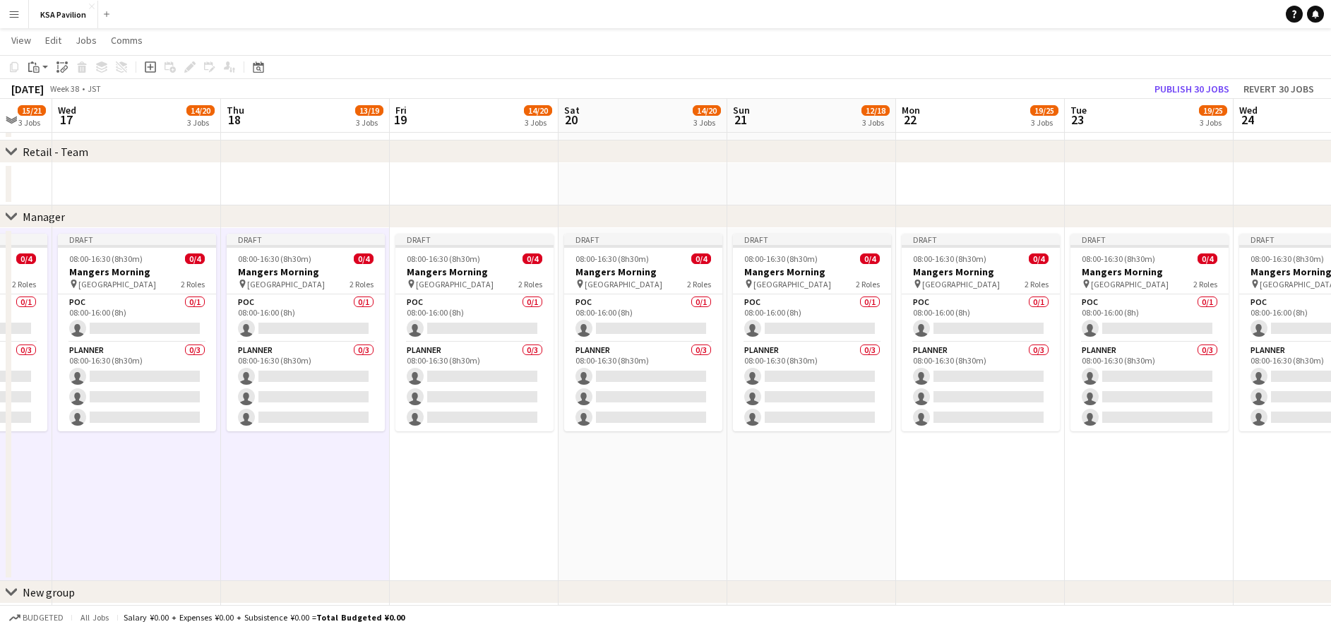
click at [488, 478] on app-date-cell "Draft 08:00-16:30 (8h30m) 0/4 Mangers Morning pin Osaka 2 Roles POC 0/1 08:00-1…" at bounding box center [474, 404] width 169 height 353
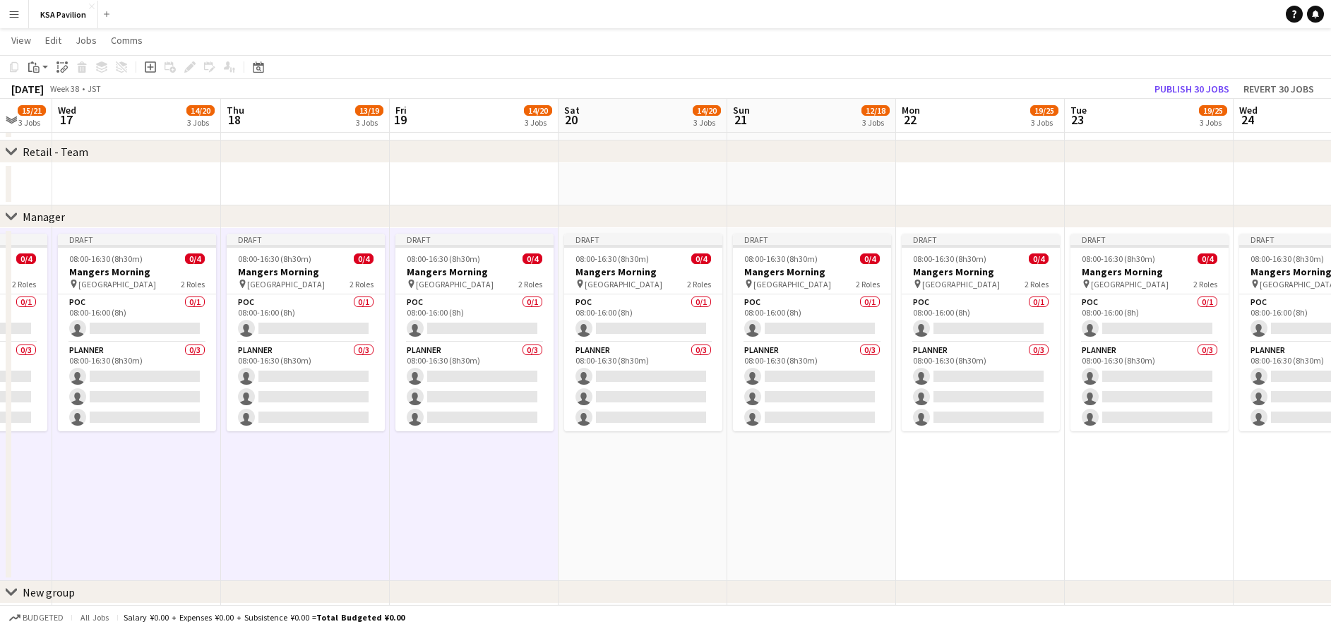
click at [648, 479] on app-date-cell "Draft 08:00-16:30 (8h30m) 0/4 Mangers Morning pin Osaka 2 Roles POC 0/1 08:00-1…" at bounding box center [642, 404] width 169 height 353
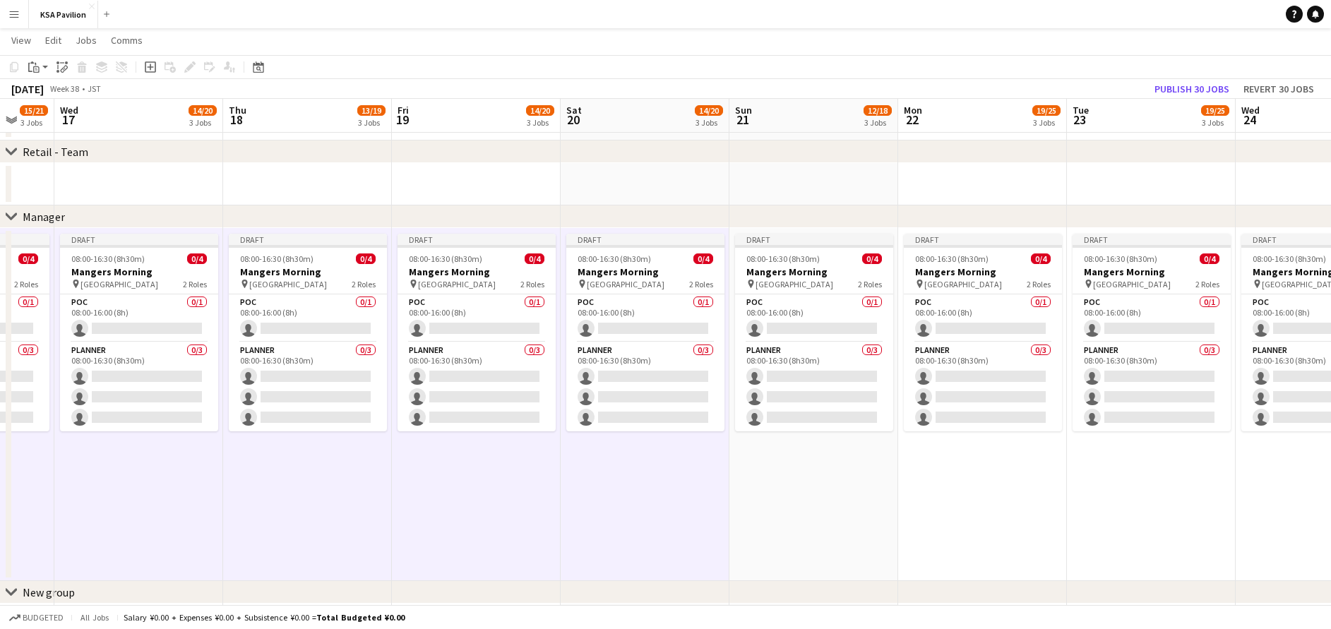
drag, startPoint x: 822, startPoint y: 481, endPoint x: 833, endPoint y: 486, distance: 12.3
click at [824, 482] on app-date-cell "Draft 08:00-16:30 (8h30m) 0/4 Mangers Morning pin Osaka 2 Roles POC 0/1 08:00-1…" at bounding box center [813, 404] width 169 height 353
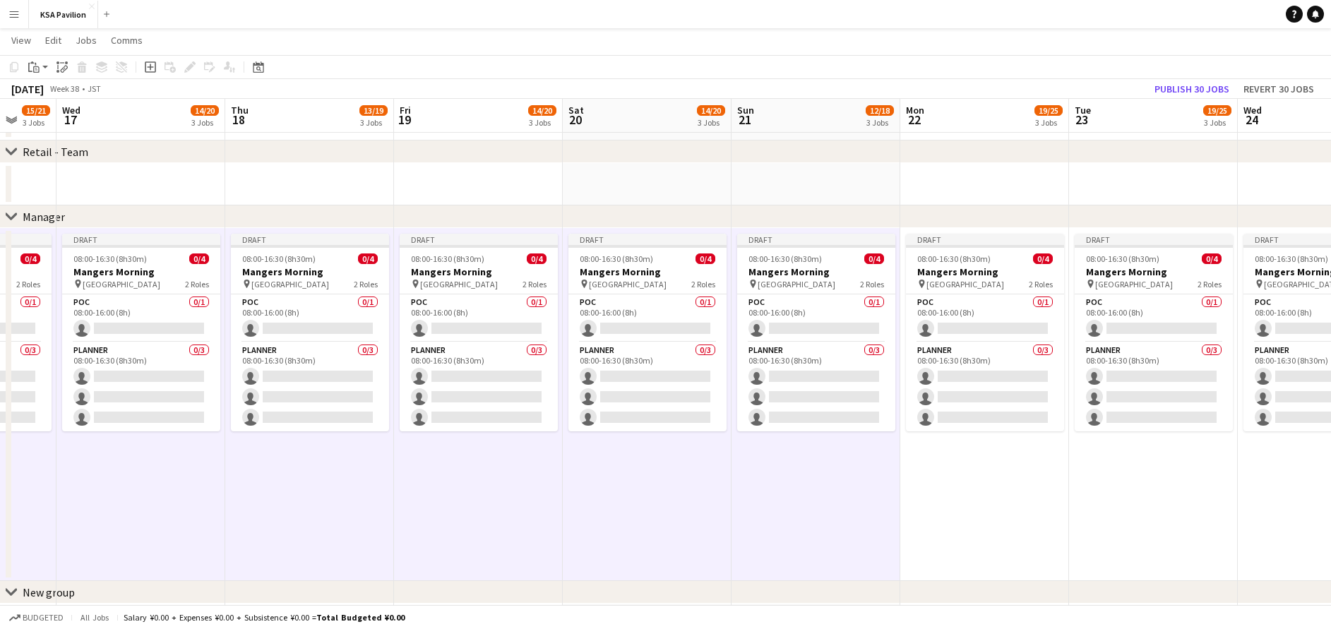
drag, startPoint x: 970, startPoint y: 487, endPoint x: 1012, endPoint y: 491, distance: 41.8
click at [971, 487] on app-date-cell "Draft 08:00-16:30 (8h30m) 0/4 Mangers Morning pin Osaka 2 Roles POC 0/1 08:00-1…" at bounding box center [984, 404] width 169 height 353
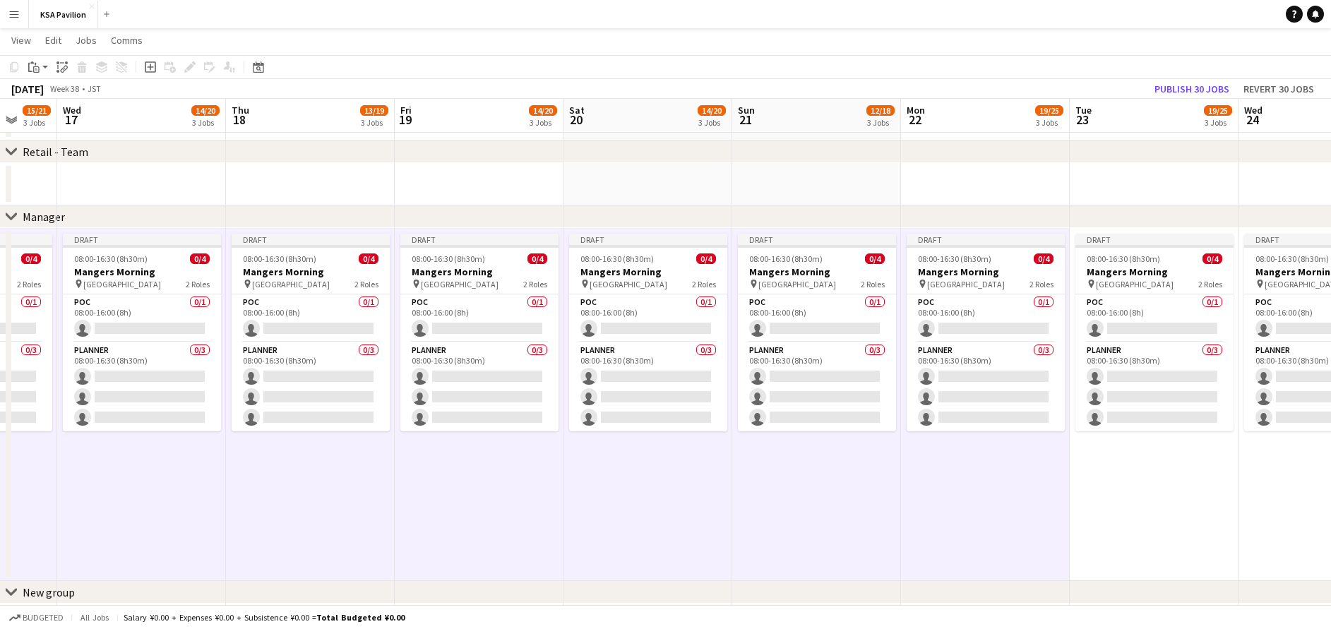
click at [1146, 493] on app-date-cell "Draft 08:00-16:30 (8h30m) 0/4 Mangers Morning pin Osaka 2 Roles POC 0/1 08:00-1…" at bounding box center [1154, 404] width 169 height 353
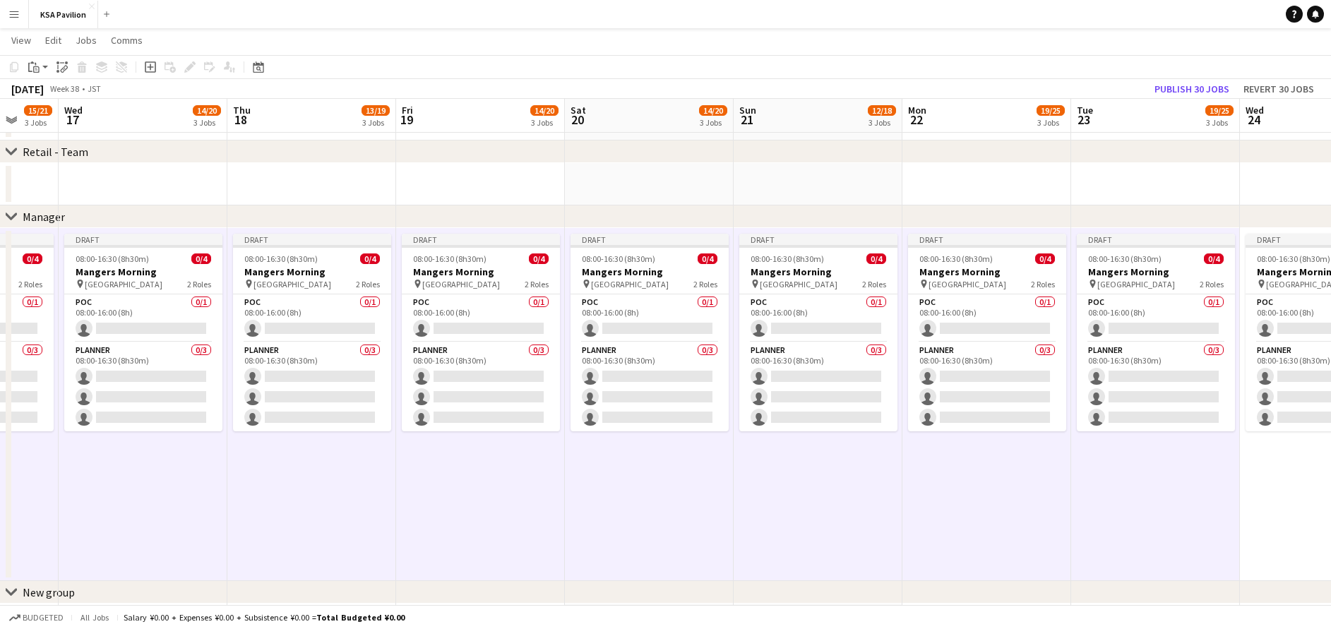
click at [1264, 496] on app-date-cell "Draft 08:00-16:30 (8h30m) 0/4 Mangers Morning pin Osaka 2 Roles POC 0/1 08:00-1…" at bounding box center [1324, 404] width 169 height 353
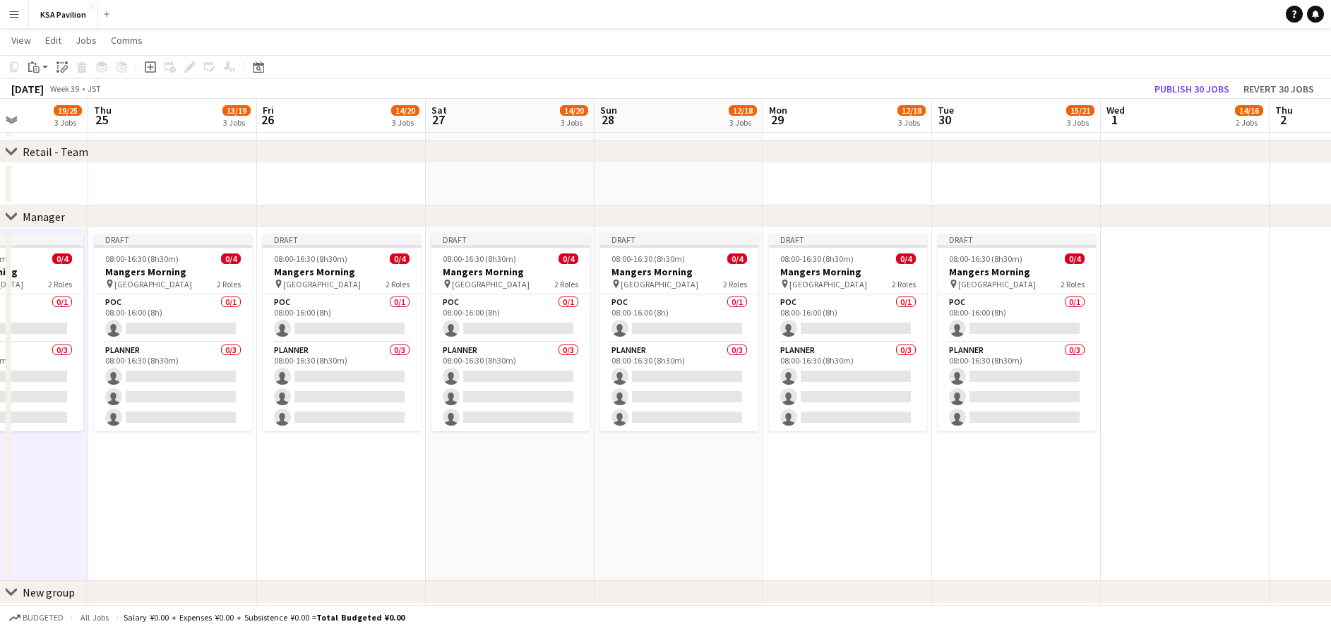
scroll to position [0, 531]
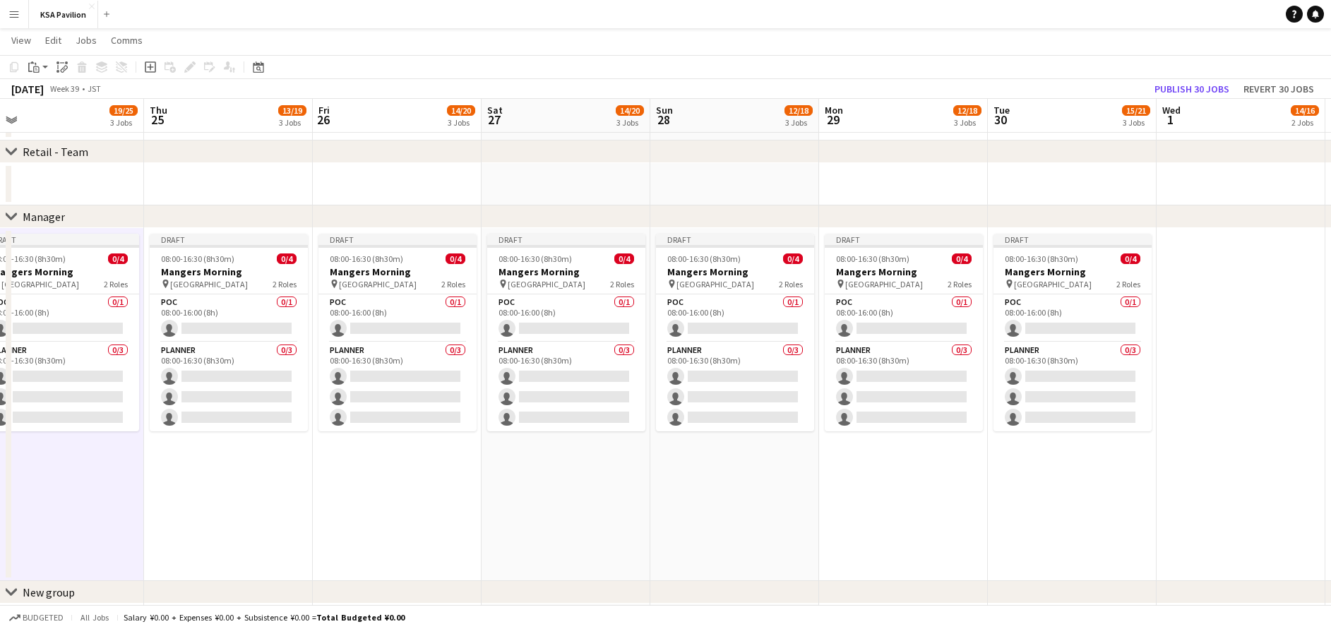
drag, startPoint x: 1264, startPoint y: 496, endPoint x: 24, endPoint y: 500, distance: 1240.4
click at [186, 482] on app-date-cell "Draft 08:00-16:30 (8h30m) 0/4 Mangers Morning pin Osaka 2 Roles POC 0/1 08:00-1…" at bounding box center [228, 404] width 169 height 353
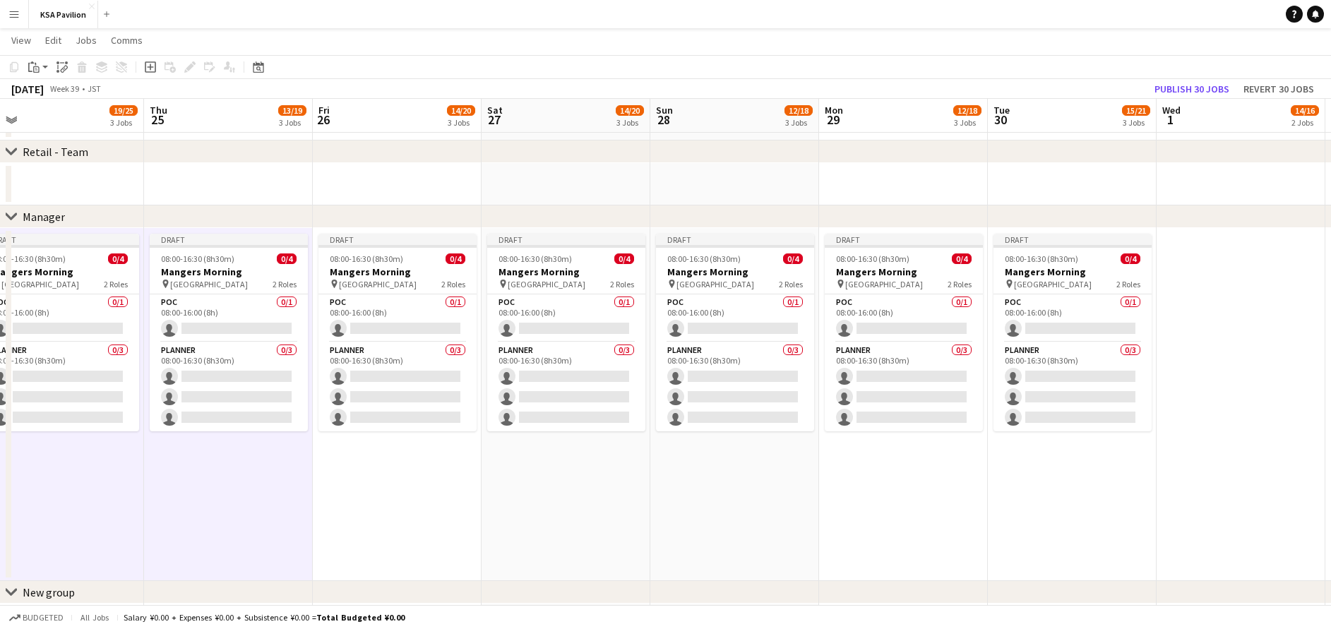
drag, startPoint x: 359, startPoint y: 482, endPoint x: 395, endPoint y: 486, distance: 37.0
click at [359, 482] on app-date-cell "Draft 08:00-16:30 (8h30m) 0/4 Mangers Morning pin Osaka 2 Roles POC 0/1 08:00-1…" at bounding box center [397, 404] width 169 height 353
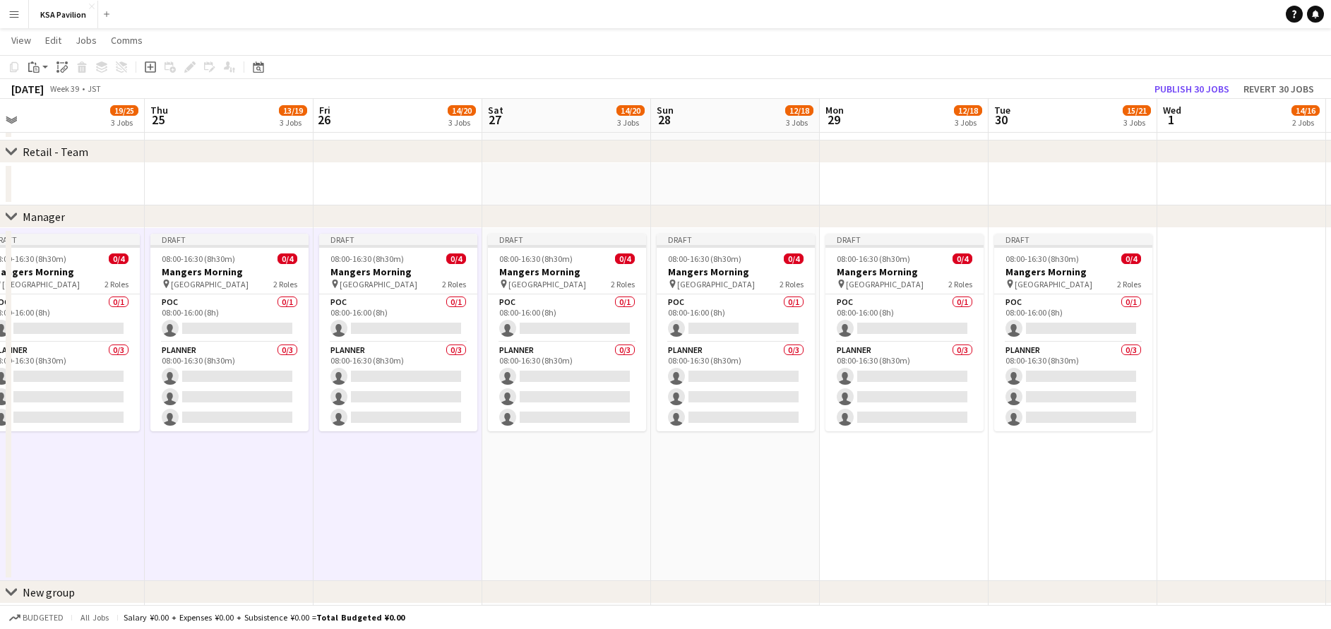
drag, startPoint x: 565, startPoint y: 489, endPoint x: 582, endPoint y: 496, distance: 18.6
click at [568, 489] on app-date-cell "Draft 08:00-16:30 (8h30m) 0/4 Mangers Morning pin Osaka 2 Roles POC 0/1 08:00-1…" at bounding box center [566, 404] width 169 height 353
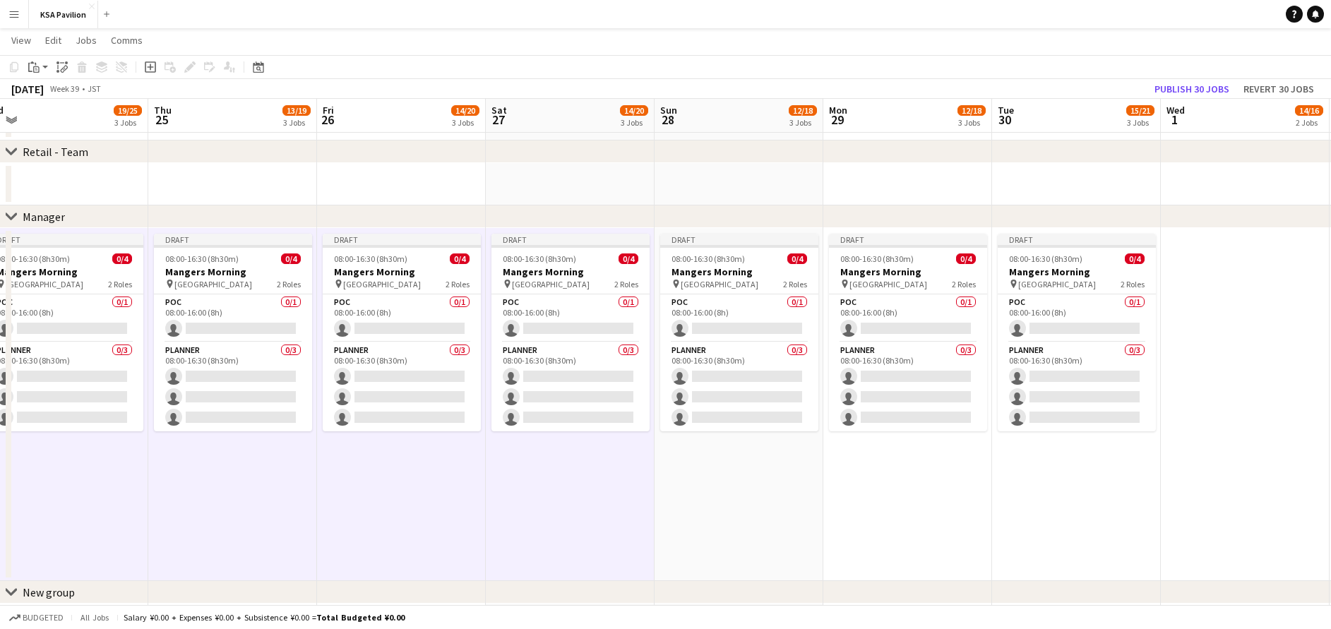
drag, startPoint x: 703, startPoint y: 498, endPoint x: 746, endPoint y: 505, distance: 42.8
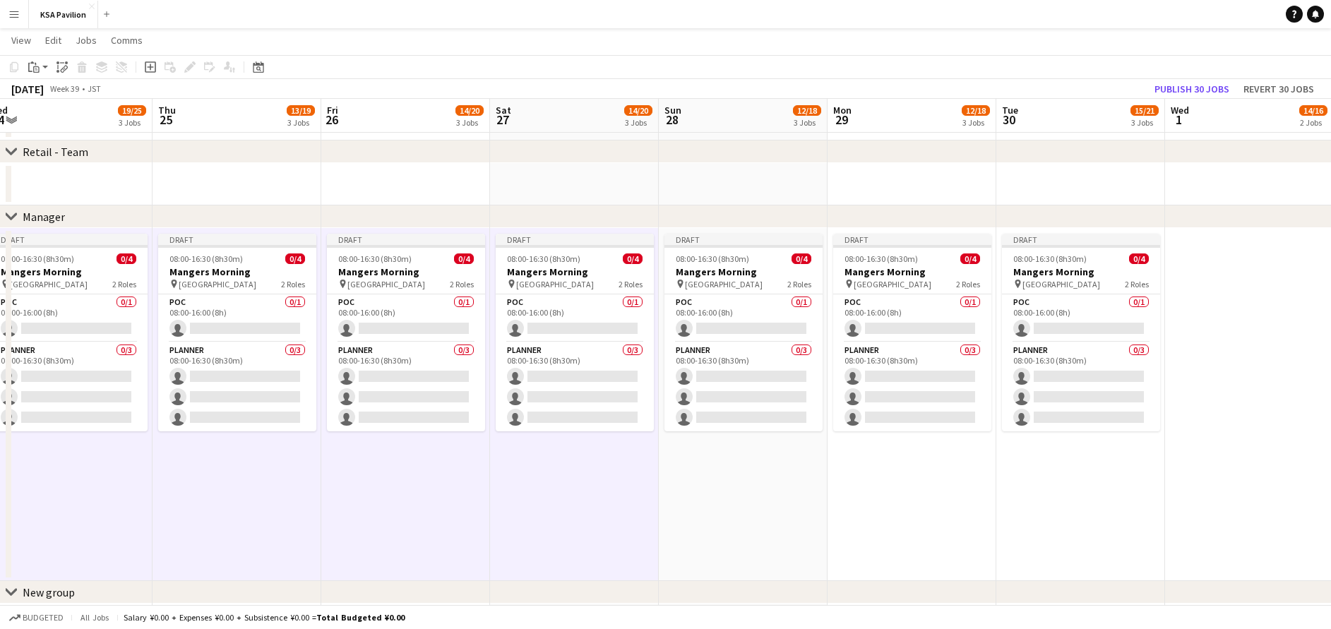
click at [897, 503] on app-date-cell "Draft 08:00-16:30 (8h30m) 0/4 Mangers Morning pin Osaka 2 Roles POC 0/1 08:00-1…" at bounding box center [911, 404] width 169 height 353
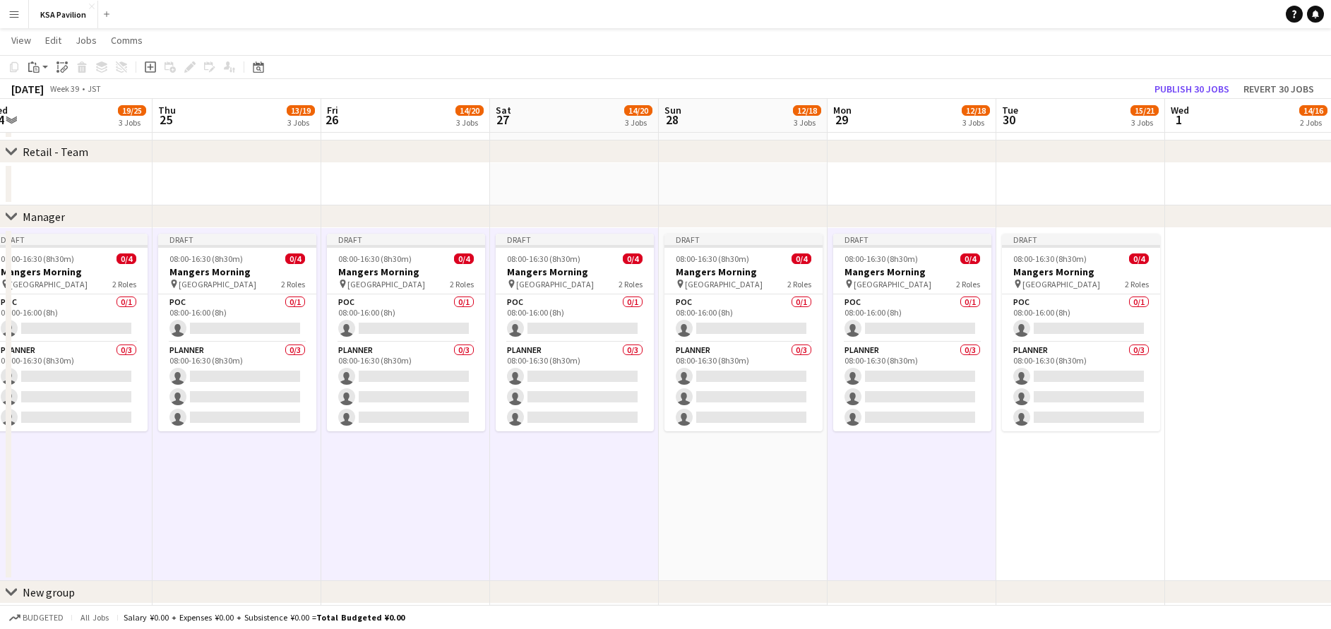
drag, startPoint x: 762, startPoint y: 496, endPoint x: 869, endPoint y: 505, distance: 107.6
click at [763, 496] on app-date-cell "Draft 08:00-16:30 (8h30m) 0/4 Mangers Morning pin Osaka 2 Roles POC 0/1 08:00-1…" at bounding box center [743, 404] width 169 height 353
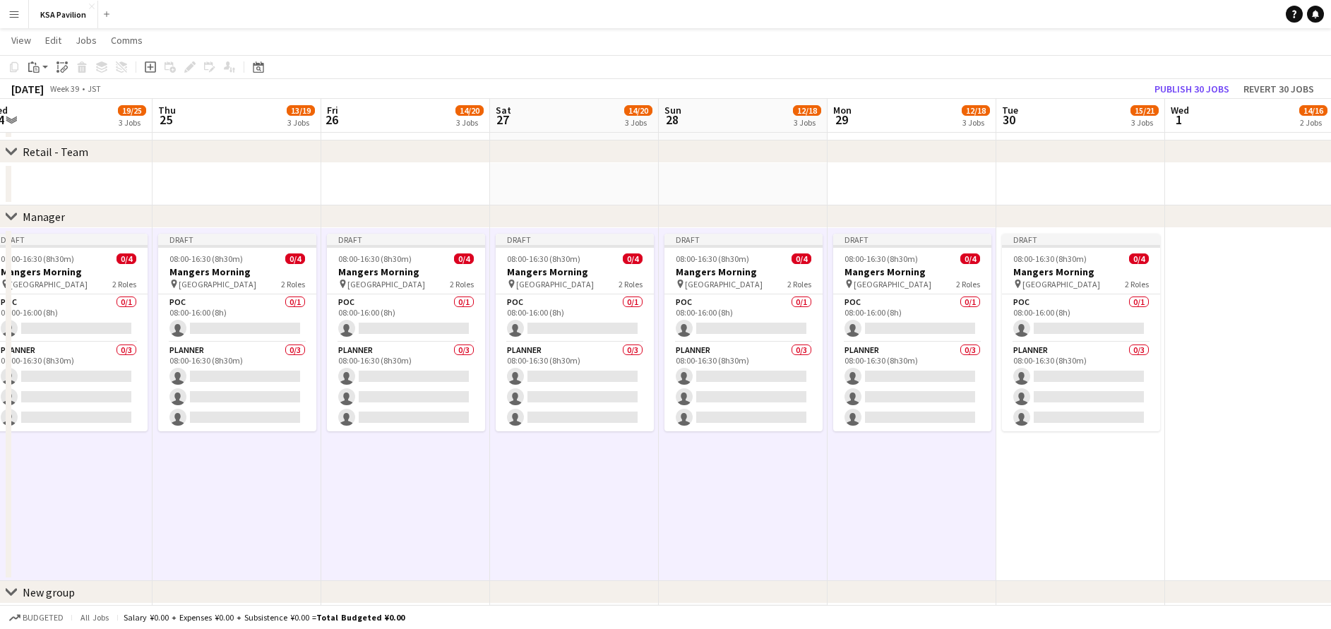
scroll to position [0, 521]
click at [1054, 485] on app-date-cell "Draft 08:00-16:30 (8h30m) 0/4 Mangers Morning pin Osaka 2 Roles POC 0/1 08:00-1…" at bounding box center [1082, 404] width 169 height 353
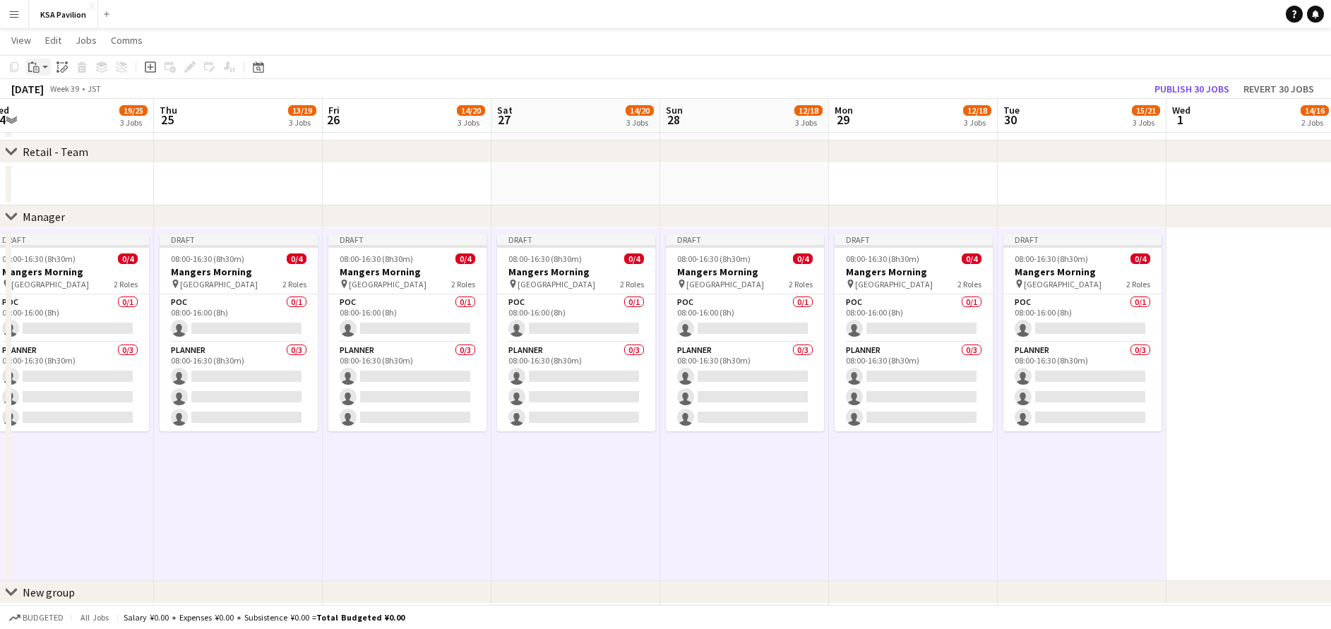
click at [35, 72] on icon "Paste" at bounding box center [33, 66] width 11 height 11
click at [57, 97] on link "Paste Ctrl+V" at bounding box center [103, 94] width 133 height 13
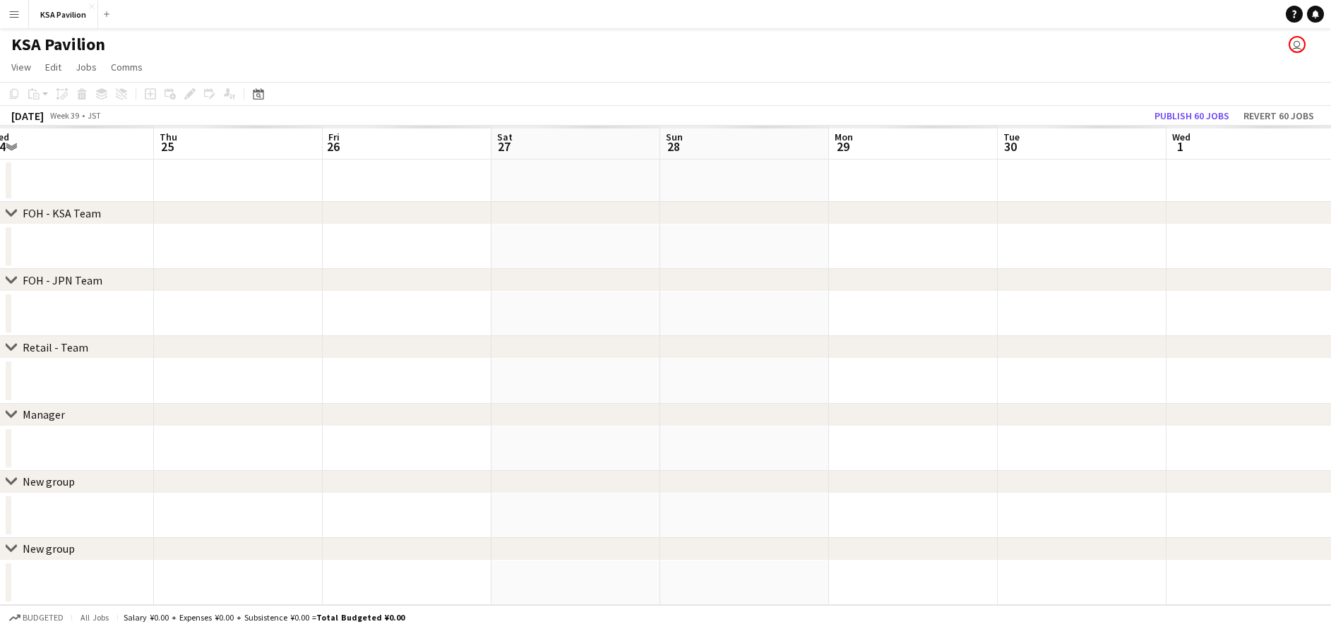
scroll to position [0, 0]
